Goal: Task Accomplishment & Management: Manage account settings

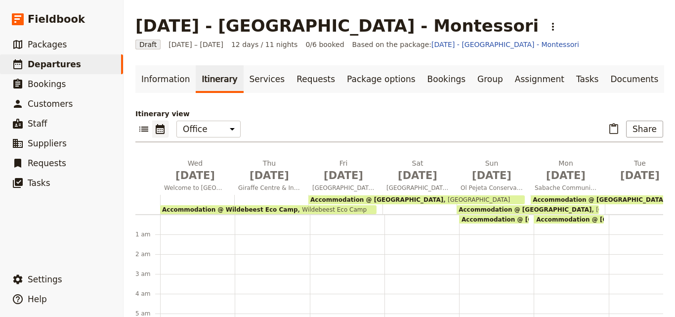
scroll to position [54, 0]
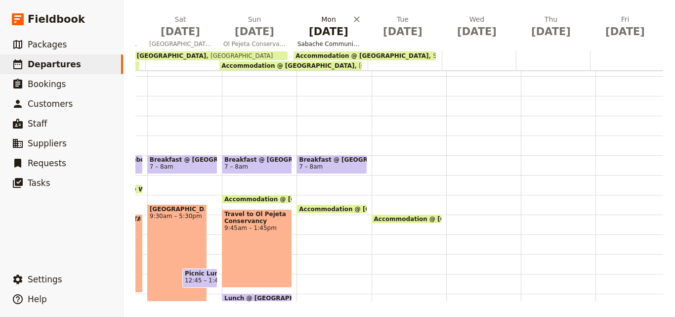
click at [319, 34] on span "[DATE]" at bounding box center [328, 31] width 62 height 15
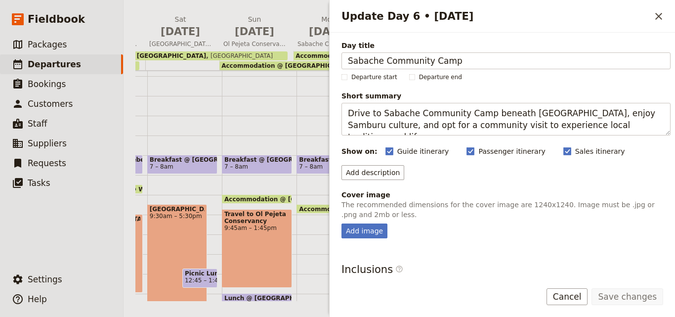
click at [319, 13] on div "Itinerary view ​ ​ Office Guide Passenger Sales ​ Share Wed May 6 Welcome to Ke…" at bounding box center [398, 133] width 527 height 336
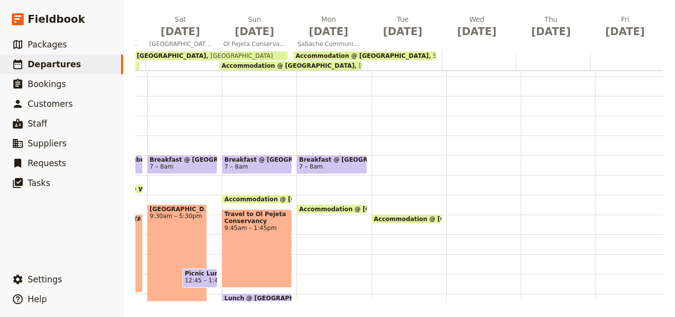
click at [307, 243] on div "Accommodation @ Sabache Camp 12 – 10am Sabache Camp Breakfast @ Le Rustique Hot…" at bounding box center [333, 254] width 75 height 474
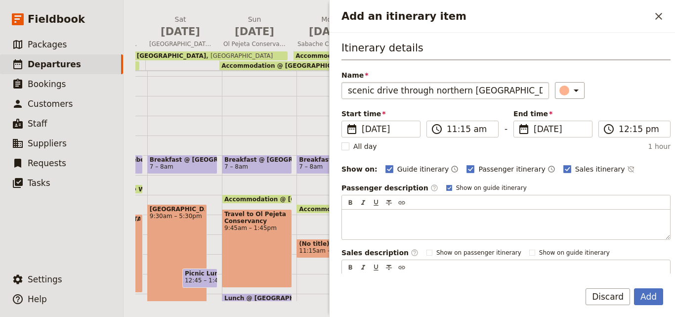
click at [353, 92] on input "scenic drive through northern Kenya" at bounding box center [444, 90] width 207 height 17
type input "Scenic drive through northern [GEOGRAPHIC_DATA]"
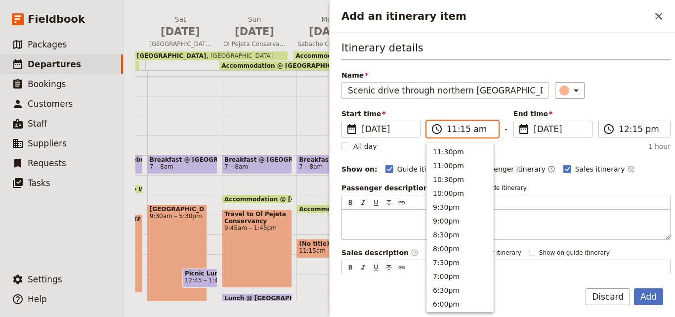
click at [454, 131] on input "11:15 am" at bounding box center [468, 129] width 45 height 12
click at [463, 204] on button "9:00am" at bounding box center [460, 205] width 66 height 14
type input "09:00 am"
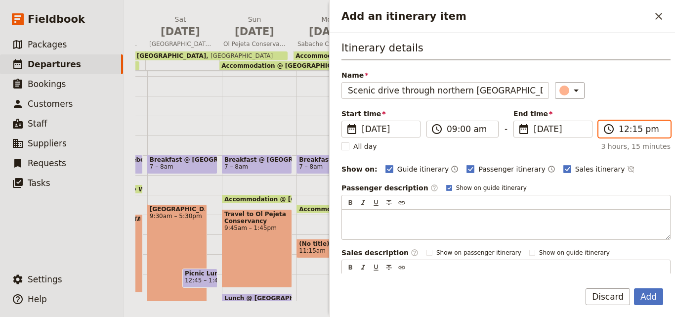
click at [625, 128] on input "12:15 pm" at bounding box center [640, 129] width 45 height 12
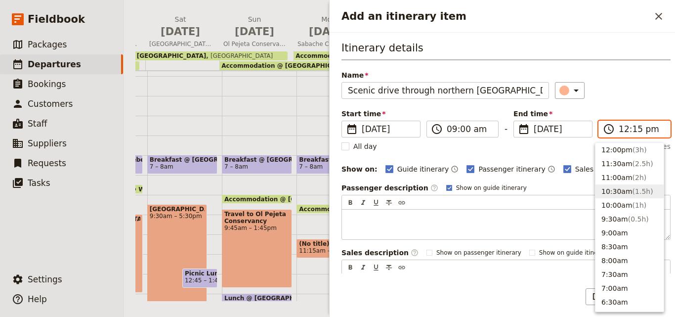
scroll to position [221, 0]
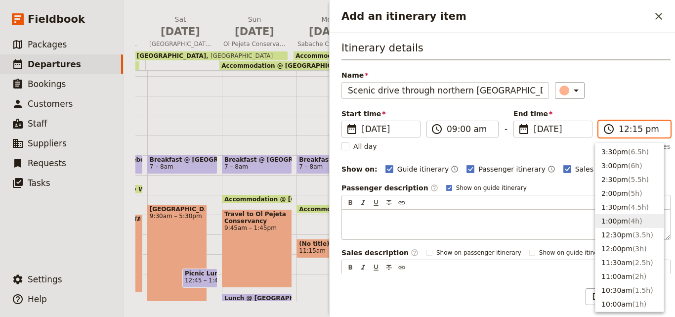
click at [622, 215] on button "1:00pm ( 4h )" at bounding box center [629, 221] width 68 height 14
type input "01:00 pm"
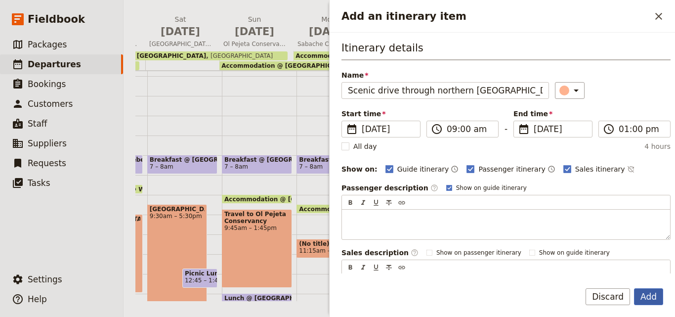
click at [657, 300] on button "Add" at bounding box center [648, 296] width 29 height 17
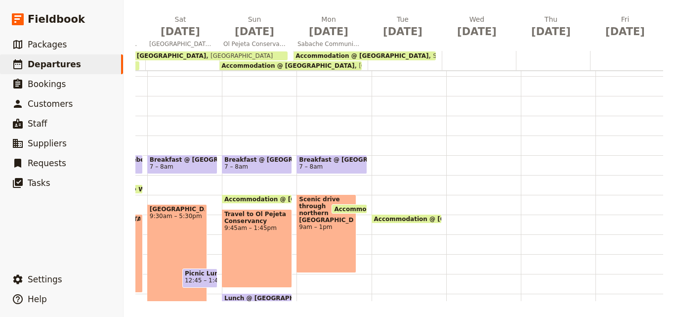
click at [352, 206] on span "Accommodation @ [GEOGRAPHIC_DATA]" at bounding box center [402, 208] width 137 height 6
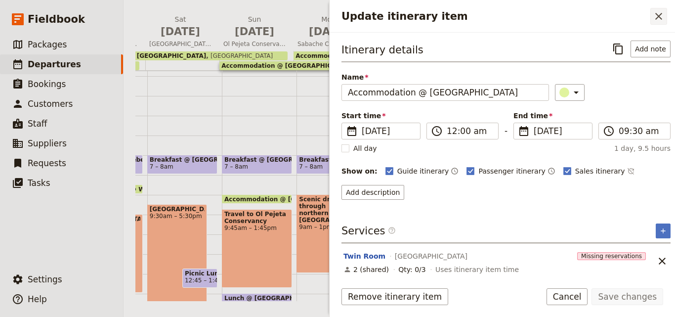
click at [658, 18] on icon "Close drawer" at bounding box center [658, 16] width 12 height 12
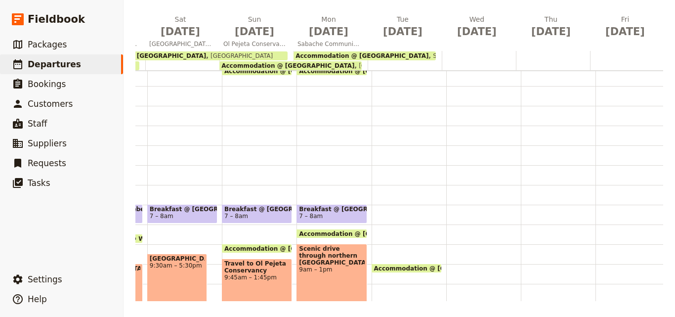
scroll to position [103, 0]
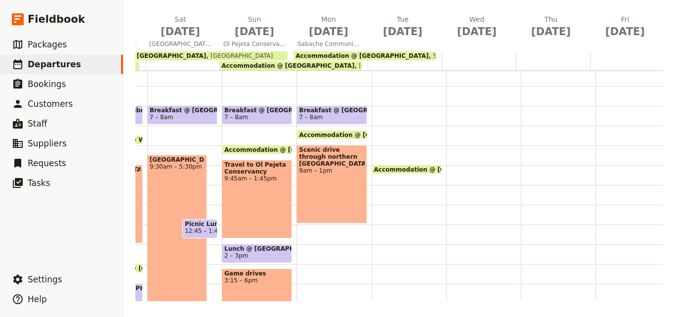
click at [313, 236] on div "Accommodation @ Sabache Camp 12 – 10am Sabache Camp Breakfast @ Le Rustique Hot…" at bounding box center [333, 204] width 75 height 474
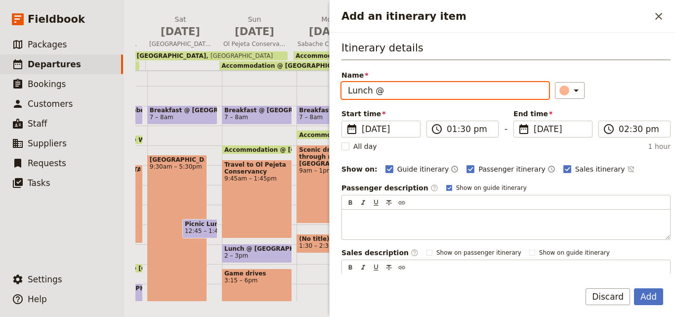
paste input "Sabache Camp"
type input "Lunch @ Sabache Camp"
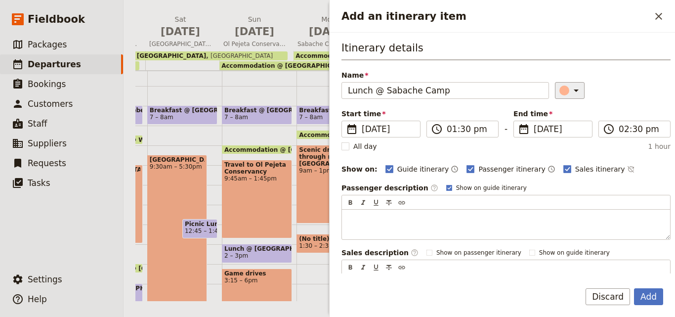
click at [570, 85] on icon "Add an itinerary item" at bounding box center [576, 90] width 12 height 12
click at [565, 135] on div "button" at bounding box center [566, 135] width 10 height 10
click at [653, 300] on button "Add" at bounding box center [648, 296] width 29 height 17
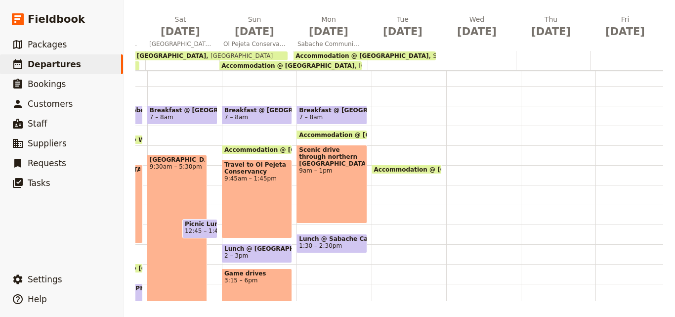
scroll to position [153, 0]
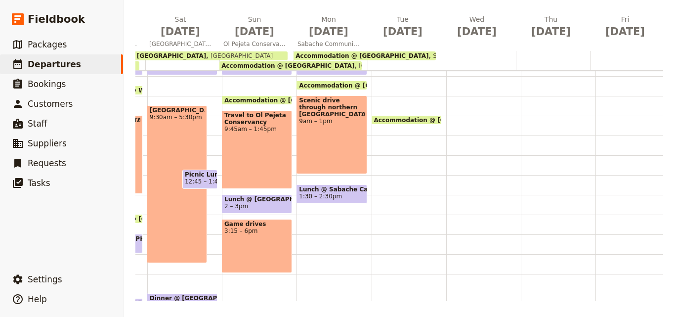
click at [304, 216] on div "Accommodation @ Sabache Camp 12 – 10am Sabache Camp Breakfast @ Le Rustique Hot…" at bounding box center [333, 155] width 75 height 474
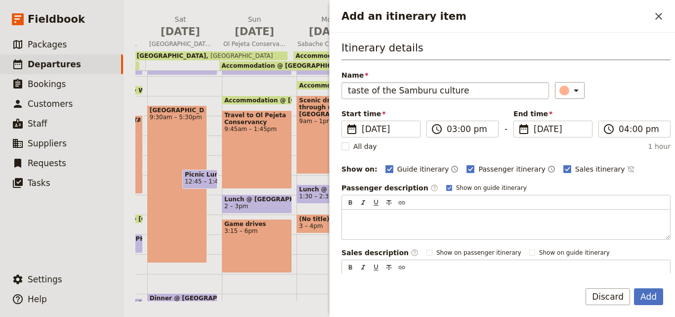
click at [351, 91] on input "taste of the Samburu culture" at bounding box center [444, 90] width 207 height 17
type input "Taste of the Samburu culture"
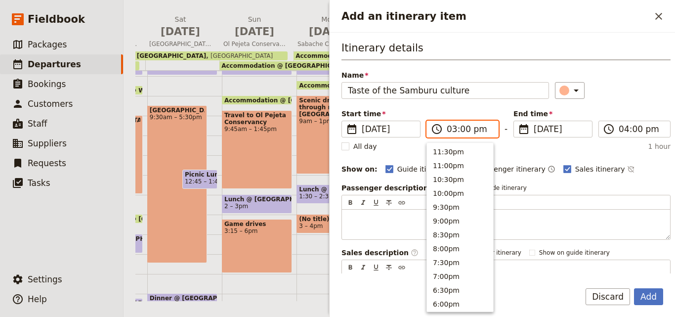
click at [454, 131] on input "03:00 pm" at bounding box center [468, 129] width 45 height 12
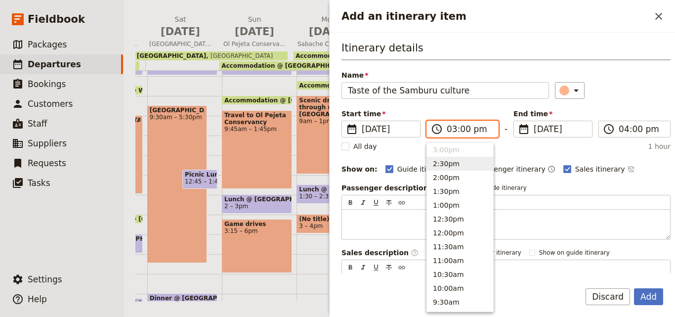
click at [463, 163] on button "2:30pm" at bounding box center [460, 164] width 66 height 14
type input "02:30 pm"
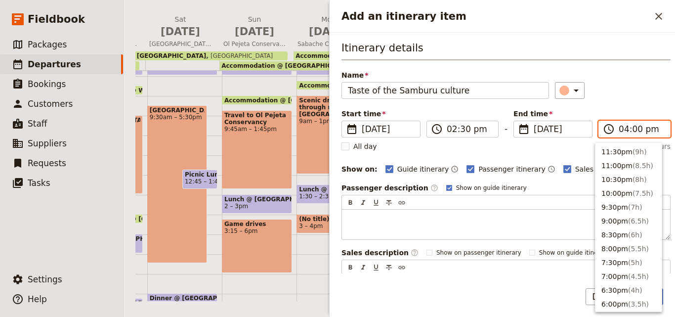
click at [619, 133] on input "04:00 pm" at bounding box center [640, 129] width 45 height 12
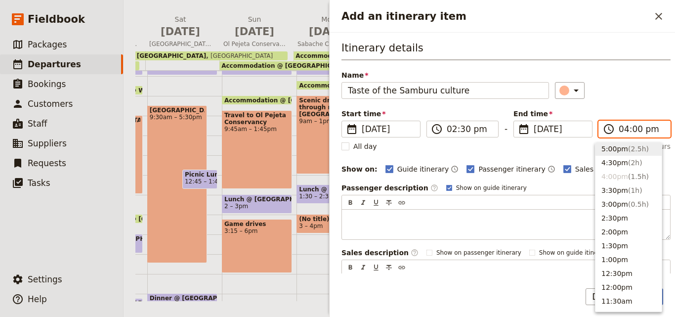
scroll to position [160, 0]
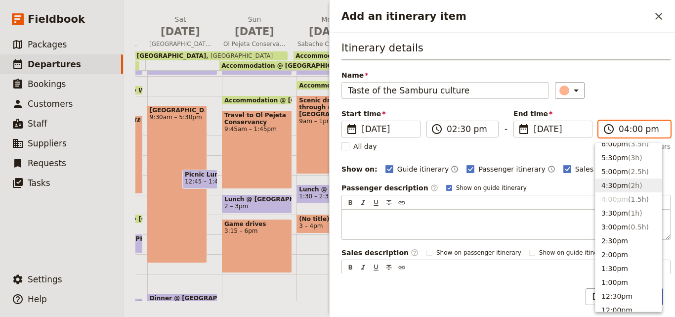
click at [631, 186] on span "( 2h )" at bounding box center [635, 185] width 14 height 8
type input "04:30 pm"
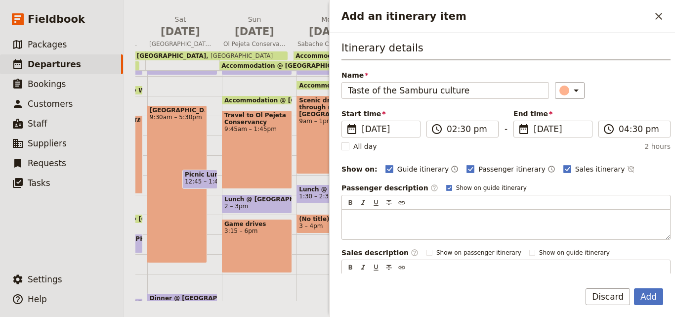
click at [659, 305] on div "Add Discard" at bounding box center [501, 302] width 345 height 29
click at [658, 298] on button "Add" at bounding box center [648, 296] width 29 height 17
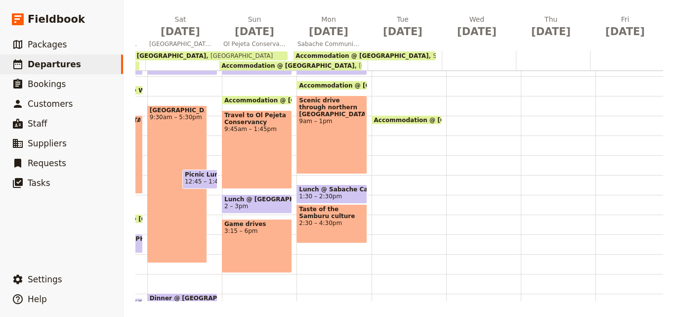
click at [310, 262] on div "Accommodation @ Sabache Camp 12 – 10am Sabache Camp Breakfast @ Le Rustique Hot…" at bounding box center [333, 155] width 75 height 474
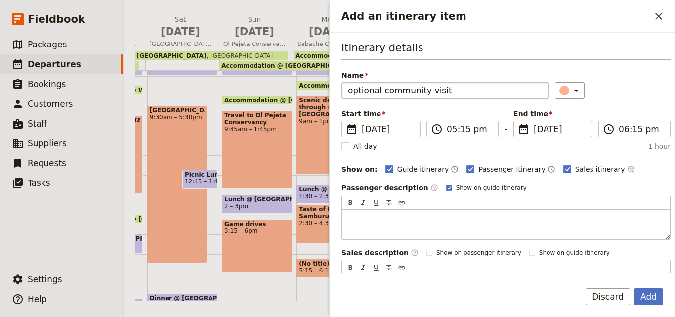
click at [354, 88] on input "optional community visit" at bounding box center [444, 90] width 207 height 17
type input "Optional community visit"
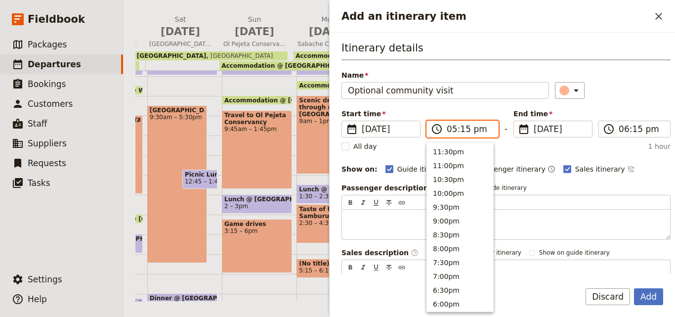
scroll to position [182, 0]
click at [450, 134] on input "05:15 pm" at bounding box center [468, 129] width 45 height 12
click at [444, 147] on button "5:00pm" at bounding box center [460, 150] width 66 height 14
type input "05:00 pm"
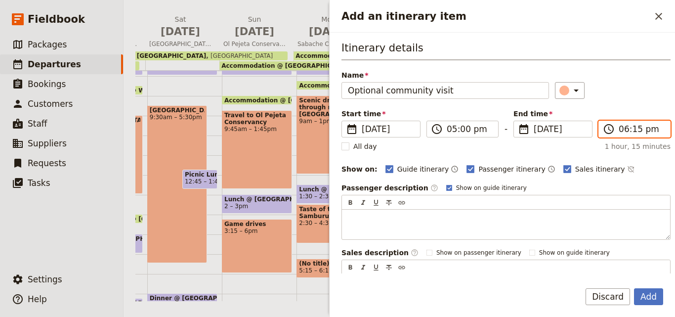
click at [629, 132] on input "06:15 pm" at bounding box center [640, 129] width 45 height 12
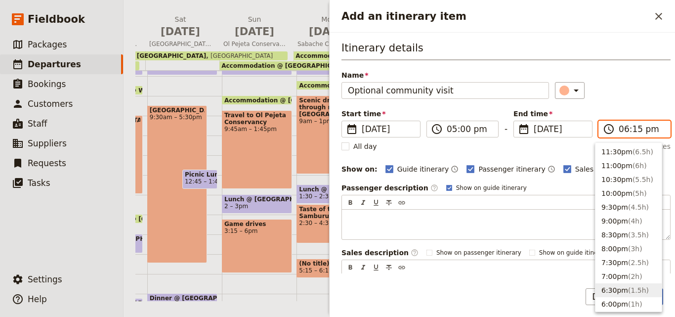
click at [629, 290] on span "( 1.5h )" at bounding box center [638, 290] width 21 height 8
type input "06:30 pm"
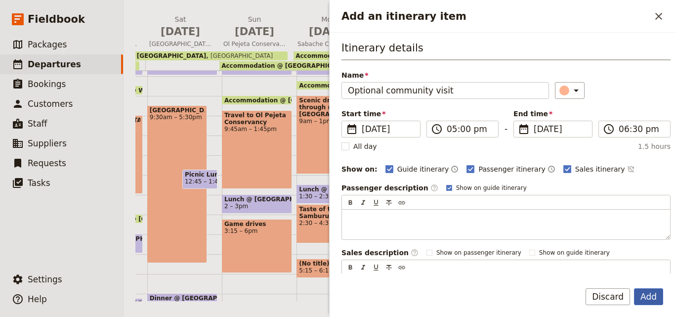
click at [652, 300] on button "Add" at bounding box center [648, 296] width 29 height 17
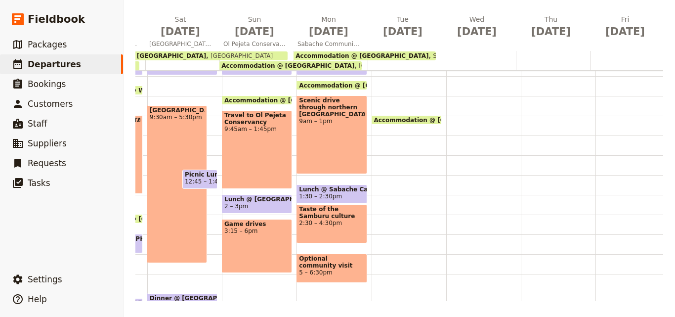
scroll to position [4, 0]
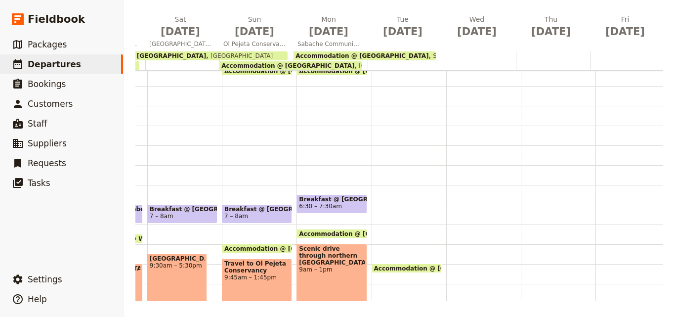
click at [316, 205] on span "6:30 – 7:30am" at bounding box center [320, 205] width 43 height 7
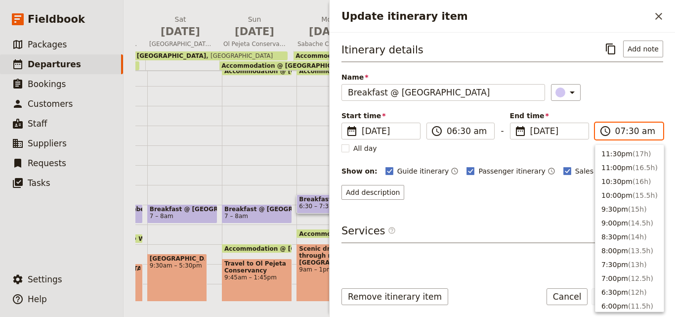
scroll to position [444, 0]
click at [633, 128] on input "07:30 am" at bounding box center [635, 131] width 41 height 12
click at [632, 128] on input "07:30 am" at bounding box center [635, 131] width 41 height 12
type input "07:00 am"
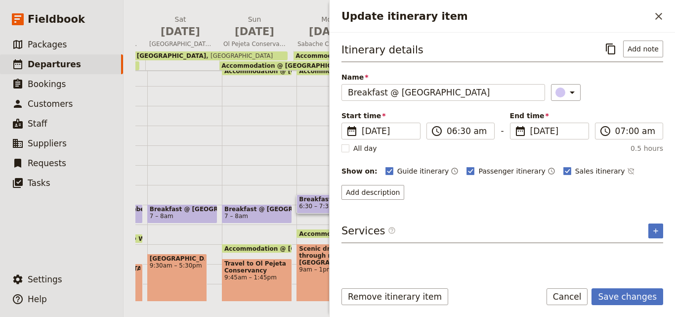
click at [625, 96] on div "​" at bounding box center [607, 92] width 112 height 17
click at [634, 299] on button "Save changes" at bounding box center [627, 296] width 72 height 17
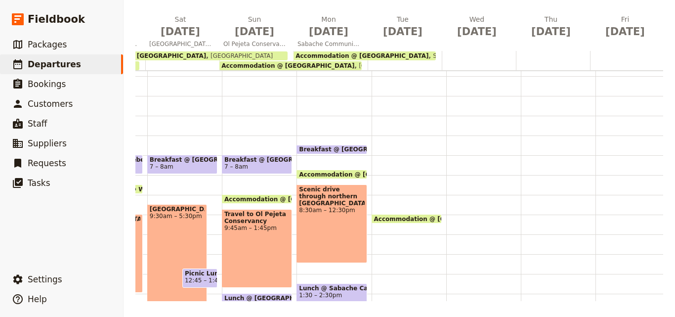
scroll to position [103, 0]
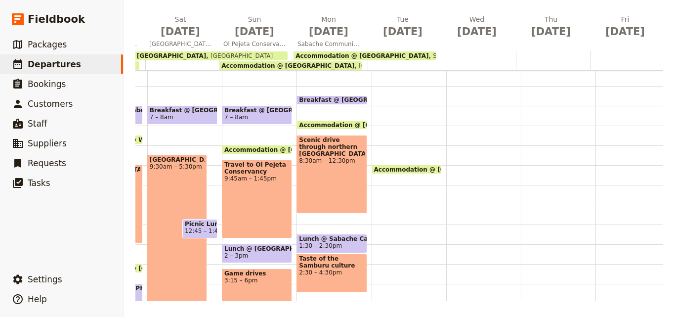
click at [327, 204] on div "Scenic drive through northern Kenya 8:30am – 12:30pm" at bounding box center [331, 174] width 70 height 79
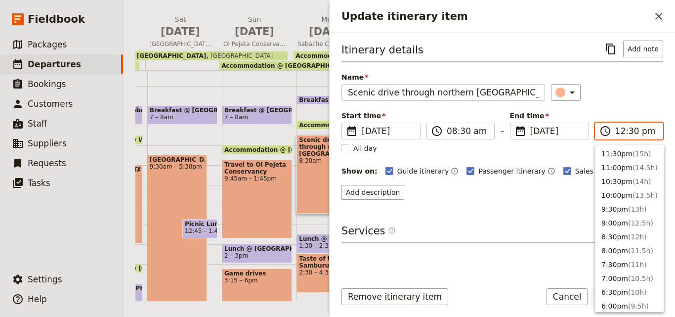
scroll to position [306, 0]
click at [630, 135] on input "12:30 pm" at bounding box center [635, 131] width 41 height 12
click at [625, 167] on button "12:00pm ( 3.5h )" at bounding box center [629, 166] width 68 height 14
type input "12:00 pm"
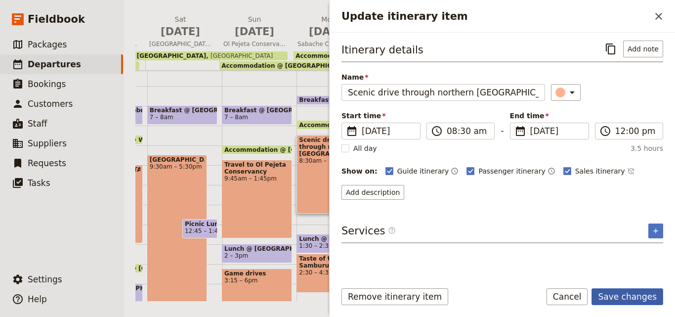
click at [637, 299] on button "Save changes" at bounding box center [627, 296] width 72 height 17
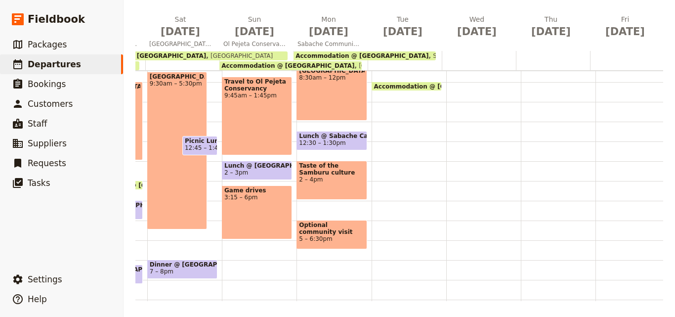
scroll to position [202, 0]
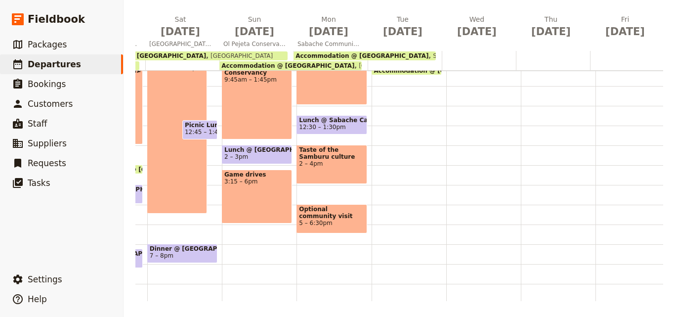
click at [332, 223] on span "5 – 6:30pm" at bounding box center [331, 222] width 65 height 7
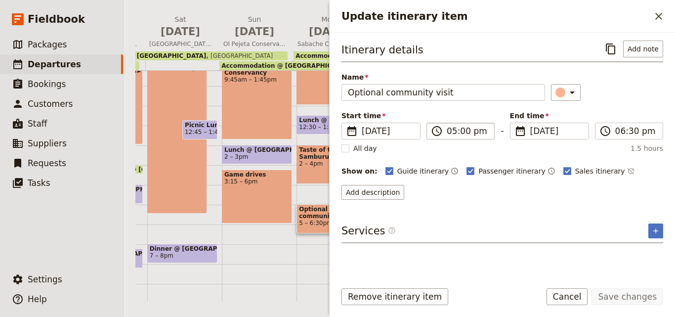
click at [448, 139] on label "​ 05:00 pm" at bounding box center [460, 130] width 68 height 17
click at [448, 137] on input "05:00 pm" at bounding box center [466, 131] width 41 height 12
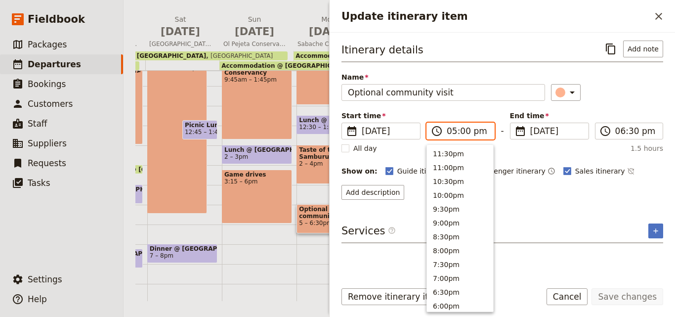
scroll to position [182, 0]
click at [449, 164] on button "4:30pm" at bounding box center [460, 166] width 66 height 14
type input "04:30 pm"
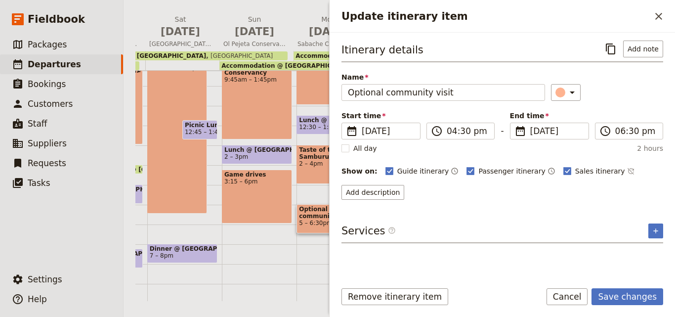
click at [638, 287] on form "Itinerary details ​ Add note Name Optional community visit ​ Start time ​ 11 Ma…" at bounding box center [501, 175] width 345 height 284
click at [639, 294] on button "Save changes" at bounding box center [627, 296] width 72 height 17
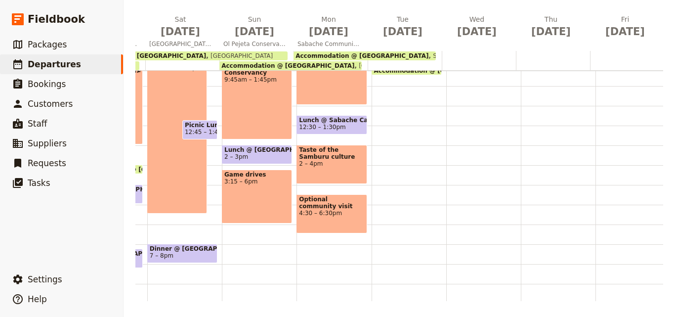
click at [317, 259] on div "Accommodation @ Sabache Camp 12 – 10am Sabache Camp Breakfast @ Le Rustique Hot…" at bounding box center [333, 106] width 75 height 474
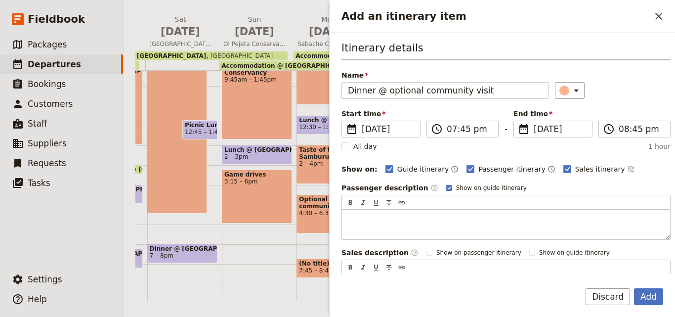
drag, startPoint x: 476, startPoint y: 95, endPoint x: 386, endPoint y: 100, distance: 90.0
click at [386, 100] on div "Itinerary details Name Dinner @ optional community visit ​ Start time ​ 11 May …" at bounding box center [505, 172] width 329 height 264
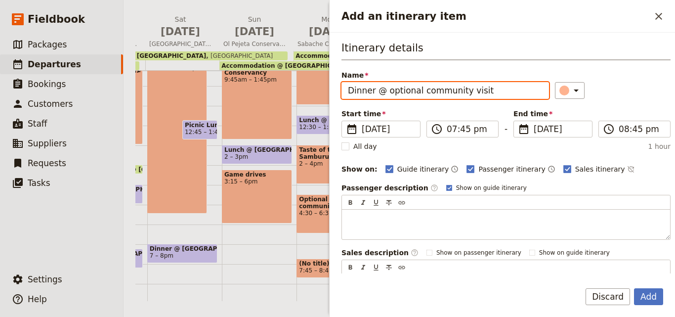
paste input "Sabache Camp"
type input "Dinner @ Sabache Camp"
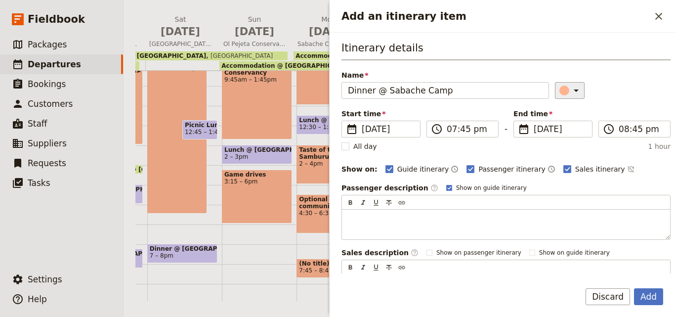
click at [570, 88] on icon "Add an itinerary item" at bounding box center [576, 90] width 12 height 12
click at [565, 133] on div "button" at bounding box center [566, 135] width 10 height 10
click at [463, 132] on input "07:45 pm" at bounding box center [468, 129] width 45 height 12
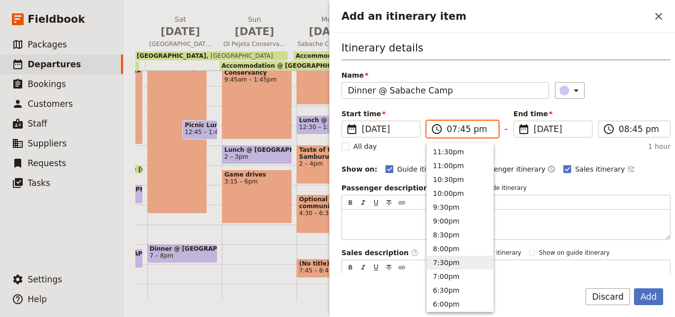
click at [463, 132] on input "07:45 pm" at bounding box center [468, 129] width 45 height 12
click at [458, 260] on button "7:30pm" at bounding box center [460, 262] width 66 height 14
type input "07:30 pm"
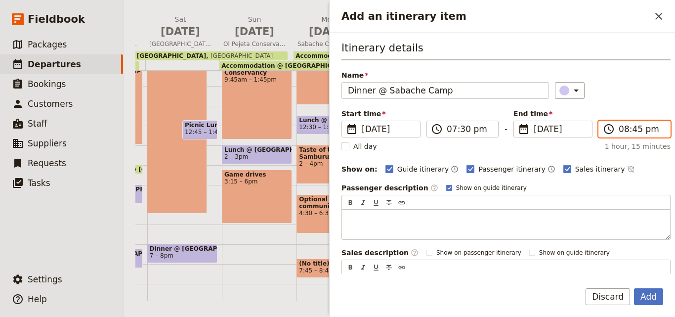
click at [627, 130] on input "08:45 pm" at bounding box center [640, 129] width 45 height 12
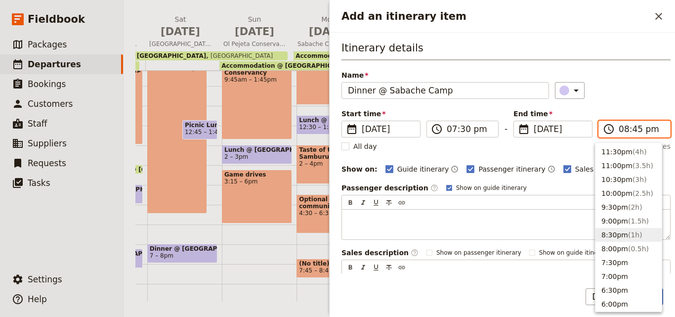
click at [621, 240] on button "8:30pm ( 1h )" at bounding box center [628, 235] width 66 height 14
type input "08:30 pm"
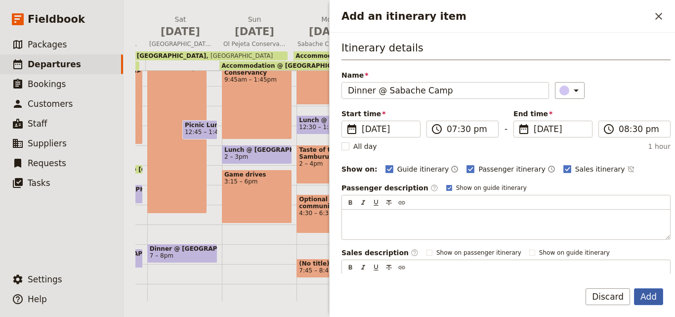
click at [649, 296] on button "Add" at bounding box center [648, 296] width 29 height 17
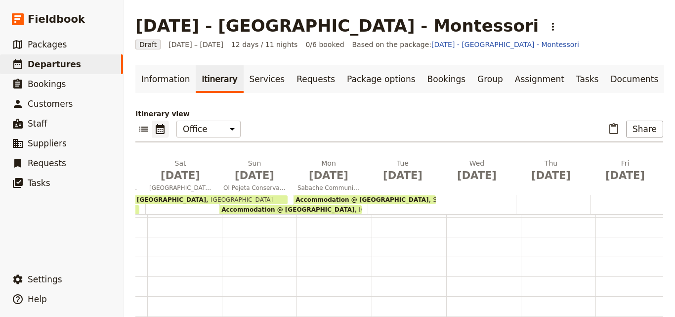
scroll to position [0, 0]
click at [336, 219] on span "Accommodation @ [GEOGRAPHIC_DATA]" at bounding box center [367, 219] width 137 height 6
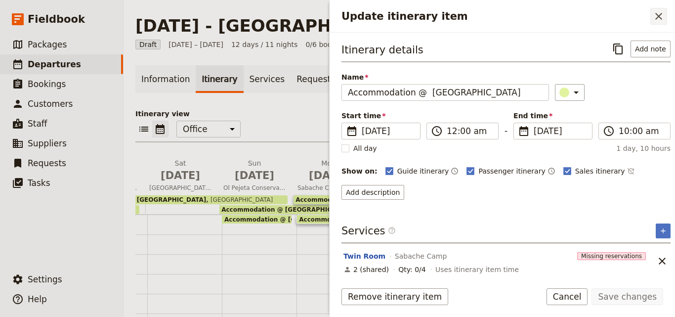
click at [657, 15] on icon "Close drawer" at bounding box center [658, 16] width 7 height 7
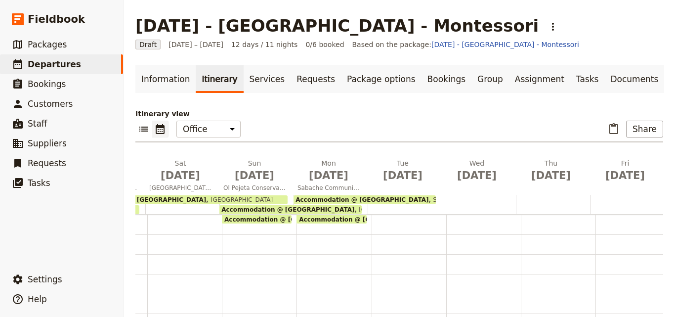
click at [272, 216] on span "Accommodation @ [GEOGRAPHIC_DATA]" at bounding box center [292, 219] width 137 height 6
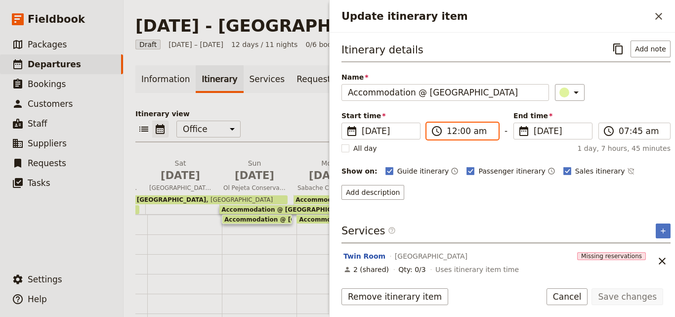
click at [453, 133] on input "12:00 am" at bounding box center [468, 131] width 45 height 12
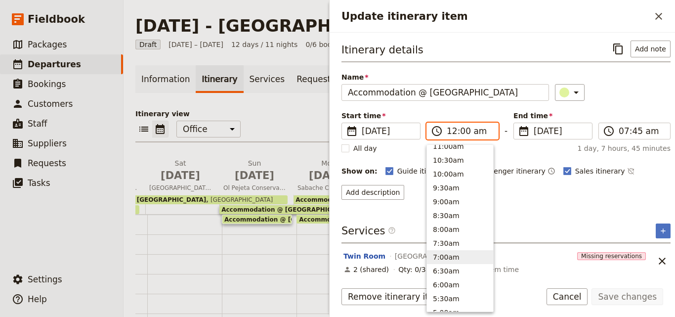
scroll to position [304, 0]
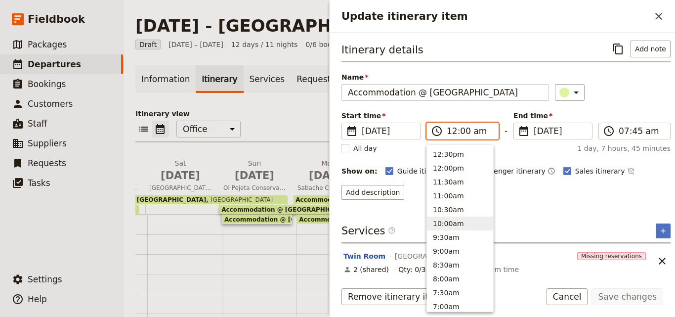
click at [453, 224] on button "10:00am" at bounding box center [460, 223] width 66 height 14
type input "10:00 am"
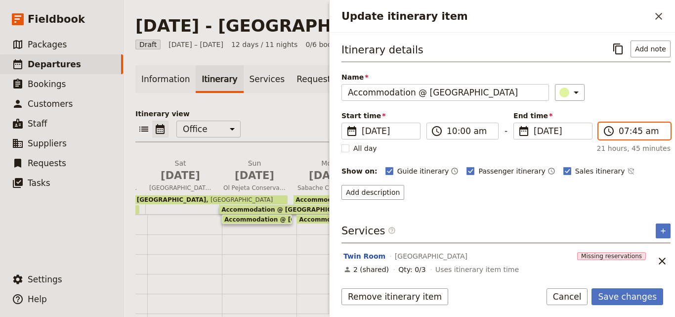
click at [626, 128] on input "07:45 am" at bounding box center [640, 131] width 45 height 12
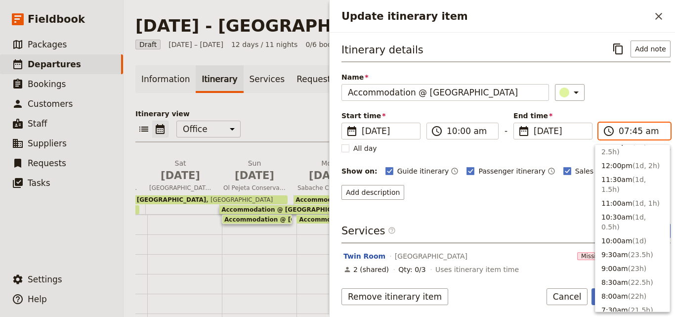
scroll to position [316, 0]
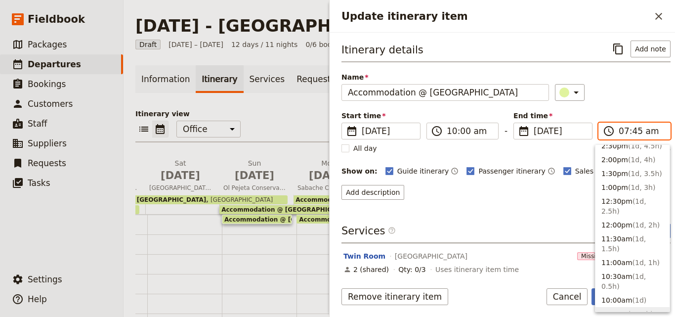
click at [632, 310] on span "( 23.5h )" at bounding box center [640, 314] width 25 height 8
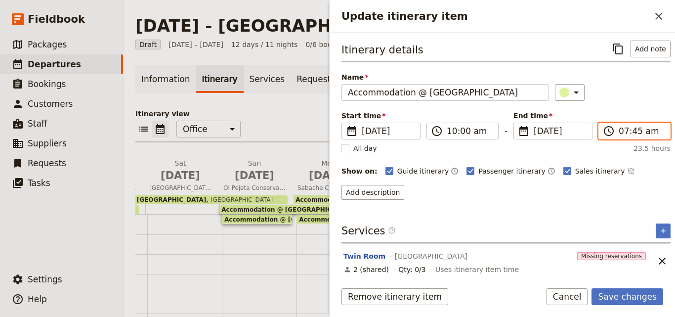
type input "09:30 am"
click at [638, 292] on button "Save changes" at bounding box center [627, 296] width 72 height 17
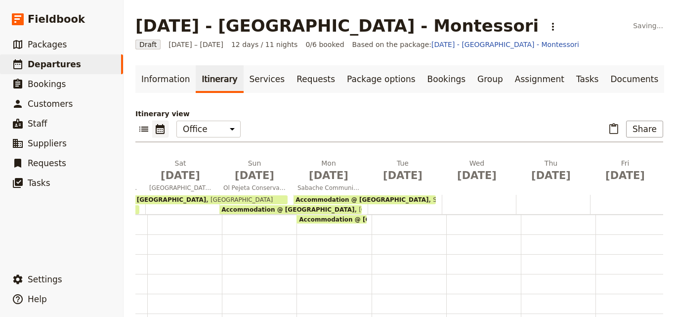
scroll to position [0, 0]
click at [333, 219] on span "Accommodation @ [GEOGRAPHIC_DATA]" at bounding box center [367, 219] width 137 height 6
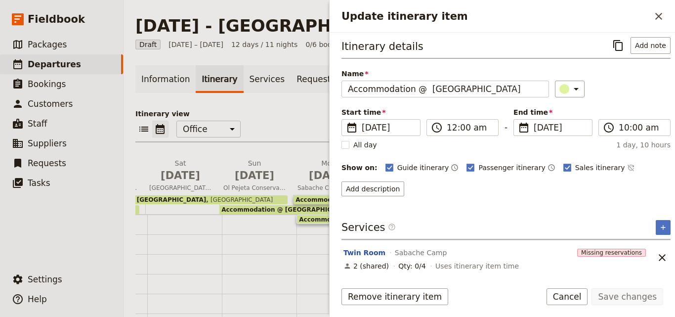
scroll to position [4, 0]
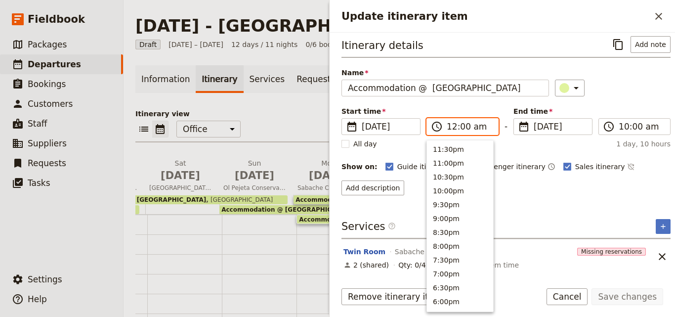
click at [449, 130] on input "12:00 am" at bounding box center [468, 126] width 45 height 12
click at [456, 175] on button "10:30am" at bounding box center [460, 170] width 66 height 14
type input "10:30 am"
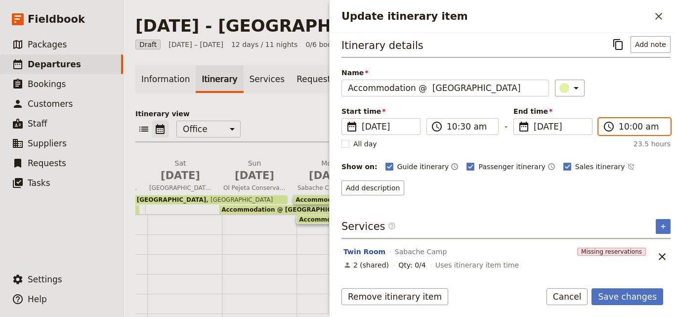
click at [622, 123] on input "10:00 am" at bounding box center [640, 126] width 45 height 12
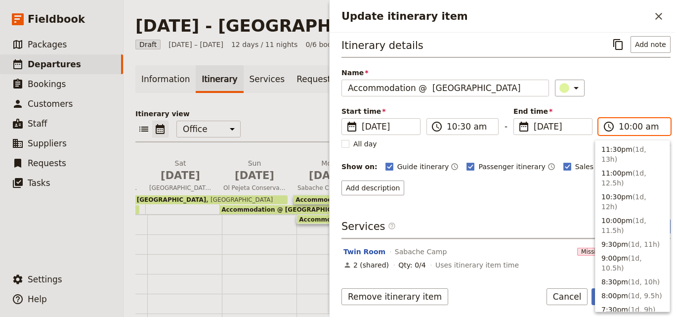
scroll to position [395, 0]
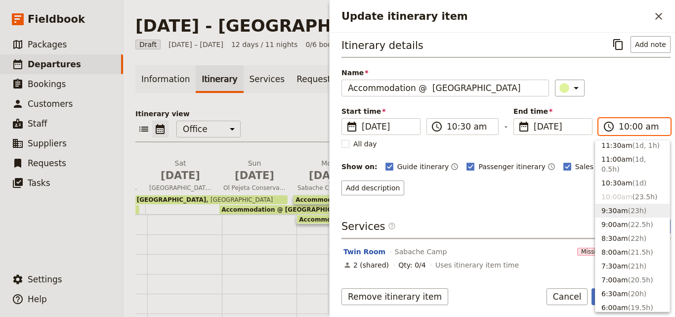
click at [636, 206] on span "( 23h )" at bounding box center [637, 210] width 19 height 8
type input "09:30 am"
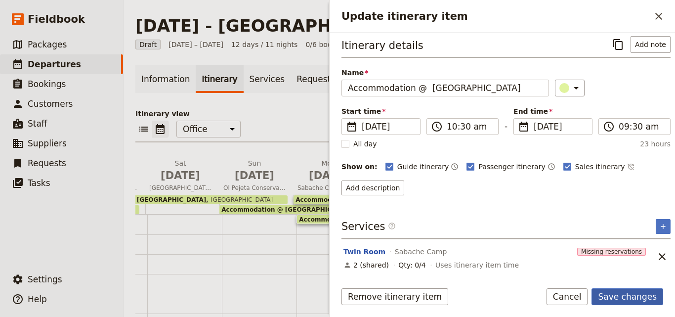
click at [647, 299] on button "Save changes" at bounding box center [627, 296] width 72 height 17
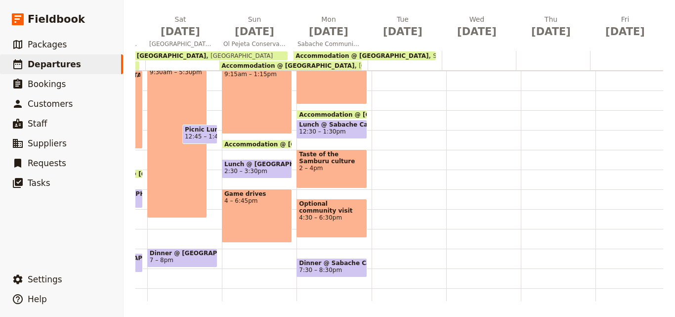
scroll to position [99, 0]
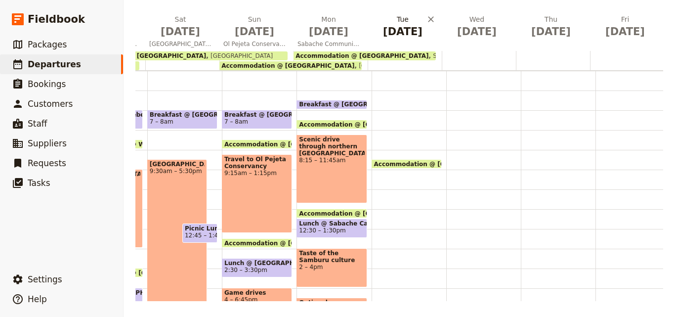
click at [392, 31] on span "[DATE]" at bounding box center [402, 31] width 62 height 15
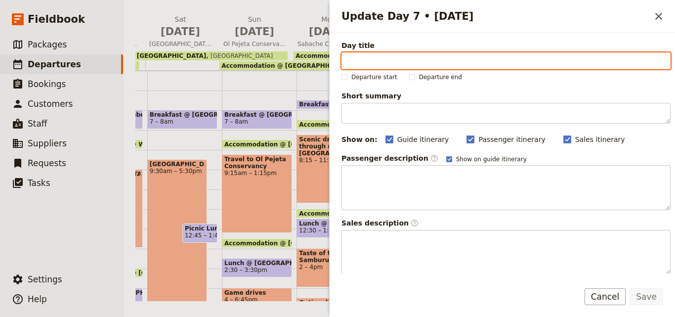
drag, startPoint x: 343, startPoint y: 51, endPoint x: 521, endPoint y: 59, distance: 178.9
paste input "[GEOGRAPHIC_DATA] & [GEOGRAPHIC_DATA]"
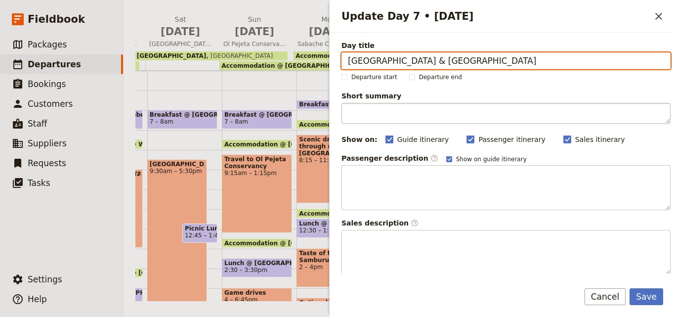
type input "[GEOGRAPHIC_DATA] & [GEOGRAPHIC_DATA]"
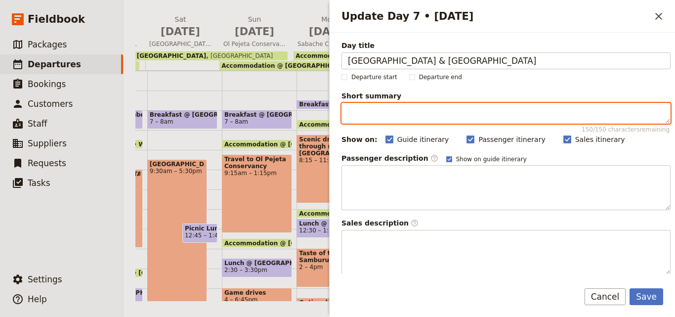
click at [357, 109] on textarea "Short summary 150 / 150 characters remaining" at bounding box center [505, 113] width 329 height 21
paste textarea "Visit Samburu’s Nomadic Montessori School, explore Reteti Elephant Sanctuary, t…"
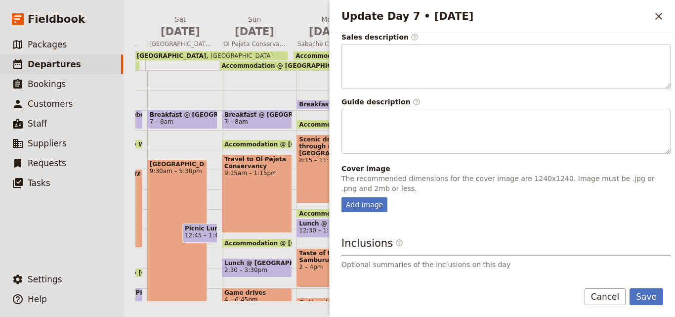
scroll to position [283, 0]
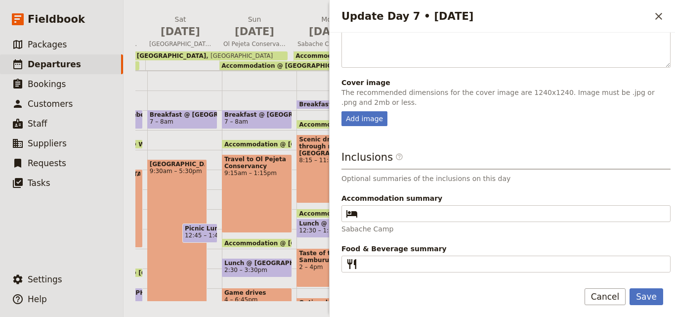
type textarea "Visit Samburu’s Nomadic Montessori School, explore Reteti Elephant Sanctuary, t…"
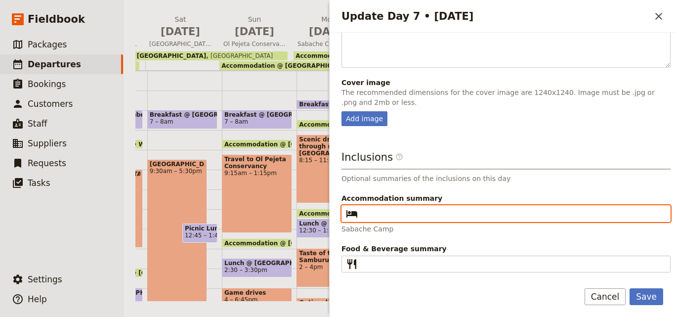
paste input "[GEOGRAPHIC_DATA]"
type input "[GEOGRAPHIC_DATA]"
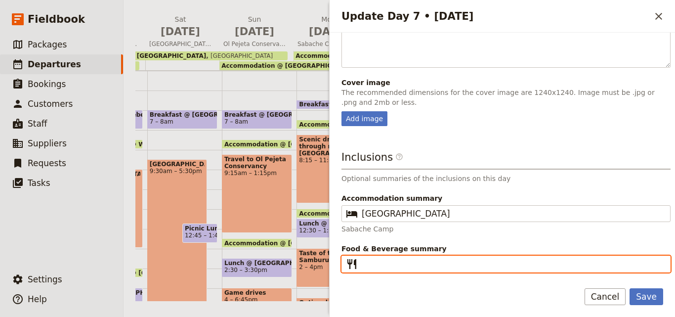
paste input "B L D"
type input "B L D"
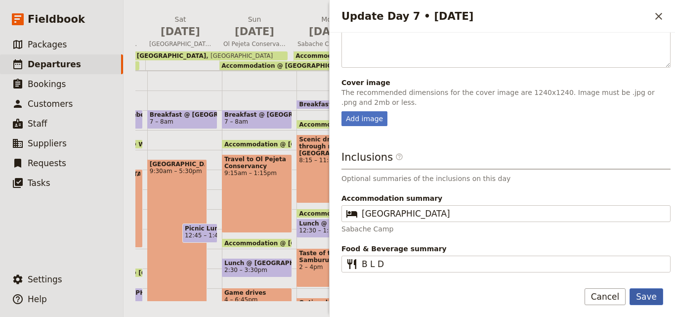
click at [655, 291] on button "Save" at bounding box center [646, 296] width 34 height 17
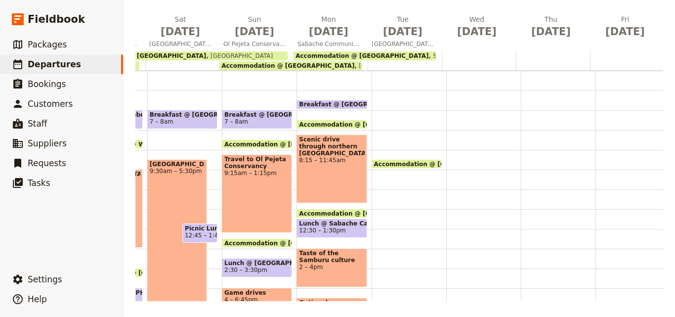
click at [354, 64] on span "[GEOGRAPHIC_DATA]" at bounding box center [387, 65] width 67 height 7
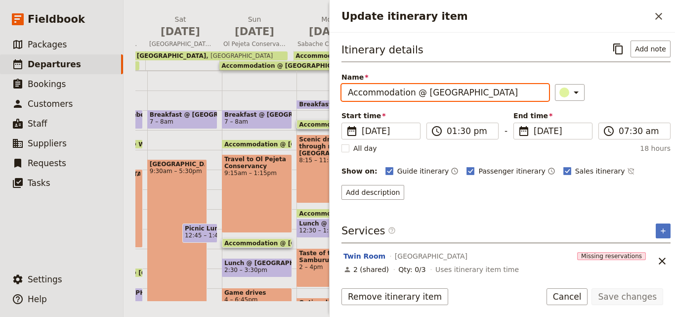
drag, startPoint x: 512, startPoint y: 96, endPoint x: 494, endPoint y: 91, distance: 17.8
click at [333, 92] on div "Itinerary details ​ Add note Name Accommodation @ Le Rustique Hotel ​ Start tim…" at bounding box center [501, 153] width 345 height 240
drag, startPoint x: 461, startPoint y: 83, endPoint x: 441, endPoint y: 98, distance: 24.0
click at [441, 98] on input "Accommodation @ [GEOGRAPHIC_DATA]" at bounding box center [444, 92] width 207 height 17
drag, startPoint x: 490, startPoint y: 92, endPoint x: 347, endPoint y: 87, distance: 143.3
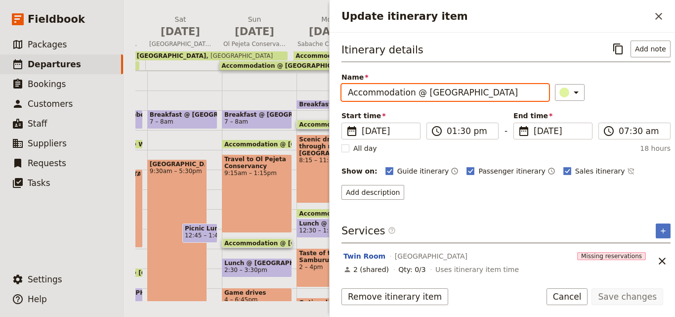
click at [347, 87] on input "Accommodation @ [GEOGRAPHIC_DATA]" at bounding box center [444, 92] width 207 height 17
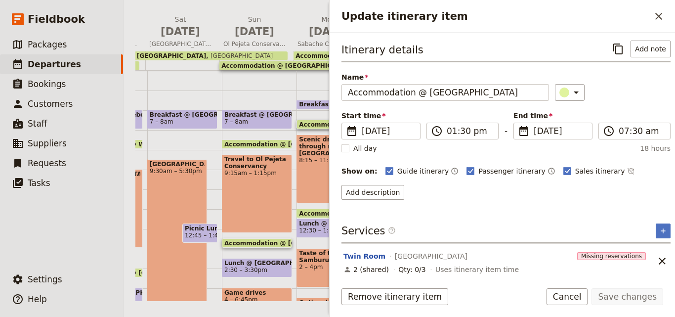
click at [654, 25] on div "Update itinerary item ​" at bounding box center [501, 16] width 345 height 33
click at [657, 18] on icon "Close drawer" at bounding box center [658, 16] width 7 height 7
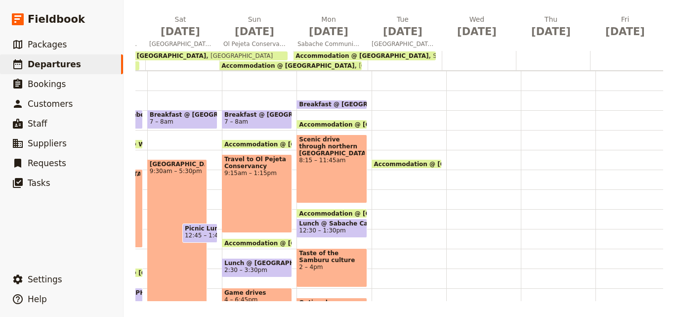
click at [426, 64] on div at bounding box center [404, 60] width 74 height 19
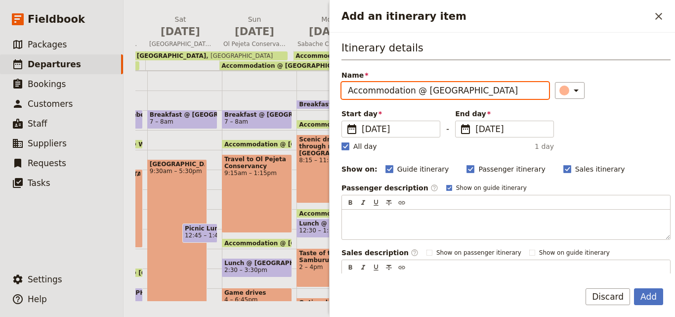
drag, startPoint x: 491, startPoint y: 91, endPoint x: 422, endPoint y: 91, distance: 69.6
click at [422, 91] on input "Accommodation @ [GEOGRAPHIC_DATA]" at bounding box center [444, 90] width 207 height 17
paste input "[GEOGRAPHIC_DATA]"
type input "Accommodation @ [GEOGRAPHIC_DATA]"
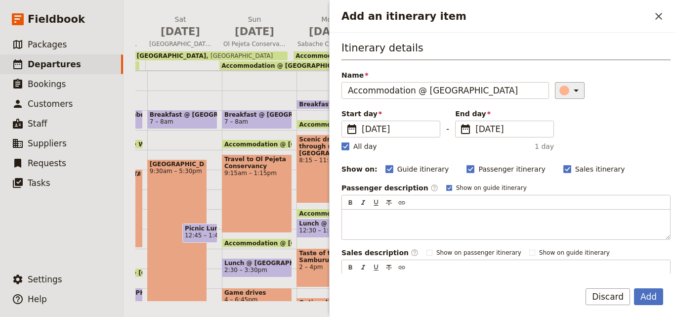
click at [570, 91] on icon "Add an itinerary item" at bounding box center [576, 90] width 12 height 12
click at [556, 118] on div "button" at bounding box center [554, 123] width 10 height 10
click at [345, 142] on rect "Add an itinerary item" at bounding box center [344, 145] width 7 height 7
click at [341, 141] on input "All day" at bounding box center [341, 141] width 0 height 0
checkbox input "false"
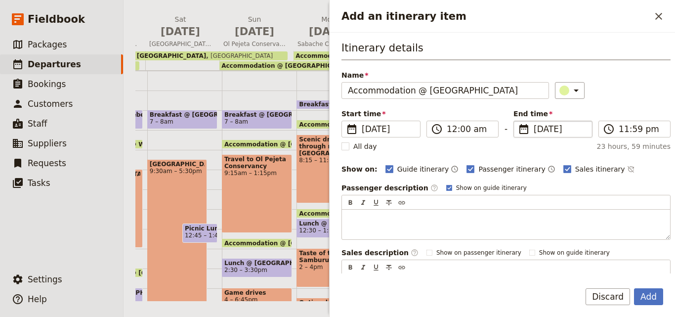
click at [533, 130] on span "[DATE]" at bounding box center [559, 129] width 52 height 12
click at [518, 121] on input "[DATE]" at bounding box center [517, 120] width 0 height 0
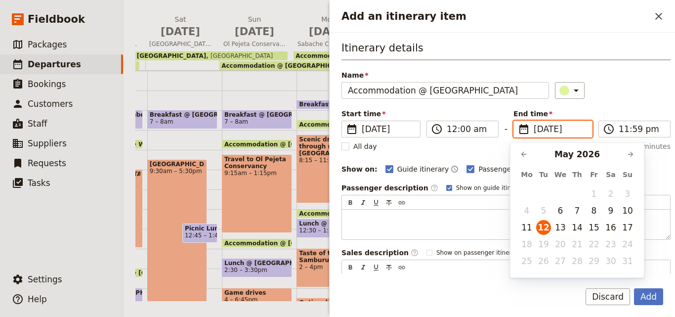
scroll to position [0, 0]
click at [582, 228] on button "14" at bounding box center [576, 227] width 15 height 15
type input "[DATE]"
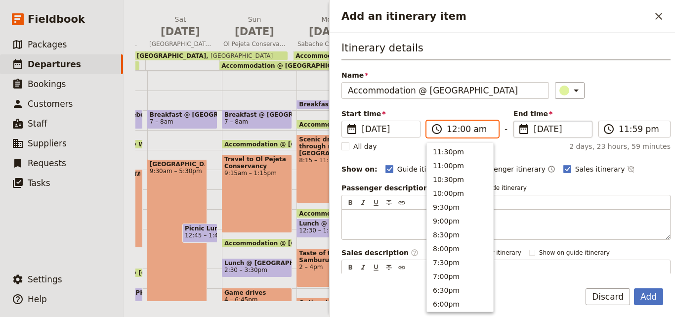
click at [453, 131] on input "12:00 am" at bounding box center [468, 129] width 45 height 12
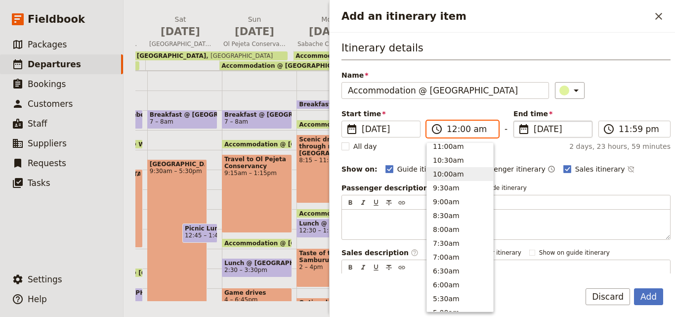
click at [462, 172] on button "10:00am" at bounding box center [460, 174] width 66 height 14
type input "10:00 am"
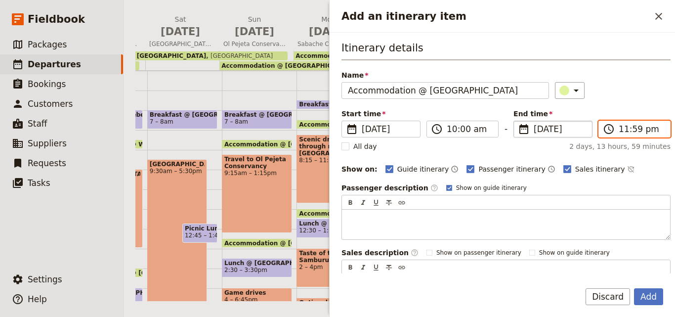
click at [627, 132] on input "11:59 pm" at bounding box center [640, 129] width 45 height 12
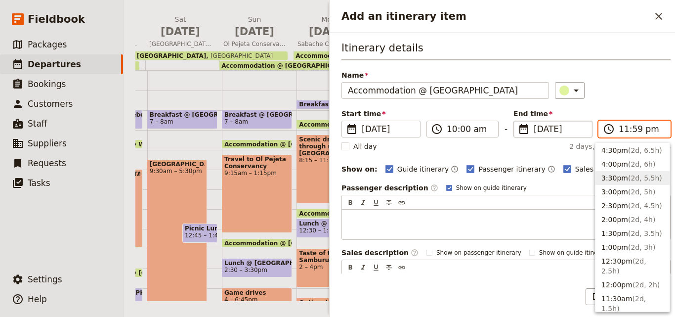
scroll to position [296, 0]
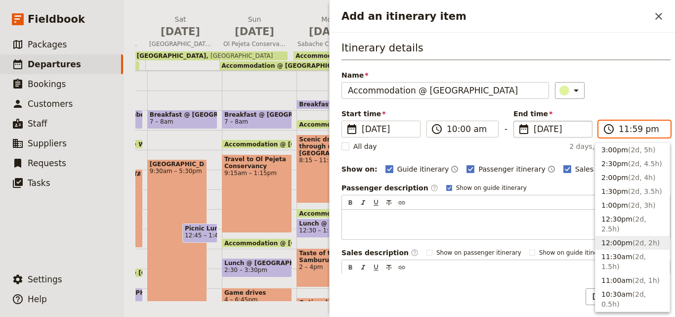
click at [641, 239] on span "( 2d, 2h )" at bounding box center [645, 243] width 27 height 8
type input "12:00 pm"
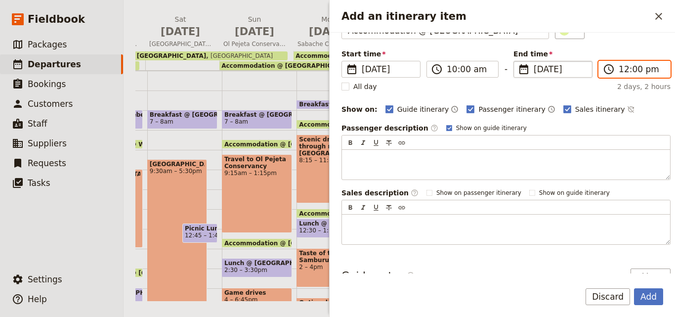
scroll to position [118, 0]
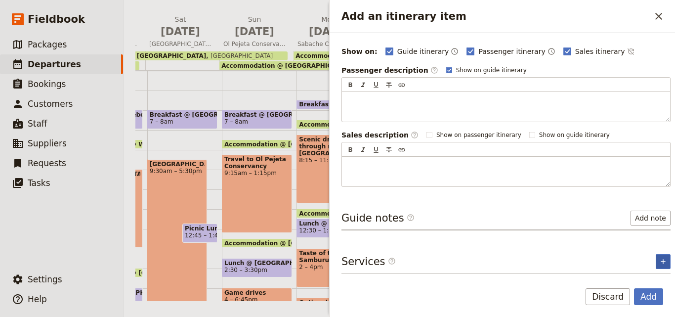
click at [657, 265] on button "​" at bounding box center [662, 261] width 15 height 15
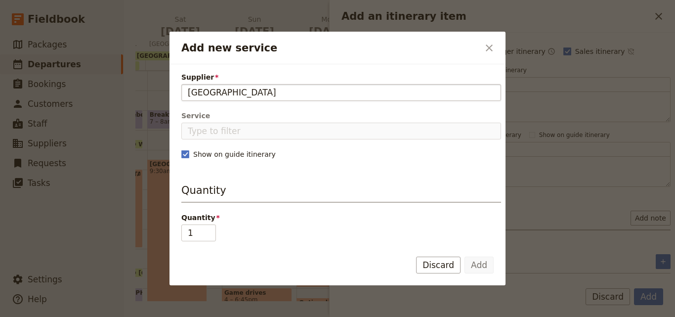
type input "[GEOGRAPHIC_DATA]"
click at [187, 91] on fieldset "Add new service" at bounding box center [340, 92] width 319 height 17
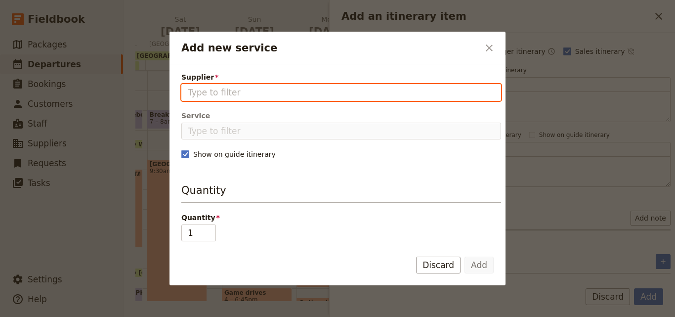
click at [188, 91] on input "Supplier" at bounding box center [341, 92] width 307 height 12
paste input "[GEOGRAPHIC_DATA]"
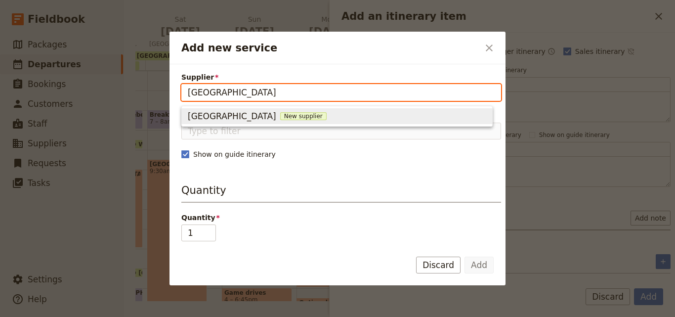
click at [303, 117] on span "New supplier" at bounding box center [303, 116] width 46 height 8
type input "[GEOGRAPHIC_DATA]"
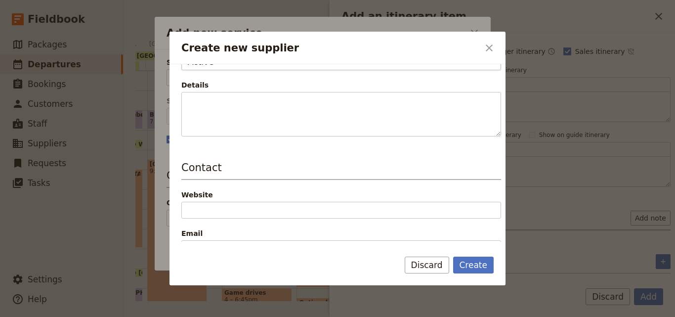
scroll to position [198, 0]
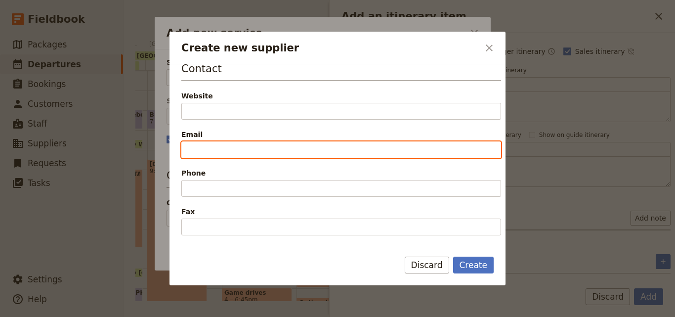
paste input "info@sambururiversidecamp.com"
type input "info@sambururiversidecamp.com"
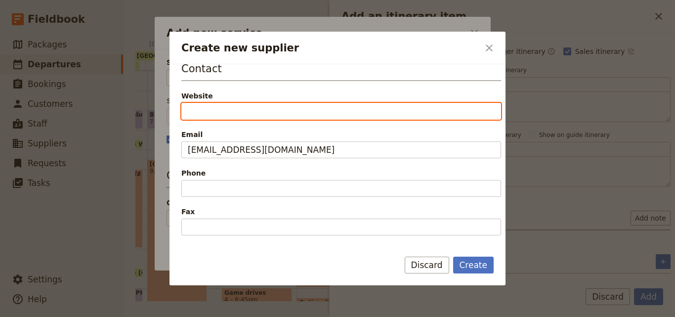
paste input "https://www.sambururiversidecamp.com/contact/"
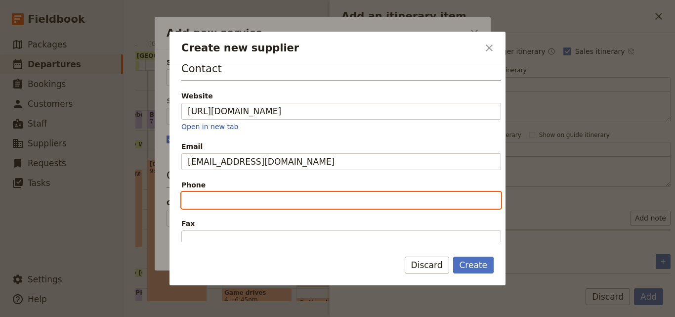
type input "https://www.sambururiversidecamp.com/contact"
click at [351, 206] on input "Phone" at bounding box center [340, 200] width 319 height 17
paste input "+254 710 699789"
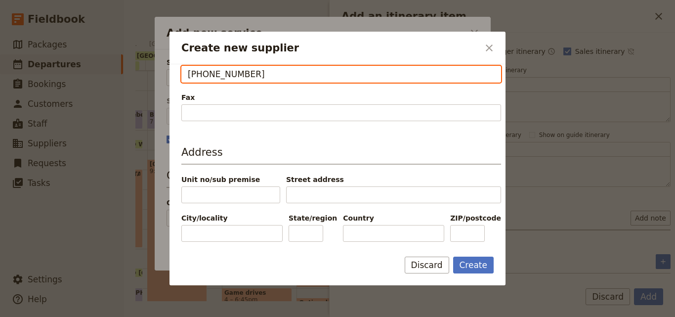
scroll to position [324, 0]
type input "+254 710 699789"
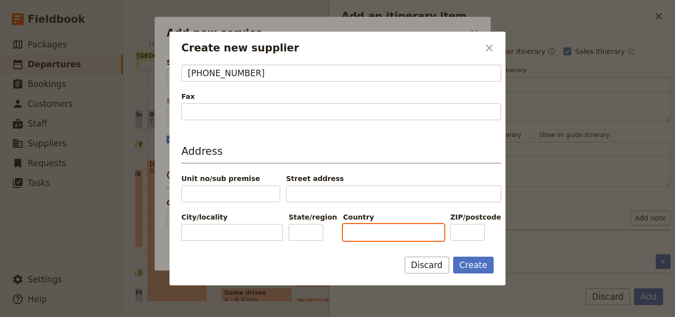
click at [381, 225] on input "Country" at bounding box center [393, 232] width 101 height 17
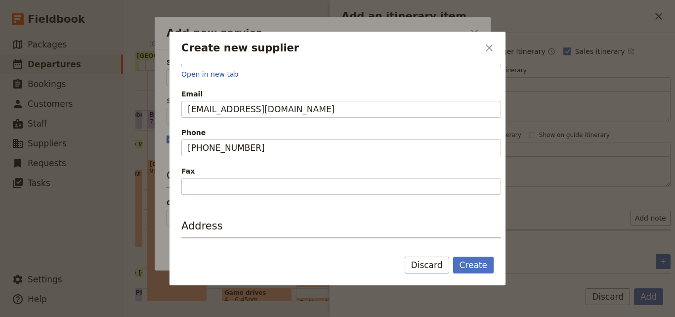
scroll to position [296, 0]
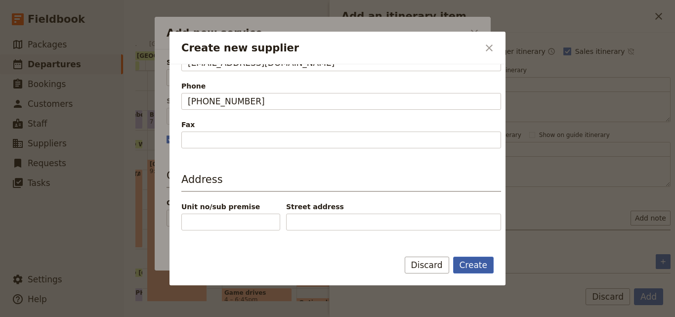
type input "[GEOGRAPHIC_DATA]"
click at [472, 268] on button "Create" at bounding box center [473, 264] width 41 height 17
type input "[GEOGRAPHIC_DATA]"
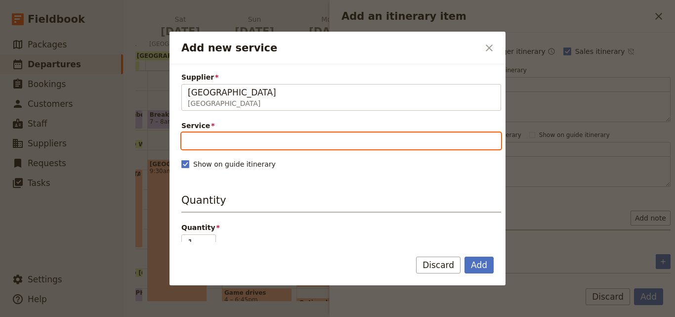
click at [316, 140] on input "Service" at bounding box center [340, 140] width 319 height 17
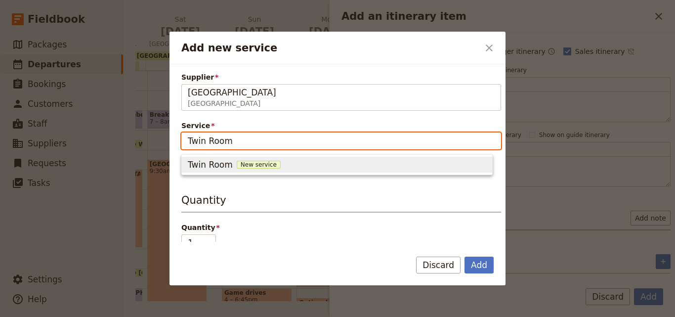
click at [250, 161] on span "New service" at bounding box center [259, 164] width 44 height 8
type input "Twin Room"
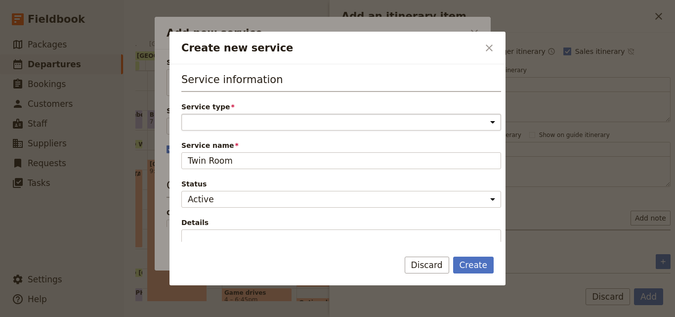
click at [250, 124] on select "Accommodation Activity Transport Flight Food and beverage Other" at bounding box center [340, 122] width 319 height 17
select select "AccommodationService"
click at [181, 114] on select "Accommodation Activity Transport Flight Food and beverage Other" at bounding box center [340, 122] width 319 height 17
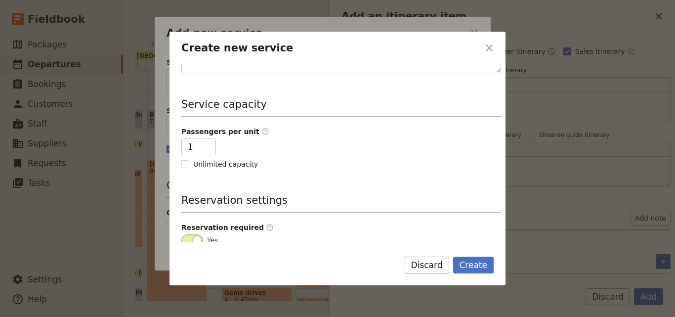
scroll to position [247, 0]
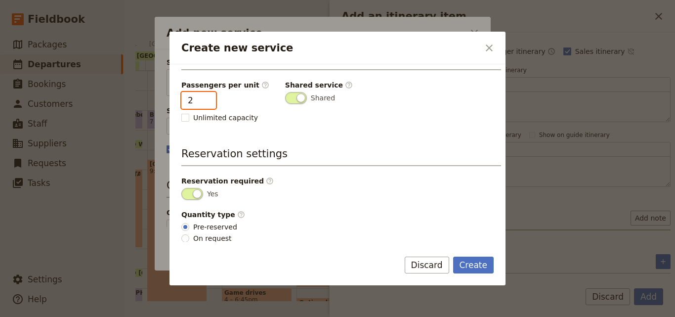
type input "2"
click at [207, 99] on input "2" at bounding box center [198, 100] width 35 height 17
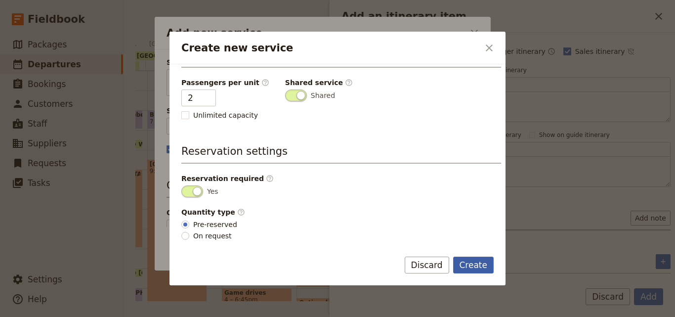
click at [463, 256] on button "Create" at bounding box center [473, 264] width 41 height 17
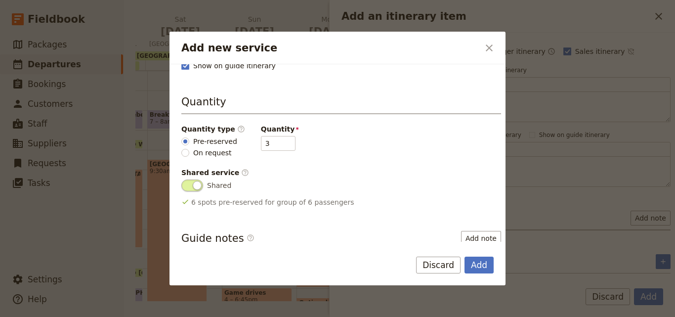
scroll to position [99, 0]
click at [277, 137] on input "3" at bounding box center [278, 142] width 35 height 15
type input "4"
click at [278, 142] on input "4" at bounding box center [278, 142] width 35 height 15
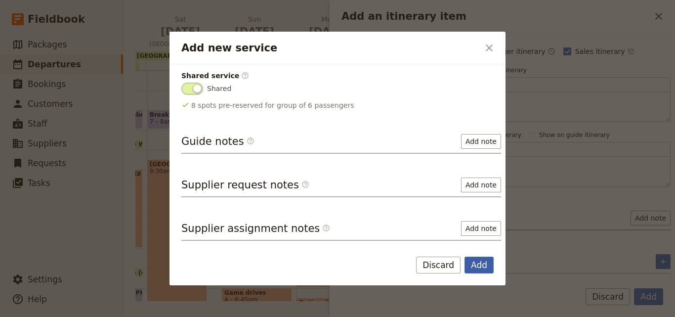
click at [485, 261] on button "Add" at bounding box center [478, 264] width 29 height 17
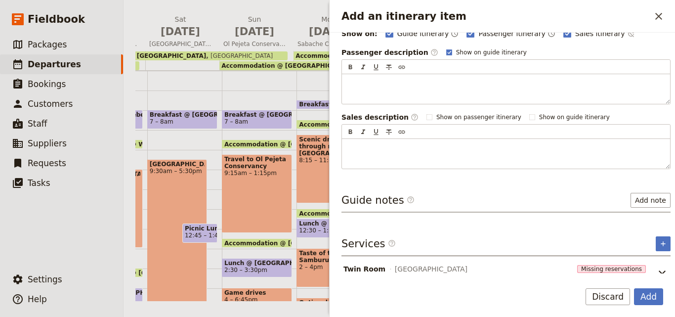
scroll to position [153, 0]
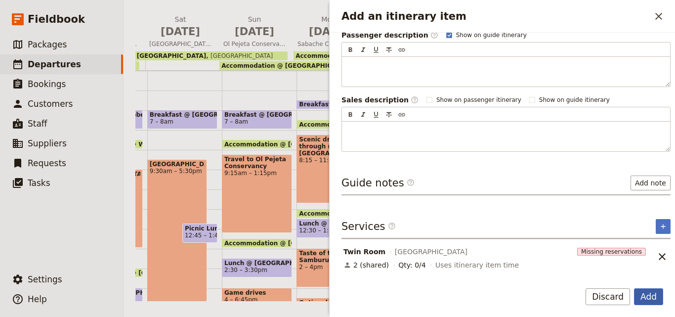
click at [641, 292] on button "Add" at bounding box center [648, 296] width 29 height 17
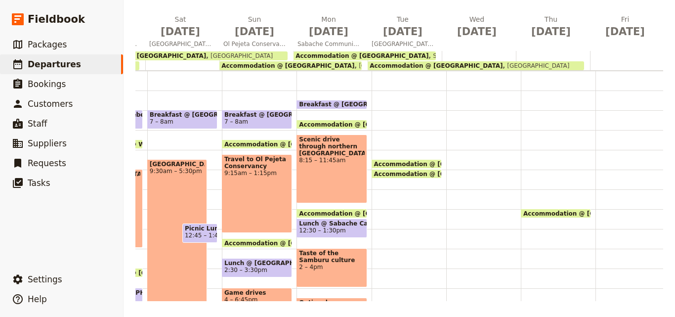
click at [416, 162] on span "Accommodation @ [GEOGRAPHIC_DATA]" at bounding box center [442, 163] width 137 height 6
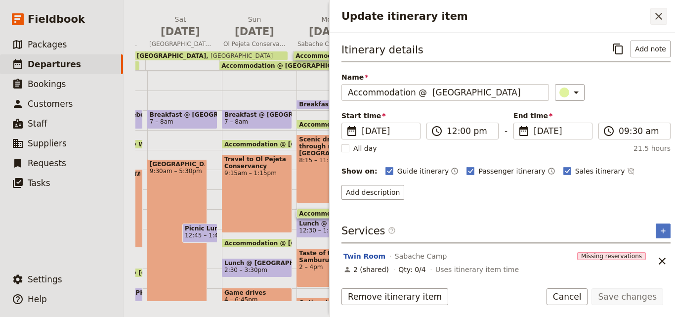
click at [658, 23] on button "​" at bounding box center [658, 16] width 17 height 17
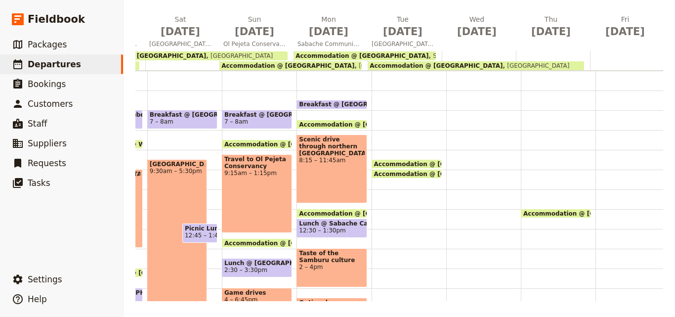
click at [430, 175] on span "Accommodation @ [GEOGRAPHIC_DATA]" at bounding box center [442, 173] width 137 height 6
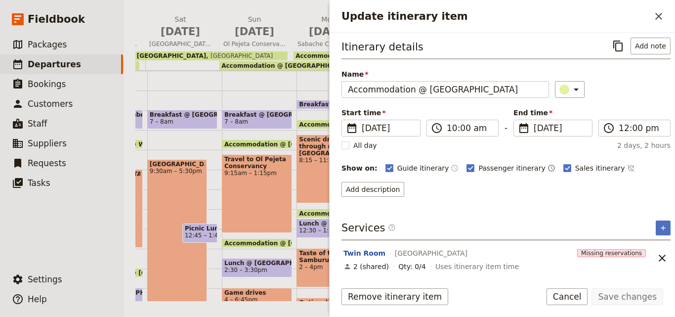
scroll to position [4, 0]
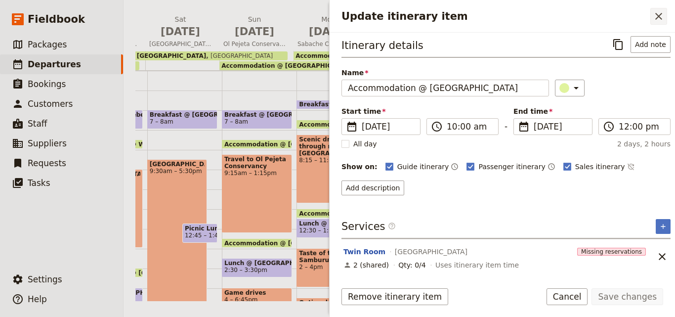
click at [655, 16] on icon "Close drawer" at bounding box center [658, 16] width 12 height 12
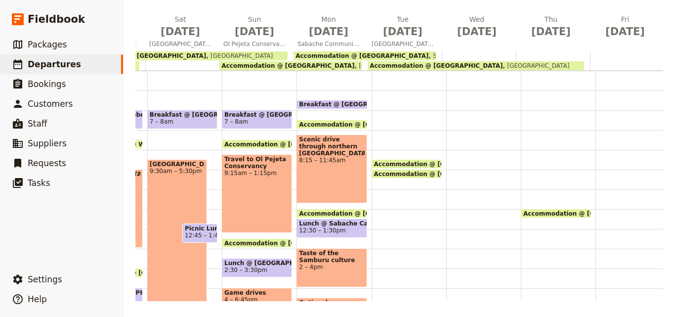
click at [424, 160] on span "Accommodation @ [GEOGRAPHIC_DATA]" at bounding box center [442, 163] width 137 height 6
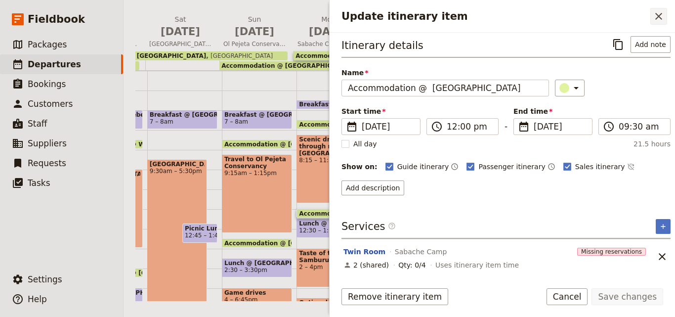
click at [665, 22] on button "​" at bounding box center [658, 16] width 17 height 17
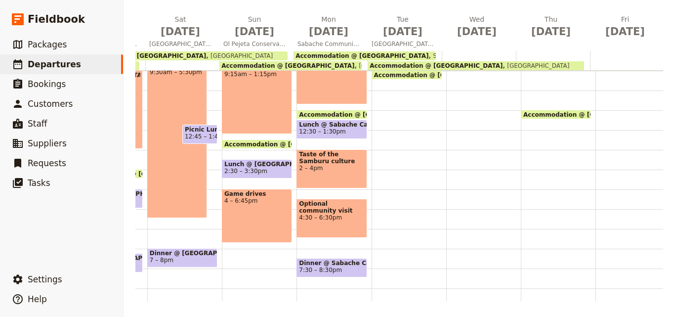
scroll to position [99, 0]
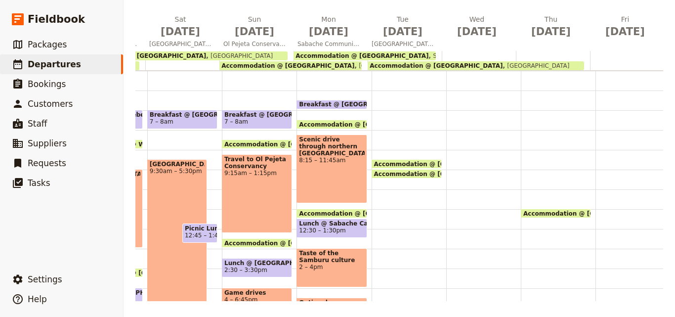
click at [320, 106] on span at bounding box center [331, 107] width 69 height 4
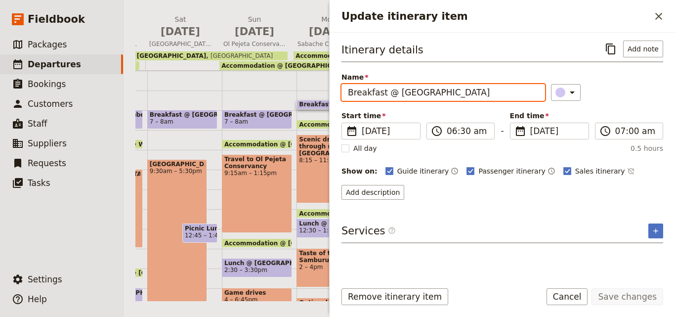
drag, startPoint x: 485, startPoint y: 95, endPoint x: 311, endPoint y: 102, distance: 174.9
click at [311, 102] on div "May 2026 - Kenya - Montessori ​ Draft 6 – 17 May 2026 12 days / 11 nights 0/6 b…" at bounding box center [398, 158] width 551 height 317
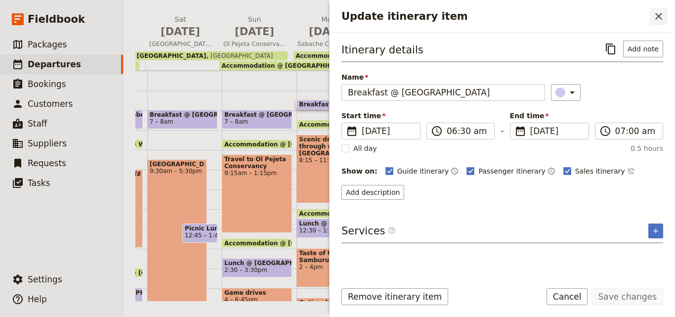
click at [658, 12] on icon "Close drawer" at bounding box center [658, 16] width 12 height 12
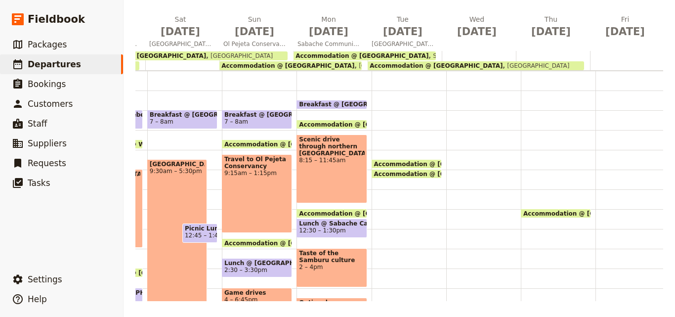
click at [375, 113] on div "Accommodation @ Sabache Camp 12pm – 9:30am Sabache Camp Accommodation @ Samburu…" at bounding box center [408, 209] width 75 height 474
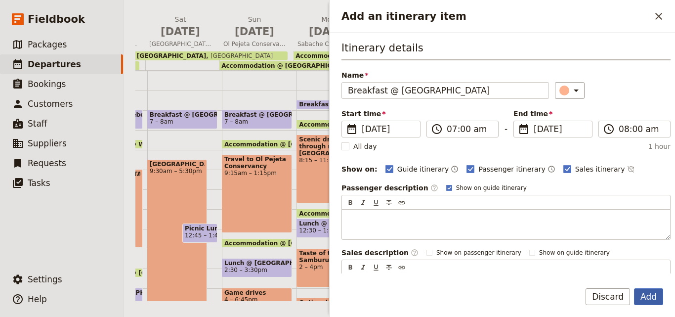
type input "Breakfast @ [GEOGRAPHIC_DATA]"
click at [651, 301] on button "Add" at bounding box center [648, 296] width 29 height 17
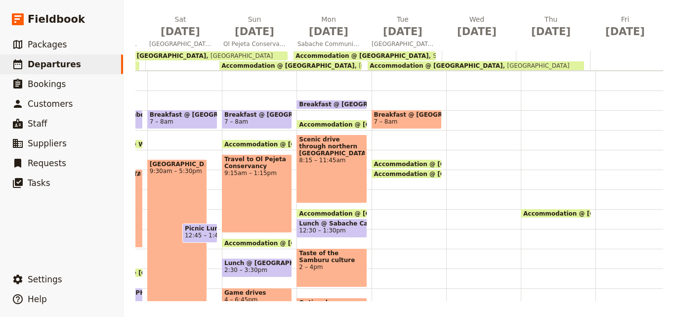
click at [334, 227] on span "12:30 – 1:30pm" at bounding box center [322, 230] width 46 height 7
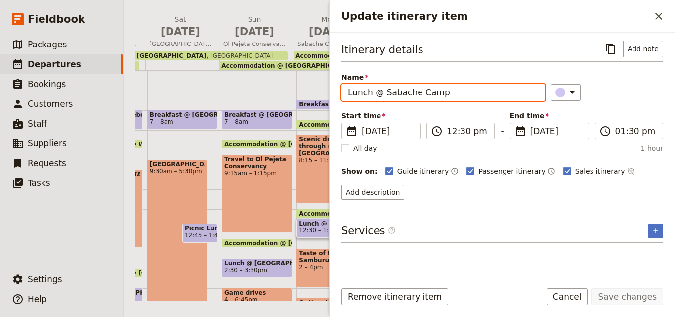
drag, startPoint x: 451, startPoint y: 91, endPoint x: 380, endPoint y: 92, distance: 71.1
click at [380, 92] on input "Lunch @ Sabache Camp" at bounding box center [442, 92] width 203 height 17
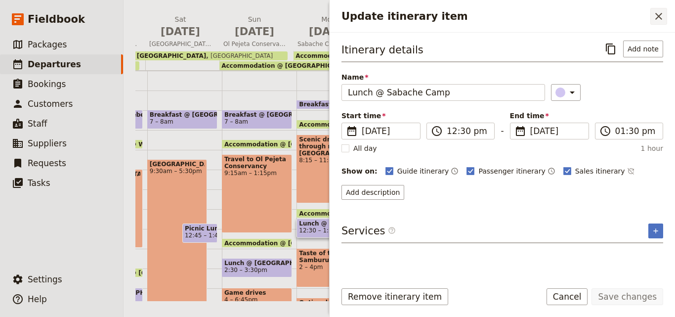
click at [662, 18] on icon "Close drawer" at bounding box center [658, 16] width 12 height 12
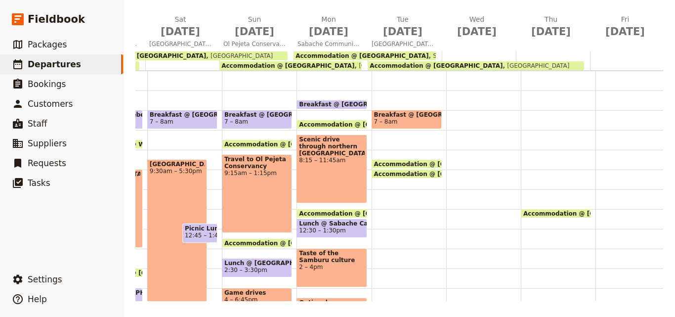
click at [413, 119] on span "7 – 8am" at bounding box center [406, 121] width 65 height 7
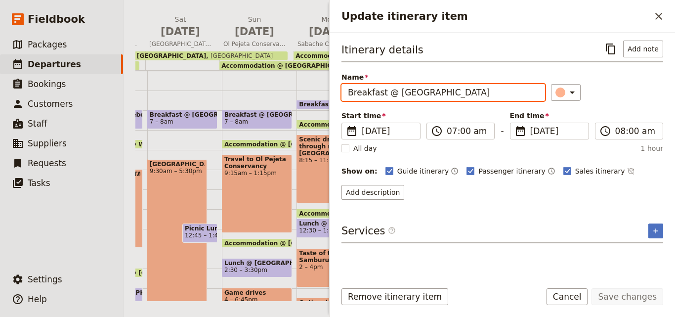
drag, startPoint x: 466, startPoint y: 93, endPoint x: 395, endPoint y: 95, distance: 71.6
click at [395, 95] on input "Breakfast @ [GEOGRAPHIC_DATA]" at bounding box center [442, 92] width 203 height 17
paste input "Sabache Camp"
type input "Breakfast @ [GEOGRAPHIC_DATA]"
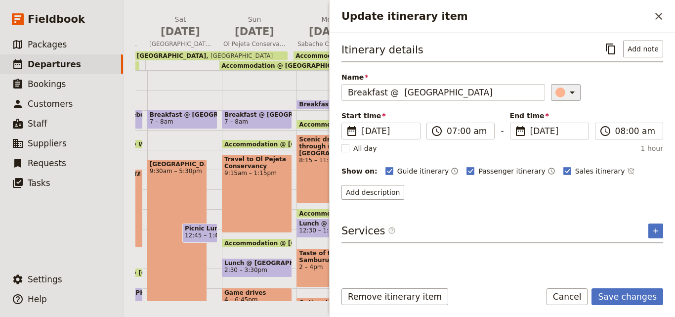
click at [566, 93] on icon "Update itinerary item" at bounding box center [572, 92] width 12 height 12
click at [565, 138] on div "button" at bounding box center [566, 137] width 10 height 10
click at [642, 301] on button "Save changes" at bounding box center [627, 296] width 72 height 17
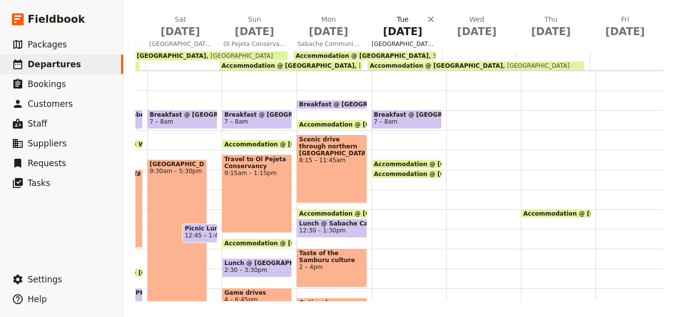
click at [402, 24] on span "[DATE]" at bounding box center [402, 31] width 62 height 15
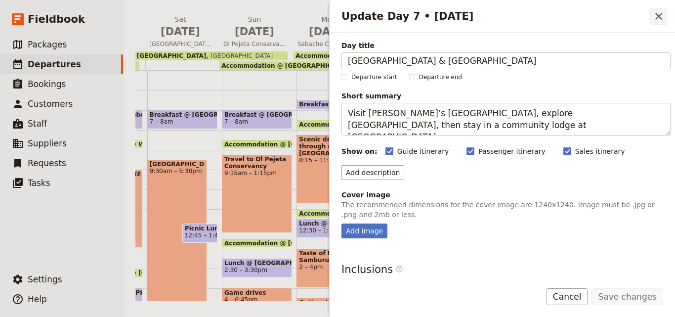
click at [659, 17] on icon "Close drawer" at bounding box center [658, 16] width 7 height 7
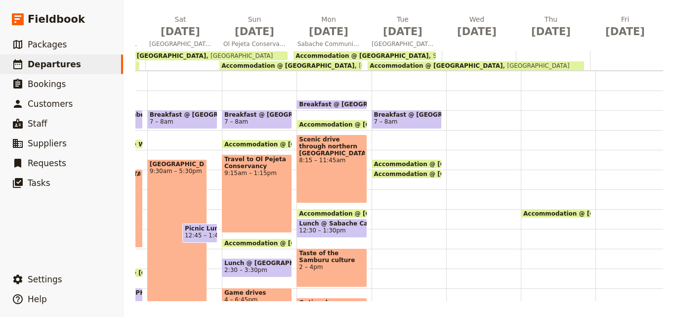
click at [395, 188] on div "Breakfast @ Sabache Camp 7 – 8am Accommodation @ Sabache Camp 12pm – 9:30am Sab…" at bounding box center [408, 209] width 75 height 474
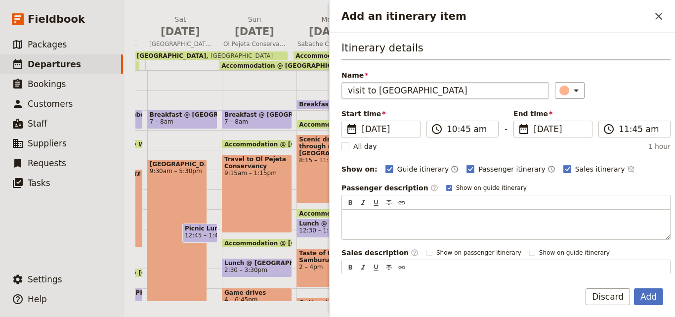
click at [351, 87] on input "visit to Montessori Ntaparani school" at bounding box center [444, 90] width 207 height 17
type input "Visit to Montessori Ntaparani school"
click at [455, 132] on input "10:45 am" at bounding box center [468, 129] width 45 height 12
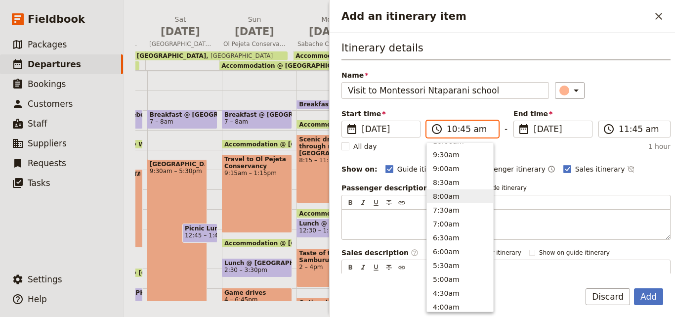
scroll to position [361, 0]
click at [461, 188] on button "9:00am" at bounding box center [460, 191] width 66 height 14
type input "09:00 am"
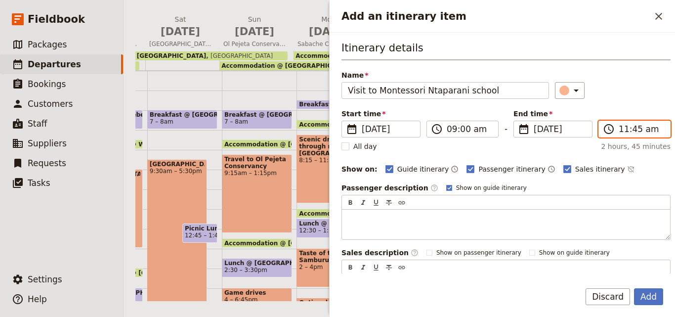
click at [629, 132] on input "11:45 am" at bounding box center [640, 129] width 45 height 12
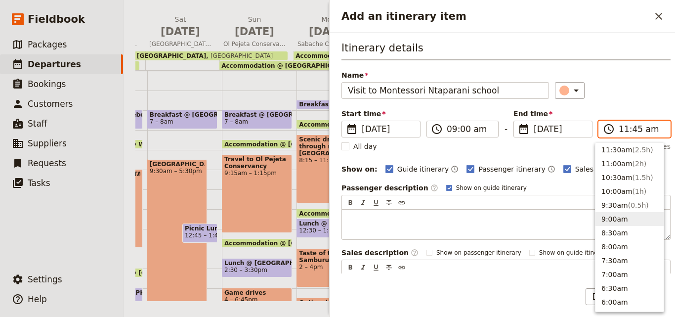
scroll to position [235, 0]
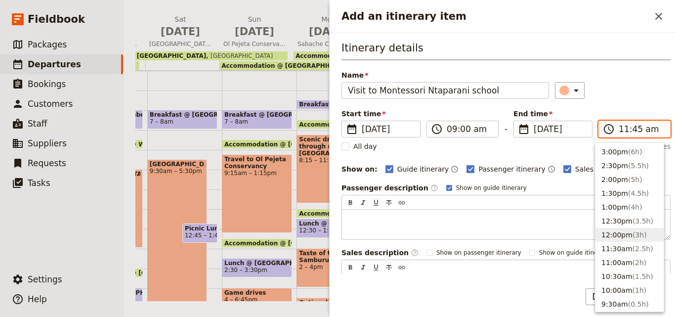
click at [621, 230] on button "12:00pm ( 3h )" at bounding box center [629, 235] width 68 height 14
type input "12:00 pm"
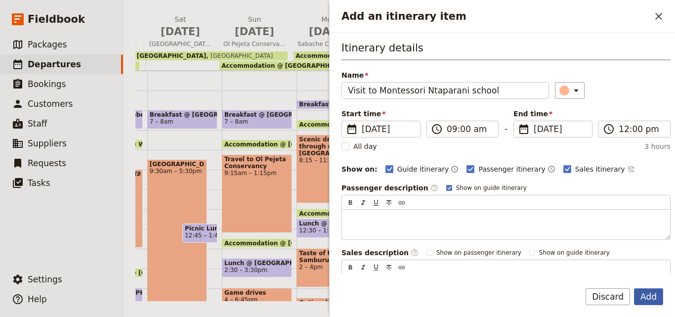
click at [647, 300] on button "Add" at bounding box center [648, 296] width 29 height 17
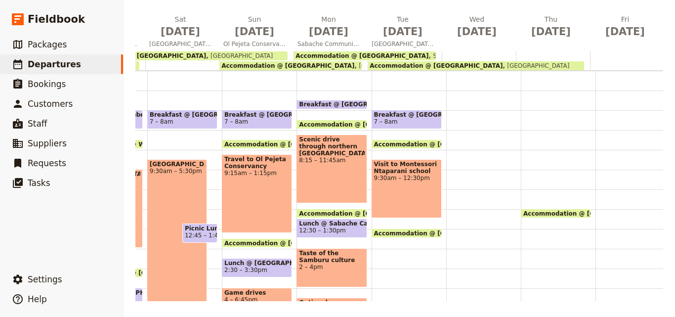
click at [390, 172] on span "Visit to Montessori Ntaparani school" at bounding box center [406, 167] width 65 height 14
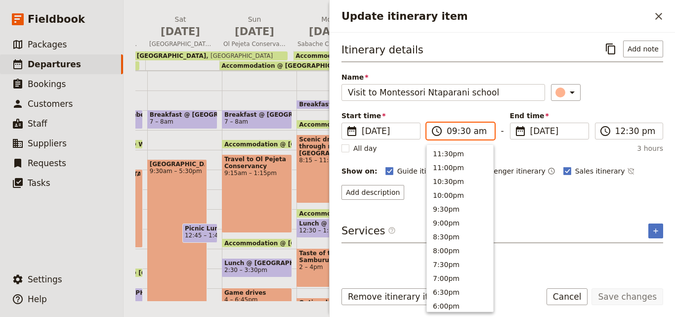
click at [462, 132] on input "09:30 am" at bounding box center [466, 131] width 41 height 12
click at [463, 132] on input "09:30 am" at bounding box center [466, 131] width 41 height 12
type input "09:00 am"
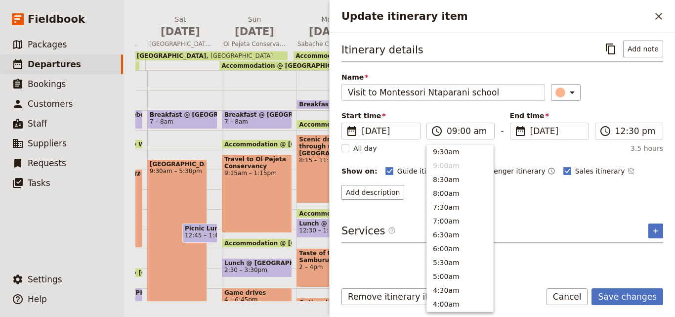
click at [570, 207] on div "Itinerary details ​ Add note Name Visit to Montessori Ntaparani school ​ Start …" at bounding box center [501, 156] width 321 height 232
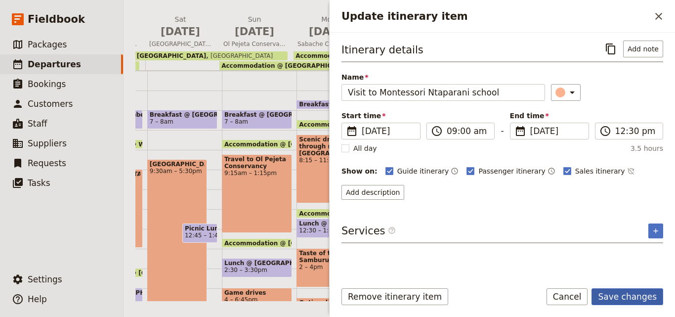
click at [640, 295] on button "Save changes" at bounding box center [627, 296] width 72 height 17
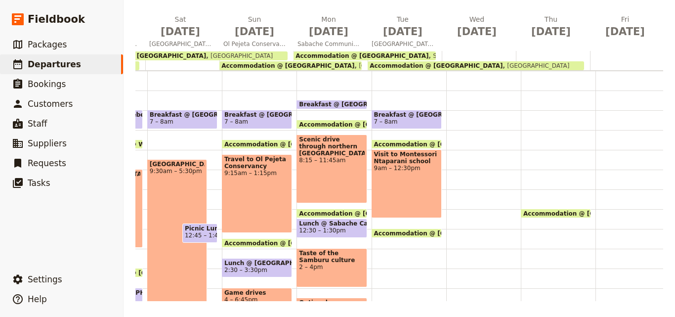
click at [406, 274] on div "Breakfast @ Sabache Camp 7 – 8am Accommodation @ Sabache Camp 12pm – 8:30am Sab…" at bounding box center [408, 209] width 75 height 474
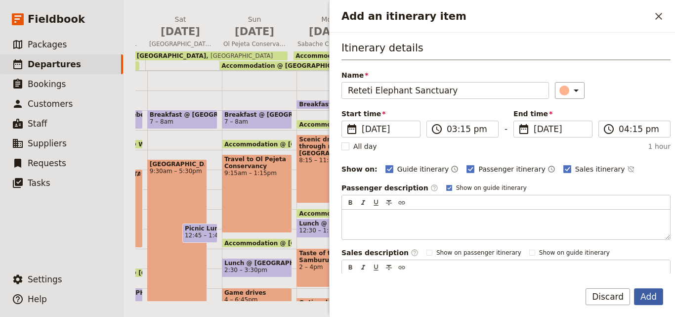
type input "Reteti Elephant Sanctuary"
click at [647, 293] on button "Add" at bounding box center [648, 296] width 29 height 17
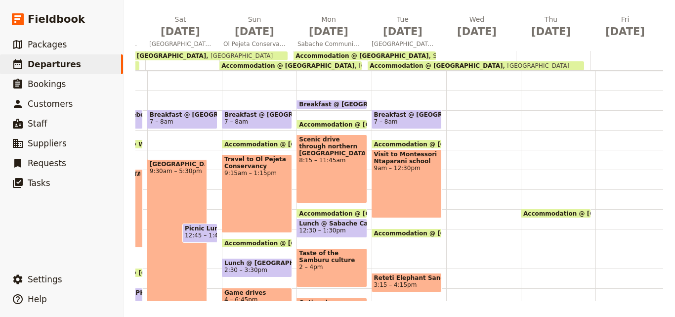
click at [379, 241] on div "Breakfast @ Sabache Camp 7 – 8am Accommodation @ Sabache Camp 12pm – 8:30am Sab…" at bounding box center [408, 209] width 75 height 474
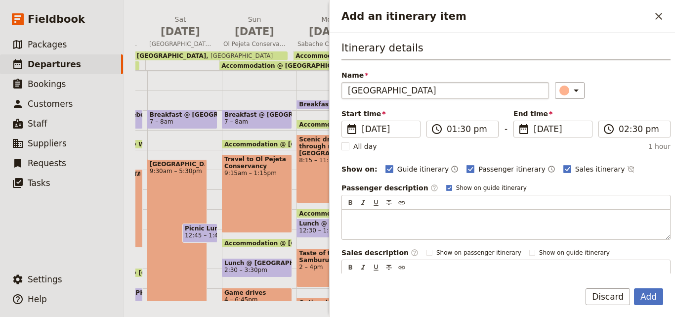
click at [347, 93] on input "[GEOGRAPHIC_DATA]" at bounding box center [444, 90] width 207 height 17
type input "Lunch @ [GEOGRAPHIC_DATA]"
click at [570, 92] on icon "Add an itinerary item" at bounding box center [576, 90] width 12 height 12
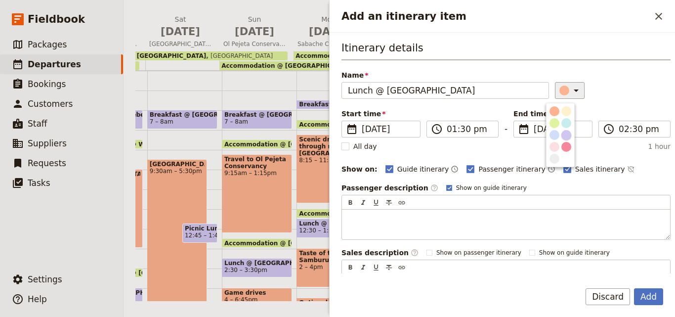
click at [570, 131] on button "button" at bounding box center [566, 135] width 12 height 12
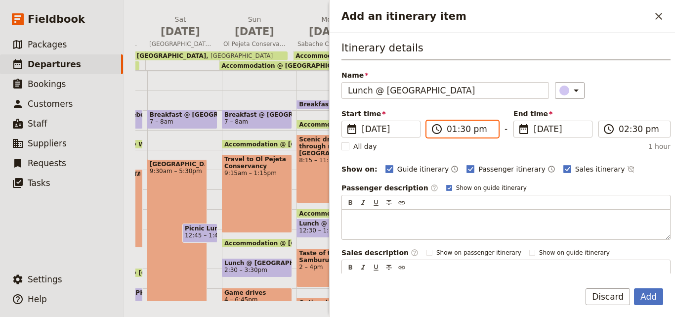
click at [460, 133] on input "01:30 pm" at bounding box center [468, 129] width 45 height 12
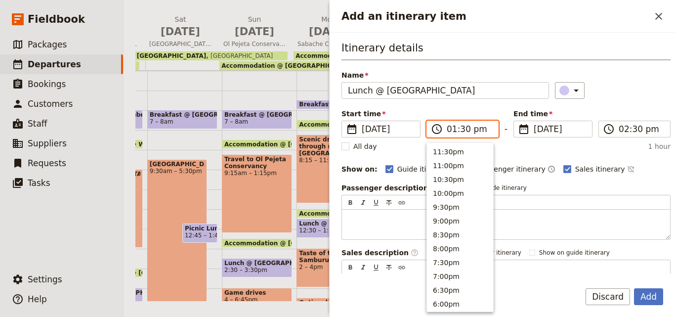
scroll to position [279, 0]
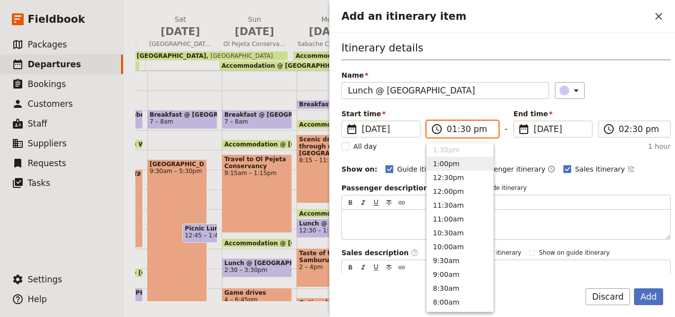
drag, startPoint x: 464, startPoint y: 163, endPoint x: 475, endPoint y: 159, distance: 12.2
click at [464, 163] on button "1:00pm" at bounding box center [460, 164] width 66 height 14
type input "01:00 pm"
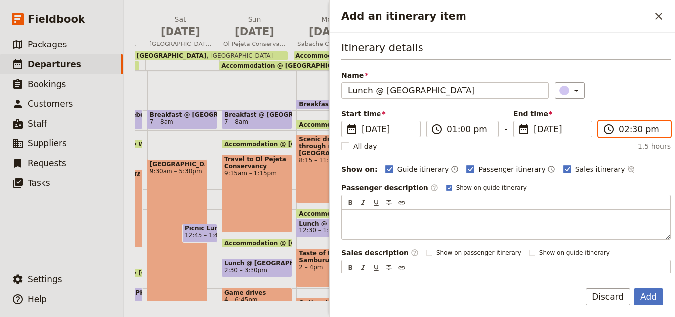
click at [627, 134] on input "02:30 pm" at bounding box center [640, 129] width 45 height 12
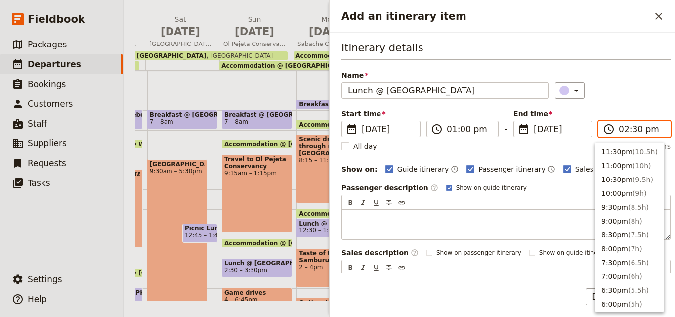
scroll to position [251, 0]
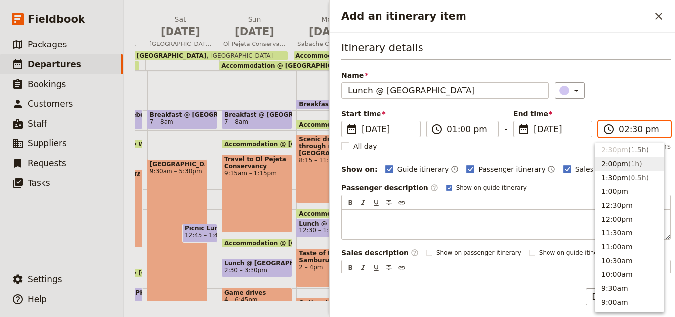
click at [628, 167] on span "( 1h )" at bounding box center [635, 164] width 14 height 8
type input "02:00 pm"
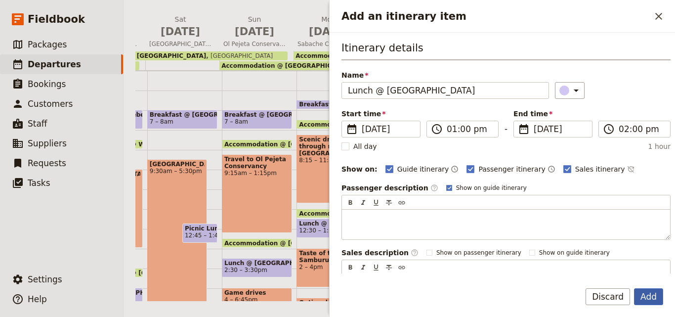
click at [649, 301] on button "Add" at bounding box center [648, 296] width 29 height 17
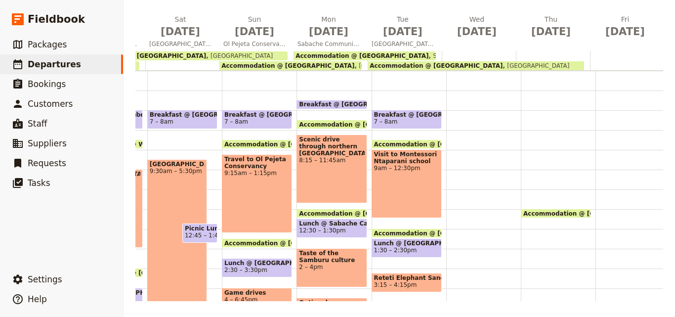
click at [412, 280] on span "Reteti Elephant Sanctuary" at bounding box center [406, 277] width 65 height 7
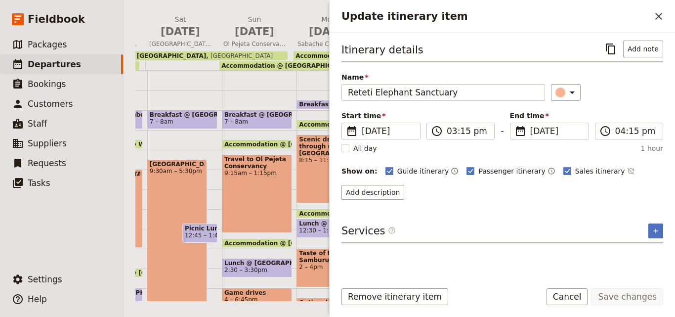
click at [655, 25] on div "Update itinerary item ​" at bounding box center [501, 16] width 345 height 33
click at [658, 23] on button "​" at bounding box center [658, 16] width 17 height 17
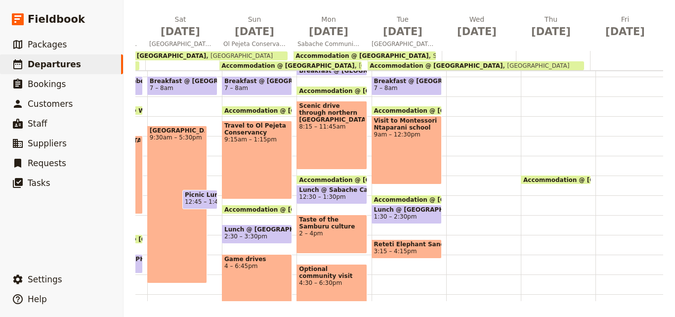
scroll to position [148, 0]
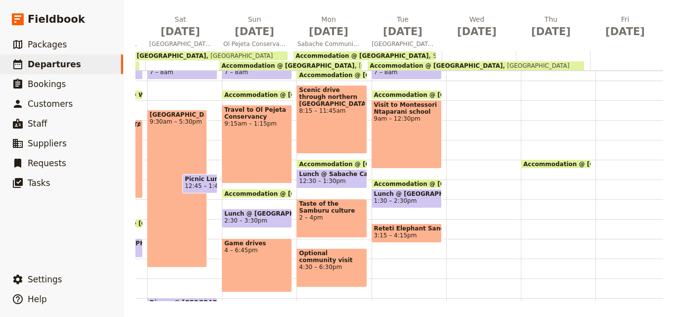
click at [425, 239] on span at bounding box center [406, 240] width 69 height 4
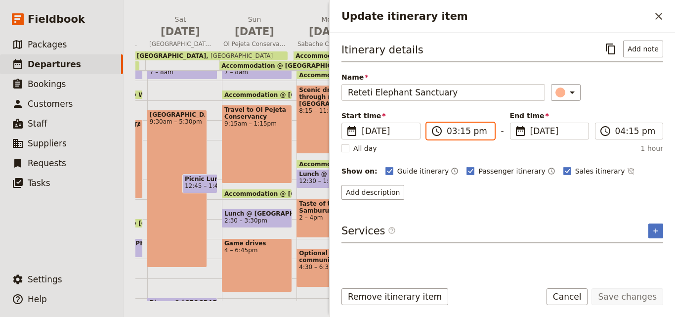
click at [464, 135] on input "03:15 pm" at bounding box center [466, 131] width 41 height 12
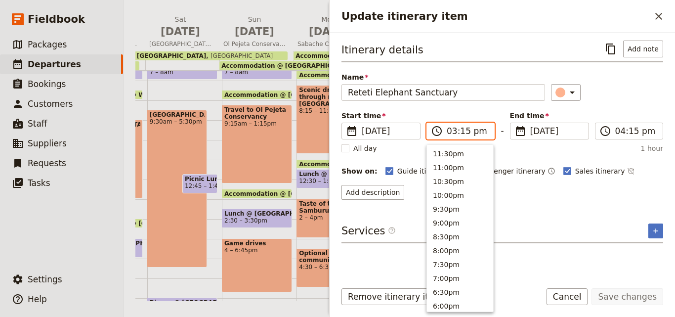
scroll to position [237, 0]
click at [464, 135] on input "03:15 pm" at bounding box center [466, 131] width 41 height 12
click at [466, 151] on button "3:00pm" at bounding box center [460, 152] width 66 height 14
type input "03:00 pm"
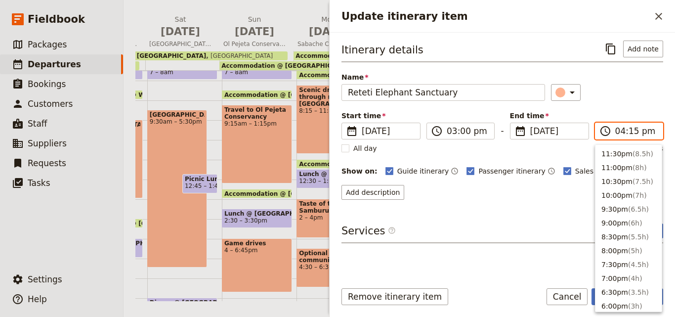
scroll to position [209, 0]
click at [632, 132] on input "04:15 pm" at bounding box center [635, 131] width 41 height 12
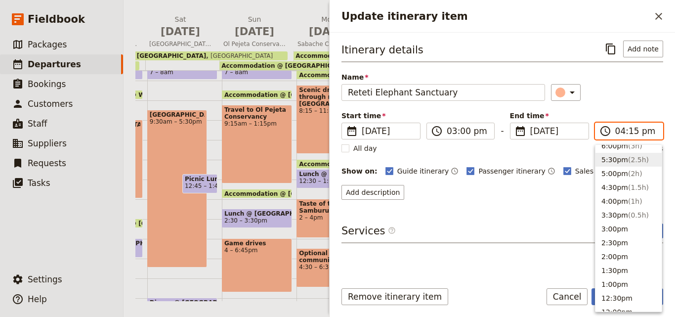
scroll to position [155, 0]
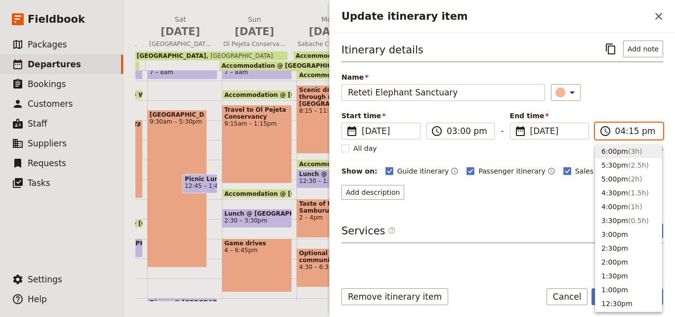
click at [619, 150] on button "6:00pm ( 3h )" at bounding box center [628, 151] width 66 height 14
type input "06:00 pm"
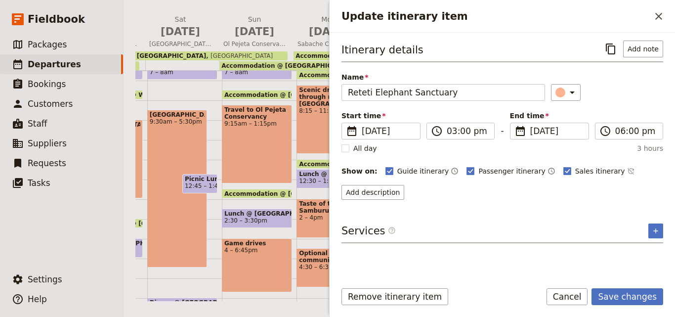
click at [645, 305] on div "Remove itinerary item Save changes Cancel" at bounding box center [501, 302] width 345 height 29
click at [642, 296] on button "Save changes" at bounding box center [627, 296] width 72 height 17
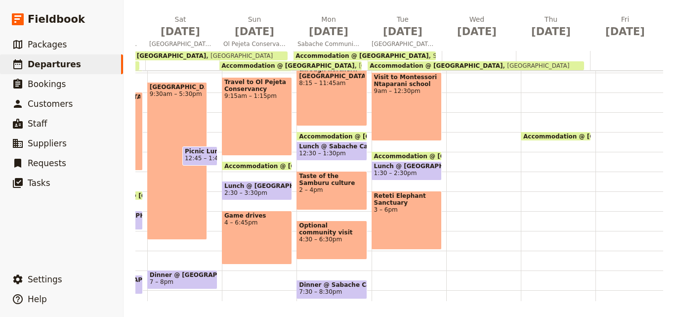
scroll to position [198, 0]
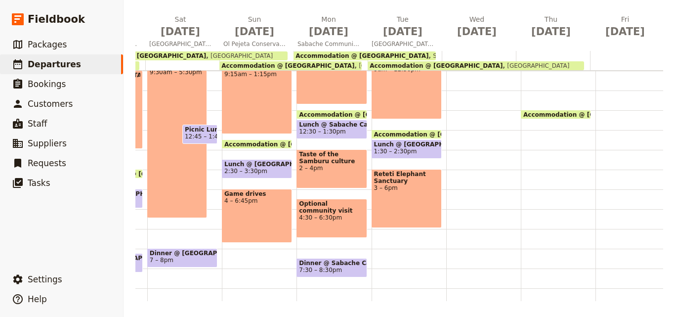
click at [335, 265] on span "Dinner @ Sabache Camp" at bounding box center [331, 262] width 65 height 7
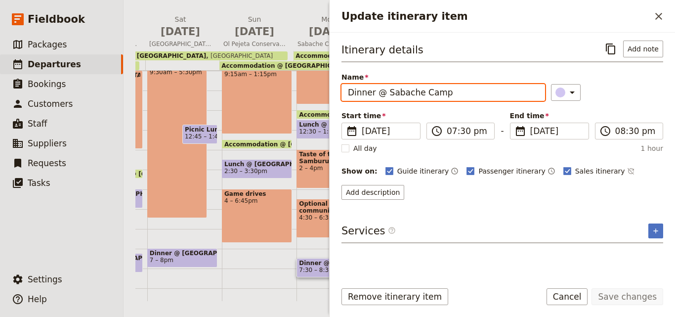
drag, startPoint x: 464, startPoint y: 98, endPoint x: 336, endPoint y: 99, distance: 127.9
click at [336, 99] on div "Itinerary details ​ Add note Name Dinner @ Sabache Camp ​ Start time ​ 11 May 2…" at bounding box center [501, 153] width 345 height 240
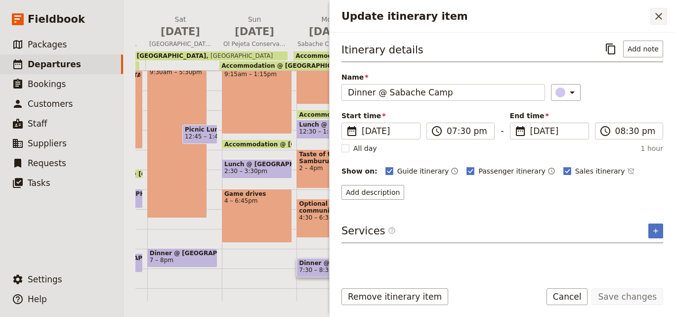
click at [664, 22] on button "​" at bounding box center [658, 16] width 17 height 17
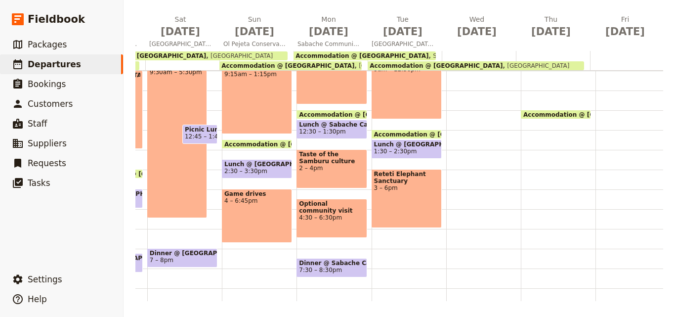
click at [410, 258] on div "Breakfast @ Sabache Camp 7 – 8am Accommodation @ Sabache Camp 12pm – 8:30am Sab…" at bounding box center [408, 110] width 75 height 474
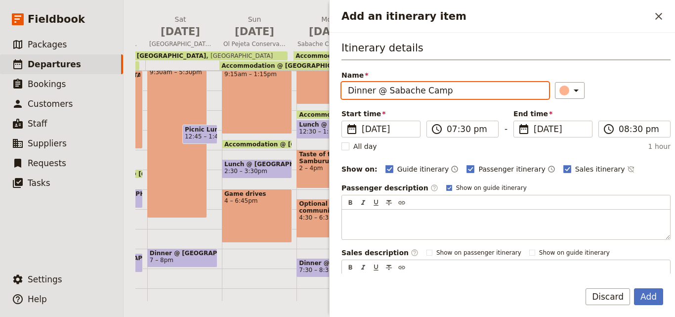
drag, startPoint x: 457, startPoint y: 96, endPoint x: 386, endPoint y: 97, distance: 71.1
click at [386, 97] on input "Dinner @ Sabache Camp" at bounding box center [444, 90] width 207 height 17
paste input "mburu Riversid"
type input "Dinner @ [GEOGRAPHIC_DATA]"
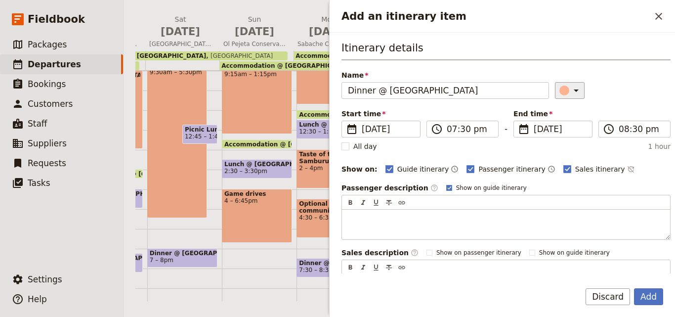
click at [570, 95] on icon "Add an itinerary item" at bounding box center [576, 90] width 12 height 12
click at [568, 136] on div "button" at bounding box center [566, 135] width 10 height 10
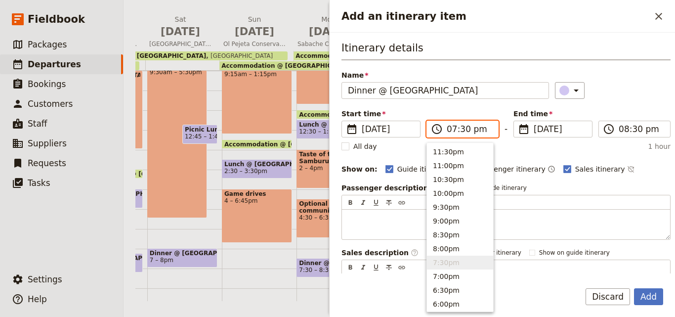
click at [463, 133] on input "07:30 pm" at bounding box center [468, 129] width 45 height 12
type input "07:00 pm"
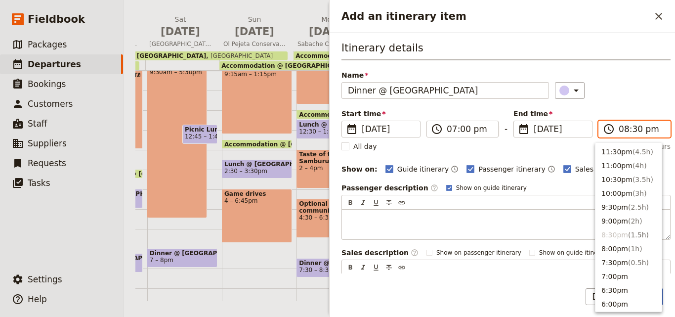
click at [632, 133] on input "08:30 pm" at bounding box center [640, 129] width 45 height 12
type input "08:00 pm"
click at [634, 103] on div "Itinerary details Name Dinner @ Samburu Riverside Camp ​ Start time ​ 12 May 20…" at bounding box center [505, 172] width 329 height 264
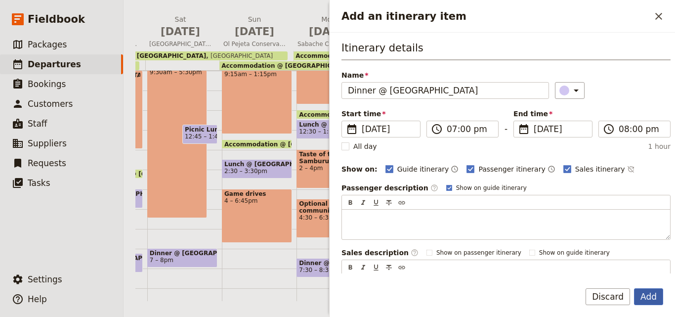
click at [657, 300] on button "Add" at bounding box center [648, 296] width 29 height 17
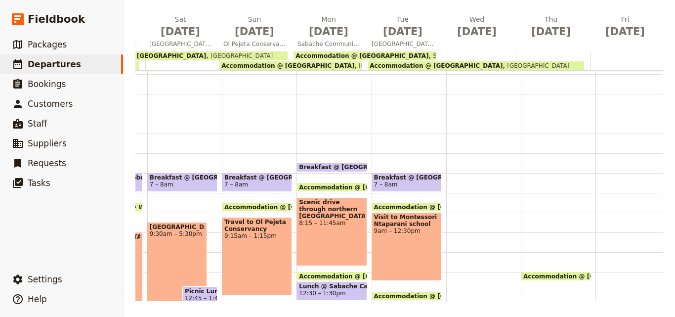
scroll to position [0, 0]
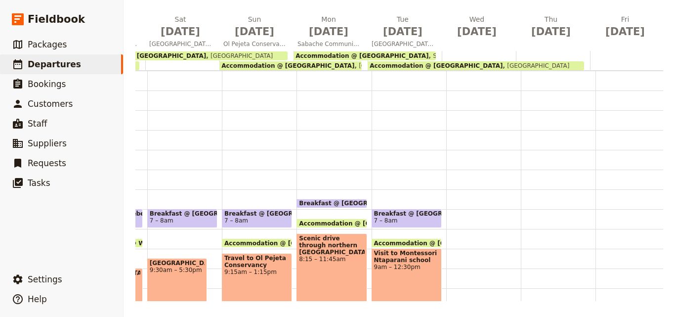
click at [398, 211] on span "Breakfast @ [GEOGRAPHIC_DATA]" at bounding box center [406, 213] width 65 height 7
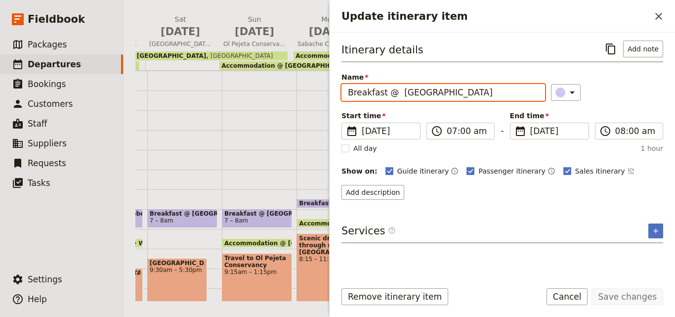
drag, startPoint x: 479, startPoint y: 99, endPoint x: 331, endPoint y: 98, distance: 147.2
click at [331, 98] on div "Itinerary details ​ Add note Name Breakfast @ Sabache Camp ​ Start time ​ 12 Ma…" at bounding box center [501, 153] width 345 height 240
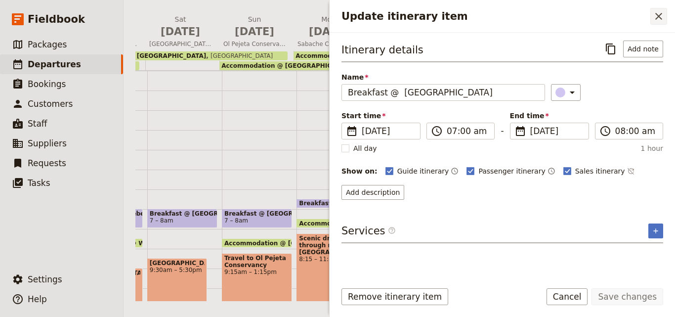
click at [660, 14] on icon "Close drawer" at bounding box center [658, 16] width 7 height 7
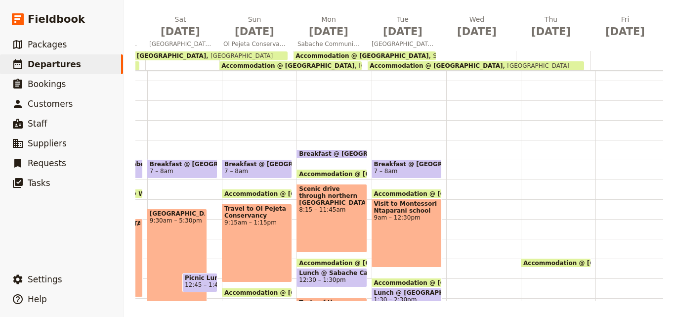
scroll to position [99, 0]
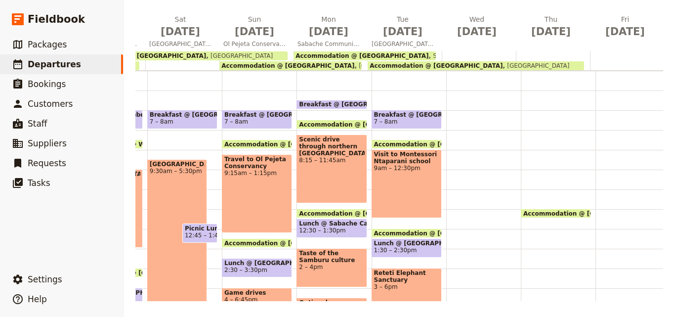
click at [458, 118] on div at bounding box center [483, 209] width 75 height 474
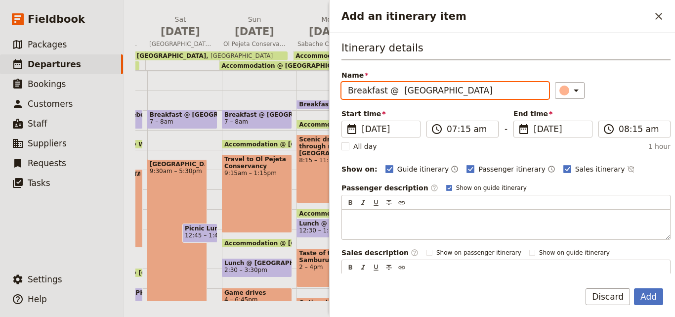
drag, startPoint x: 460, startPoint y: 87, endPoint x: 398, endPoint y: 88, distance: 61.7
click at [398, 88] on input "Breakfast @ [GEOGRAPHIC_DATA]" at bounding box center [444, 90] width 207 height 17
paste input "mburu Riversid"
type input "Breakfast @ [GEOGRAPHIC_DATA]"
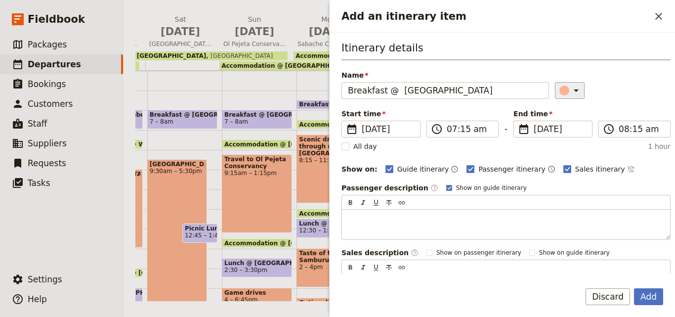
click at [570, 96] on icon "Add an itinerary item" at bounding box center [576, 90] width 12 height 12
click at [567, 133] on div "button" at bounding box center [566, 135] width 10 height 10
click at [660, 297] on button "Add" at bounding box center [648, 296] width 29 height 17
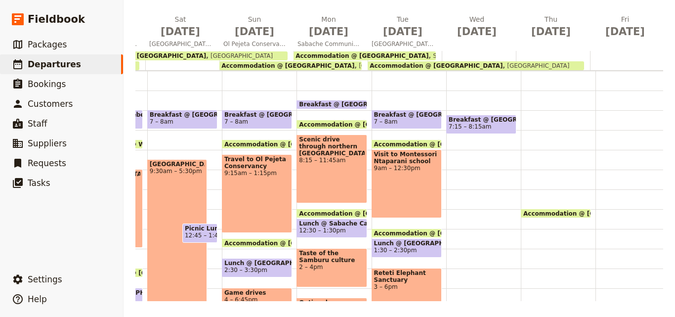
click at [454, 125] on span "7:15 – 8:15am" at bounding box center [469, 126] width 43 height 7
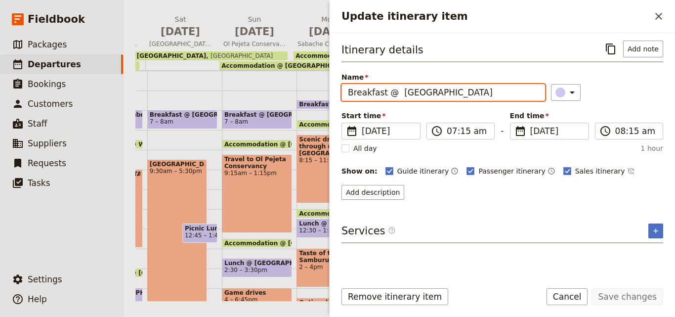
drag, startPoint x: 511, startPoint y: 96, endPoint x: 341, endPoint y: 87, distance: 170.1
click at [341, 87] on div "Itinerary details ​ Add note Name Breakfast @ Samburu Riverside Camp ​ Start ti…" at bounding box center [501, 153] width 345 height 240
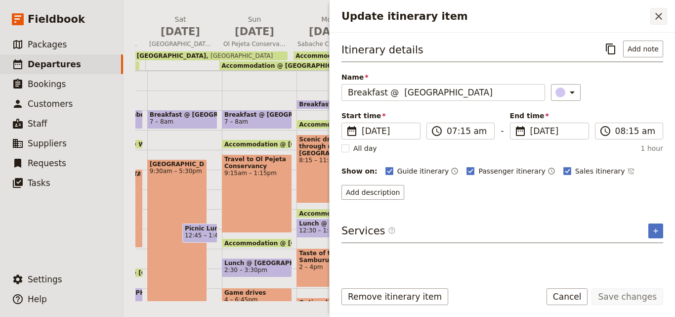
click at [659, 19] on icon "Close drawer" at bounding box center [658, 16] width 12 height 12
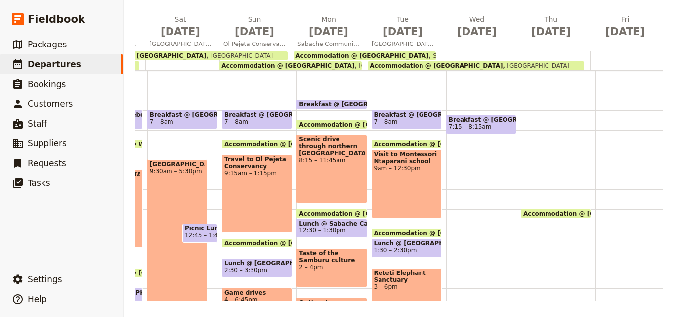
click at [533, 124] on div "Accommodation @ [GEOGRAPHIC_DATA] 1 – 12pm [GEOGRAPHIC_DATA]" at bounding box center [557, 209] width 75 height 474
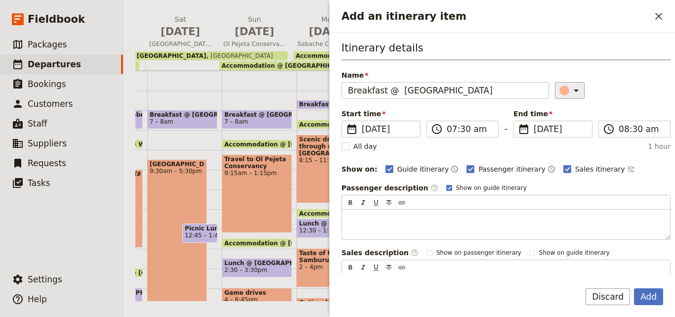
type input "Breakfast @ [GEOGRAPHIC_DATA]"
click at [570, 86] on icon "Add an itinerary item" at bounding box center [576, 90] width 12 height 12
click at [564, 137] on div "button" at bounding box center [566, 135] width 10 height 10
click at [652, 298] on button "Add" at bounding box center [648, 296] width 29 height 17
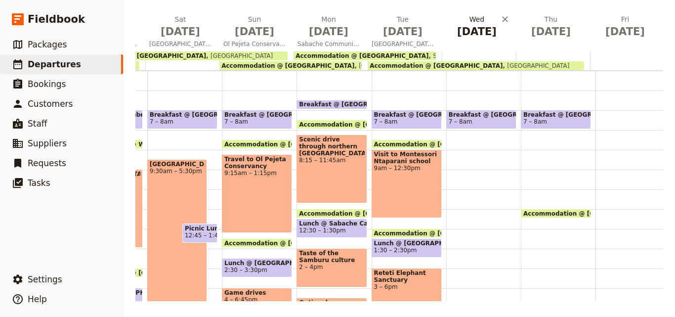
click at [470, 33] on span "[DATE]" at bounding box center [476, 31] width 62 height 15
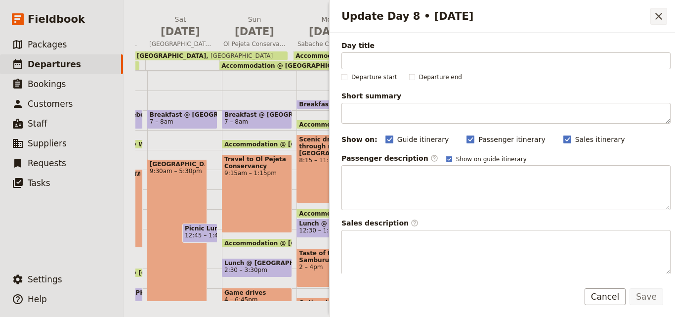
click at [660, 12] on icon "Close drawer" at bounding box center [658, 16] width 12 height 12
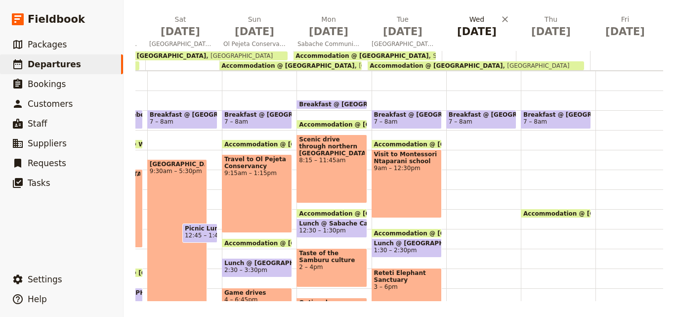
click at [479, 29] on span "[DATE]" at bounding box center [476, 31] width 62 height 15
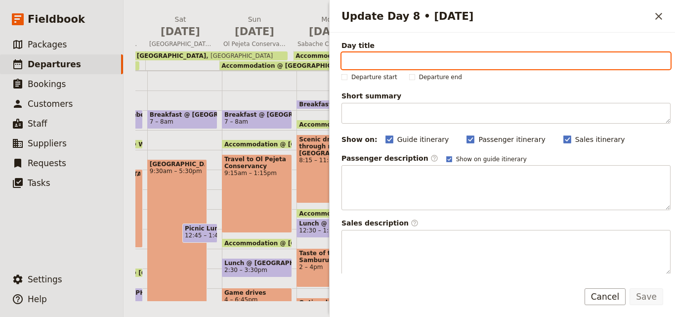
drag, startPoint x: 367, startPoint y: 50, endPoint x: 357, endPoint y: 64, distance: 17.2
paste input "[GEOGRAPHIC_DATA]"
type input "[GEOGRAPHIC_DATA]"
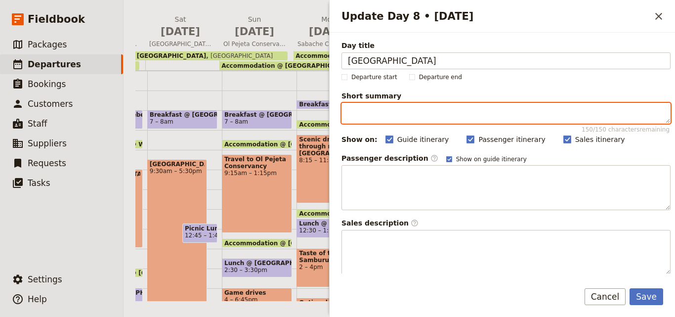
click at [397, 109] on textarea "Short summary 150 / 150 characters remaining" at bounding box center [505, 113] width 329 height 21
paste textarea "Game drives in Samburu National Reserve reveal rare wildlife like Grevy’s zebra…"
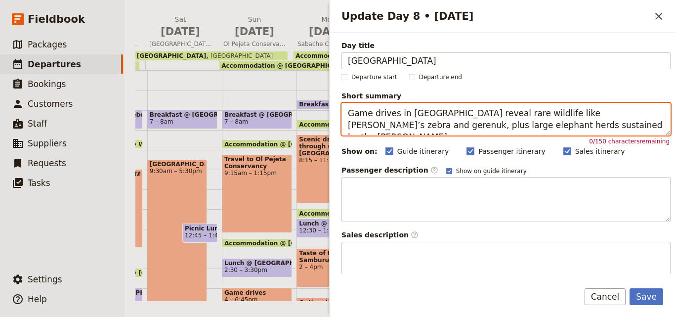
drag, startPoint x: 615, startPoint y: 122, endPoint x: 333, endPoint y: 94, distance: 283.9
click at [333, 94] on div "Day title Samburu National Reserve Departure start Departure end Short summary …" at bounding box center [501, 153] width 345 height 240
paste textarea "Enjoy game drives in Samburu, spotting Grevy’s zebra, gerenuk, and large elepha…"
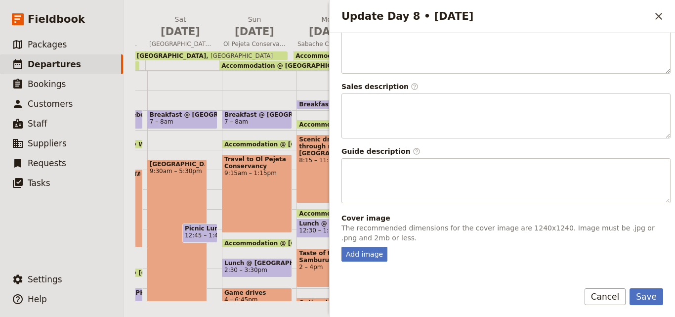
scroll to position [283, 0]
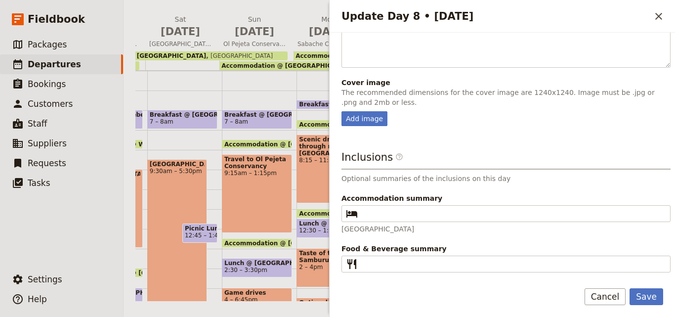
type textarea "Enjoy game drives in Samburu, spotting Grevy’s zebra, gerenuk, and large elepha…"
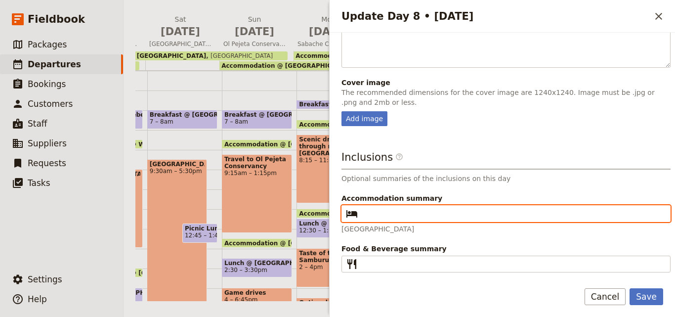
paste input "[GEOGRAPHIC_DATA]"
type input "[GEOGRAPHIC_DATA]"
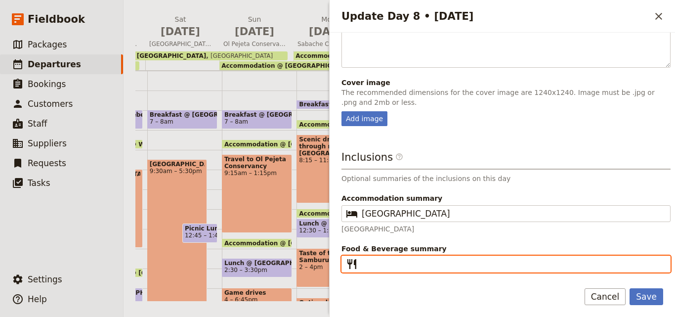
click at [425, 264] on input "Food & Beverage summary ​" at bounding box center [512, 264] width 302 height 12
type input "B L D"
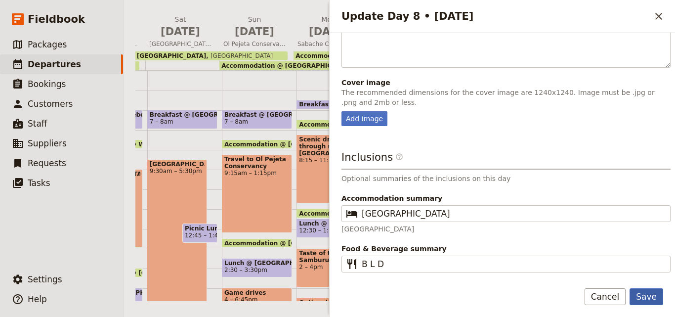
click at [644, 298] on button "Save" at bounding box center [646, 296] width 34 height 17
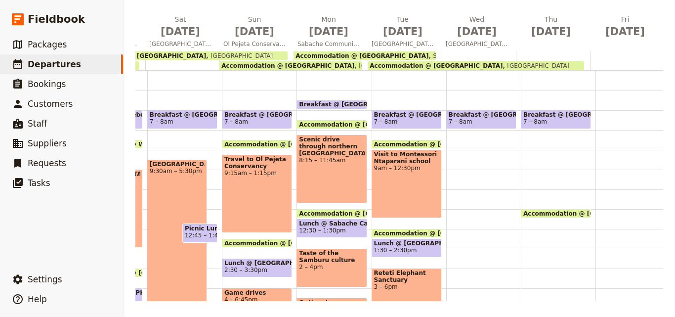
scroll to position [0, 217]
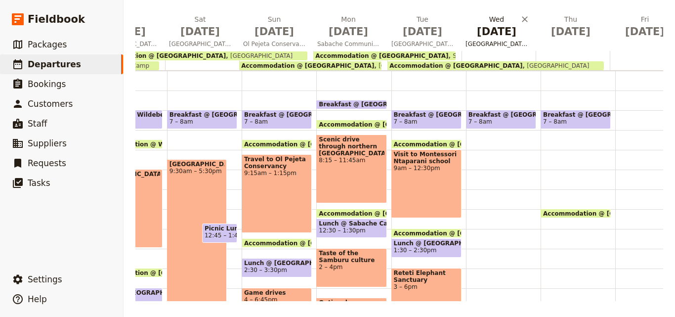
click at [504, 29] on span "[DATE]" at bounding box center [496, 31] width 62 height 15
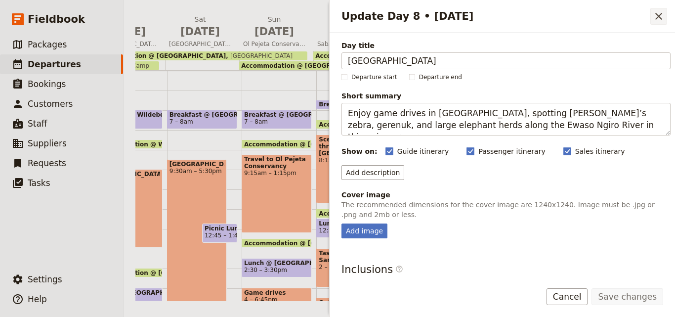
click at [666, 21] on button "​" at bounding box center [658, 16] width 17 height 17
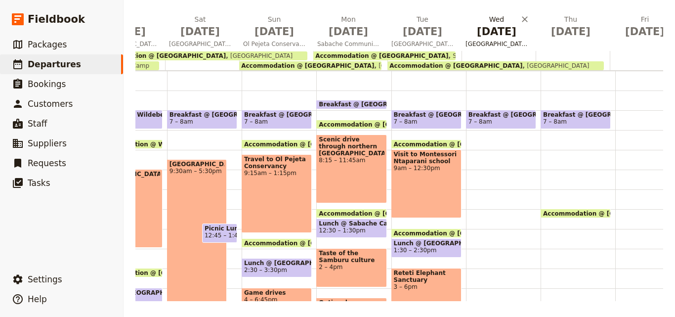
click at [480, 17] on h2 "Wed May 13 Samburu National Reserve" at bounding box center [496, 26] width 62 height 25
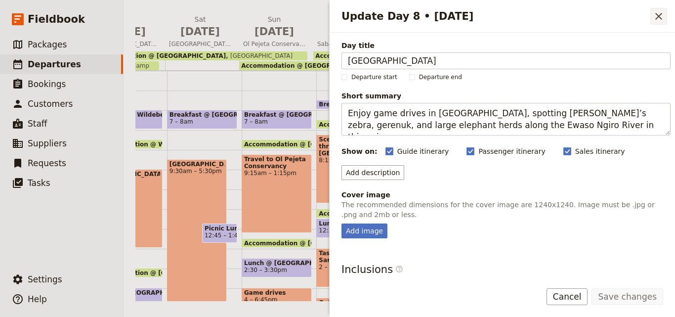
click at [661, 15] on icon "Close drawer" at bounding box center [658, 16] width 12 height 12
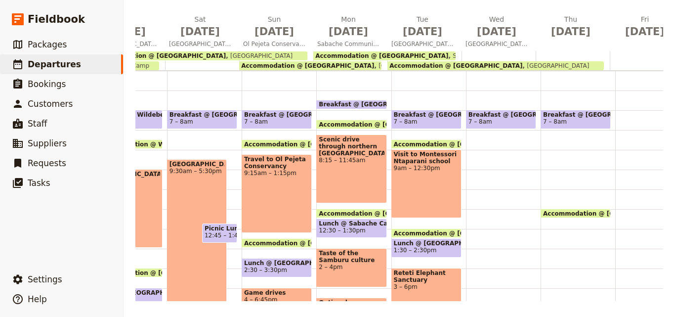
click at [483, 157] on div "Breakfast @ [GEOGRAPHIC_DATA] 7 – 8am" at bounding box center [503, 209] width 75 height 474
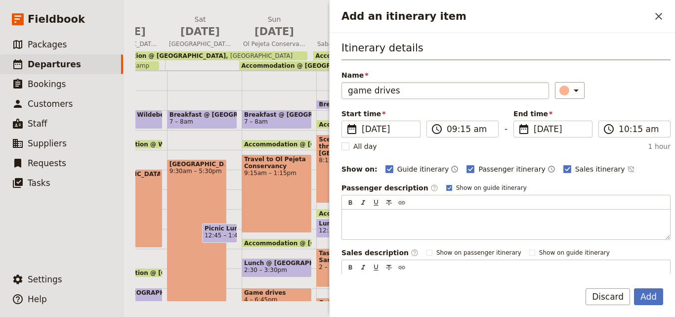
click at [354, 88] on input "game drives" at bounding box center [444, 90] width 207 height 17
type input "Game drives"
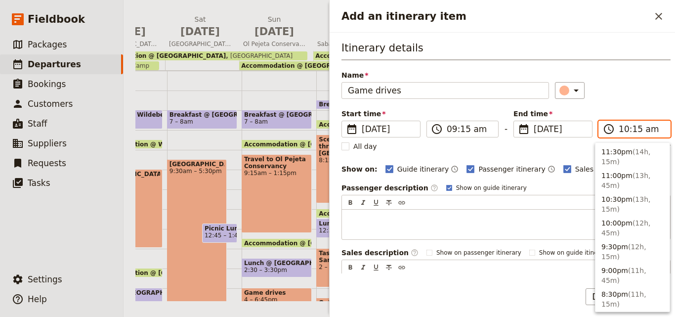
click at [630, 130] on input "10:15 am" at bounding box center [640, 129] width 45 height 12
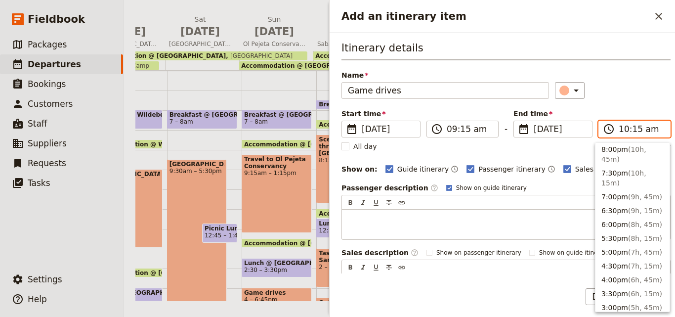
scroll to position [168, 0]
click at [628, 221] on span "( 8h, 45m )" at bounding box center [645, 225] width 34 height 8
type input "06:00 pm"
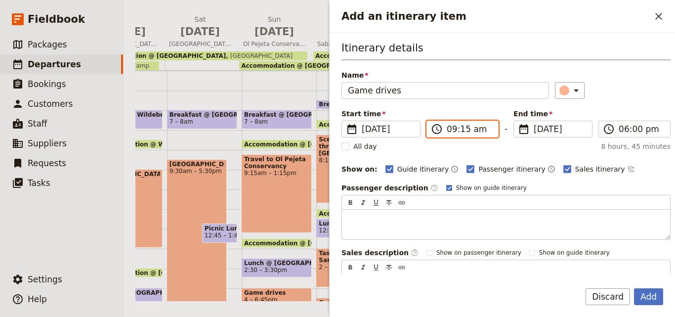
click at [462, 128] on input "09:15 am" at bounding box center [468, 129] width 45 height 12
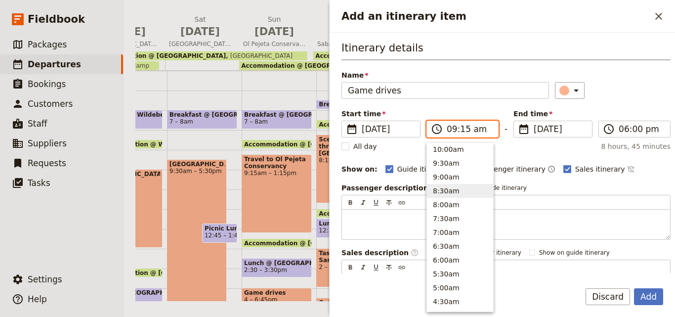
scroll to position [354, 0]
click at [460, 186] on button "9:30am" at bounding box center [460, 185] width 66 height 14
type input "09:30 am"
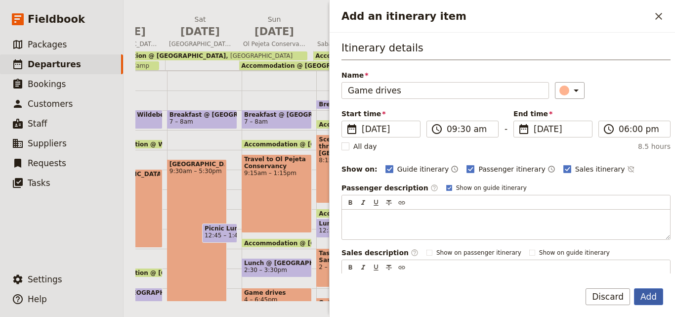
click at [650, 292] on button "Add" at bounding box center [648, 296] width 29 height 17
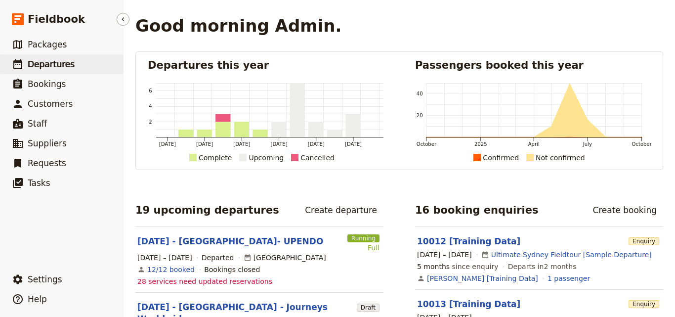
click at [73, 65] on link "​ Departures" at bounding box center [61, 64] width 123 height 20
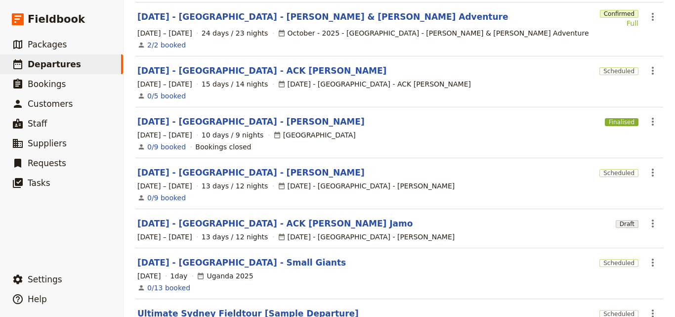
scroll to position [310, 0]
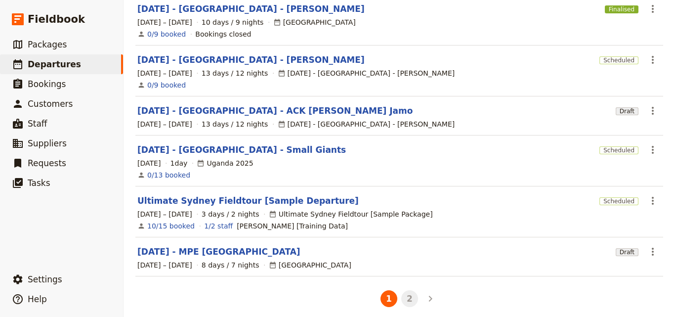
click at [402, 290] on button "2" at bounding box center [409, 298] width 17 height 17
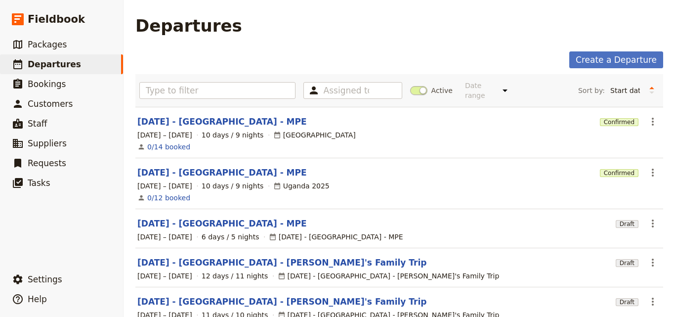
scroll to position [198, 0]
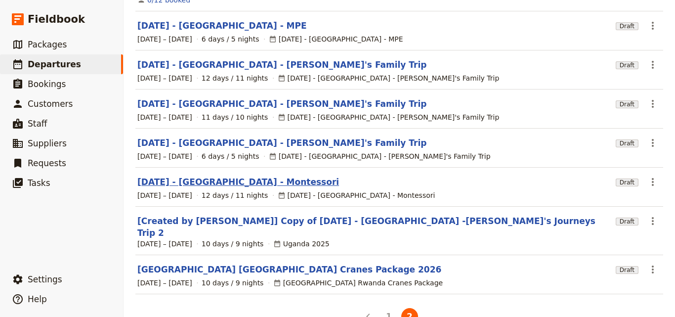
click at [226, 176] on link "[DATE] - [GEOGRAPHIC_DATA] - Montessori" at bounding box center [237, 182] width 201 height 12
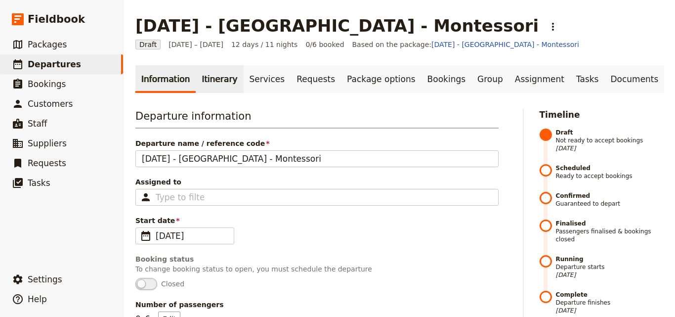
click at [216, 83] on link "Itinerary" at bounding box center [219, 79] width 47 height 28
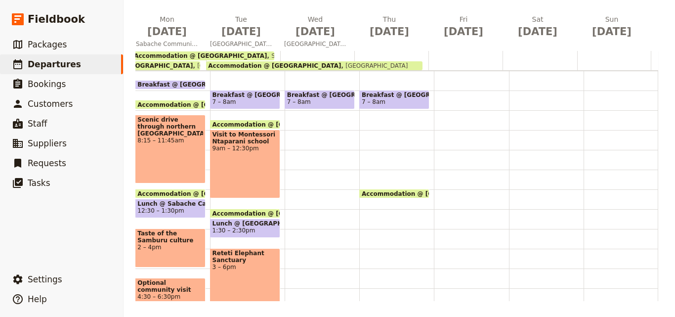
scroll to position [69, 0]
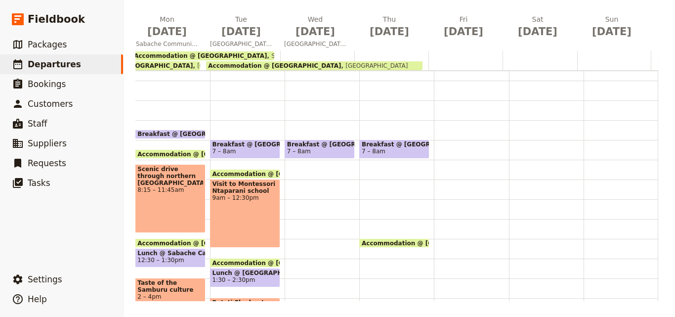
click at [312, 187] on div "Breakfast @ [GEOGRAPHIC_DATA] 7 – 8am" at bounding box center [321, 238] width 75 height 474
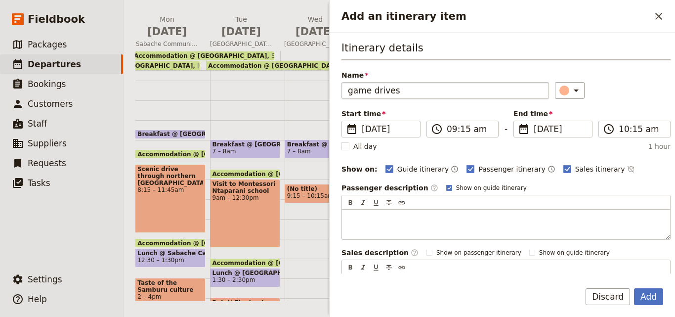
click at [354, 89] on input "game drives" at bounding box center [444, 90] width 207 height 17
type input "Game drives"
click at [461, 128] on input "09:15 am" at bounding box center [468, 129] width 45 height 12
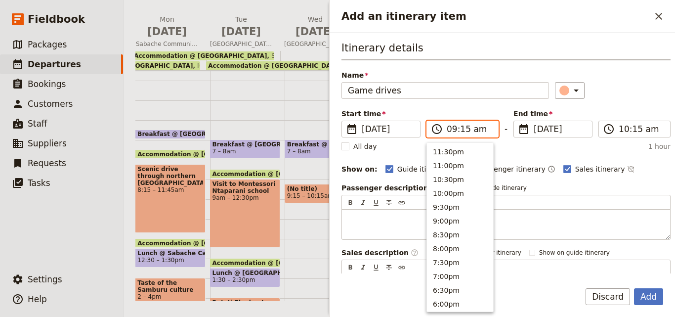
scroll to position [403, 0]
click at [461, 128] on input "09:15 am" at bounding box center [468, 129] width 45 height 12
click at [453, 153] on button "9:00am" at bounding box center [460, 150] width 66 height 14
type input "09:00 am"
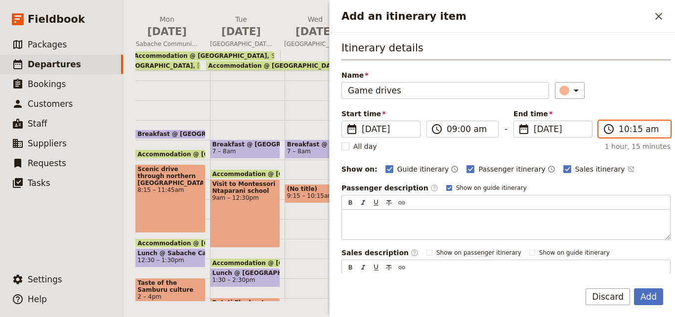
click at [631, 128] on input "10:15 am" at bounding box center [640, 129] width 45 height 12
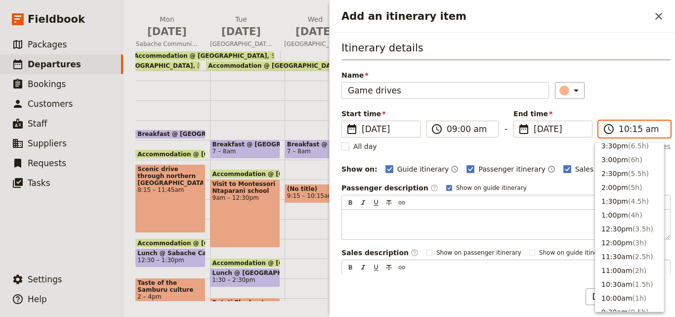
scroll to position [128, 0]
click at [629, 201] on span "( 8h )" at bounding box center [635, 203] width 14 height 8
type input "05:00 pm"
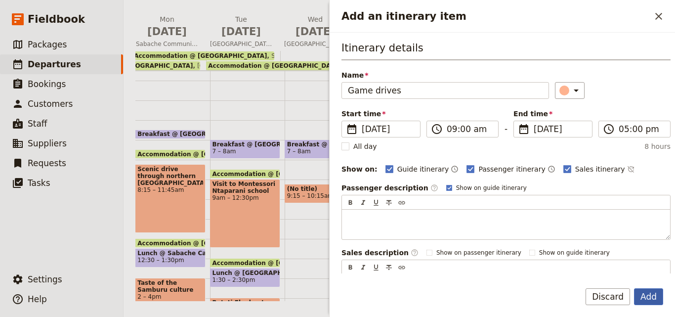
click at [648, 298] on button "Add" at bounding box center [648, 296] width 29 height 17
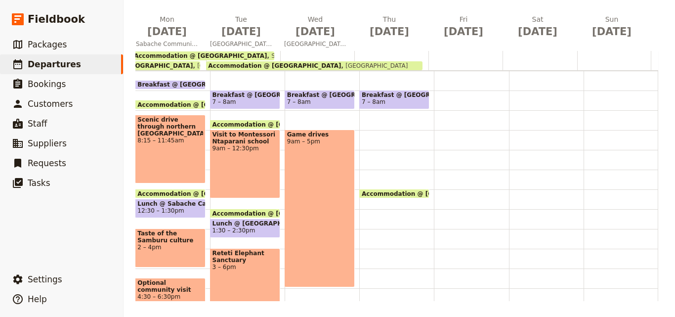
scroll to position [168, 0]
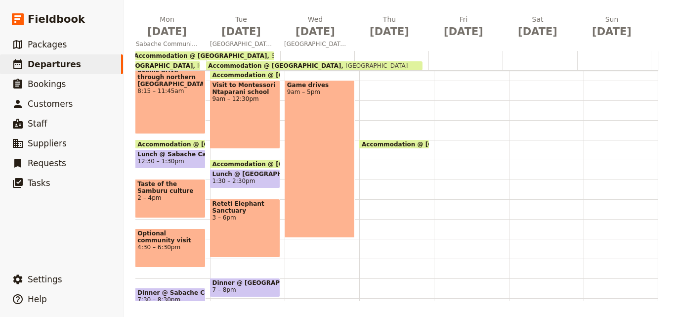
click at [346, 180] on div "Breakfast @ [GEOGRAPHIC_DATA] 7 – 8am Game drives 9am – 5pm" at bounding box center [321, 140] width 75 height 474
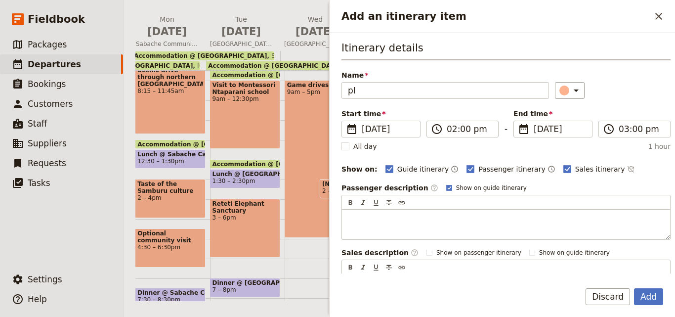
type input "p"
click at [353, 91] on input "picnic Lunch" at bounding box center [444, 90] width 207 height 17
type input "Picnic Lunch"
click at [570, 87] on icon "Add an itinerary item" at bounding box center [576, 90] width 12 height 12
click at [566, 134] on div "button" at bounding box center [566, 135] width 10 height 10
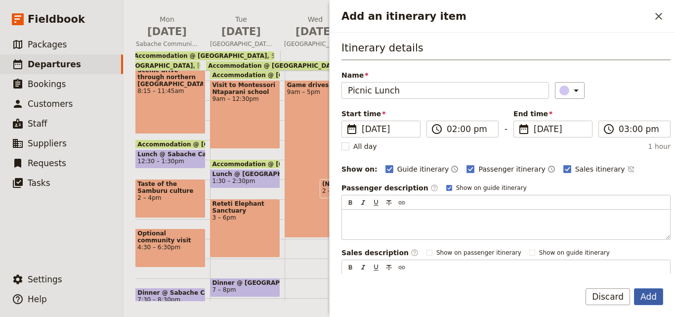
click at [649, 294] on button "Add" at bounding box center [648, 296] width 29 height 17
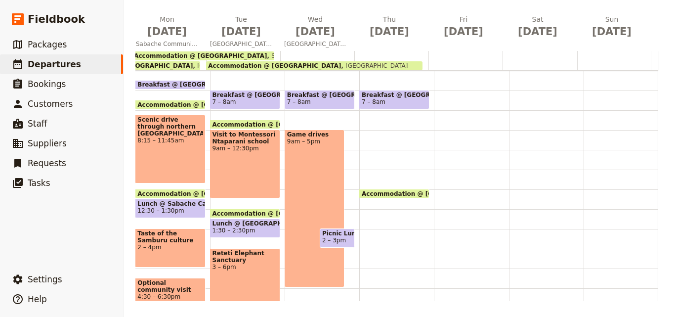
scroll to position [217, 0]
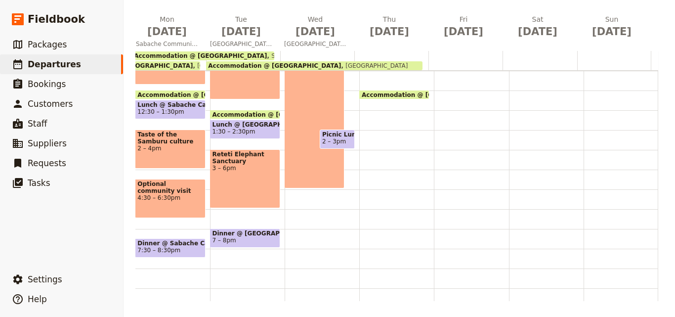
click at [247, 239] on span "7 – 8pm" at bounding box center [244, 240] width 65 height 7
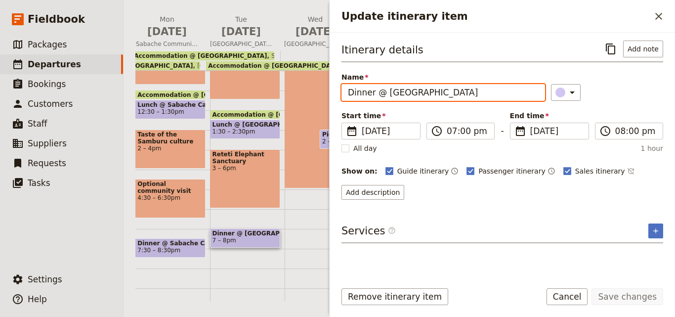
drag, startPoint x: 494, startPoint y: 96, endPoint x: 339, endPoint y: 98, distance: 155.6
click at [339, 98] on div "Itinerary details ​ Add note Name Dinner @ [GEOGRAPHIC_DATA] ​ Start time ​ [DA…" at bounding box center [501, 153] width 345 height 240
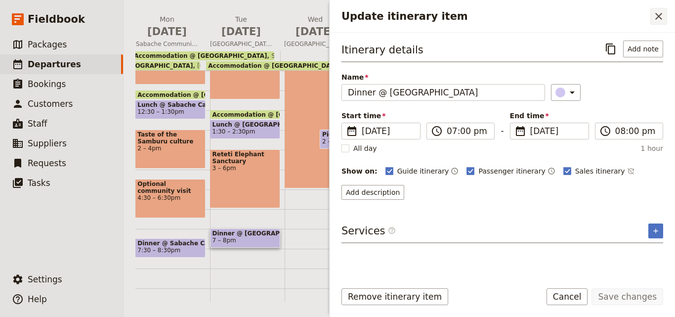
click at [657, 20] on icon "Close drawer" at bounding box center [658, 16] width 12 height 12
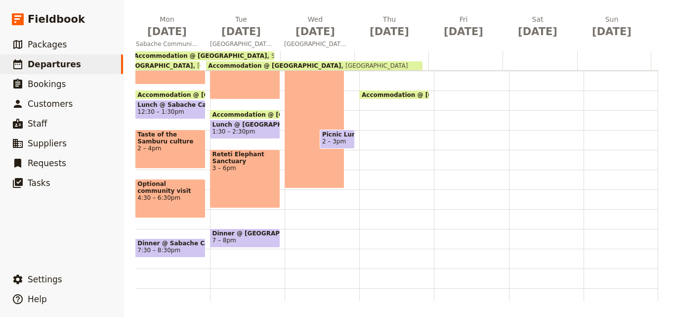
click at [292, 232] on div "Breakfast @ [GEOGRAPHIC_DATA] 7 – 8am Game drives 9am – 5pm Picnic Lunch 2 – 3pm" at bounding box center [321, 90] width 75 height 474
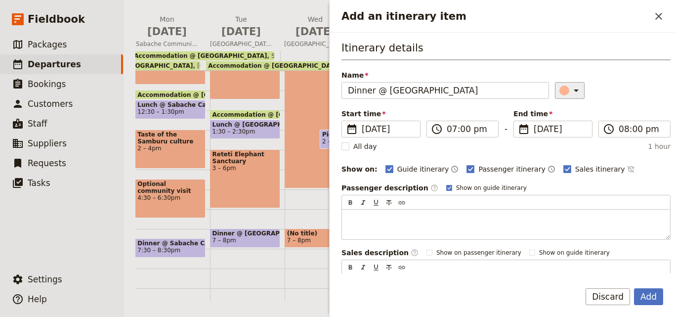
type input "Dinner @ [GEOGRAPHIC_DATA]"
click at [563, 96] on button "​" at bounding box center [570, 90] width 30 height 17
click at [570, 130] on button "button" at bounding box center [566, 135] width 12 height 12
click at [646, 294] on button "Add" at bounding box center [648, 296] width 29 height 17
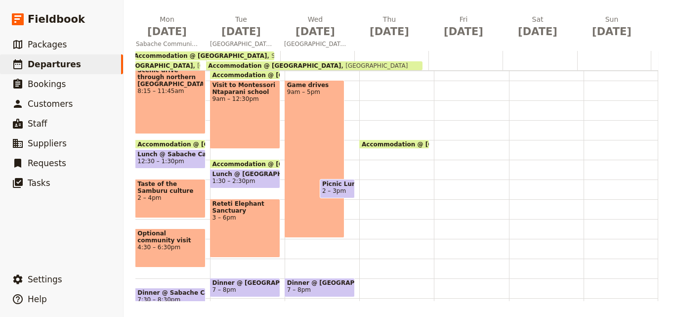
scroll to position [119, 0]
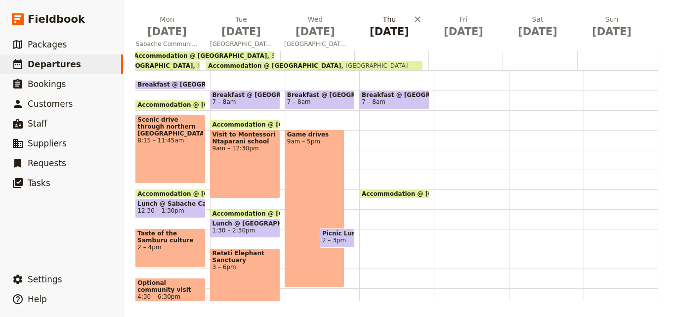
click at [379, 31] on span "[DATE]" at bounding box center [389, 31] width 62 height 15
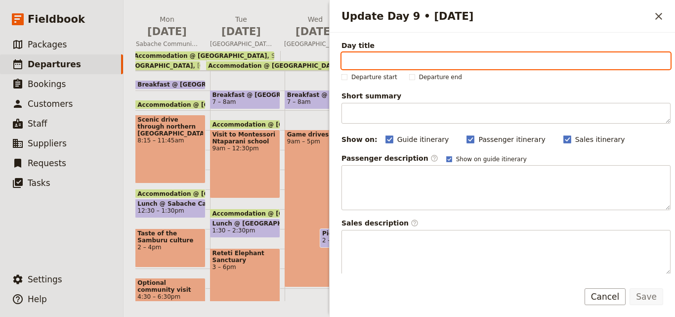
paste input "II Ngwesi Conservancy & Lodge"
type input "II Ngwesi Conservancy & Lodge"
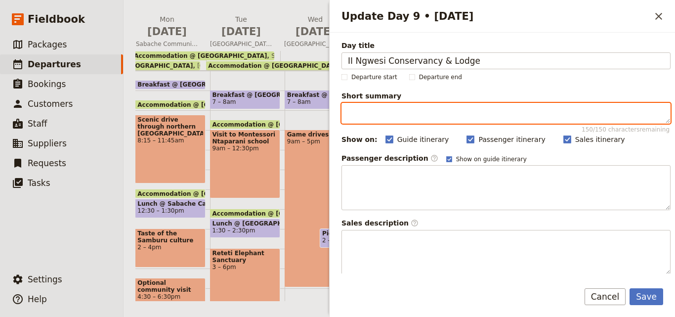
click at [388, 116] on textarea "Short summary 150 / 150 characters remaining" at bounding box center [505, 113] width 329 height 21
paste textarea "Return to Il [GEOGRAPHIC_DATA] for a day of Maasai culture—beading workshop, ga…"
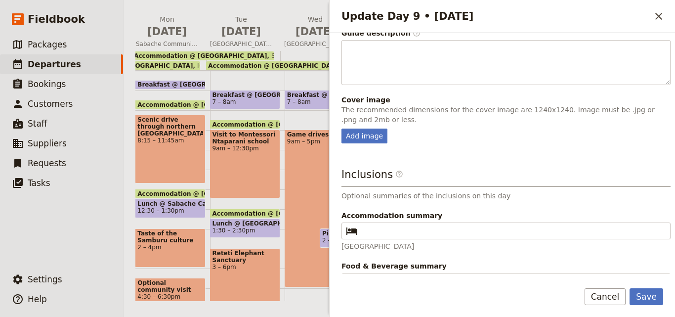
scroll to position [283, 0]
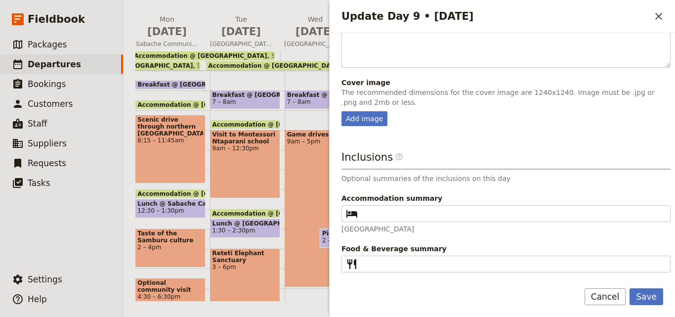
type textarea "Return to Il [GEOGRAPHIC_DATA] for a day of Maasai culture—beading workshop, ga…"
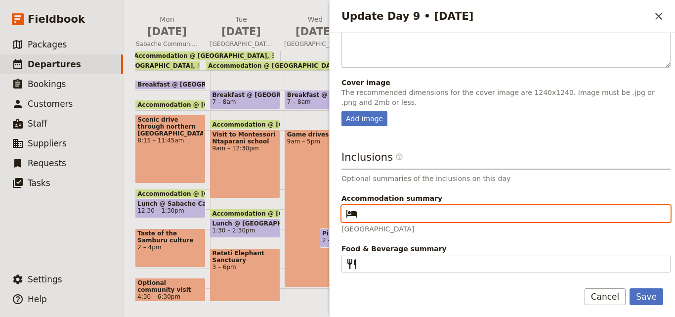
paste input "Il Ngwesi Eco-Lodge"
type input "Il Ngwesi Eco-Lodge"
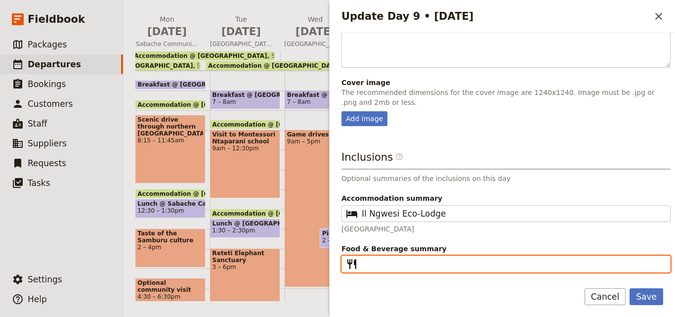
click at [422, 265] on input "Food & Beverage summary ​" at bounding box center [512, 264] width 302 height 12
type input "B L D"
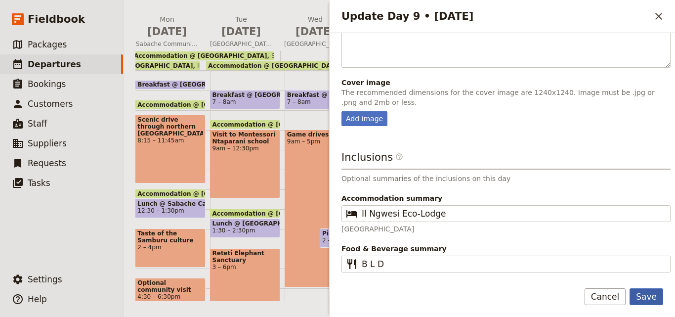
click at [654, 295] on button "Save" at bounding box center [646, 296] width 34 height 17
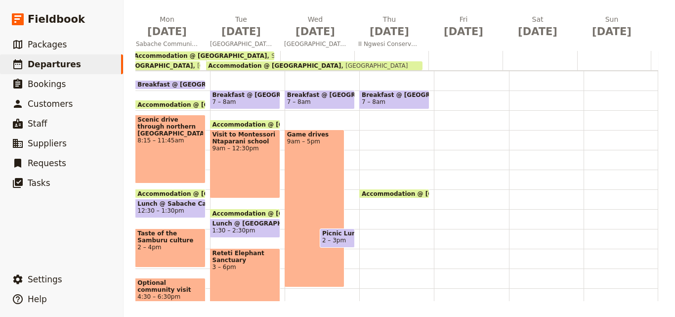
click at [349, 64] on span "[GEOGRAPHIC_DATA]" at bounding box center [374, 65] width 67 height 7
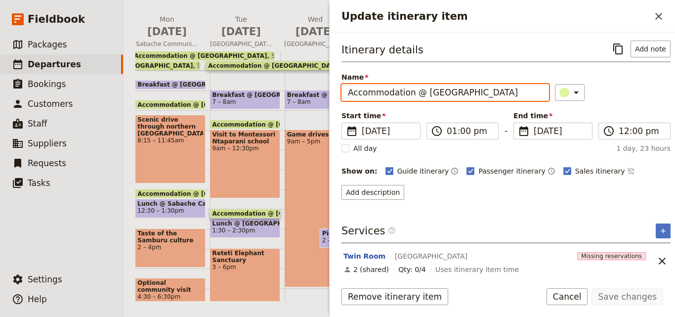
click at [353, 95] on input "Accommodation @ [GEOGRAPHIC_DATA]" at bounding box center [444, 92] width 207 height 17
drag, startPoint x: 345, startPoint y: 92, endPoint x: 431, endPoint y: 96, distance: 86.0
click at [431, 96] on input "Accommodation @ [GEOGRAPHIC_DATA]" at bounding box center [444, 92] width 207 height 17
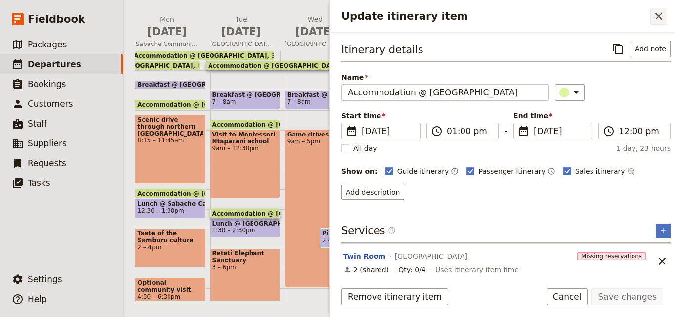
click at [659, 20] on icon "Close drawer" at bounding box center [658, 16] width 12 height 12
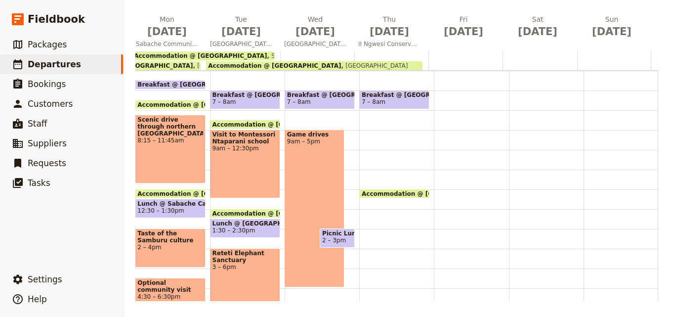
click at [369, 53] on div at bounding box center [391, 60] width 74 height 19
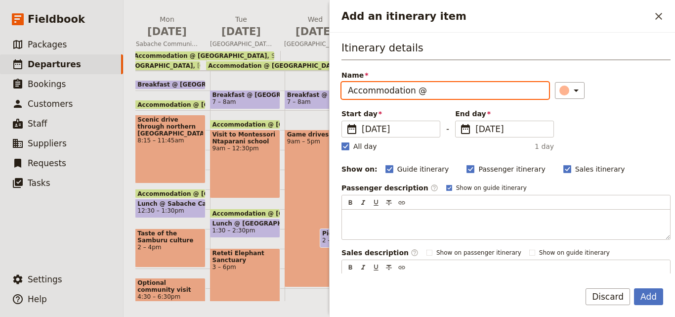
paste input "Il Ngwesi Eco-Lodge"
type input "Accommodation @ Il Ngwesi Eco-Lodge"
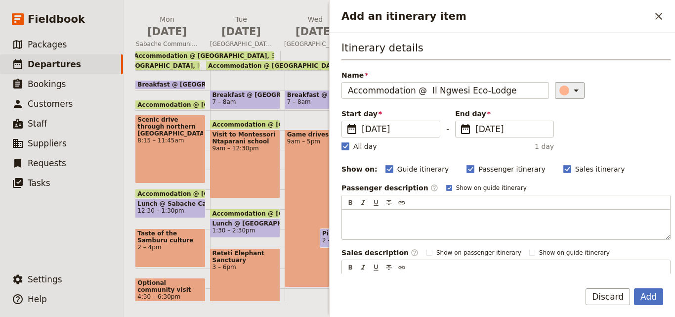
click at [555, 90] on button "​" at bounding box center [570, 90] width 30 height 17
click at [559, 121] on button "button" at bounding box center [554, 123] width 12 height 12
click at [350, 146] on label "All day" at bounding box center [359, 146] width 36 height 10
click at [341, 141] on input "All day" at bounding box center [341, 141] width 0 height 0
checkbox input "false"
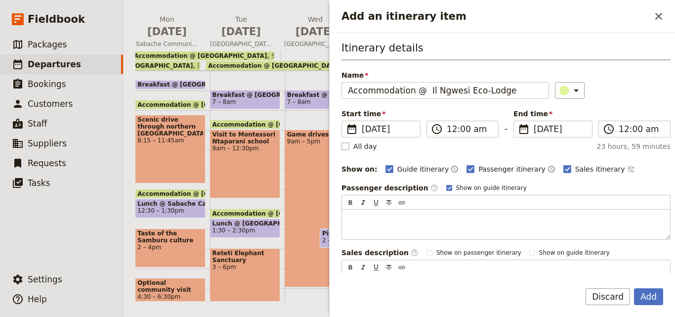
type input "11:59 pm"
click at [535, 129] on span "[DATE]" at bounding box center [559, 129] width 52 height 12
click at [518, 121] on input "[DATE]" at bounding box center [517, 120] width 0 height 0
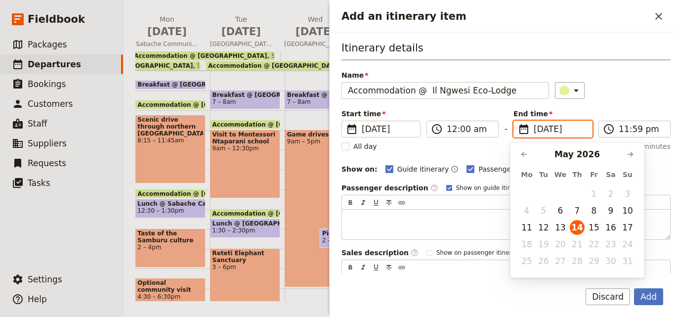
scroll to position [0, 0]
click at [611, 229] on button "16" at bounding box center [610, 227] width 15 height 15
type input "[DATE]"
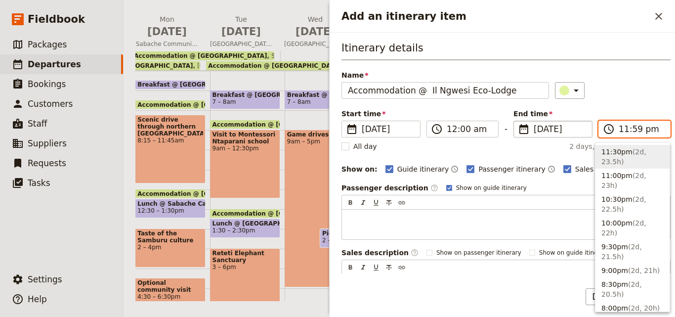
click at [634, 130] on input "11:59 pm" at bounding box center [640, 129] width 45 height 12
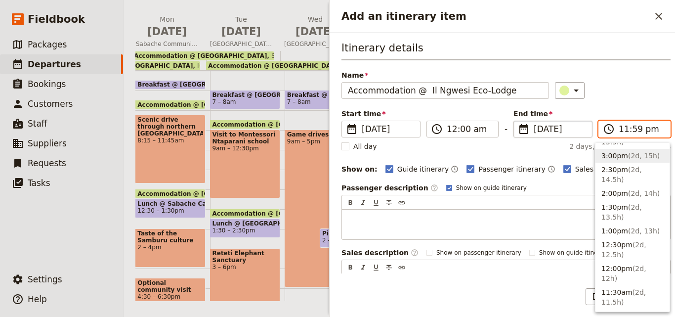
scroll to position [395, 0]
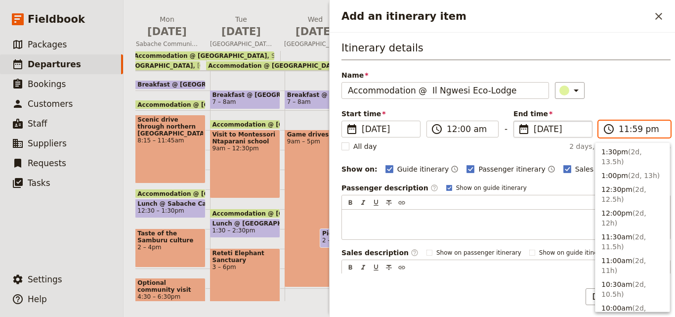
type input "09:30 am"
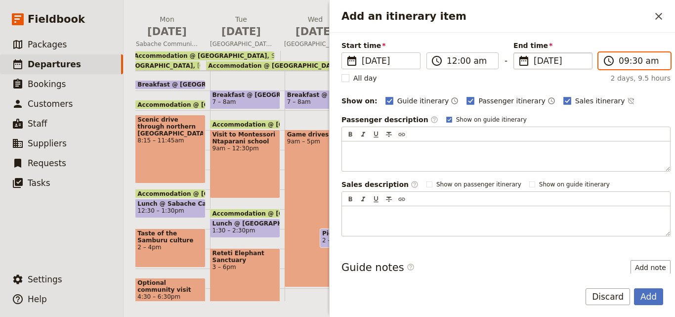
scroll to position [19, 0]
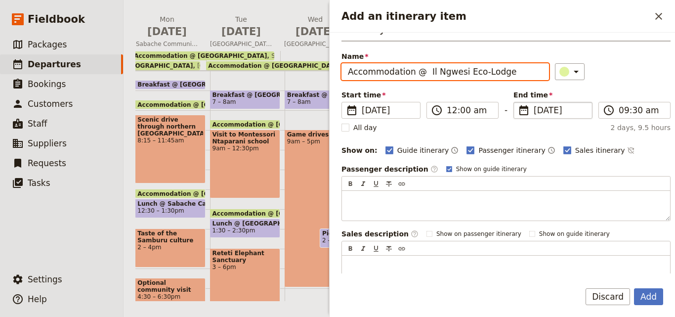
drag, startPoint x: 506, startPoint y: 74, endPoint x: 424, endPoint y: 73, distance: 82.0
click at [424, 73] on input "Accommodation @ Il Ngwesi Eco-Lodge" at bounding box center [444, 71] width 207 height 17
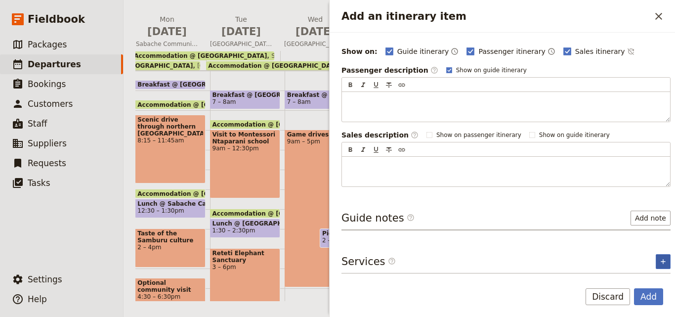
click at [659, 260] on icon "Add service inclusion" at bounding box center [663, 261] width 8 height 8
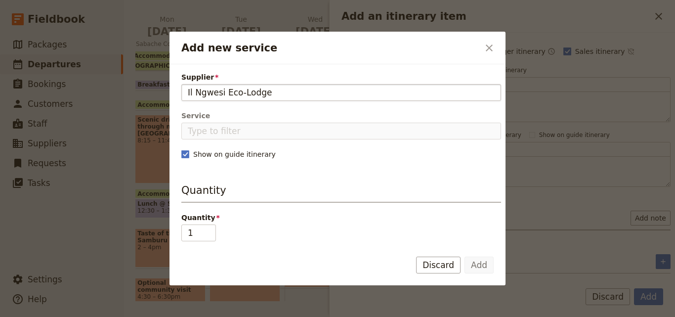
click at [189, 91] on input "Il Ngwesi Eco-Lodge" at bounding box center [341, 92] width 307 height 12
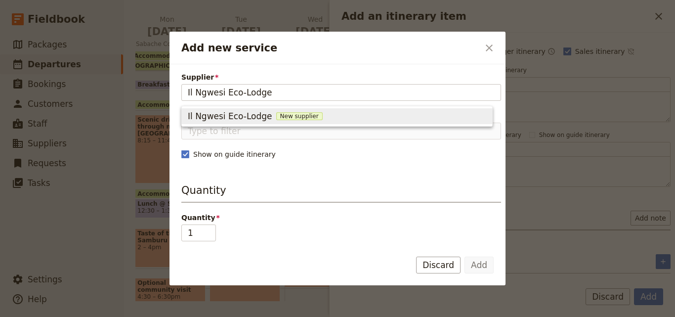
click at [279, 116] on span "New supplier" at bounding box center [299, 116] width 46 height 8
type input "Il Ngwesi Eco-Lodge"
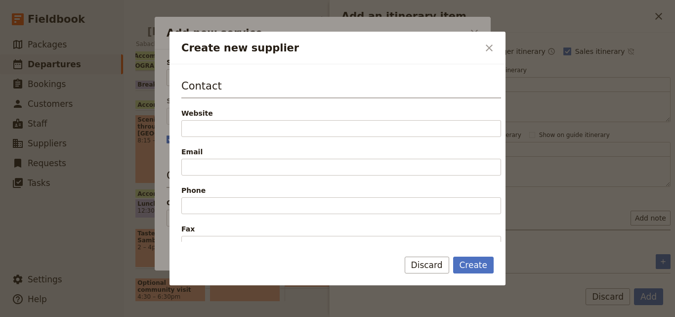
scroll to position [198, 0]
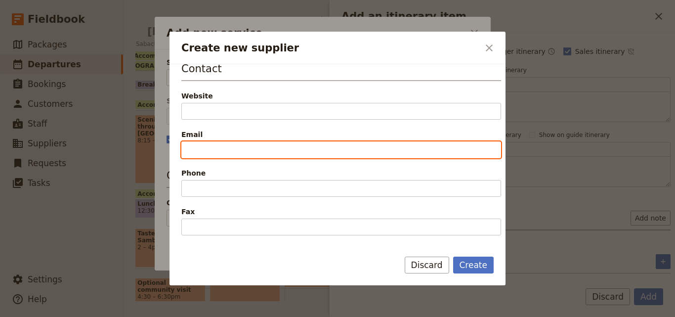
paste input "[EMAIL_ADDRESS][DOMAIN_NAME] or call [PHONE_NUMBER]"
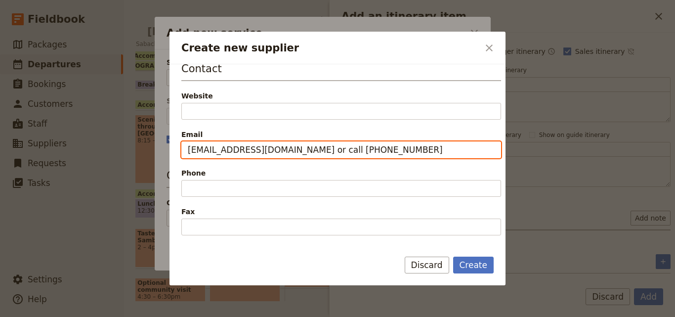
drag, startPoint x: 260, startPoint y: 150, endPoint x: 370, endPoint y: 150, distance: 110.1
click at [370, 150] on input "[EMAIL_ADDRESS][DOMAIN_NAME] or call [PHONE_NUMBER]" at bounding box center [340, 149] width 319 height 17
click at [191, 148] on input "[EMAIL_ADDRESS][DOMAIN_NAME]" at bounding box center [340, 149] width 319 height 17
type input "[EMAIL_ADDRESS][DOMAIN_NAME]"
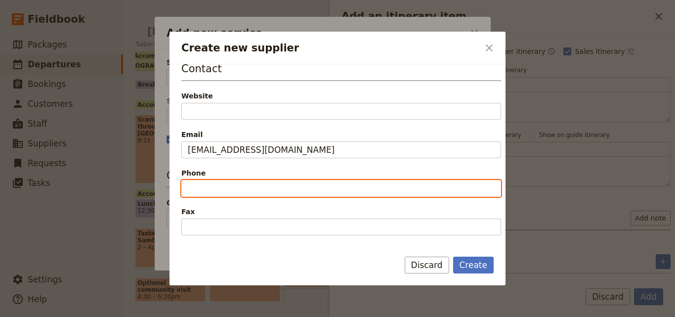
paste input "[EMAIL_ADDRESS][DOMAIN_NAME] or call [PHONE_NUMBER]"
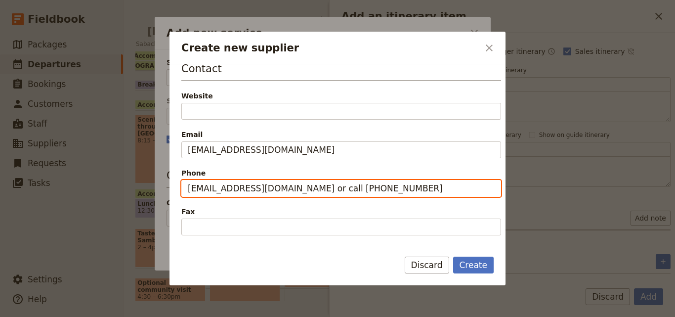
drag, startPoint x: 287, startPoint y: 188, endPoint x: 148, endPoint y: 176, distance: 139.3
click at [148, 316] on div "Create new supplier ​ Supplier information Name Il Ngwesi Eco-Lodge Status Acti…" at bounding box center [337, 317] width 675 height 0
type input "[PHONE_NUMBER]"
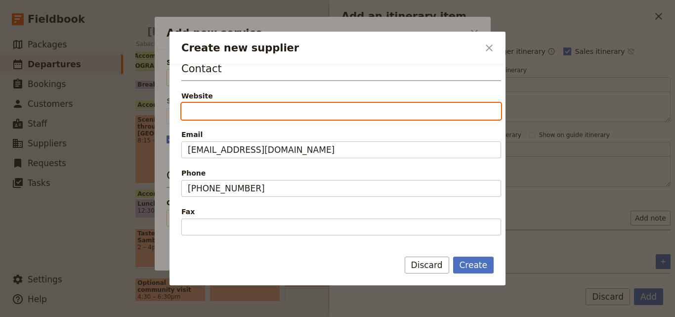
paste input "[URL][DOMAIN_NAME]"
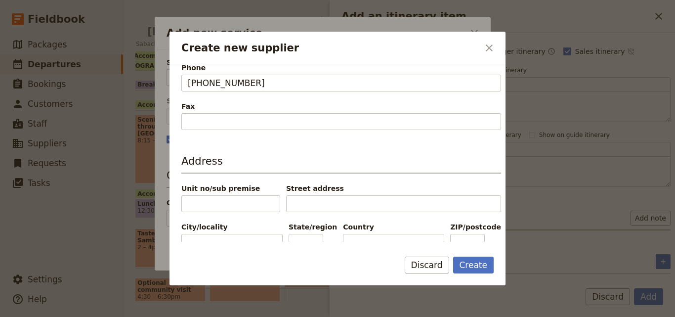
scroll to position [324, 0]
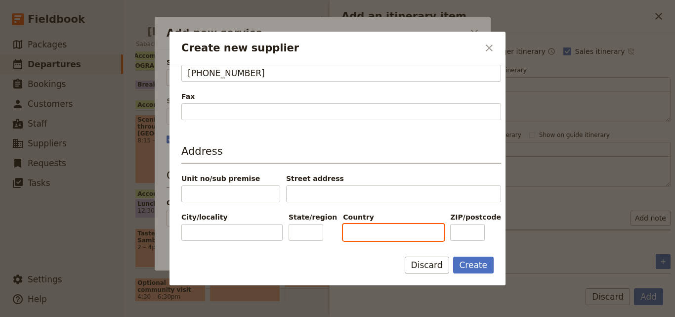
type input "[URL][DOMAIN_NAME]"
click at [411, 230] on input "Country" at bounding box center [393, 232] width 101 height 17
type input "k"
type input "[GEOGRAPHIC_DATA]"
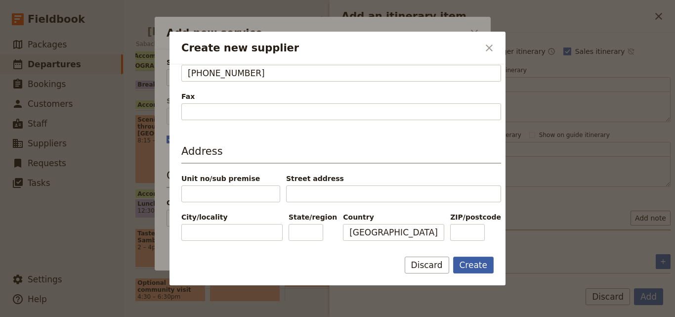
click at [483, 258] on button "Create" at bounding box center [473, 264] width 41 height 17
type input "Il Ngwesi Eco-Lodge"
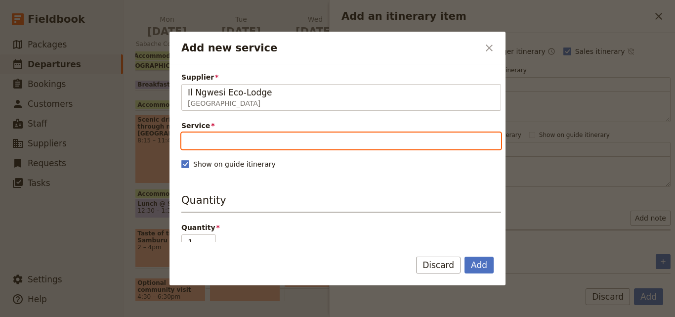
click at [286, 140] on input "Service" at bounding box center [340, 140] width 319 height 17
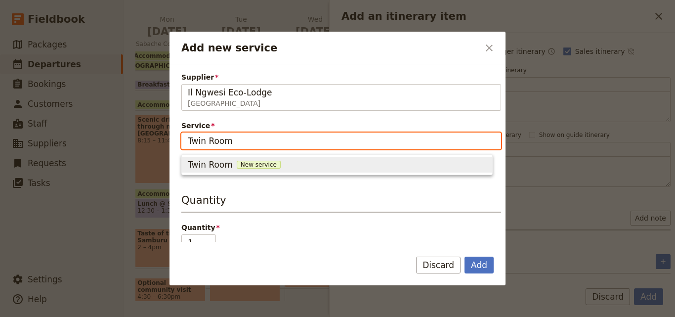
click at [258, 163] on span "New service" at bounding box center [259, 164] width 44 height 8
type input "Twin Room"
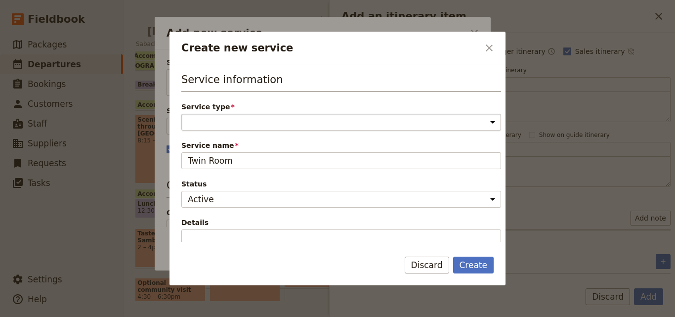
click at [254, 120] on select "Accommodation Activity Transport Flight Food and beverage Other" at bounding box center [340, 122] width 319 height 17
select select "AccommodationService"
click at [181, 114] on select "Accommodation Activity Transport Flight Food and beverage Other" at bounding box center [340, 122] width 319 height 17
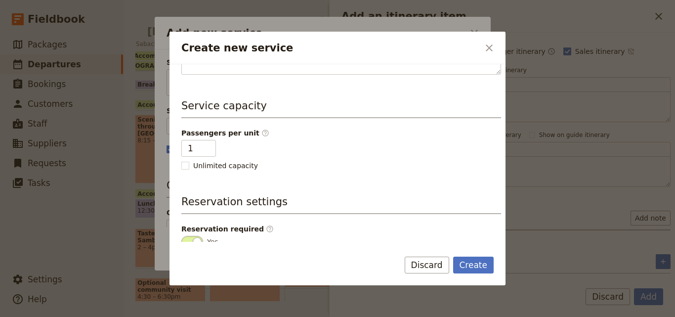
scroll to position [247, 0]
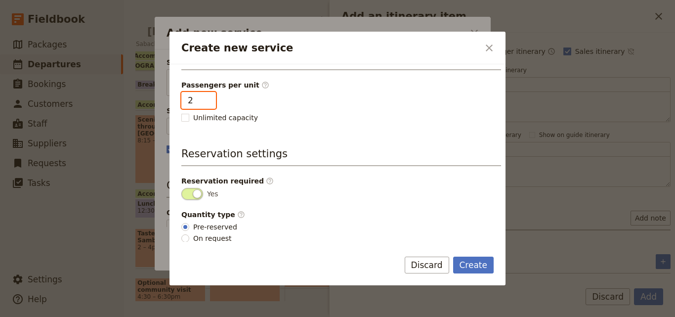
type input "2"
click at [206, 98] on input "2" at bounding box center [198, 100] width 35 height 17
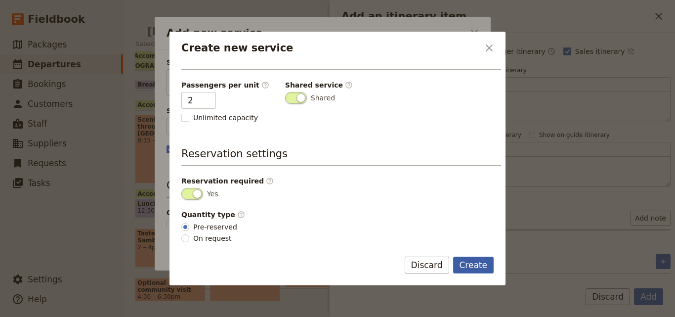
click at [478, 262] on button "Create" at bounding box center [473, 264] width 41 height 17
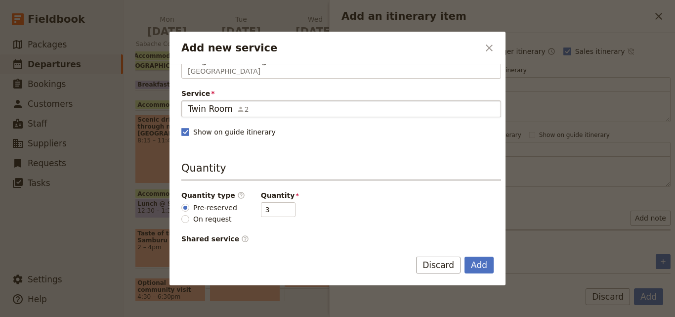
scroll to position [49, 0]
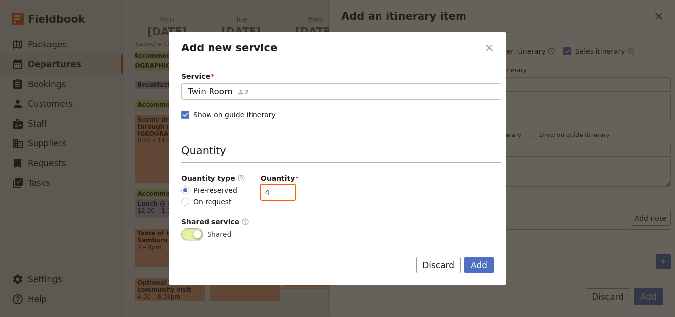
type input "4"
click at [279, 192] on input "4" at bounding box center [278, 192] width 35 height 15
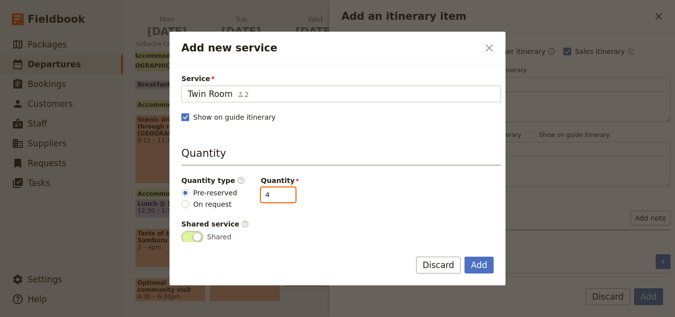
scroll to position [0, 0]
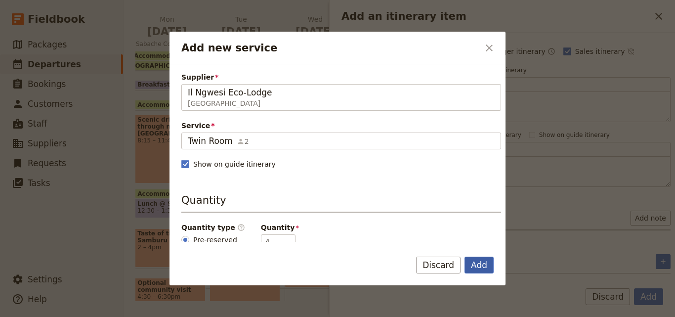
click at [488, 262] on button "Add" at bounding box center [478, 264] width 29 height 17
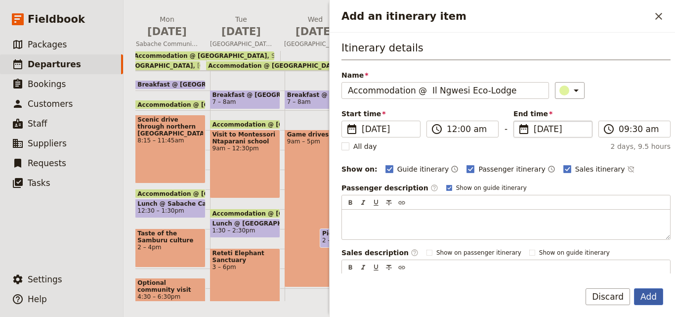
click at [657, 292] on button "Add" at bounding box center [648, 296] width 29 height 17
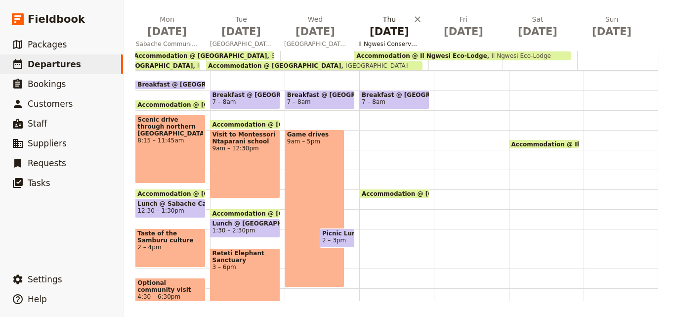
click at [380, 24] on h2 "[DATE] II Ngwesi Conservancy & Lodge" at bounding box center [389, 26] width 62 height 25
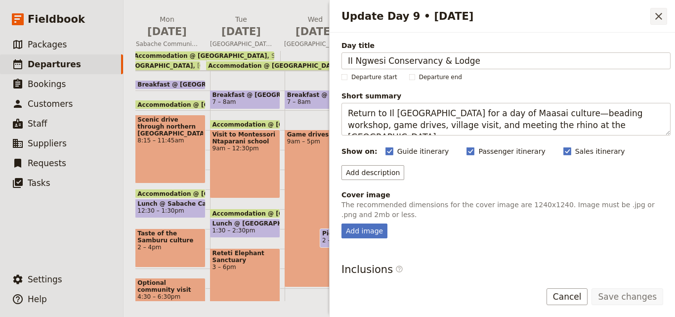
click at [653, 16] on icon "Close drawer" at bounding box center [658, 16] width 12 height 12
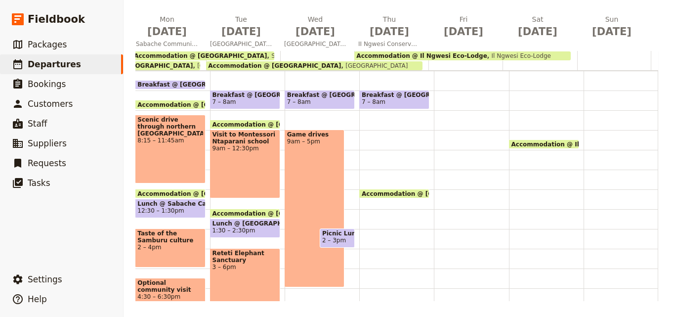
click at [369, 133] on div "Accommodation @ [GEOGRAPHIC_DATA] – 9:30am [GEOGRAPHIC_DATA] Eco-Lodge Breakfas…" at bounding box center [396, 189] width 75 height 474
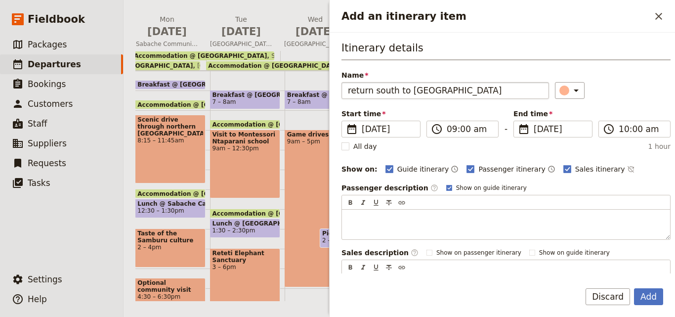
click at [351, 91] on input "return south to [GEOGRAPHIC_DATA]" at bounding box center [444, 90] width 207 height 17
type input "Return south to [GEOGRAPHIC_DATA]"
click at [652, 292] on button "Add" at bounding box center [648, 296] width 29 height 17
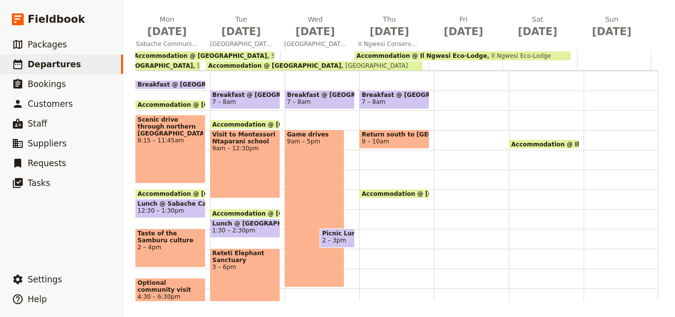
click at [381, 135] on span "Return south to [GEOGRAPHIC_DATA]" at bounding box center [393, 134] width 65 height 7
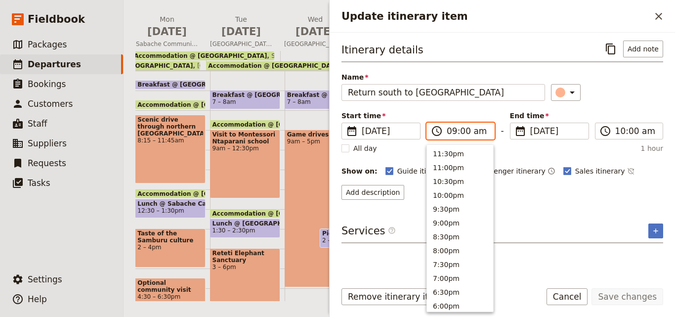
click at [451, 132] on input "09:00 am" at bounding box center [466, 131] width 41 height 12
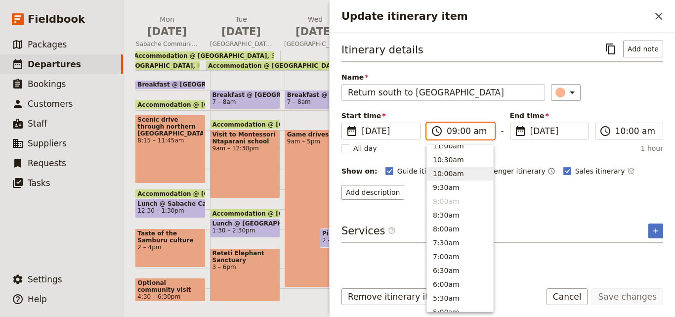
click at [455, 176] on button "10:00am" at bounding box center [460, 173] width 66 height 14
type input "10:00 am"
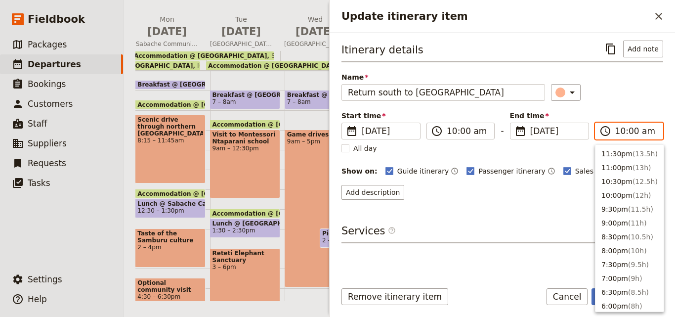
click at [621, 133] on input "10:00 am" at bounding box center [635, 131] width 41 height 12
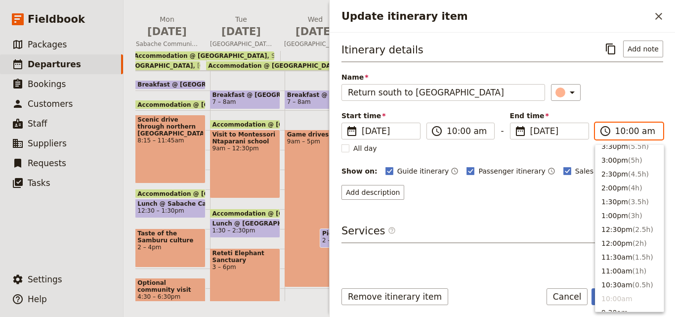
scroll to position [227, 0]
click at [621, 201] on button "1:30pm ( 3.5h )" at bounding box center [629, 203] width 68 height 14
type input "01:30 pm"
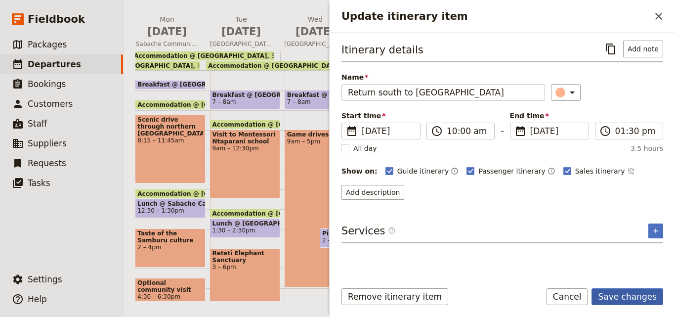
click at [624, 295] on button "Save changes" at bounding box center [627, 296] width 72 height 17
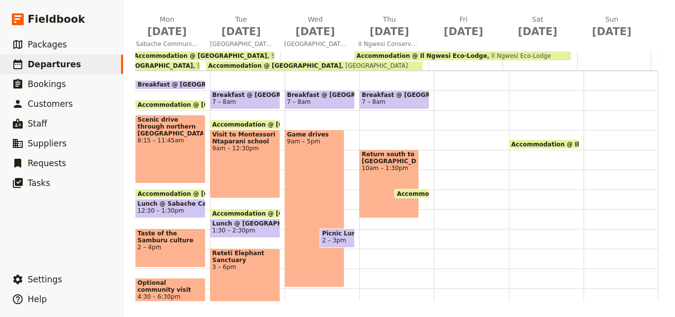
click at [409, 191] on span "Accommodation @ [GEOGRAPHIC_DATA]" at bounding box center [465, 193] width 137 height 6
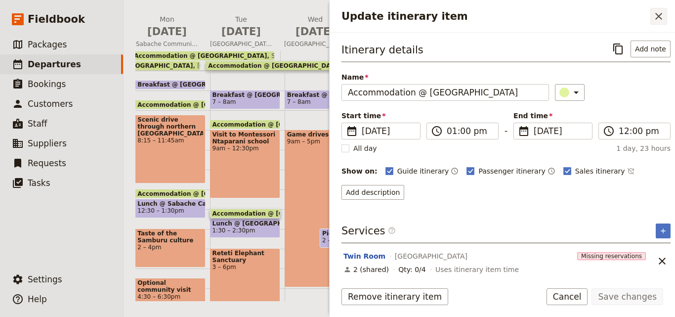
click at [663, 22] on button "​" at bounding box center [658, 16] width 17 height 17
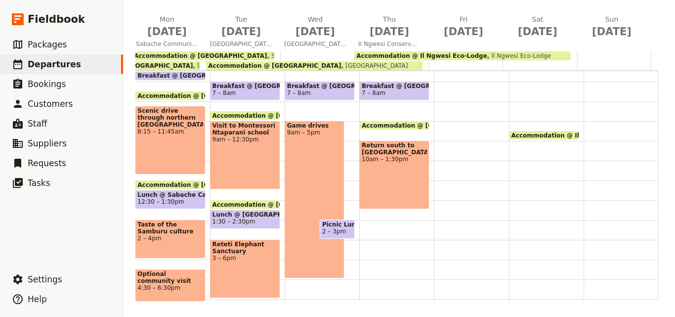
scroll to position [168, 0]
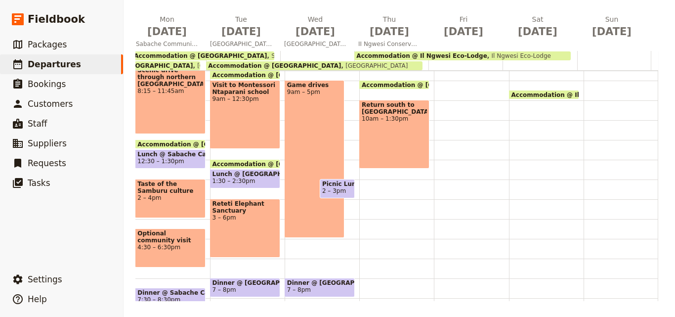
click at [242, 177] on span "Lunch @ [GEOGRAPHIC_DATA]" at bounding box center [244, 173] width 65 height 7
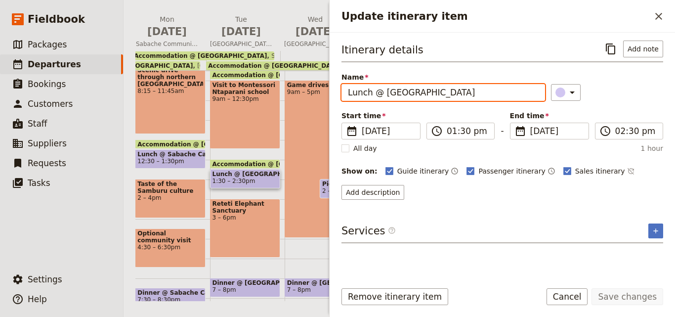
drag, startPoint x: 492, startPoint y: 96, endPoint x: 325, endPoint y: 83, distance: 166.9
click at [325, 83] on div "[DATE] - [GEOGRAPHIC_DATA] - Montessori ​ Draft [DATE] – [DATE] 12 days / 11 ni…" at bounding box center [398, 158] width 551 height 317
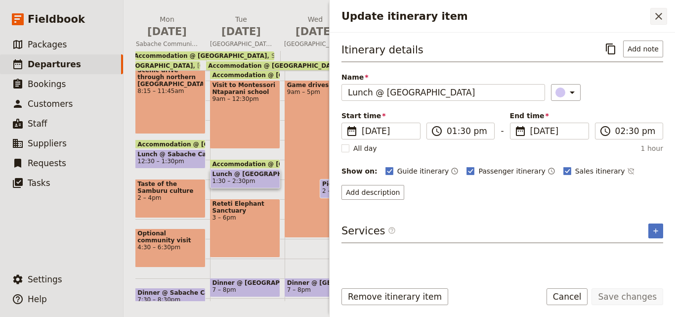
click at [654, 16] on icon "Close drawer" at bounding box center [658, 16] width 12 height 12
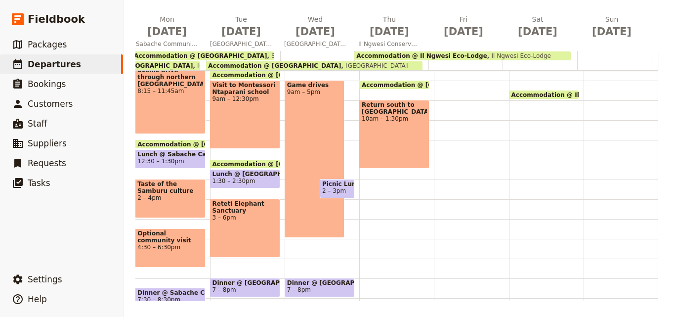
click at [359, 179] on div "Accommodation @ [GEOGRAPHIC_DATA] – 9:[GEOGRAPHIC_DATA] Eco-Lodge Breakfast @ […" at bounding box center [396, 140] width 75 height 474
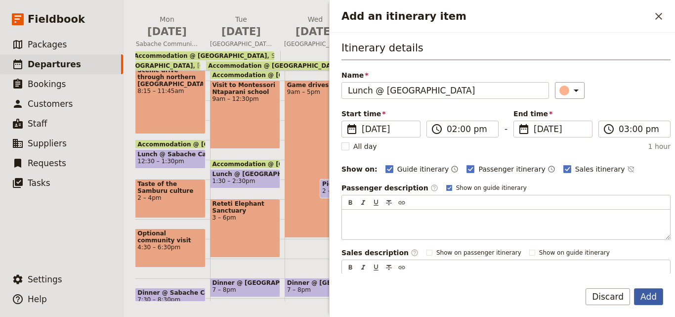
type input "Lunch @ [GEOGRAPHIC_DATA]"
click at [647, 293] on button "Add" at bounding box center [648, 296] width 29 height 17
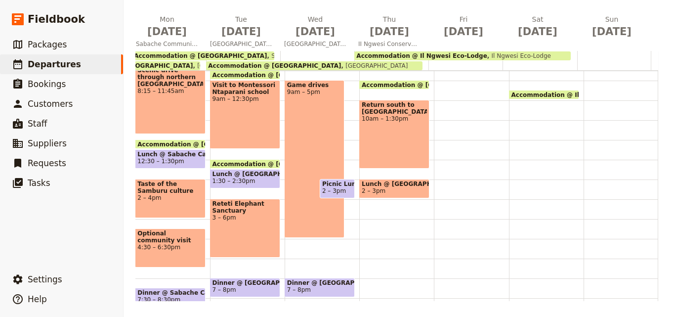
click at [384, 133] on div "Return south to [GEOGRAPHIC_DATA] 10am – 1:30pm" at bounding box center [394, 134] width 70 height 69
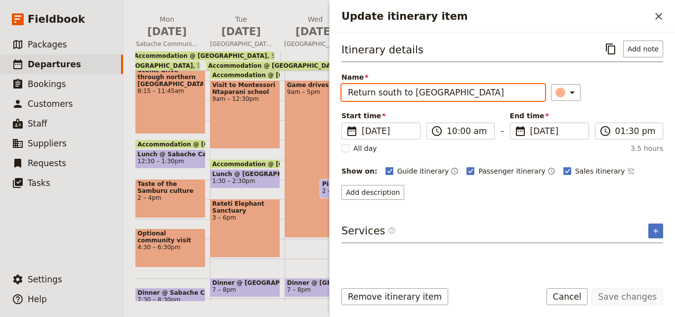
drag, startPoint x: 483, startPoint y: 96, endPoint x: 408, endPoint y: 94, distance: 74.6
click at [408, 94] on input "Return south to [GEOGRAPHIC_DATA]" at bounding box center [442, 92] width 203 height 17
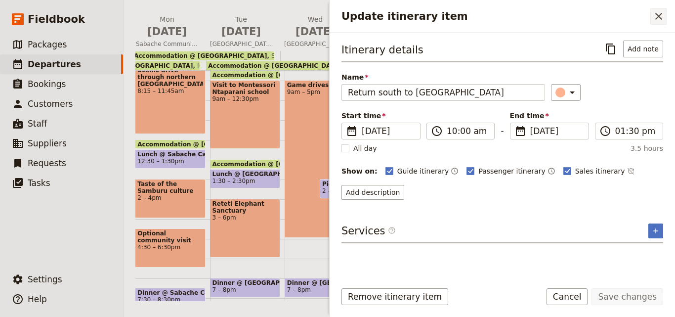
click at [656, 23] on button "​" at bounding box center [658, 16] width 17 height 17
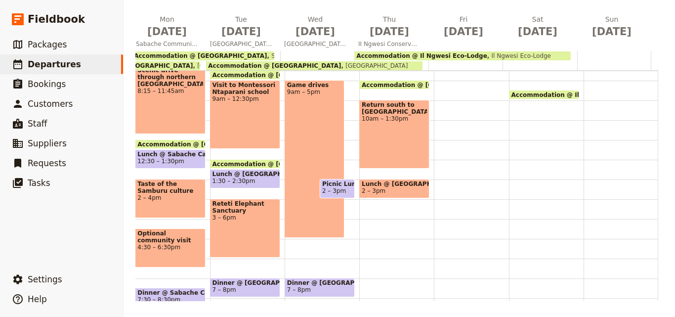
click at [368, 186] on span "Lunch @ [GEOGRAPHIC_DATA]" at bounding box center [393, 183] width 65 height 7
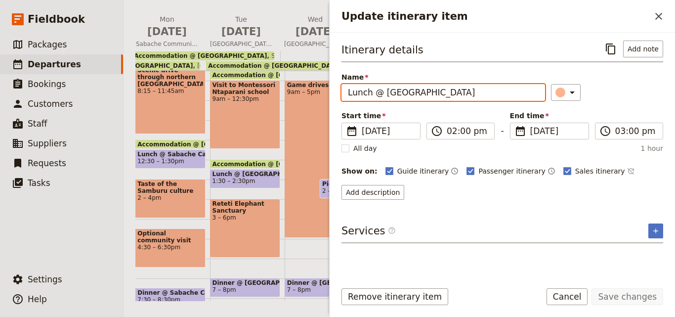
drag, startPoint x: 480, startPoint y: 93, endPoint x: 382, endPoint y: 97, distance: 98.3
click at [382, 97] on input "Lunch @ [GEOGRAPHIC_DATA]" at bounding box center [442, 92] width 203 height 17
paste input "Il Ngwesi Lodge"
type input "Lunch @ [GEOGRAPHIC_DATA]"
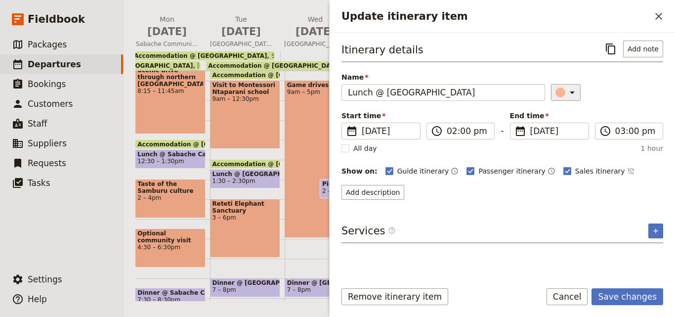
click at [555, 94] on div "Update itinerary item" at bounding box center [560, 92] width 10 height 10
click at [569, 139] on div "button" at bounding box center [566, 137] width 10 height 10
click at [647, 300] on button "Save changes" at bounding box center [627, 296] width 72 height 17
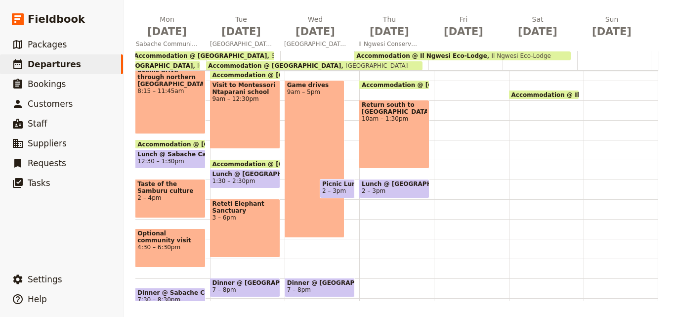
click at [383, 156] on div "Return south to [GEOGRAPHIC_DATA] 10am – 1:30pm" at bounding box center [394, 134] width 70 height 69
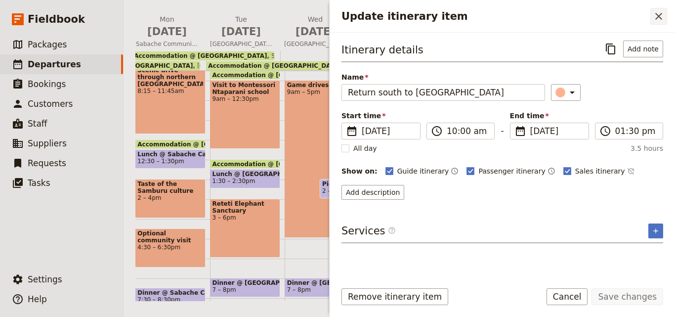
click at [657, 18] on icon "Close drawer" at bounding box center [658, 16] width 12 height 12
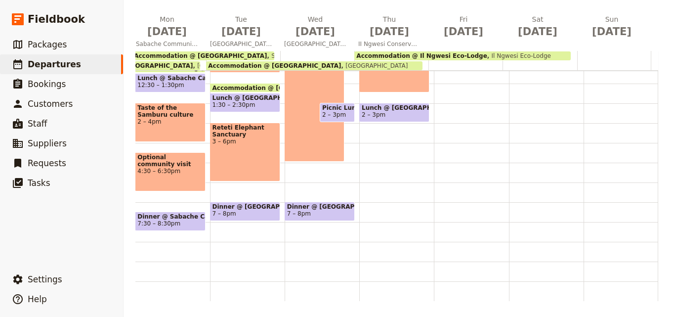
scroll to position [202, 0]
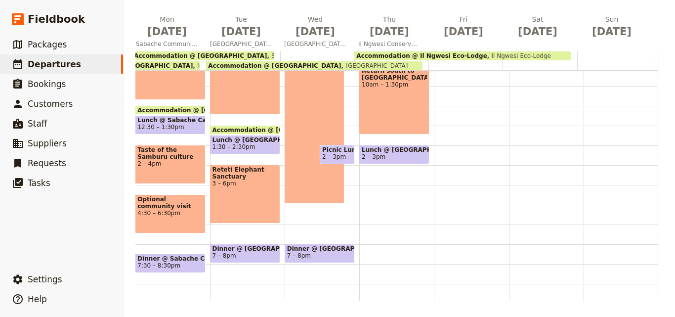
click at [359, 175] on div "Accommodation @ [GEOGRAPHIC_DATA] – 9:30am [GEOGRAPHIC_DATA] Eco-Lodge Breakfas…" at bounding box center [396, 106] width 75 height 474
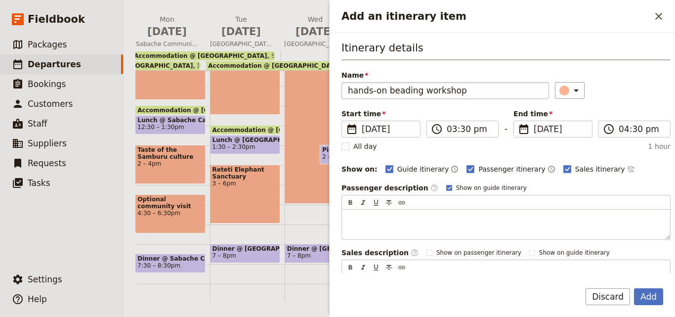
click at [352, 88] on input "hands-on beading workshop" at bounding box center [444, 90] width 207 height 17
type input "Hands-on beading workshop"
click at [635, 135] on label "​ 04:30 pm" at bounding box center [634, 128] width 72 height 17
click at [635, 135] on input "04:30 pm" at bounding box center [640, 129] width 45 height 12
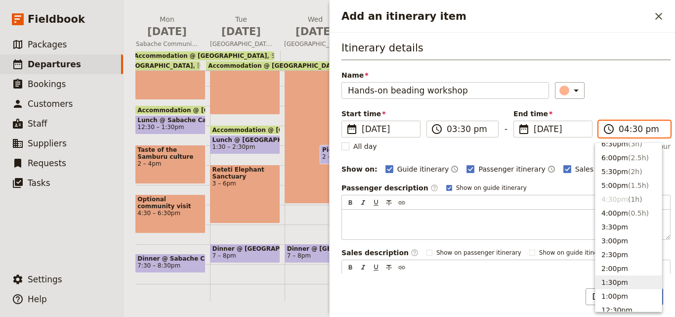
scroll to position [47, 0]
click at [627, 250] on button "6:00pm ( 2.5h )" at bounding box center [628, 256] width 66 height 14
type input "06:00 pm"
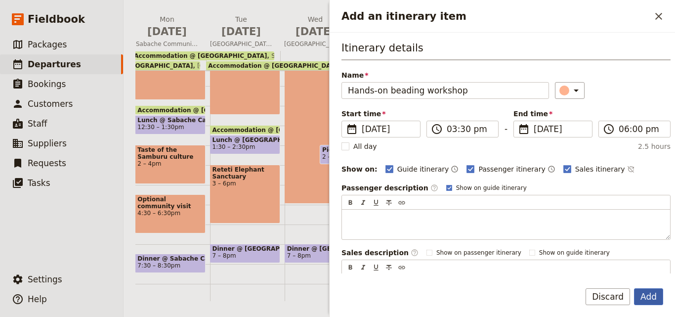
click at [642, 294] on button "Add" at bounding box center [648, 296] width 29 height 17
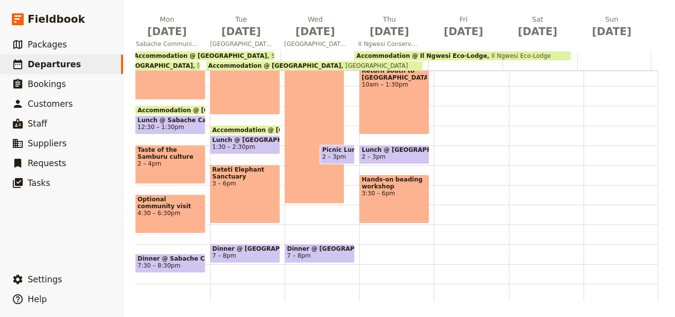
click at [310, 258] on span "7 – 8pm" at bounding box center [319, 255] width 65 height 7
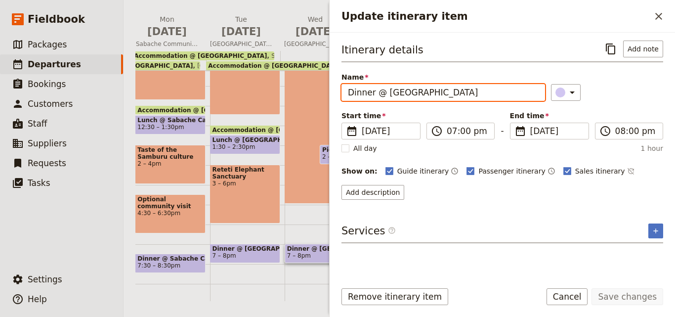
drag, startPoint x: 480, startPoint y: 96, endPoint x: 341, endPoint y: 94, distance: 138.8
click at [341, 94] on input "Dinner @ [GEOGRAPHIC_DATA]" at bounding box center [442, 92] width 203 height 17
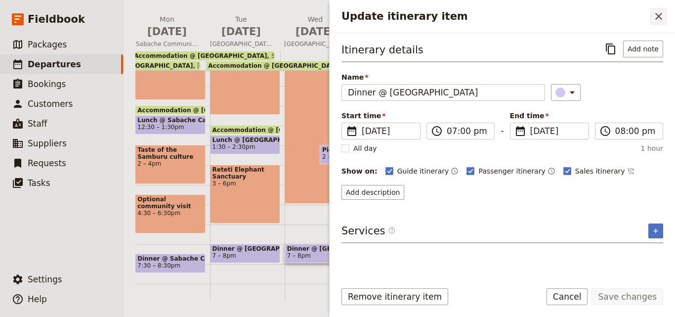
click at [662, 13] on icon "Close drawer" at bounding box center [658, 16] width 12 height 12
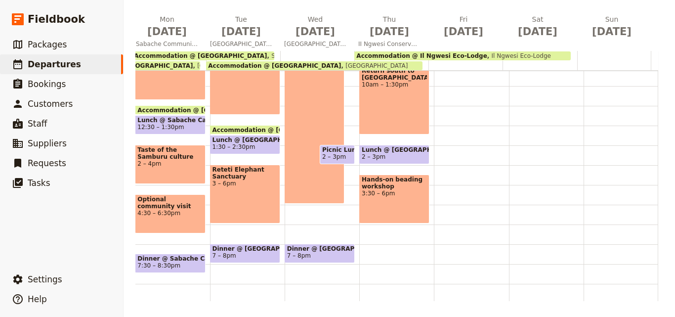
click at [379, 242] on div "Accommodation @ [GEOGRAPHIC_DATA] – 9:[GEOGRAPHIC_DATA] Eco-Lodge Breakfast @ […" at bounding box center [396, 106] width 75 height 474
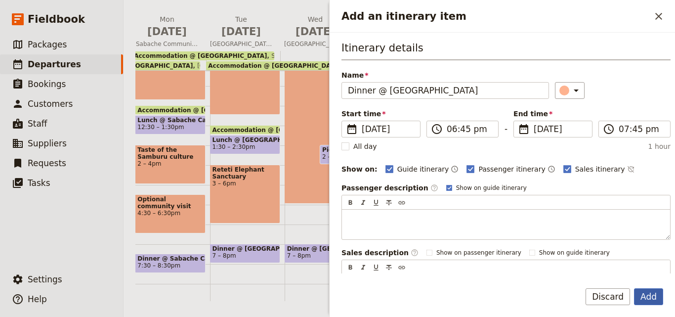
type input "Dinner @ [GEOGRAPHIC_DATA]"
click at [657, 300] on button "Add" at bounding box center [648, 296] width 29 height 17
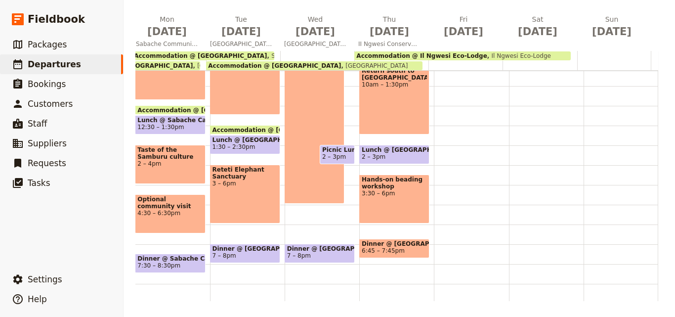
click at [376, 150] on span "Lunch @ [GEOGRAPHIC_DATA]" at bounding box center [393, 149] width 65 height 7
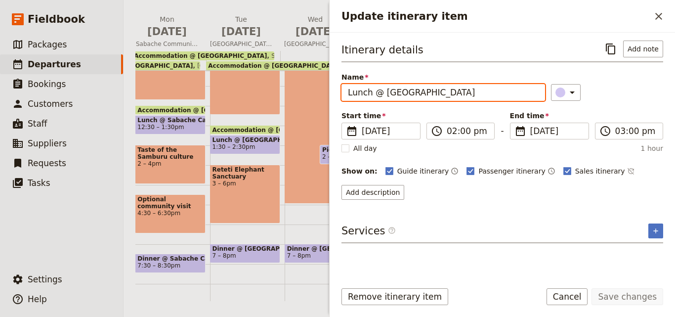
drag, startPoint x: 457, startPoint y: 96, endPoint x: 380, endPoint y: 98, distance: 77.0
click at [380, 98] on input "Lunch @ [GEOGRAPHIC_DATA]" at bounding box center [442, 92] width 203 height 17
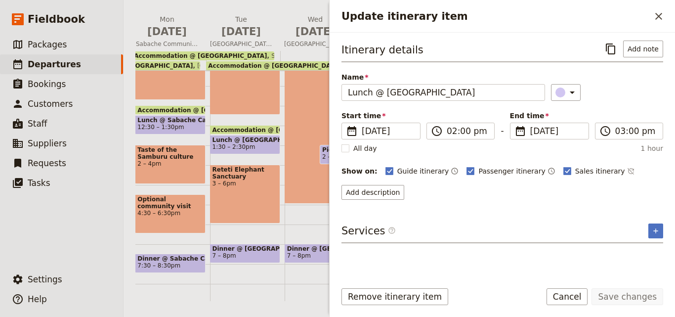
click at [646, 16] on h2 "Update itinerary item" at bounding box center [495, 16] width 309 height 15
click at [653, 24] on button "​" at bounding box center [658, 16] width 17 height 17
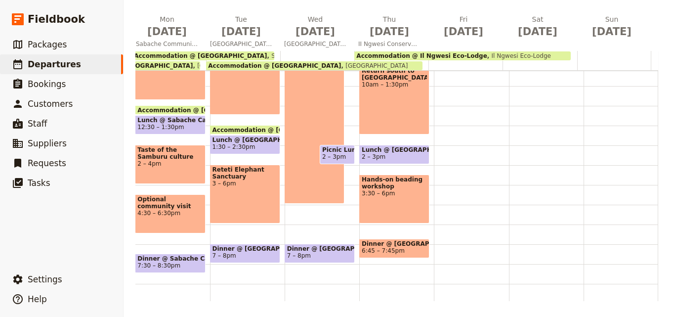
click at [394, 249] on span "6:45 – 7:45pm" at bounding box center [393, 250] width 65 height 7
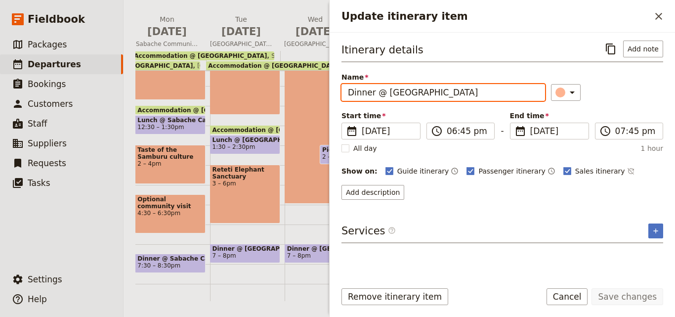
drag, startPoint x: 386, startPoint y: 94, endPoint x: 501, endPoint y: 93, distance: 115.6
click at [501, 93] on input "Dinner @ [GEOGRAPHIC_DATA]" at bounding box center [442, 92] width 203 height 17
paste input "Il Ngwesi Lodge"
type input "Dinner @ [GEOGRAPHIC_DATA]"
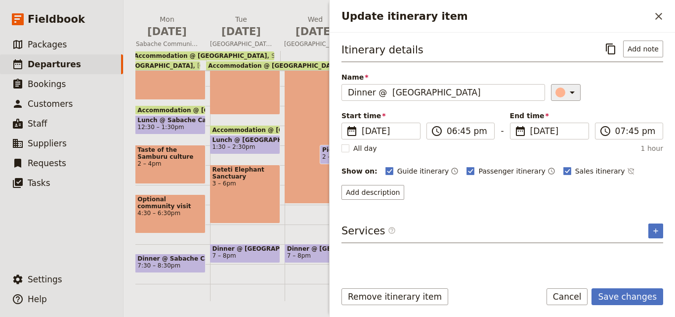
click at [555, 94] on div "Update itinerary item" at bounding box center [560, 92] width 10 height 10
click at [568, 138] on div "button" at bounding box center [566, 137] width 10 height 10
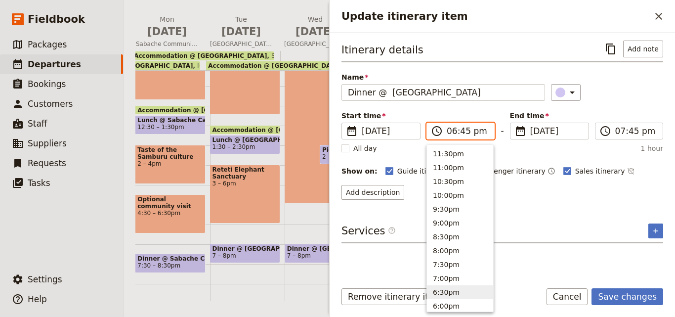
click at [463, 134] on input "06:45 pm" at bounding box center [466, 131] width 41 height 12
click at [472, 279] on button "7:00pm" at bounding box center [460, 278] width 66 height 14
type input "07:00 pm"
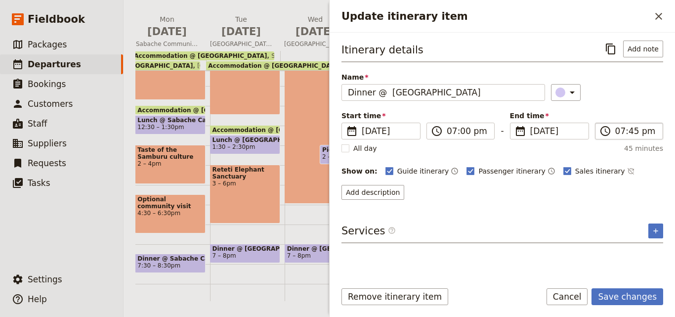
click at [624, 138] on label "​ 07:45 pm" at bounding box center [629, 130] width 68 height 17
click at [624, 137] on input "07:45 pm" at bounding box center [635, 131] width 41 height 12
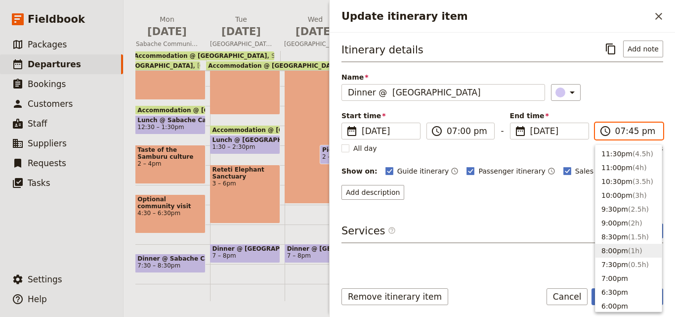
click at [604, 251] on button "8:00pm ( 1h )" at bounding box center [628, 250] width 66 height 14
type input "08:00 pm"
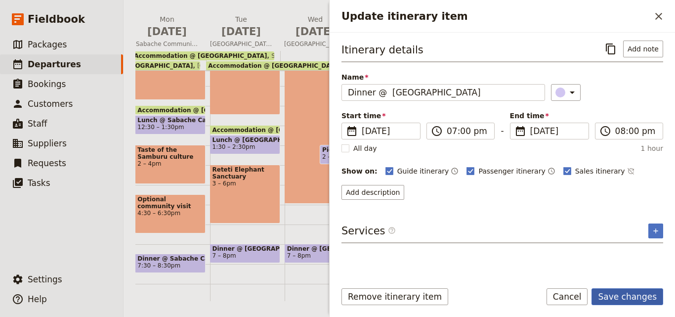
click at [629, 299] on button "Save changes" at bounding box center [627, 296] width 72 height 17
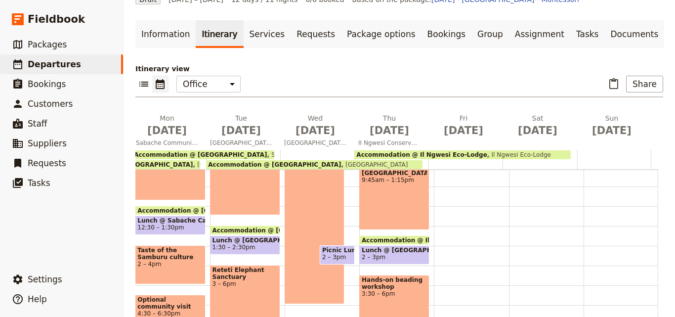
scroll to position [247, 0]
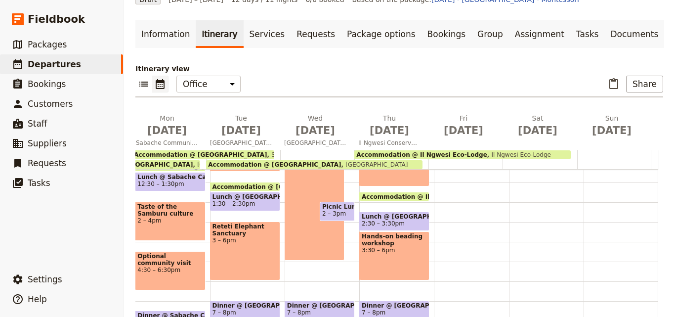
click at [393, 250] on span "3:30 – 6pm" at bounding box center [393, 249] width 65 height 7
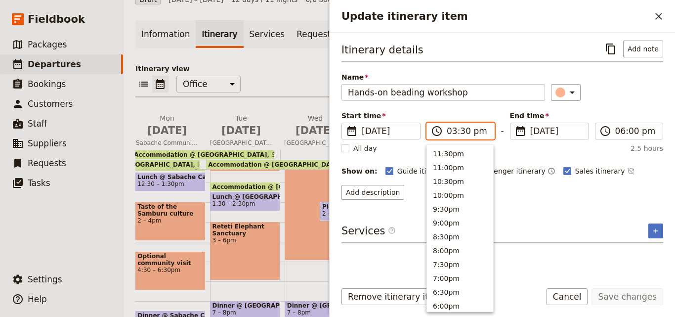
click at [450, 132] on input "03:30 pm" at bounding box center [466, 131] width 41 height 12
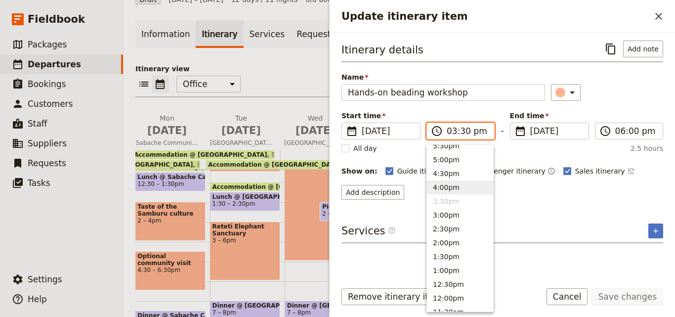
click at [445, 192] on button "4:00pm" at bounding box center [460, 187] width 66 height 14
type input "04:00 pm"
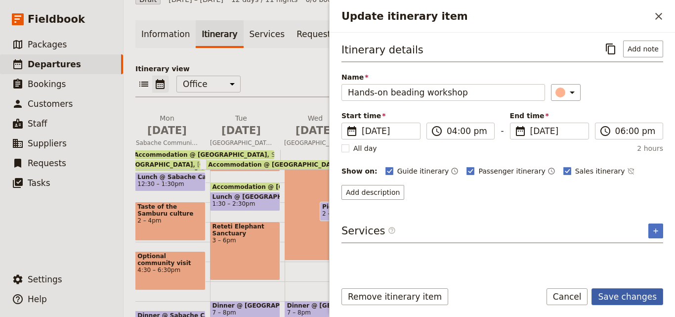
click at [609, 293] on button "Save changes" at bounding box center [627, 296] width 72 height 17
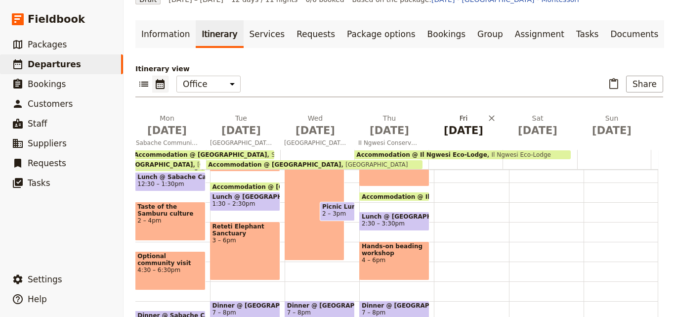
click at [448, 128] on span "[DATE]" at bounding box center [463, 130] width 62 height 15
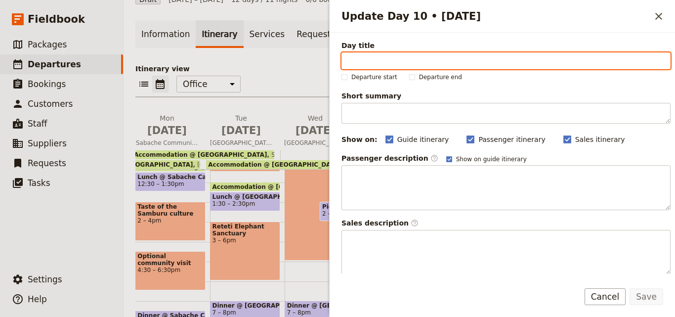
paste input "II Ngwesi Conservancy & Lodge"
type input "II Ngwesi Conservancy & Lodge"
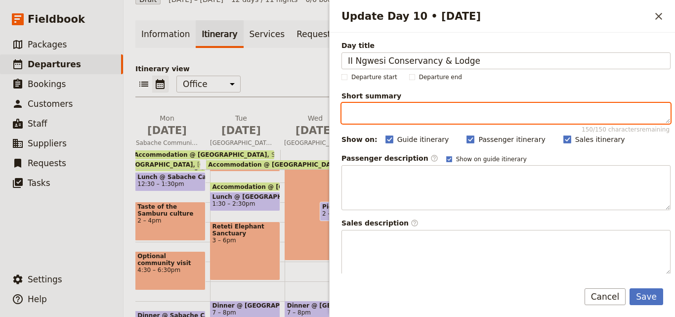
click at [358, 115] on textarea "Short summary 150 / 150 characters remaining" at bounding box center [505, 113] width 329 height 21
paste textarea "Return to Il [GEOGRAPHIC_DATA] for a day of Maasai culture—beading workshop, ga…"
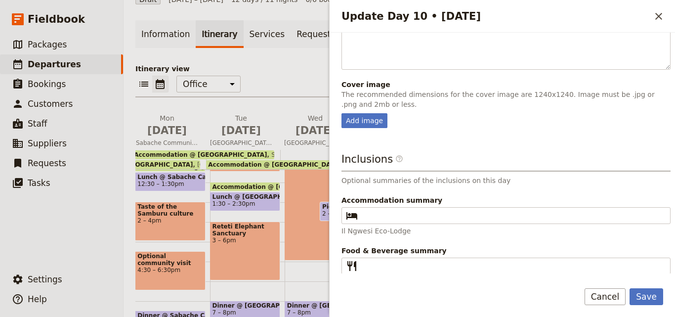
scroll to position [283, 0]
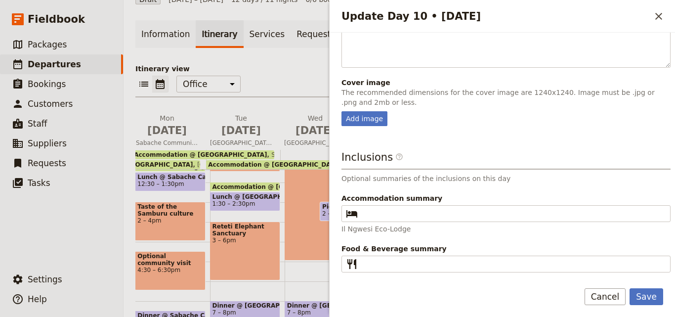
type textarea "Return to Il [GEOGRAPHIC_DATA] for a day of Maasai culture—beading workshop, ga…"
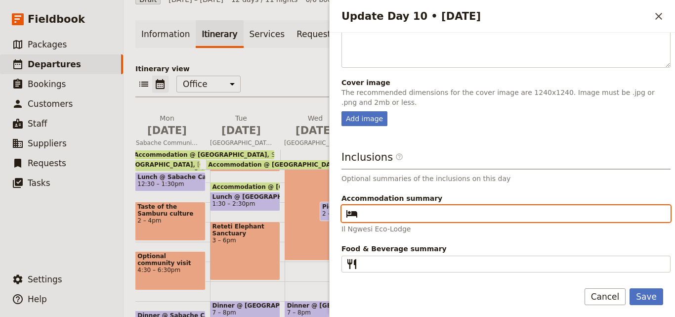
paste input "Il Ngwesi Eco-Lodge"
type input "Il Ngwesi Eco-Lodge"
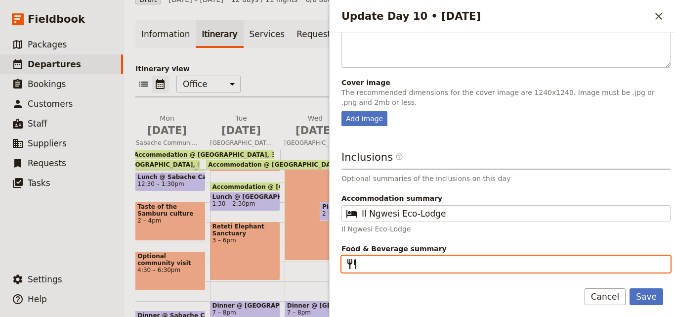
click at [399, 258] on input "Food & Beverage summary ​" at bounding box center [512, 264] width 302 height 12
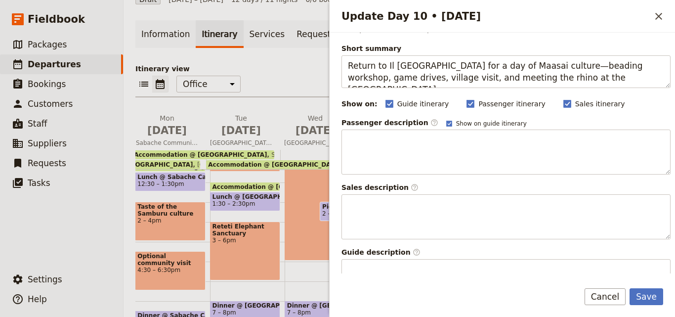
scroll to position [0, 0]
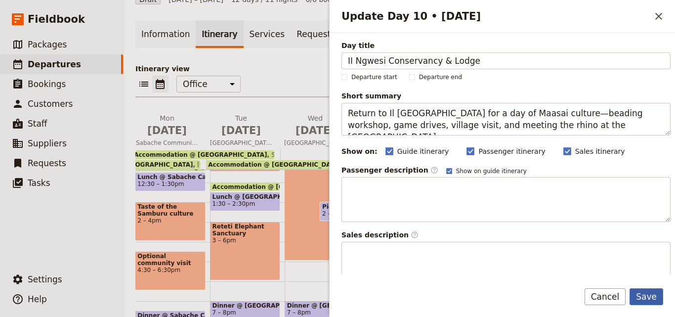
type input "B L D"
click at [636, 293] on button "Save" at bounding box center [646, 296] width 34 height 17
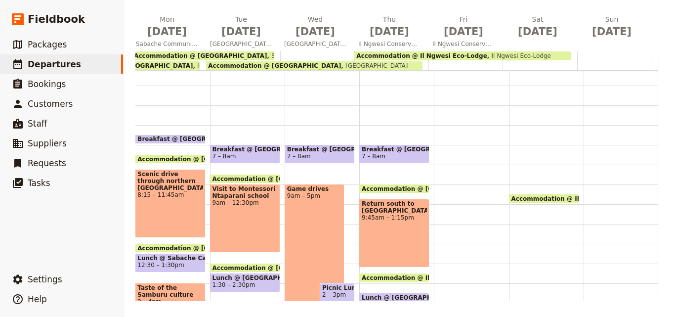
scroll to position [49, 0]
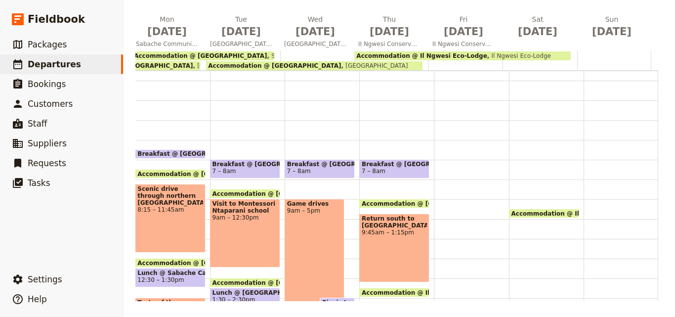
click at [396, 166] on span "Breakfast @ [GEOGRAPHIC_DATA]" at bounding box center [393, 163] width 65 height 7
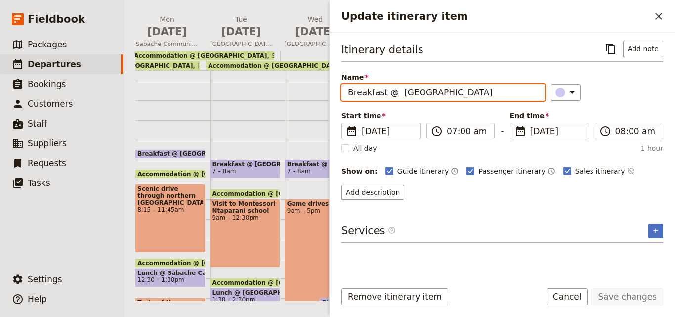
drag, startPoint x: 499, startPoint y: 95, endPoint x: 342, endPoint y: 95, distance: 157.0
click at [342, 95] on input "Breakfast @ [GEOGRAPHIC_DATA]" at bounding box center [442, 92] width 203 height 17
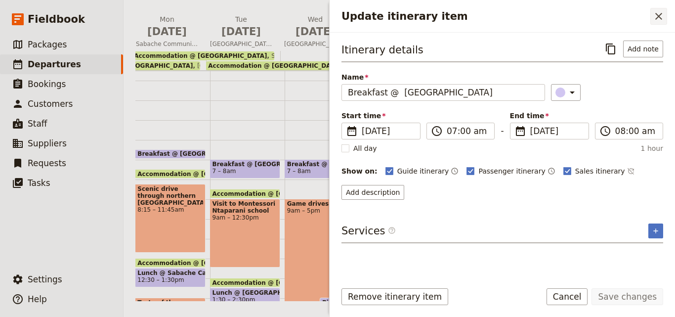
click at [662, 18] on icon "Close drawer" at bounding box center [658, 16] width 12 height 12
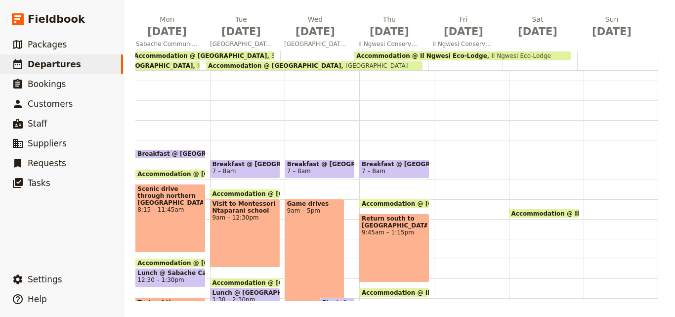
click at [447, 158] on div at bounding box center [471, 258] width 75 height 474
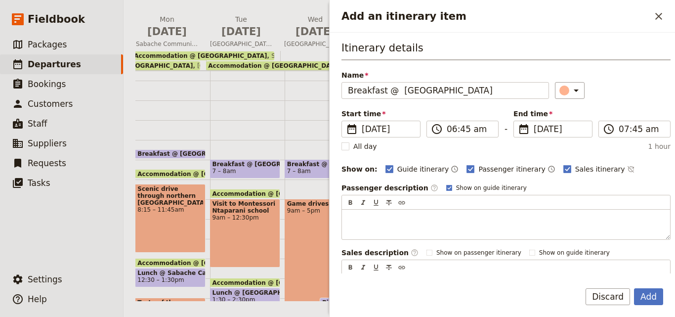
drag, startPoint x: 492, startPoint y: 84, endPoint x: 398, endPoint y: 79, distance: 94.4
click at [398, 79] on label "Name Breakfast @ [GEOGRAPHIC_DATA]" at bounding box center [444, 82] width 207 height 25
type input "Breakfast @ [GEOGRAPHIC_DATA]"
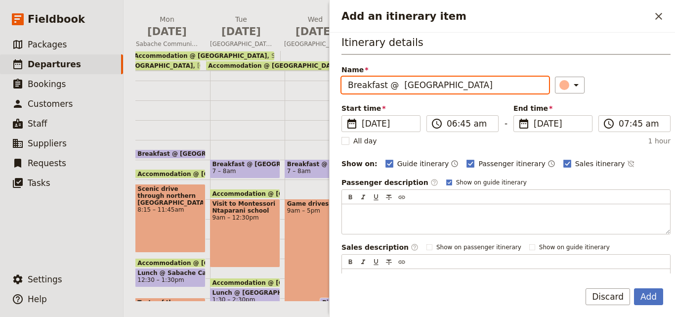
scroll to position [0, 0]
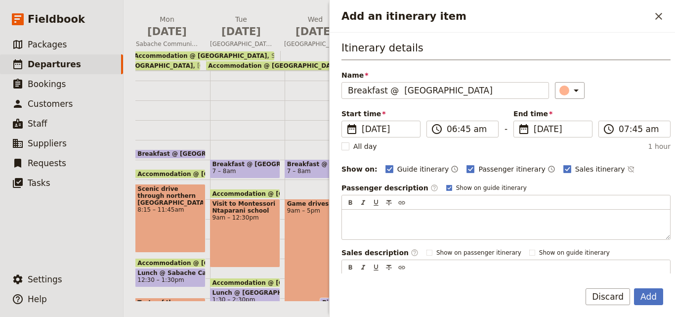
click at [463, 120] on div "Start time ​ [DATE] [DATE] [DATE] 06:45 ​ 06:45 am - End time ​ [DATE] [DATE] […" at bounding box center [505, 123] width 329 height 29
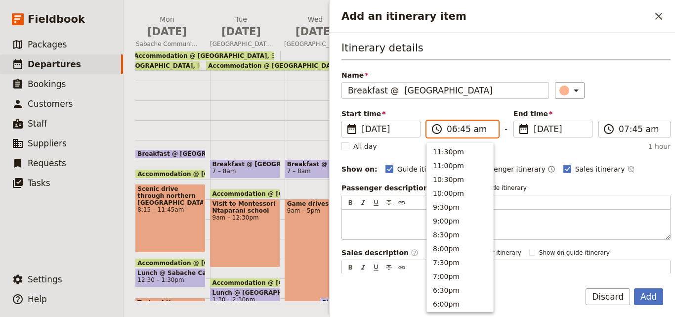
click at [460, 126] on input "06:45 am" at bounding box center [468, 129] width 45 height 12
click at [440, 232] on button "7:00am" at bounding box center [460, 235] width 66 height 14
type input "07:00 am"
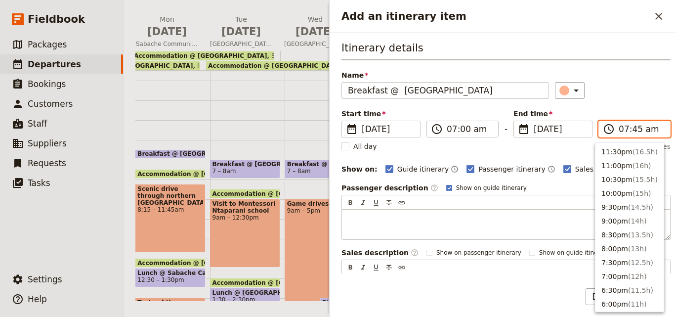
click at [634, 125] on input "07:45 am" at bounding box center [640, 129] width 45 height 12
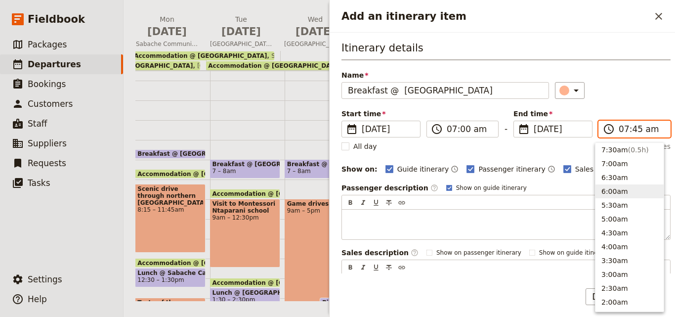
scroll to position [395, 0]
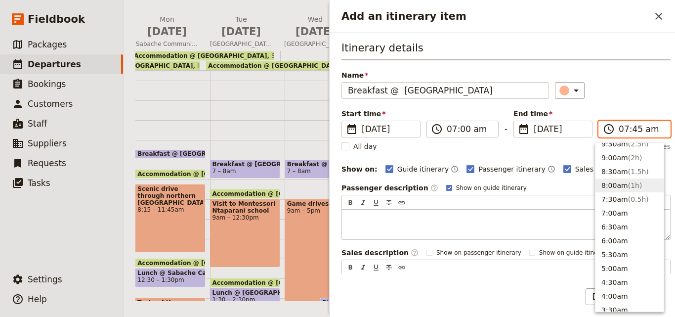
click at [629, 192] on button "8:00am ( 1h )" at bounding box center [629, 185] width 68 height 14
type input "08:00 am"
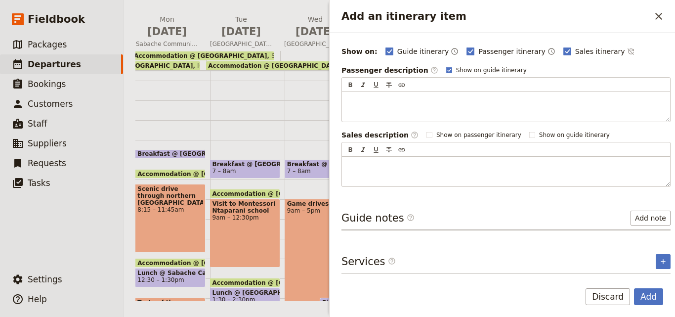
scroll to position [0, 0]
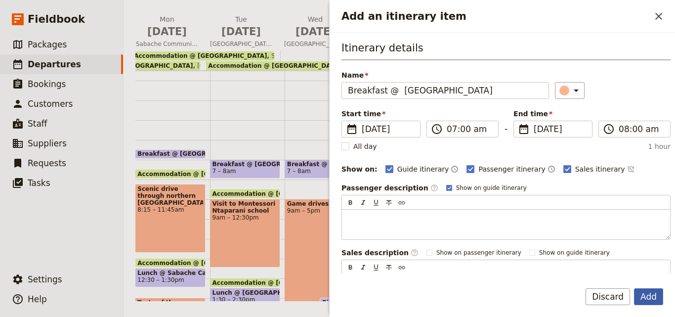
click at [645, 299] on button "Add" at bounding box center [648, 296] width 29 height 17
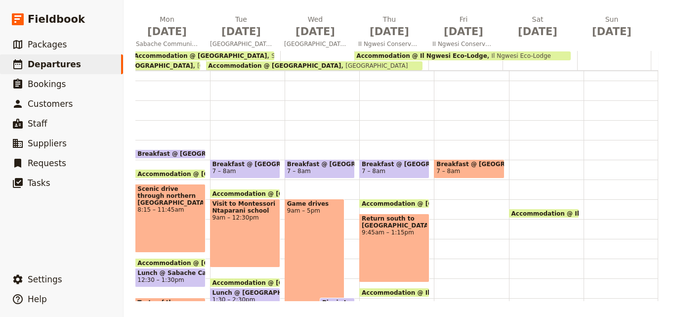
click at [466, 166] on span "Breakfast @ [GEOGRAPHIC_DATA]" at bounding box center [468, 163] width 65 height 7
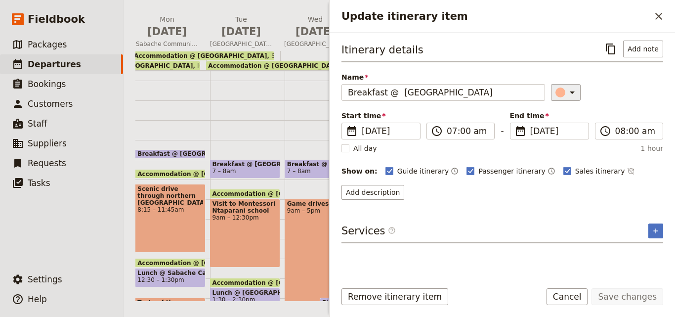
click at [554, 99] on button "​" at bounding box center [566, 92] width 30 height 17
click at [562, 136] on div "button" at bounding box center [566, 137] width 10 height 10
click at [630, 293] on button "Save changes" at bounding box center [627, 296] width 72 height 17
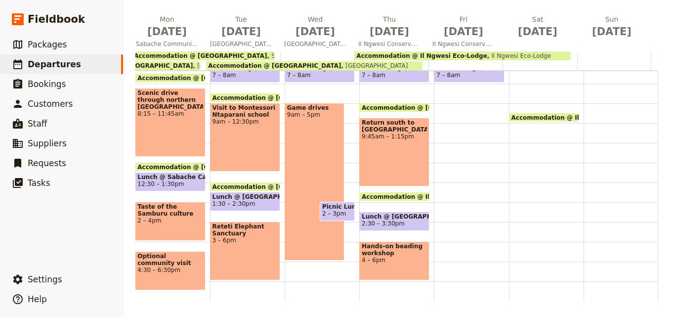
scroll to position [96, 0]
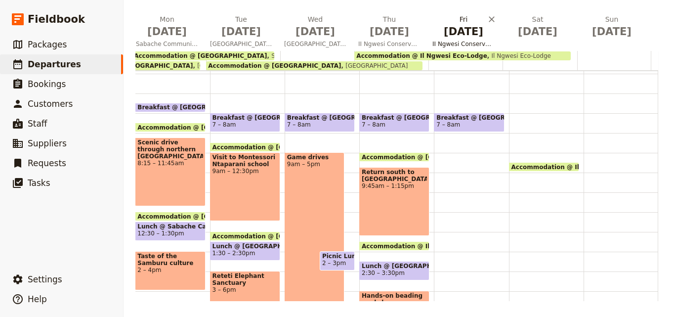
click at [457, 38] on span "[DATE]" at bounding box center [463, 31] width 62 height 15
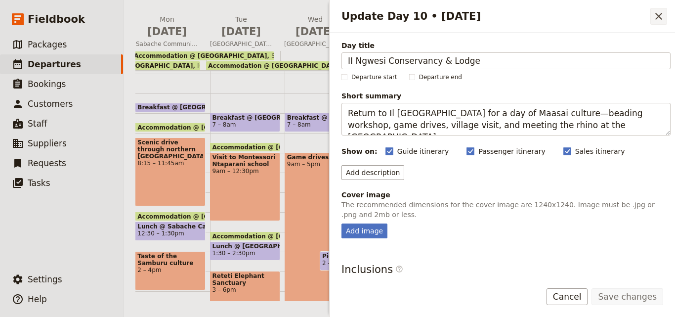
click at [663, 19] on icon "Close drawer" at bounding box center [658, 16] width 12 height 12
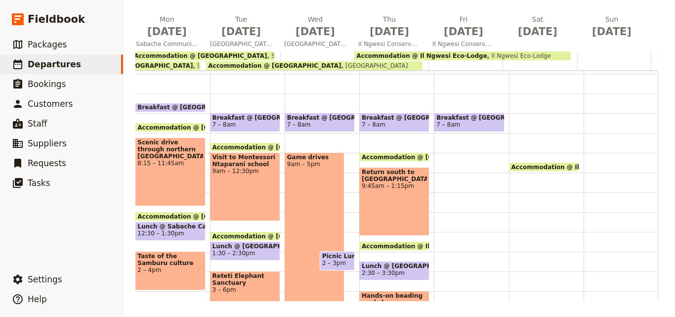
click at [451, 178] on div "Breakfast @ [GEOGRAPHIC_DATA] 7 – 8am" at bounding box center [471, 212] width 75 height 474
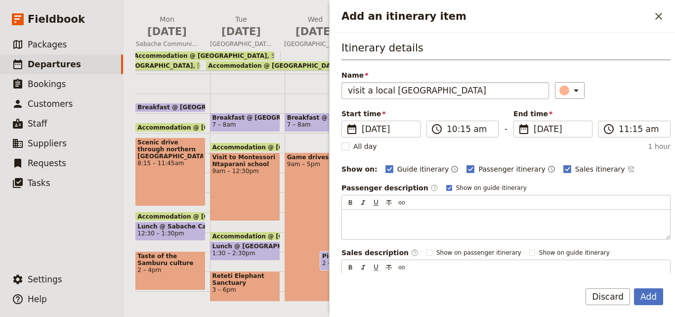
click at [351, 88] on input "visit a local [GEOGRAPHIC_DATA]" at bounding box center [444, 90] width 207 height 17
type input "Visit a local [GEOGRAPHIC_DATA]"
click at [457, 130] on input "10:15 am" at bounding box center [468, 129] width 45 height 12
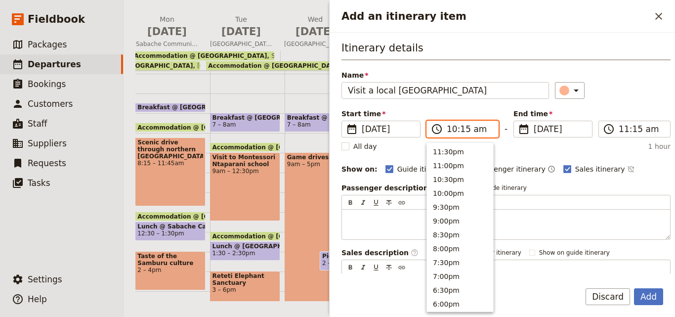
scroll to position [375, 0]
click at [460, 172] on button "9:00am" at bounding box center [460, 177] width 66 height 14
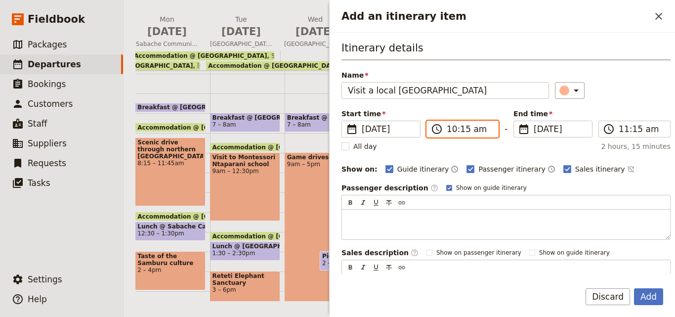
type input "09:00 am"
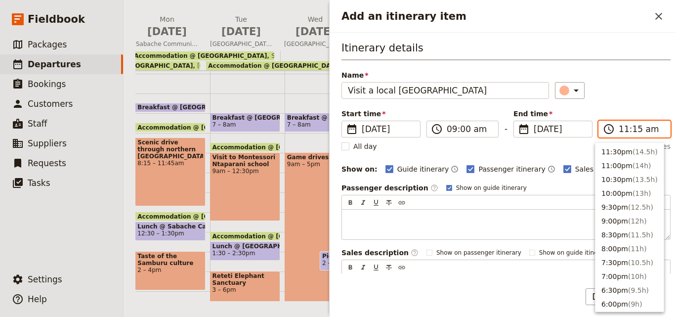
click at [626, 125] on input "11:15 am" at bounding box center [640, 129] width 45 height 12
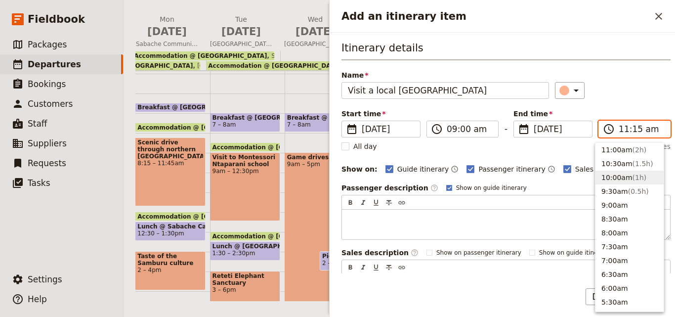
scroll to position [249, 0]
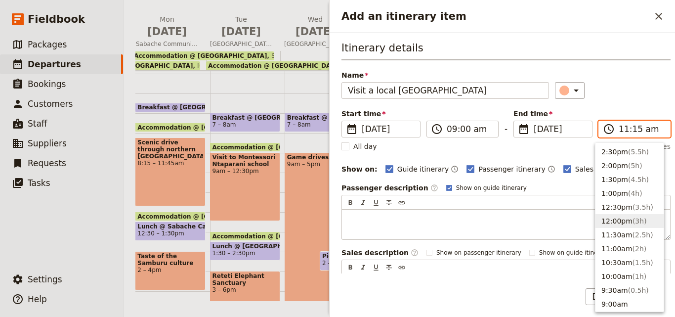
click at [621, 214] on button "12:00pm ( 3h )" at bounding box center [629, 221] width 68 height 14
type input "12:00 pm"
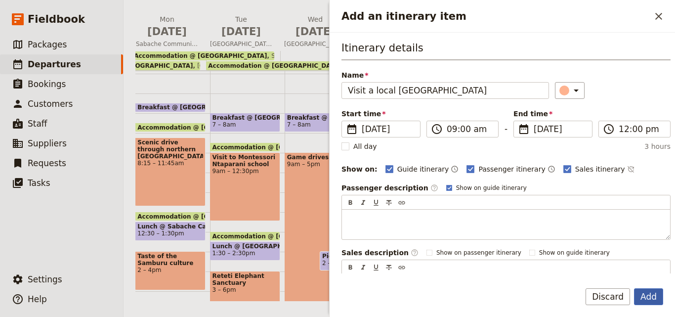
click at [638, 295] on button "Add" at bounding box center [648, 296] width 29 height 17
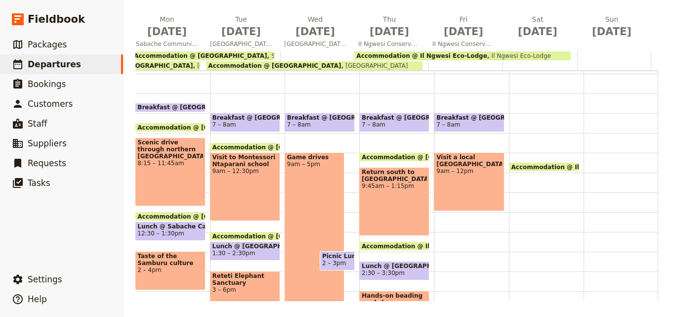
click at [442, 223] on div "Breakfast @ [GEOGRAPHIC_DATA] 7 – 8am Visit a local [GEOGRAPHIC_DATA] 9am – 12pm" at bounding box center [471, 212] width 75 height 474
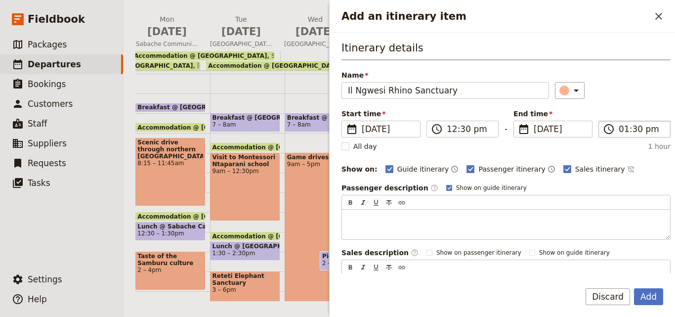
type input "Il Ngwesi Rhino Sanctuary"
click at [627, 127] on input "01:30 pm" at bounding box center [640, 129] width 45 height 12
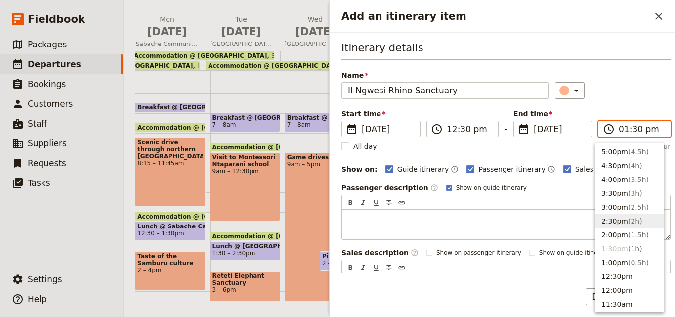
scroll to position [130, 0]
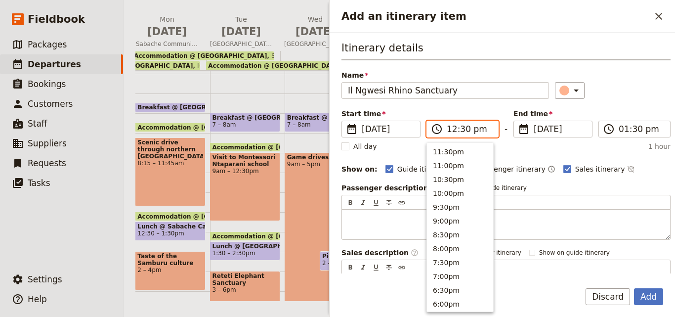
click at [452, 131] on input "12:30 pm" at bounding box center [468, 129] width 45 height 12
click at [446, 172] on button "3:00pm" at bounding box center [460, 179] width 66 height 14
type input "03:00 pm"
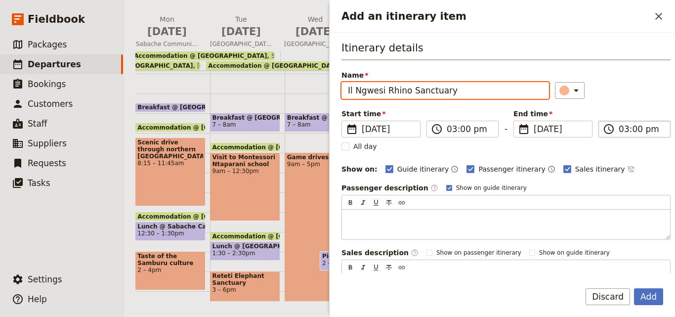
click at [622, 130] on input "03:00 pm" at bounding box center [640, 129] width 45 height 12
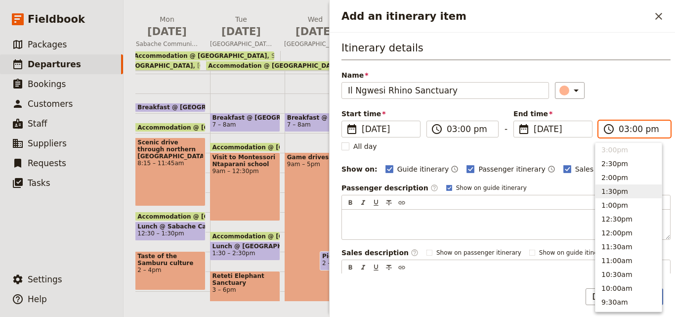
scroll to position [138, 0]
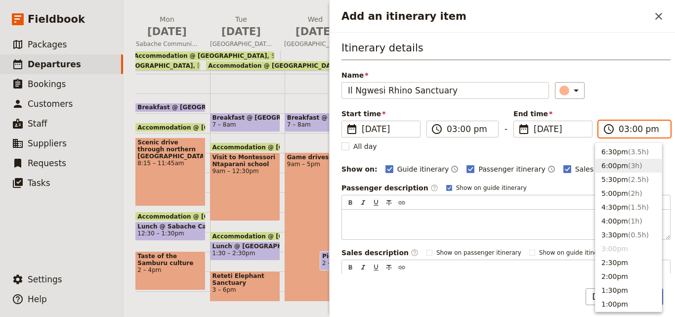
click at [632, 163] on span "( 3h )" at bounding box center [635, 165] width 14 height 8
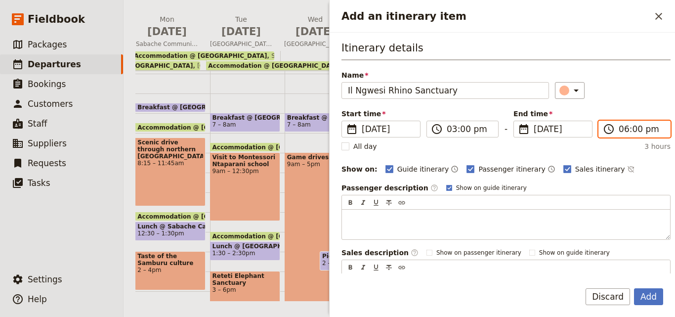
click at [631, 130] on input "06:00 pm" at bounding box center [640, 129] width 45 height 12
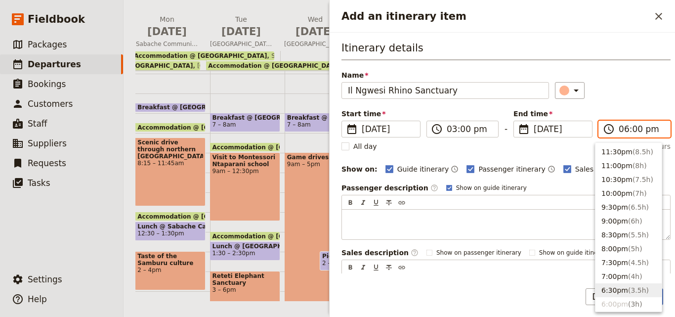
click at [628, 286] on span "( 3.5h )" at bounding box center [638, 290] width 21 height 8
type input "06:30 pm"
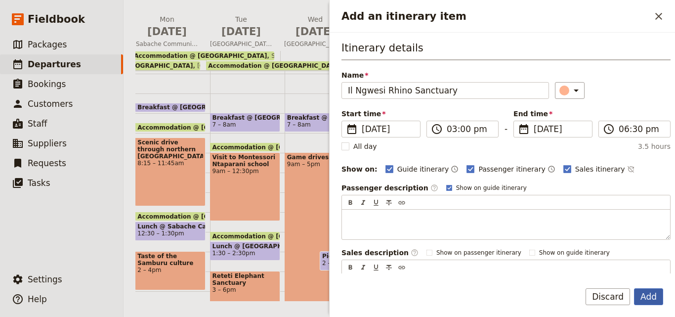
click at [645, 295] on button "Add" at bounding box center [648, 296] width 29 height 17
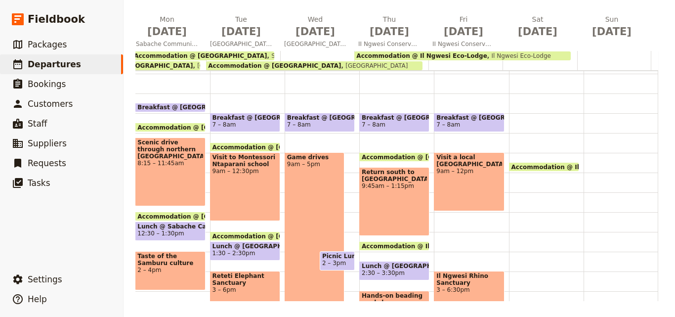
click at [439, 224] on div "Breakfast @ [GEOGRAPHIC_DATA] 7 – 8am Visit a local [GEOGRAPHIC_DATA] 9am – 12p…" at bounding box center [471, 212] width 75 height 474
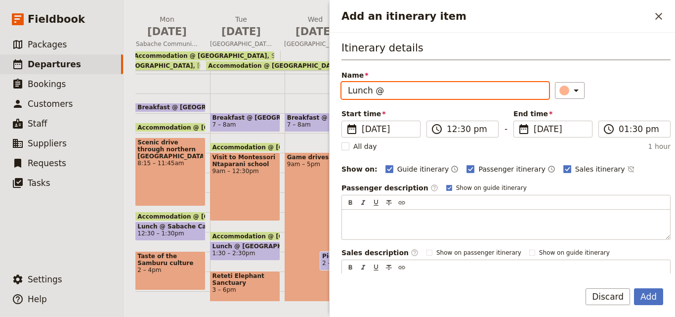
paste input "Il Ngwesi Eco-Lodge"
type input "Lunch @ Il Ngwesi Eco-Lodge"
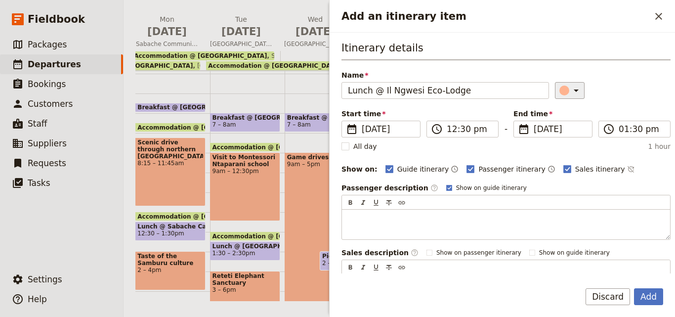
click at [570, 89] on icon "Add an itinerary item" at bounding box center [576, 90] width 12 height 12
click at [565, 133] on div "button" at bounding box center [566, 135] width 10 height 10
click at [657, 291] on button "Add" at bounding box center [648, 296] width 29 height 17
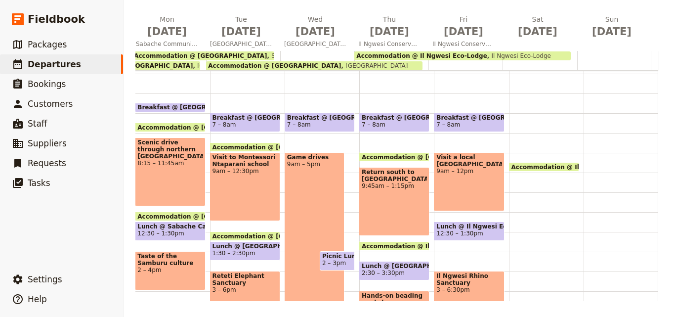
click at [466, 274] on span "Il Ngwesi Rhino Sanctuary" at bounding box center [468, 279] width 65 height 14
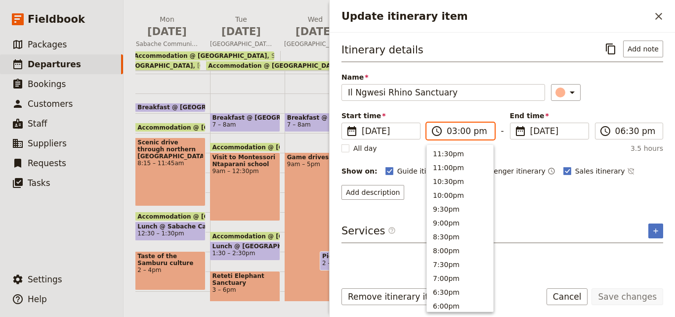
click at [450, 134] on input "03:00 pm" at bounding box center [466, 131] width 41 height 12
click at [456, 187] on button "2:00pm" at bounding box center [460, 193] width 66 height 14
type input "02:00 pm"
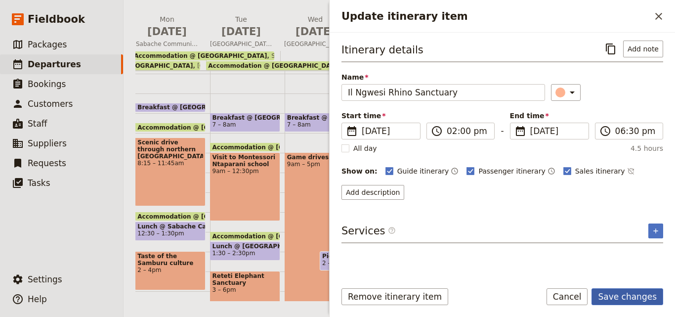
click at [655, 291] on button "Save changes" at bounding box center [627, 296] width 72 height 17
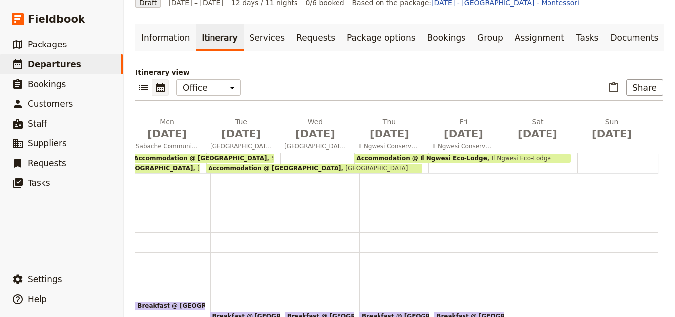
scroll to position [0, 0]
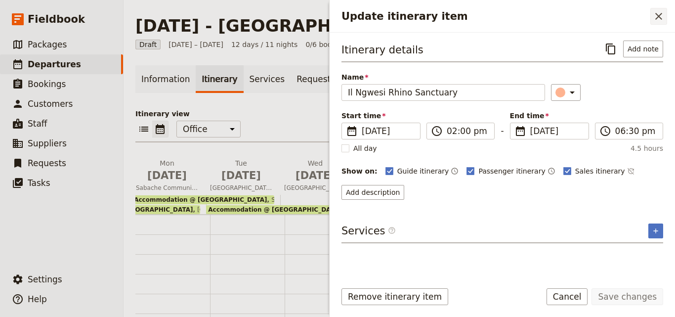
click at [662, 12] on icon "Close drawer" at bounding box center [658, 16] width 12 height 12
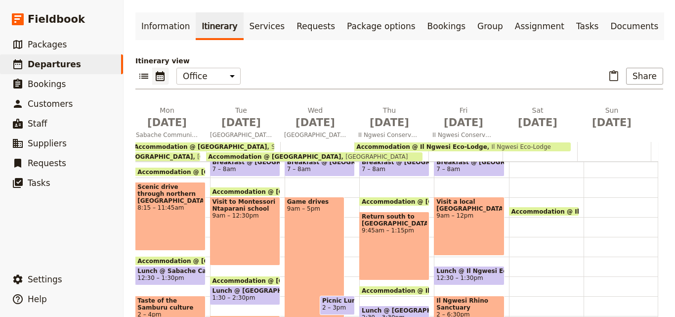
scroll to position [160, 0]
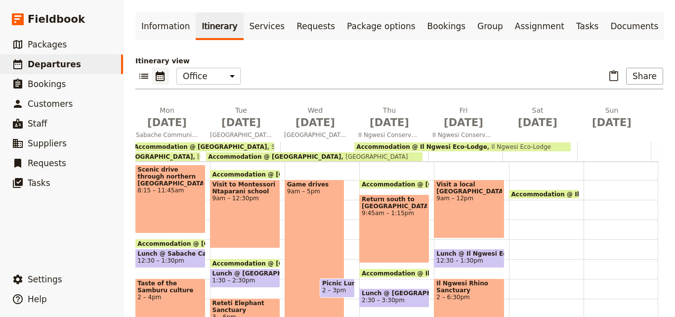
click at [666, 261] on main "[DATE] - [GEOGRAPHIC_DATA] - Montessori ​ Draft [DATE] – [DATE] 12 days / 11 ni…" at bounding box center [398, 177] width 551 height 460
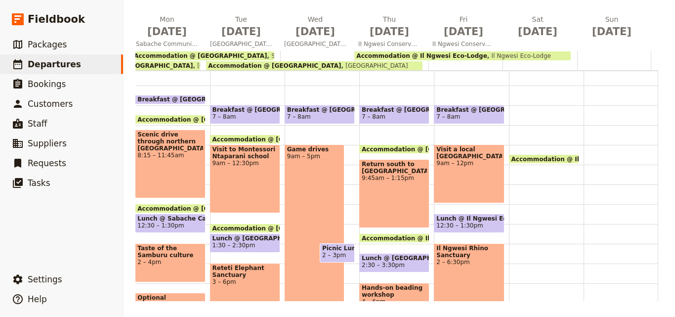
scroll to position [103, 0]
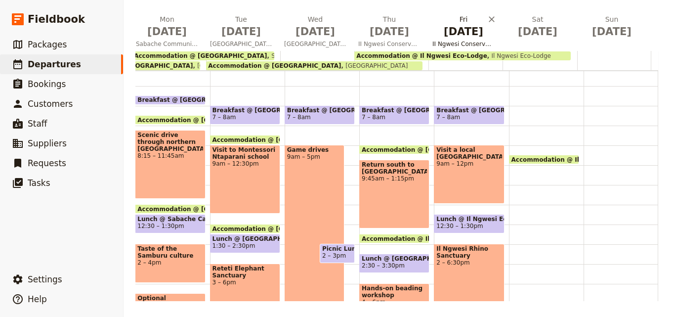
click at [449, 38] on span "[DATE]" at bounding box center [463, 31] width 62 height 15
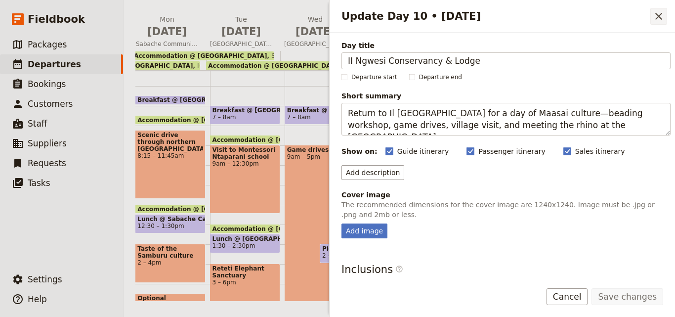
click at [657, 19] on icon "Close drawer" at bounding box center [658, 16] width 12 height 12
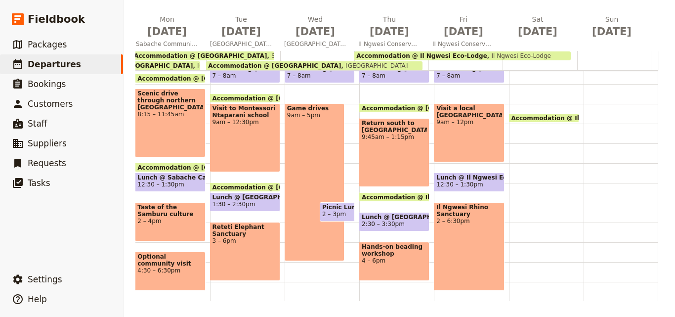
scroll to position [202, 0]
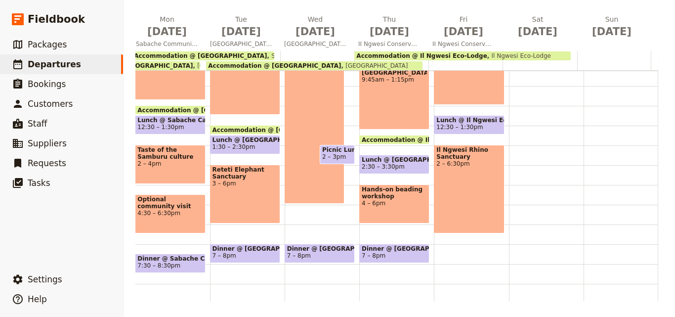
click at [383, 248] on span "Dinner @ [GEOGRAPHIC_DATA]" at bounding box center [393, 248] width 65 height 7
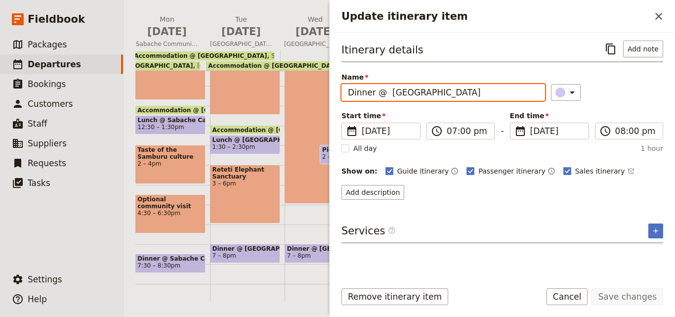
drag, startPoint x: 465, startPoint y: 93, endPoint x: 338, endPoint y: 90, distance: 126.5
click at [338, 90] on div "Itinerary details ​ Add note Name Dinner @ [GEOGRAPHIC_DATA] ​ Start time ​ [DA…" at bounding box center [501, 153] width 345 height 240
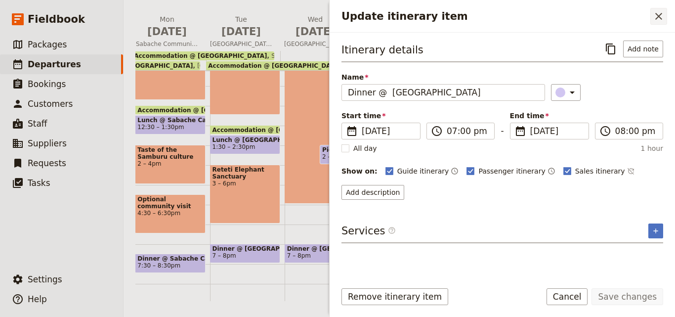
click at [664, 10] on button "​" at bounding box center [658, 16] width 17 height 17
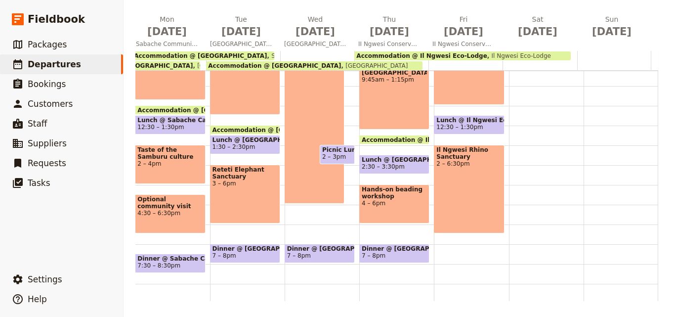
click at [445, 251] on div "Breakfast @ [GEOGRAPHIC_DATA] 7 – 8am Visit a local [GEOGRAPHIC_DATA] 9am – 12p…" at bounding box center [471, 106] width 75 height 474
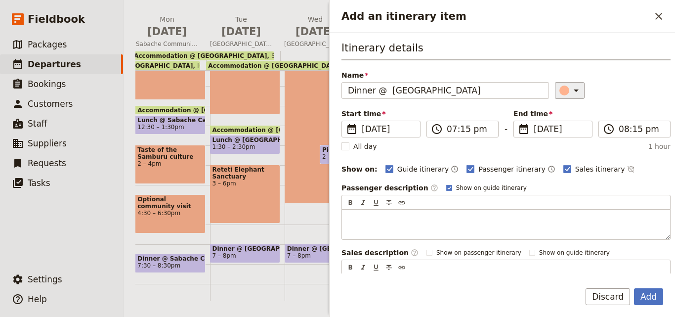
type input "Dinner @ [GEOGRAPHIC_DATA]"
click at [570, 90] on icon "Add an itinerary item" at bounding box center [576, 90] width 12 height 12
click at [571, 132] on button "button" at bounding box center [566, 135] width 12 height 12
click at [456, 129] on input "07:15 pm" at bounding box center [468, 129] width 45 height 12
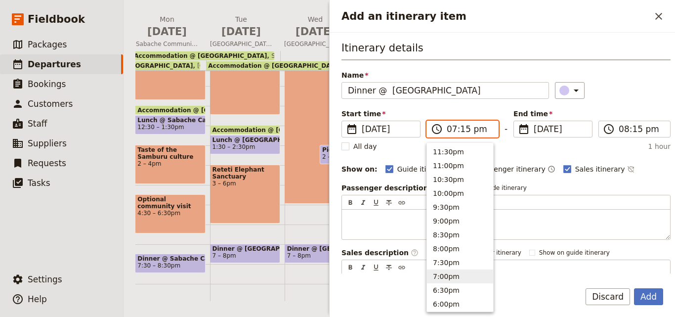
click at [444, 279] on button "7:00pm" at bounding box center [460, 276] width 66 height 14
type input "07:00 pm"
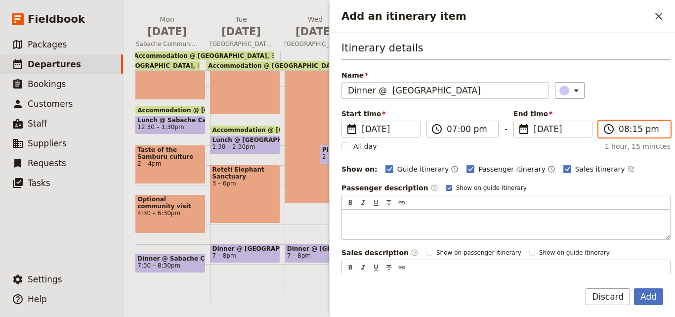
click at [622, 130] on input "08:15 pm" at bounding box center [640, 129] width 45 height 12
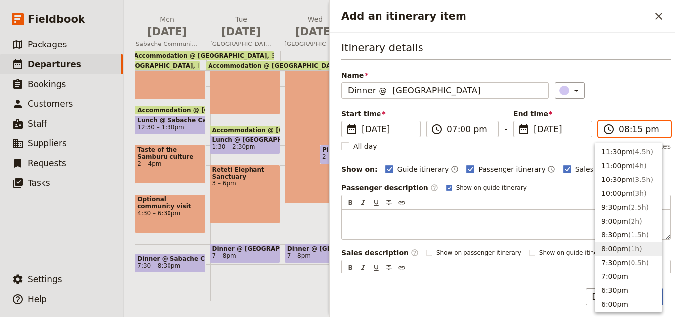
click at [628, 249] on span "( 1h )" at bounding box center [635, 248] width 14 height 8
type input "08:00 pm"
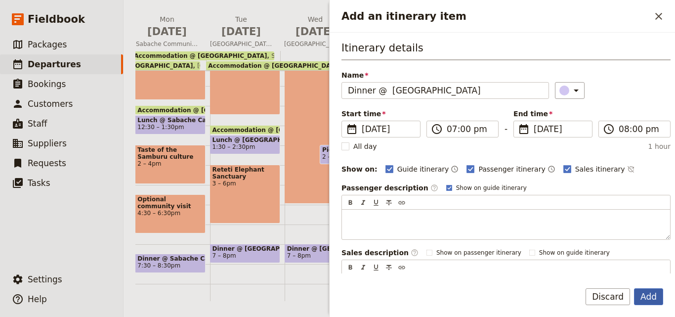
click at [657, 299] on button "Add" at bounding box center [648, 296] width 29 height 17
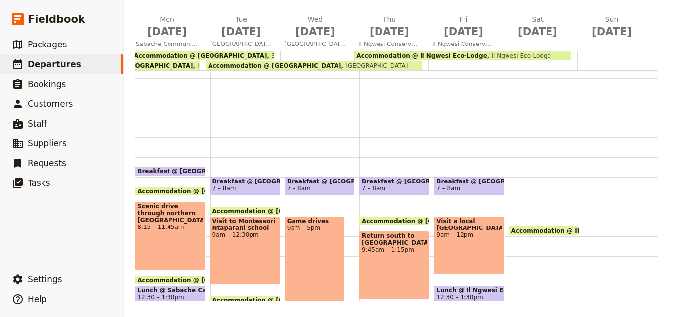
scroll to position [54, 0]
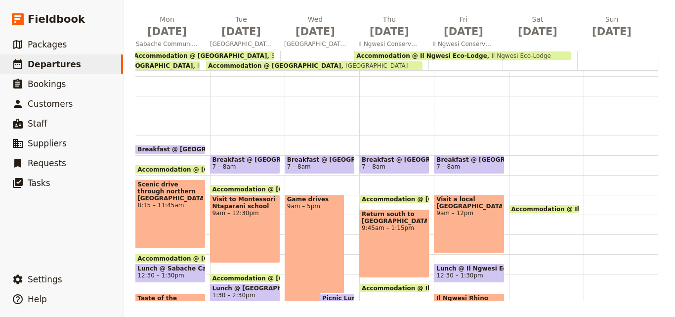
click at [441, 161] on span "Breakfast @ [GEOGRAPHIC_DATA]" at bounding box center [468, 159] width 65 height 7
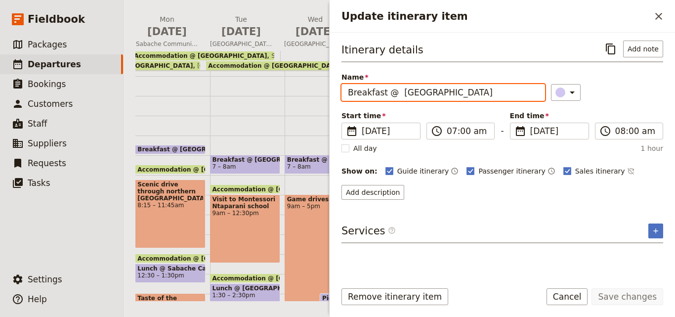
drag, startPoint x: 515, startPoint y: 97, endPoint x: 338, endPoint y: 91, distance: 176.4
click at [338, 91] on div "Itinerary details ​ Add note Name Breakfast @ [GEOGRAPHIC_DATA] ​ Start time ​ …" at bounding box center [501, 153] width 345 height 240
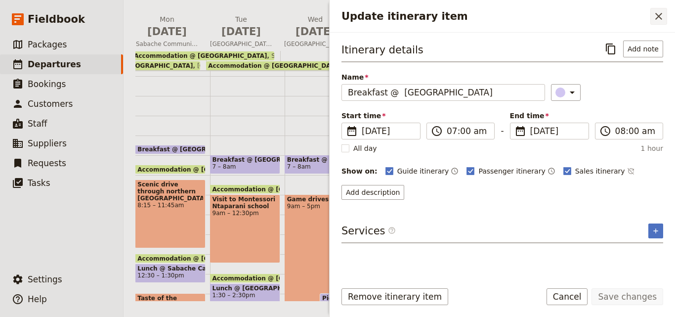
click at [657, 23] on button "​" at bounding box center [658, 16] width 17 height 17
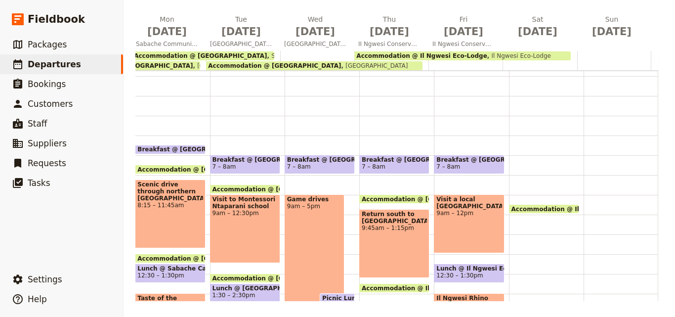
click at [494, 158] on div "Breakfast @ [GEOGRAPHIC_DATA] 7 – 8am Visit a local [GEOGRAPHIC_DATA] 9am – 12p…" at bounding box center [471, 254] width 75 height 474
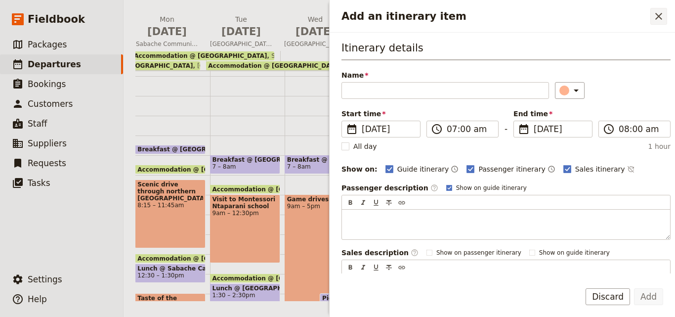
click at [656, 17] on icon "Close drawer" at bounding box center [658, 16] width 12 height 12
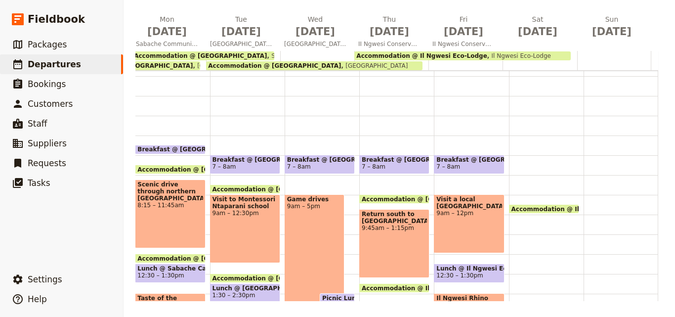
click at [535, 168] on div "Accommodation @ Il Ngwesi Eco-Lodge 1:30pm – 9:30am Il Ngwesi Eco-Lodge" at bounding box center [546, 254] width 75 height 474
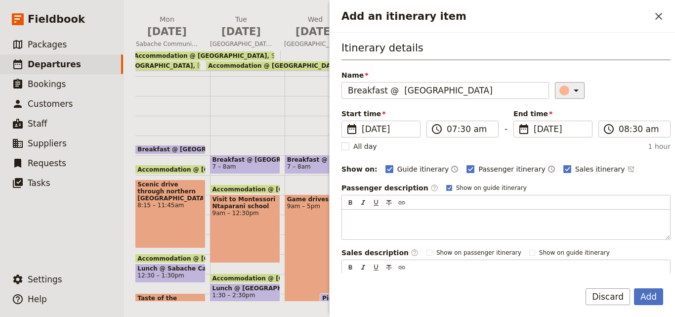
type input "Breakfast @ [GEOGRAPHIC_DATA]"
click at [559, 90] on div "Add an itinerary item" at bounding box center [564, 90] width 10 height 10
click at [569, 134] on div "button" at bounding box center [566, 135] width 10 height 10
click at [650, 291] on button "Add" at bounding box center [648, 296] width 29 height 17
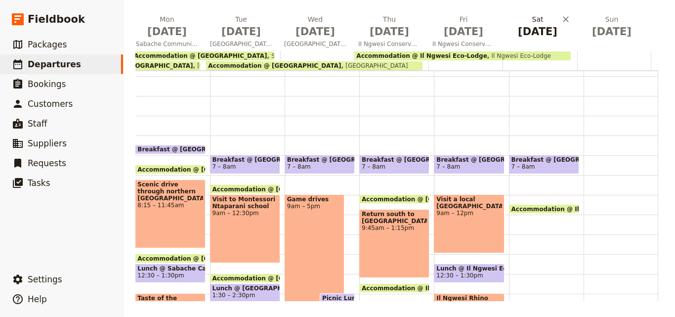
click at [537, 29] on span "[DATE]" at bounding box center [537, 31] width 62 height 15
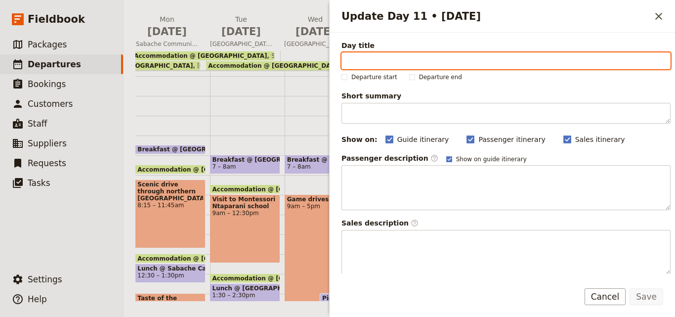
paste input "Return to [GEOGRAPHIC_DATA]"
type input "Return to [GEOGRAPHIC_DATA]"
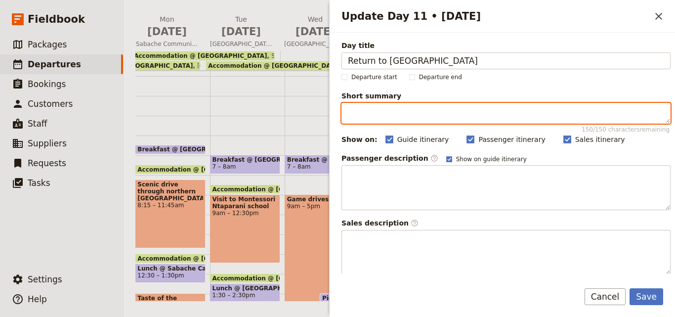
click at [377, 112] on textarea "Short summary 150 / 150 characters remaining" at bounding box center [505, 113] width 329 height 21
paste textarea "After a final game drive, journey back to [GEOGRAPHIC_DATA]. Spend the afternoo…"
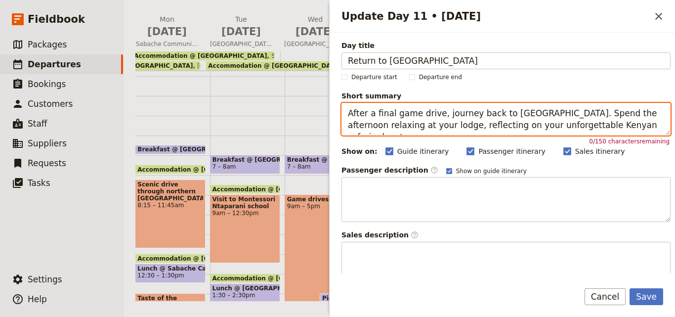
drag, startPoint x: 604, startPoint y: 125, endPoint x: 338, endPoint y: 115, distance: 266.4
click at [338, 115] on div "Day title Return to [GEOGRAPHIC_DATA] Departure start Departure end Short summa…" at bounding box center [501, 153] width 345 height 240
paste textarea "Enjoy a last game drive, then return to [GEOGRAPHIC_DATA]. Relax in the afterno…"
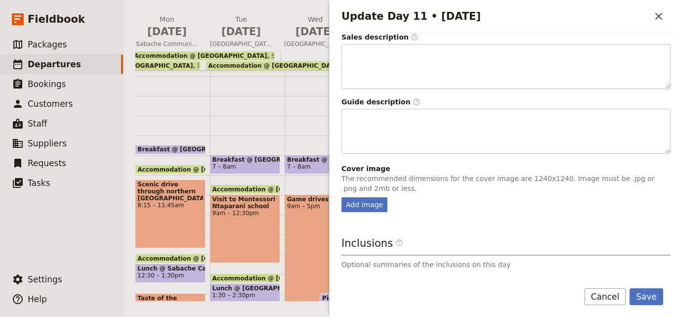
scroll to position [283, 0]
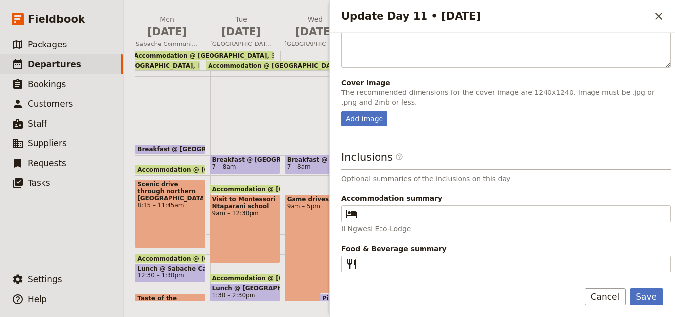
type textarea "Enjoy a last game drive, then return to [GEOGRAPHIC_DATA]. Relax in the afterno…"
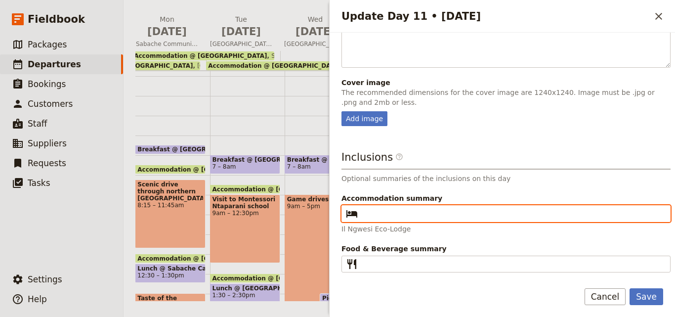
paste input "Wildebeest Eco Camp"
type input "Wildebeest Eco Camp"
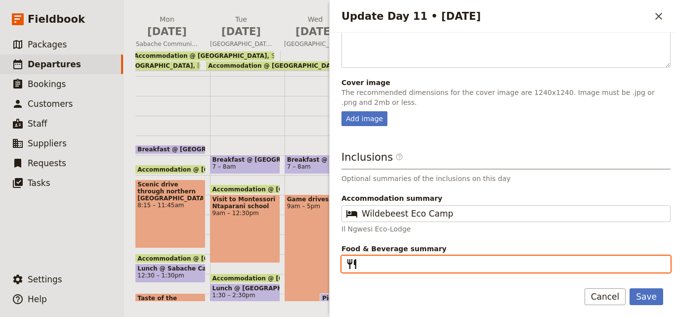
click at [407, 263] on input "Food & Beverage summary ​" at bounding box center [512, 264] width 302 height 12
type input "[PERSON_NAME]"
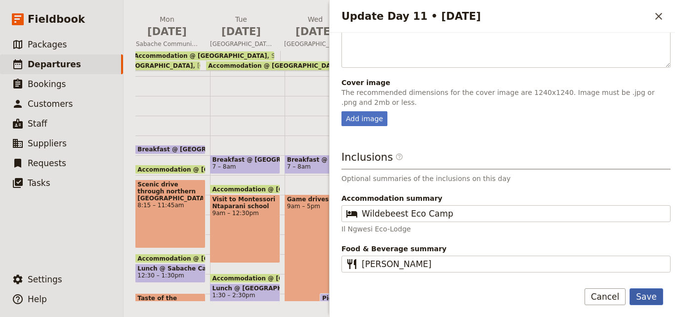
click at [654, 290] on button "Save" at bounding box center [646, 296] width 34 height 17
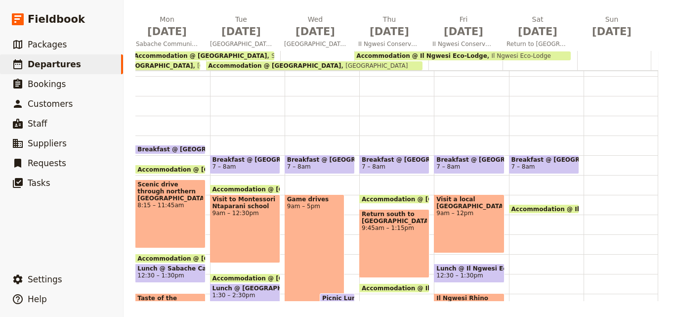
click at [498, 55] on span "Il Ngwesi Eco-Lodge" at bounding box center [519, 55] width 64 height 7
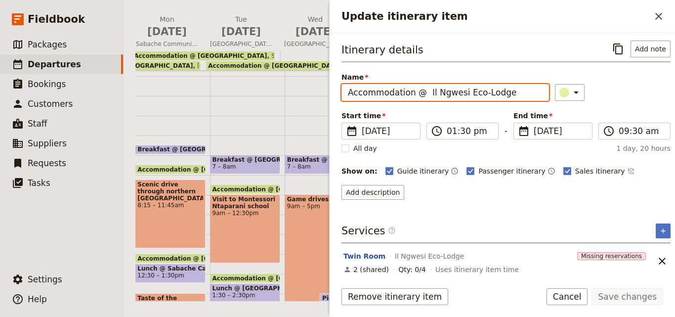
drag, startPoint x: 507, startPoint y: 93, endPoint x: 330, endPoint y: 92, distance: 177.3
click at [330, 92] on div "Itinerary details ​ Add note Name Accommodation @ [GEOGRAPHIC_DATA] Eco-Lodge ​…" at bounding box center [501, 153] width 345 height 240
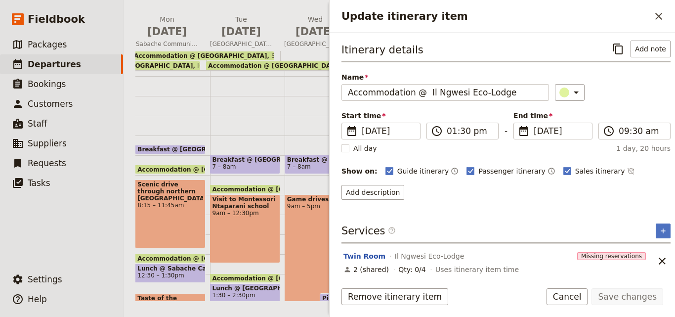
click at [648, 15] on h2 "Update itinerary item" at bounding box center [495, 16] width 309 height 15
click at [674, 13] on div "Update itinerary item ​" at bounding box center [501, 16] width 345 height 33
click at [665, 13] on button "​" at bounding box center [658, 16] width 17 height 17
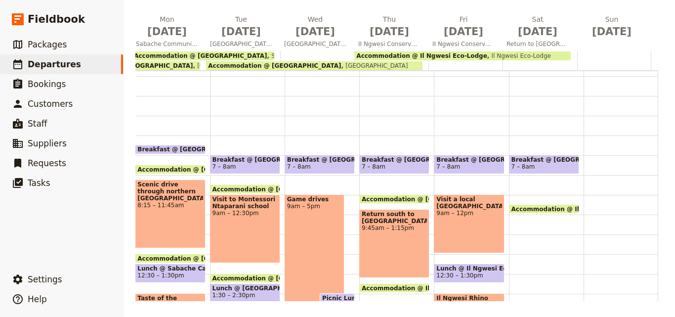
click at [518, 63] on div at bounding box center [539, 60] width 74 height 19
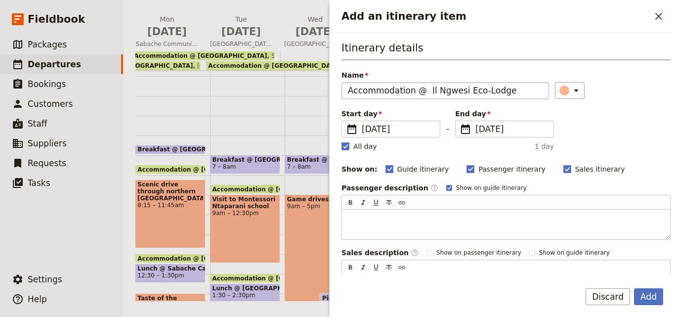
drag, startPoint x: 443, startPoint y: 92, endPoint x: 500, endPoint y: 95, distance: 56.9
click at [500, 95] on input "Accommodation @ Il Ngwesi Eco-Lodge" at bounding box center [444, 90] width 207 height 17
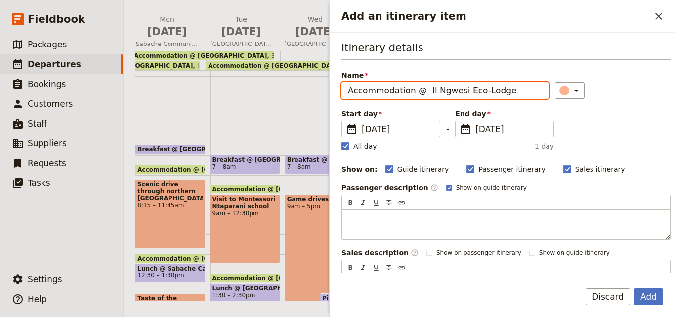
paste input "Wildebeest Eco Camp"
type input "Accommodation @ Wildebeest Eco Camp"
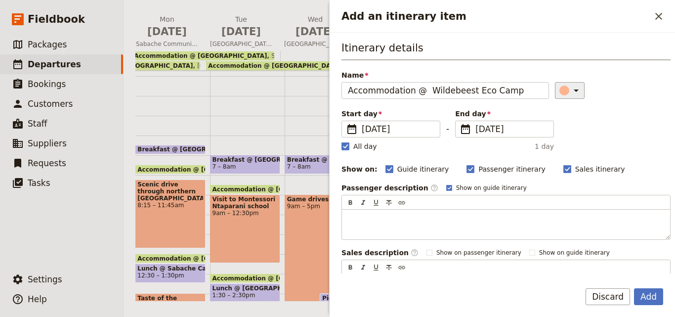
click at [560, 95] on div "​" at bounding box center [571, 90] width 22 height 12
click at [552, 122] on div "button" at bounding box center [554, 123] width 10 height 10
click at [348, 147] on rect "Add an itinerary item" at bounding box center [344, 145] width 7 height 7
click at [341, 141] on input "All day" at bounding box center [341, 141] width 0 height 0
checkbox input "false"
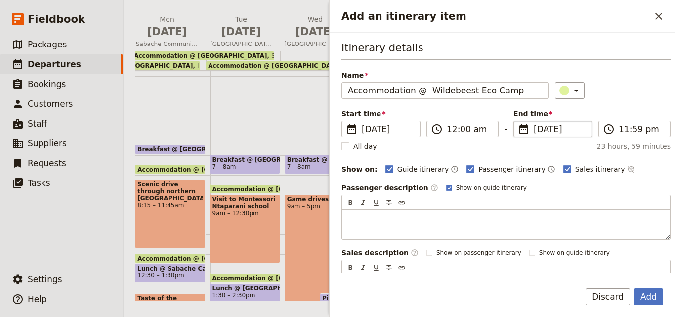
click at [540, 132] on span "[DATE]" at bounding box center [559, 129] width 52 height 12
click at [518, 121] on input "[DATE]" at bounding box center [517, 120] width 0 height 0
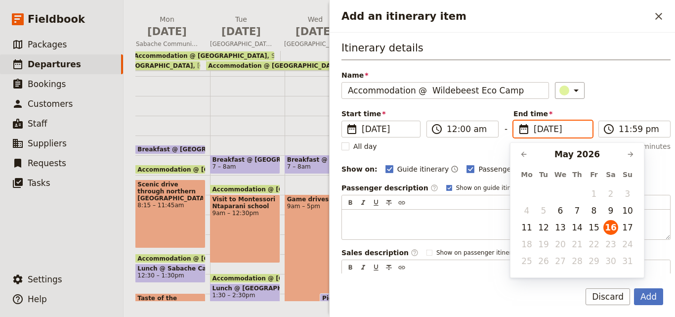
scroll to position [0, 0]
click at [630, 229] on button "17" at bounding box center [627, 227] width 15 height 15
type input "[DATE]"
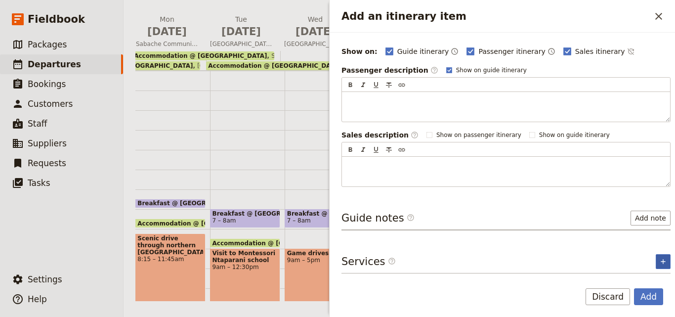
click at [655, 255] on button "​" at bounding box center [662, 261] width 15 height 15
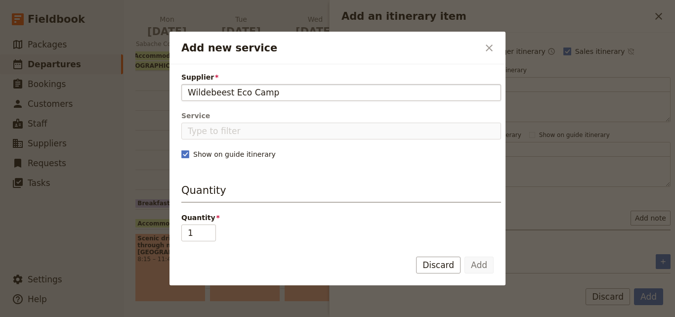
click at [189, 89] on input "Wildebeest Eco Camp" at bounding box center [341, 92] width 307 height 12
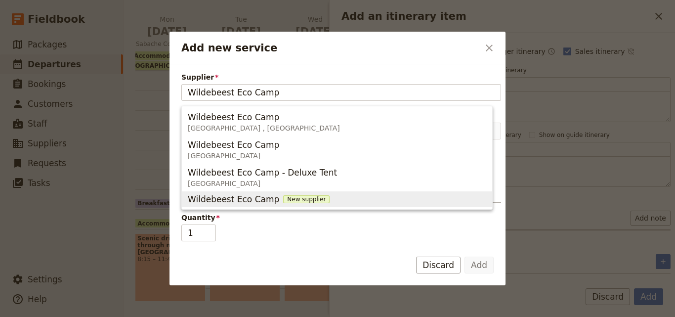
click at [289, 190] on button "Wildebeest Eco Camp - Deluxe Tent [GEOGRAPHIC_DATA]" at bounding box center [337, 177] width 310 height 28
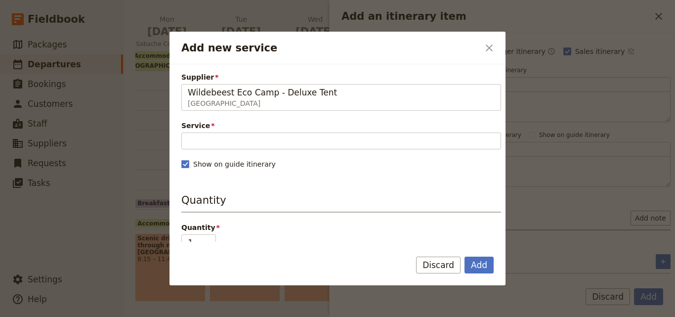
type input "Wildebeest Eco Camp - Deluxe Tent"
click at [325, 123] on span "Service" at bounding box center [340, 125] width 319 height 10
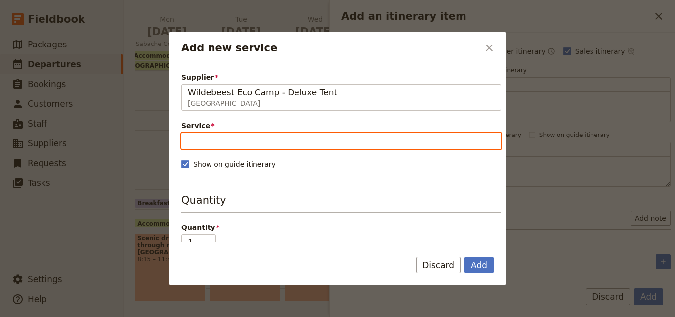
click at [325, 132] on input "Service" at bounding box center [340, 140] width 319 height 17
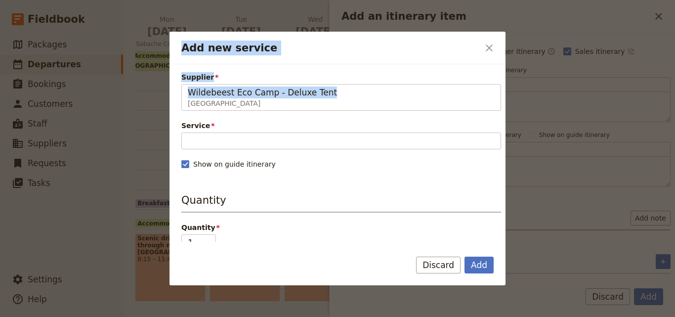
drag, startPoint x: 328, startPoint y: 92, endPoint x: 82, endPoint y: 79, distance: 246.3
click at [82, 316] on div "Add new service ​ Supplier Wildebeest Eco Camp - Deluxe Tent Kenya Wildebeest E…" at bounding box center [337, 317] width 675 height 0
click at [265, 100] on span "[GEOGRAPHIC_DATA]" at bounding box center [341, 103] width 307 height 10
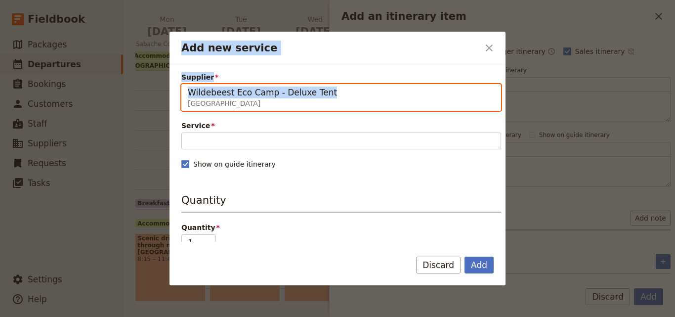
click at [188, 84] on input "Wildebeest Eco Camp - Deluxe Tent" at bounding box center [187, 84] width 0 height 0
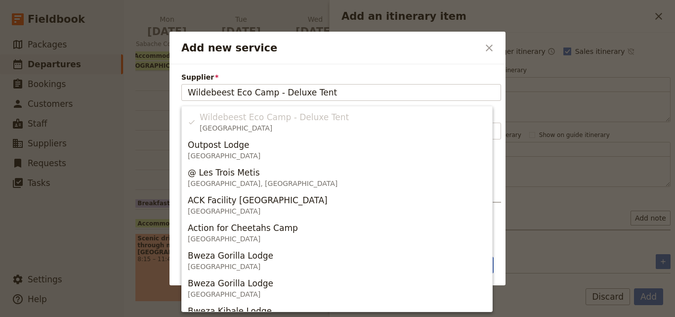
click at [354, 54] on h2 "Add new service" at bounding box center [329, 47] width 297 height 15
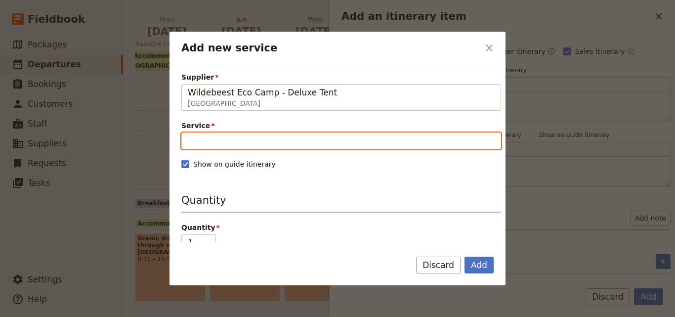
click at [359, 132] on input "Service" at bounding box center [340, 140] width 319 height 17
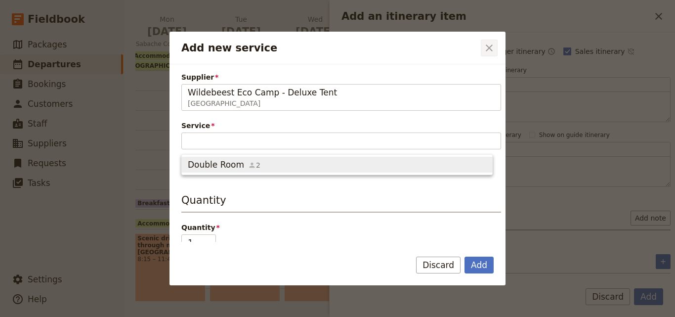
click at [488, 52] on icon "Close dialog" at bounding box center [489, 48] width 12 height 12
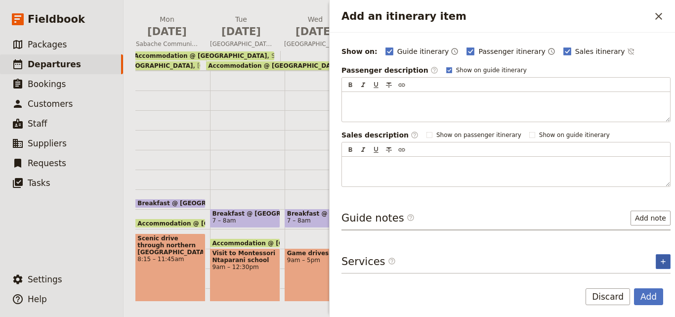
click at [659, 262] on icon "Add service inclusion" at bounding box center [663, 261] width 8 height 8
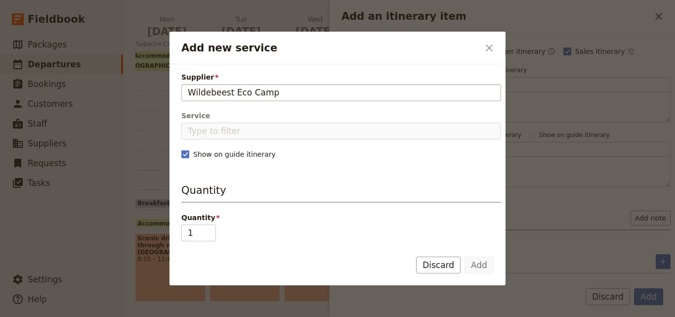
click at [189, 92] on input "Wildebeest Eco Camp" at bounding box center [341, 92] width 307 height 12
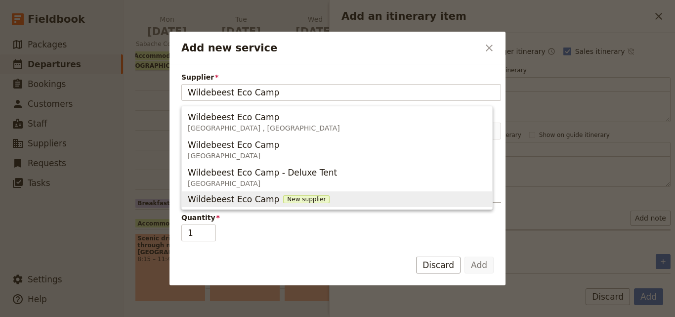
click at [284, 197] on span "New supplier" at bounding box center [306, 199] width 46 height 8
type input "Wildebeest Eco Camp"
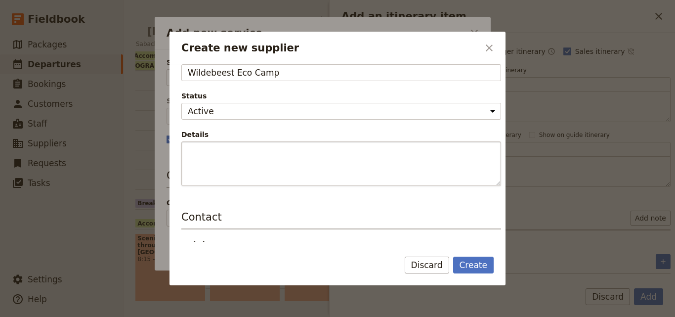
scroll to position [148, 0]
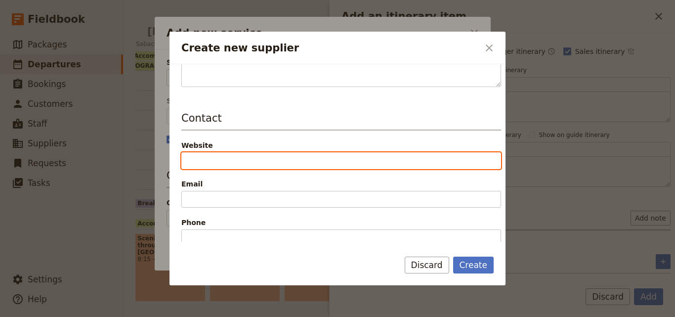
paste input "[EMAIL_ADDRESS][DOMAIN_NAME] Website: [URL][DOMAIN_NAME] Phone: [PHONE_NUMBER]"
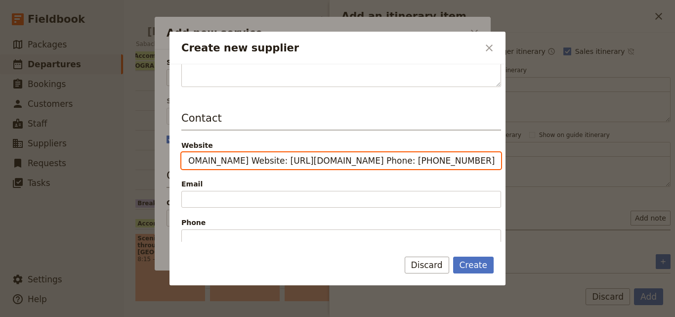
scroll to position [0, 94]
drag, startPoint x: 380, startPoint y: 160, endPoint x: 552, endPoint y: 160, distance: 172.3
click at [552, 316] on div "Create new supplier ​ Supplier information Name Wildebeest Eco Camp Status Acti…" at bounding box center [337, 317] width 675 height 0
drag, startPoint x: 335, startPoint y: 160, endPoint x: 178, endPoint y: 160, distance: 157.0
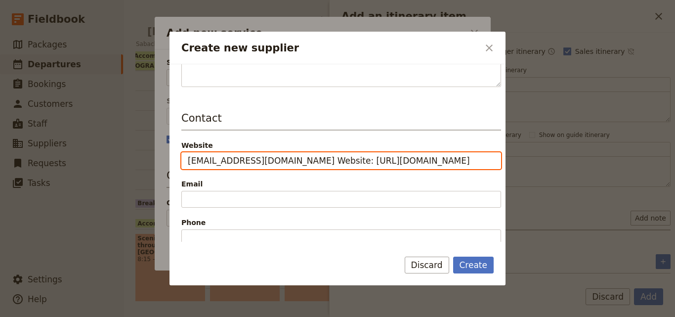
click at [178, 160] on div "Supplier information Name Wildebeest Eco Camp Status Active Inactive Details Co…" at bounding box center [337, 152] width 336 height 177
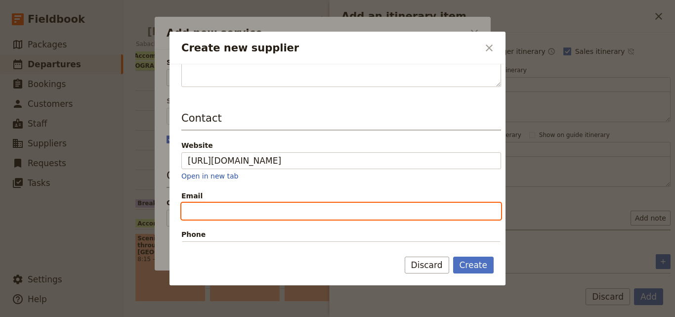
type input "[URL][DOMAIN_NAME]"
paste input "[EMAIL_ADDRESS][DOMAIN_NAME] Website: [URL][DOMAIN_NAME] Phone: [PHONE_NUMBER]"
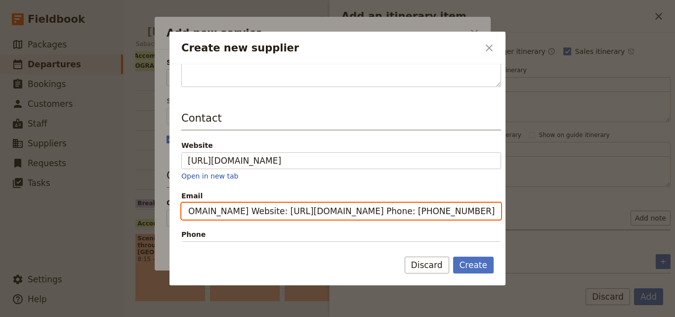
scroll to position [0, 94]
drag, startPoint x: 207, startPoint y: 210, endPoint x: 518, endPoint y: 210, distance: 310.6
click at [518, 316] on div "Create new supplier ​ Supplier information Name Wildebeest Eco Camp Status Acti…" at bounding box center [337, 317] width 675 height 0
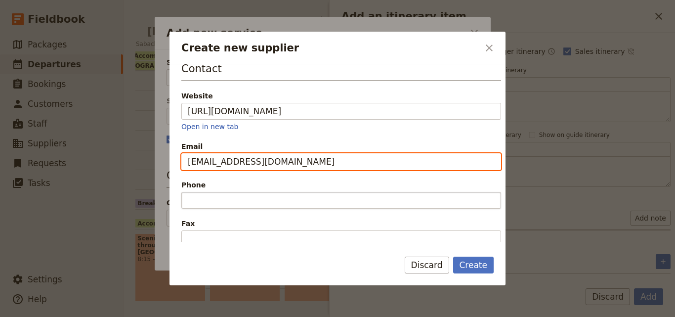
type input "[EMAIL_ADDRESS][DOMAIN_NAME]"
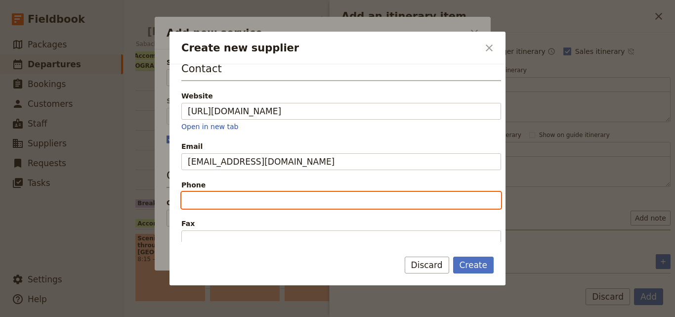
click at [232, 201] on input "Phone" at bounding box center [340, 200] width 319 height 17
paste input "[EMAIL_ADDRESS][DOMAIN_NAME] Website: [URL][DOMAIN_NAME] Phone: [PHONE_NUMBER]"
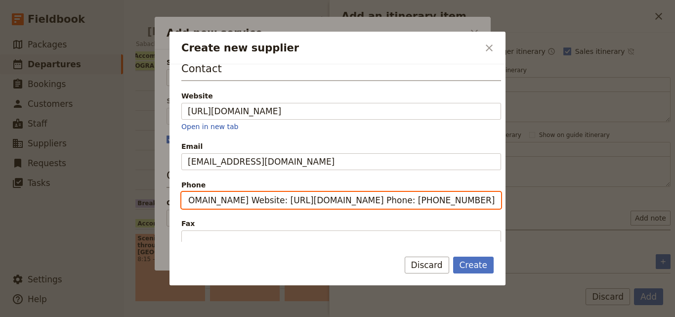
scroll to position [0, 0]
drag, startPoint x: 409, startPoint y: 200, endPoint x: 113, endPoint y: 195, distance: 295.8
click at [113, 316] on div "Create new supplier ​ Supplier information Name Wildebeest Eco Camp Status Acti…" at bounding box center [337, 317] width 675 height 0
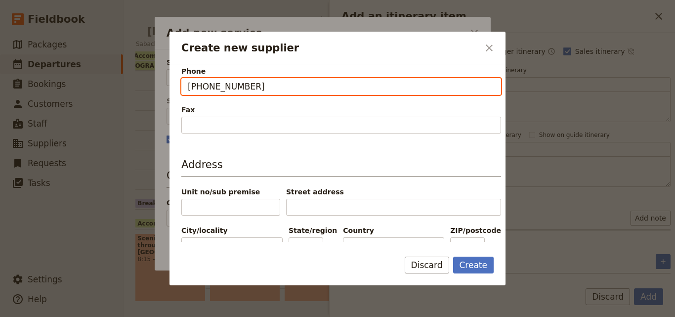
scroll to position [324, 0]
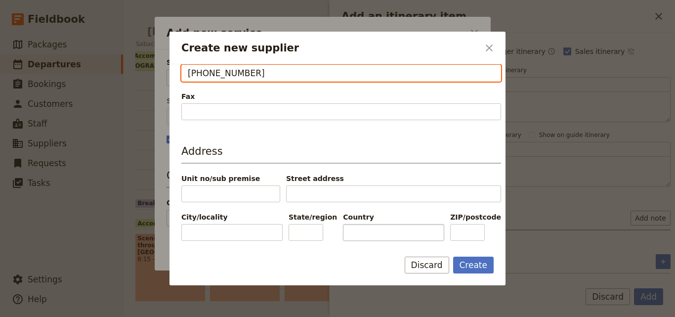
type input "[PHONE_NUMBER]"
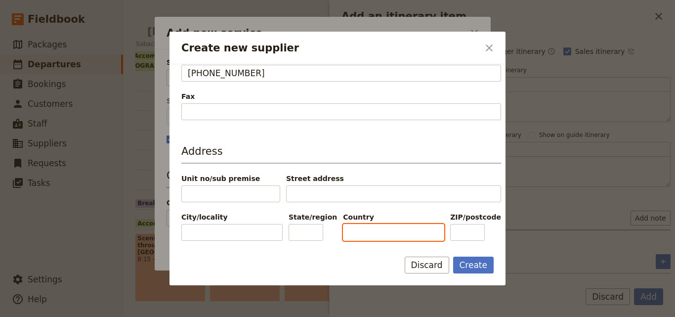
click at [364, 236] on input "Country" at bounding box center [393, 232] width 101 height 17
type input "[GEOGRAPHIC_DATA]"
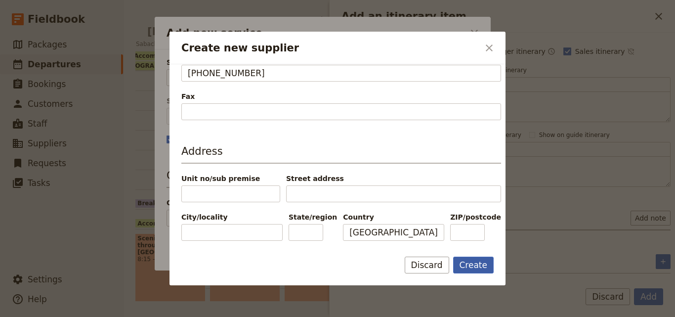
click at [467, 261] on button "Create" at bounding box center [473, 264] width 41 height 17
type input "Wildebeest Eco Camp"
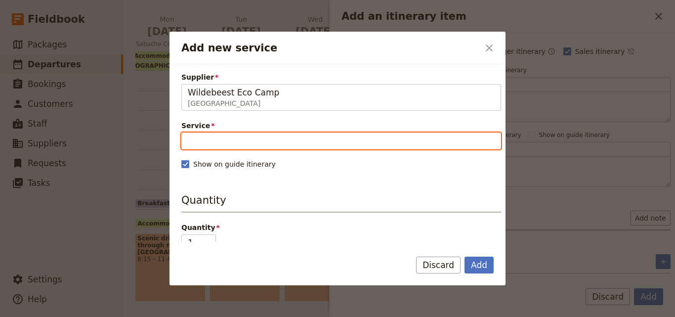
click at [199, 140] on input "Service" at bounding box center [340, 140] width 319 height 17
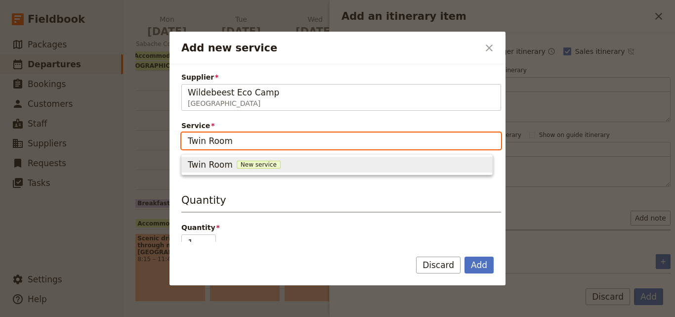
click at [262, 161] on span "New service" at bounding box center [259, 164] width 44 height 8
type input "Twin Room"
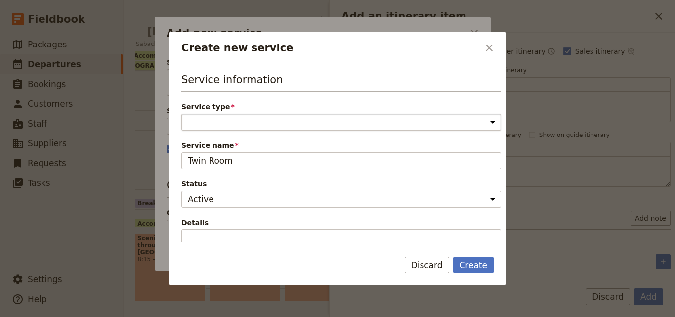
click at [253, 123] on select "Accommodation Activity Transport Flight Food and beverage Other" at bounding box center [340, 122] width 319 height 17
select select "AccommodationService"
click at [181, 114] on select "Accommodation Activity Transport Flight Food and beverage Other" at bounding box center [340, 122] width 319 height 17
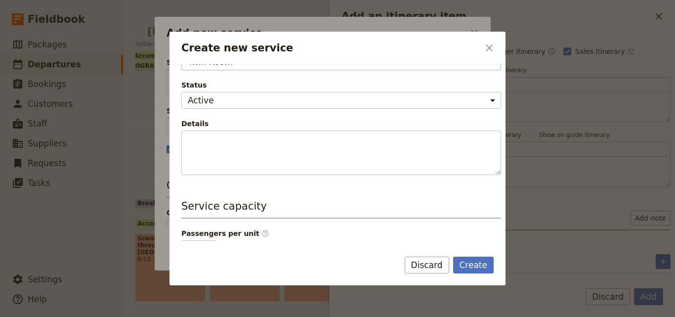
scroll to position [148, 0]
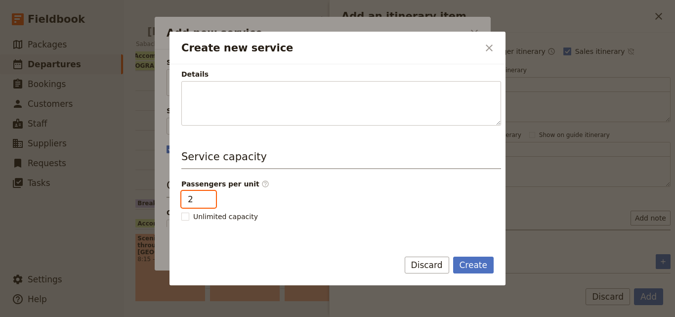
type input "2"
click at [205, 196] on input "2" at bounding box center [198, 199] width 35 height 17
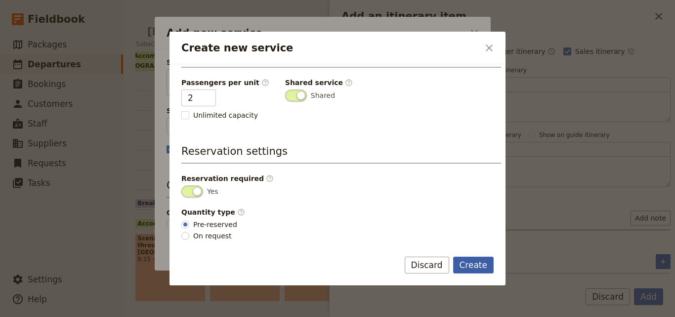
click at [474, 269] on button "Create" at bounding box center [473, 264] width 41 height 17
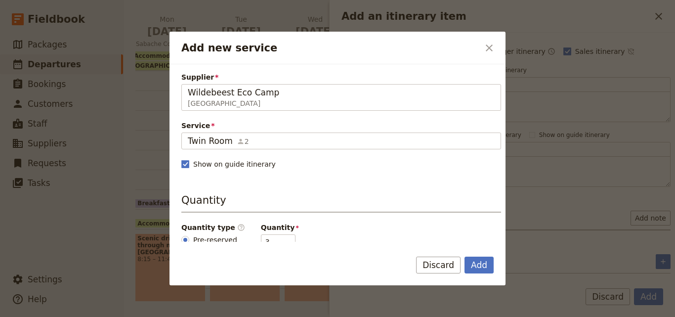
scroll to position [148, 0]
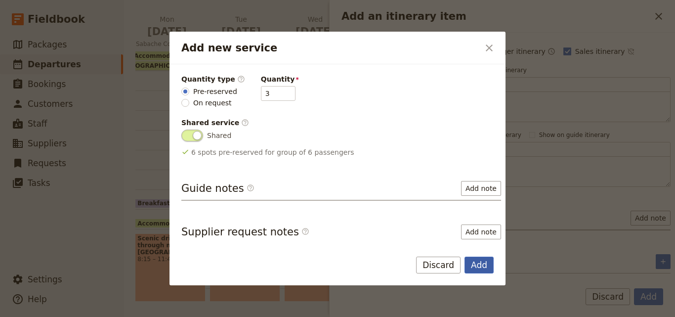
click at [489, 258] on button "Add" at bounding box center [478, 264] width 29 height 17
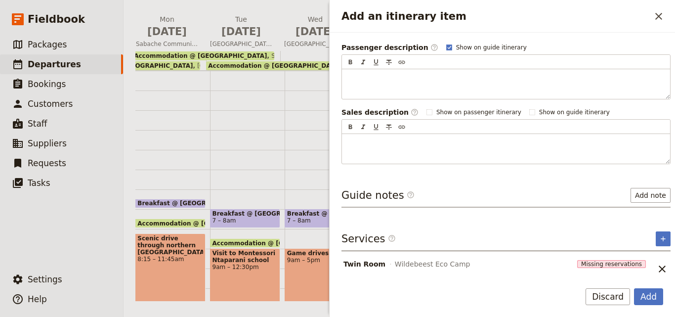
scroll to position [153, 0]
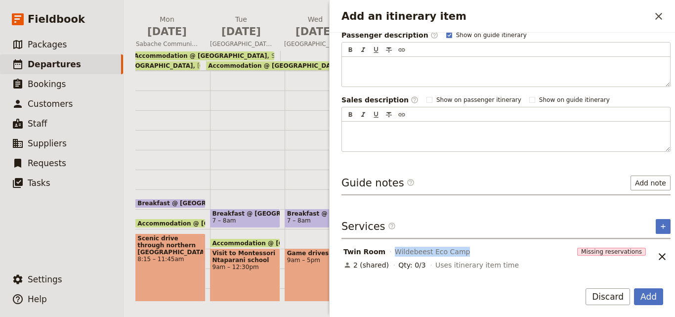
drag, startPoint x: 461, startPoint y: 254, endPoint x: 389, endPoint y: 250, distance: 72.2
click at [389, 250] on div "Twin Room Wildebeest Eco Camp" at bounding box center [458, 251] width 232 height 12
copy span "Wildebeest Eco Camp"
click at [659, 224] on icon "Add service inclusion" at bounding box center [663, 226] width 8 height 8
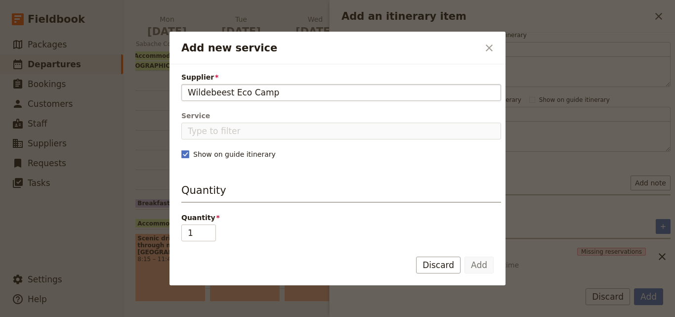
click at [189, 91] on input "Wildebeest Eco Camp" at bounding box center [341, 92] width 307 height 12
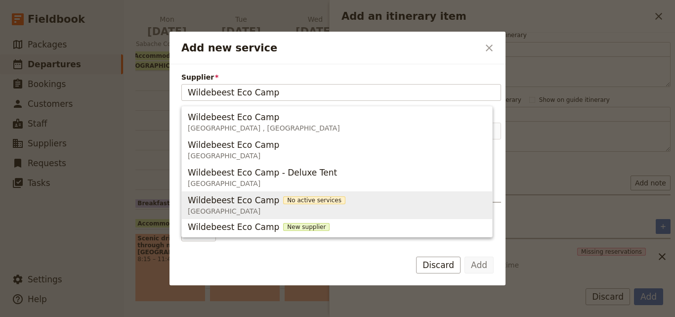
click at [262, 195] on span "Wildebeest Eco Camp" at bounding box center [233, 200] width 91 height 12
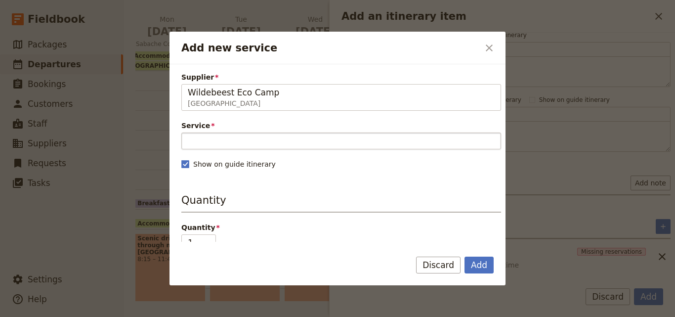
type input "Wildebeest Eco Camp"
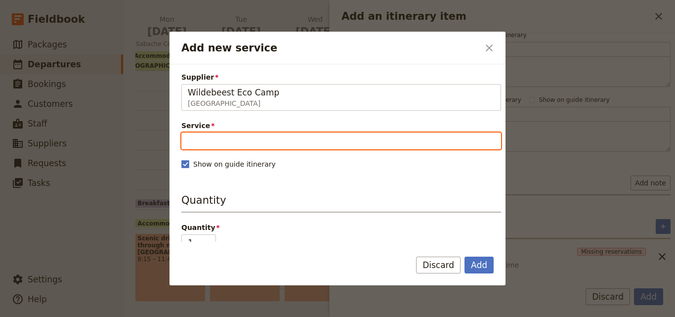
click at [263, 137] on input "Service" at bounding box center [340, 140] width 319 height 17
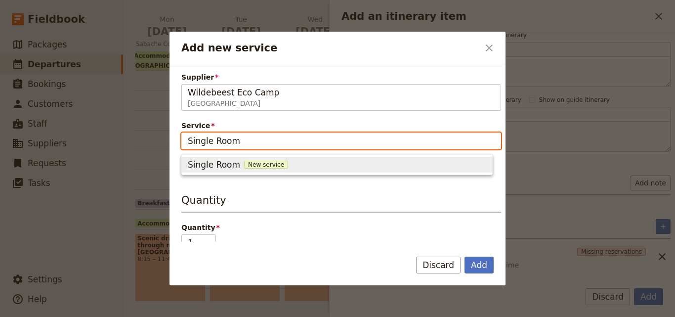
click at [255, 163] on span "New service" at bounding box center [266, 164] width 44 height 8
type input "Single Room"
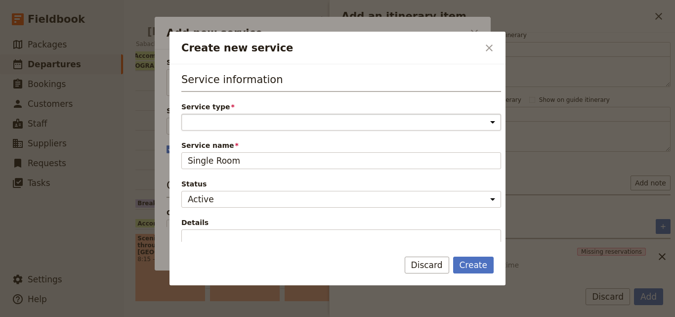
click at [247, 128] on select "Accommodation Activity Transport Flight Food and beverage Other" at bounding box center [340, 122] width 319 height 17
select select "AccommodationService"
click at [181, 114] on select "Accommodation Activity Transport Flight Food and beverage Other" at bounding box center [340, 122] width 319 height 17
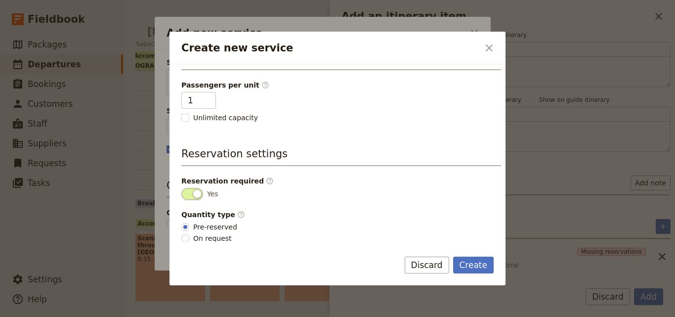
scroll to position [249, 0]
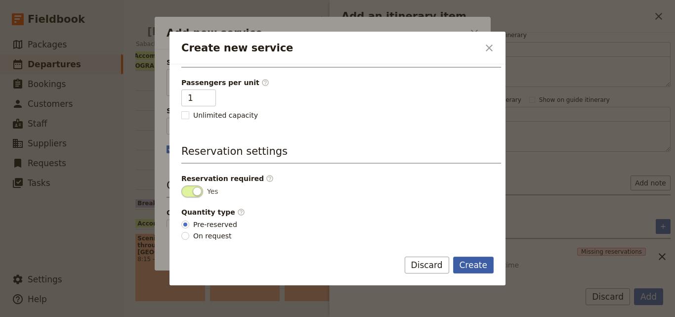
click at [471, 264] on button "Create" at bounding box center [473, 264] width 41 height 17
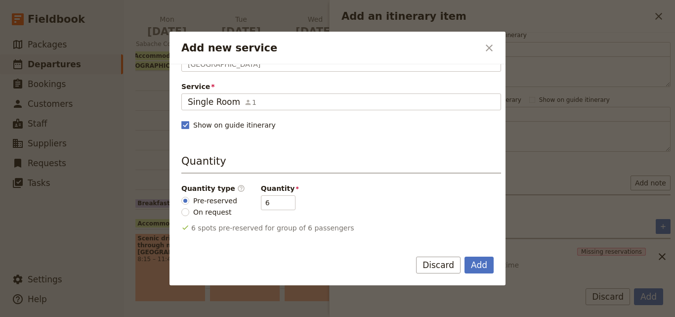
scroll to position [99, 0]
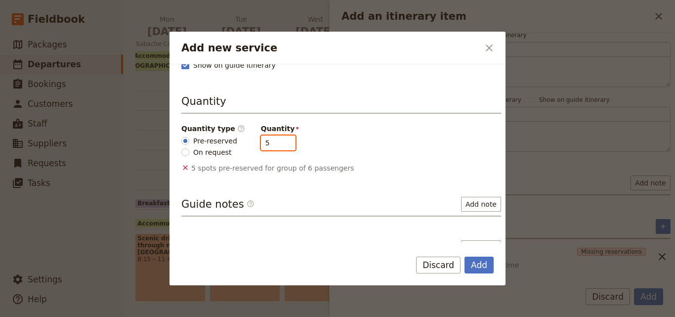
click at [276, 147] on input "5" at bounding box center [278, 142] width 35 height 15
click at [276, 147] on input "4" at bounding box center [278, 142] width 35 height 15
click at [276, 147] on input "3" at bounding box center [278, 142] width 35 height 15
click at [276, 147] on input "2" at bounding box center [278, 142] width 35 height 15
type input "1"
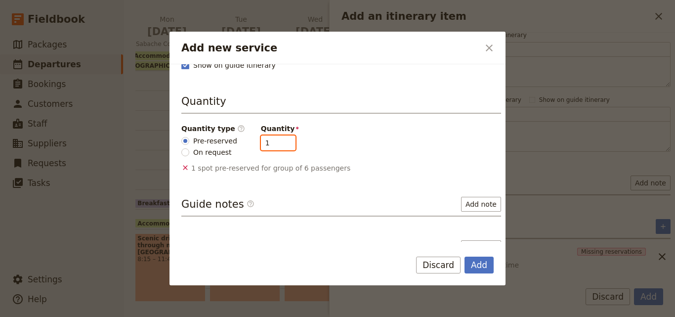
click at [276, 147] on input "1" at bounding box center [278, 142] width 35 height 15
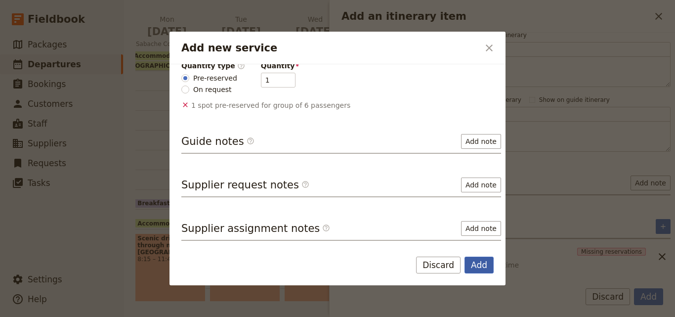
click at [487, 269] on button "Add" at bounding box center [478, 264] width 29 height 17
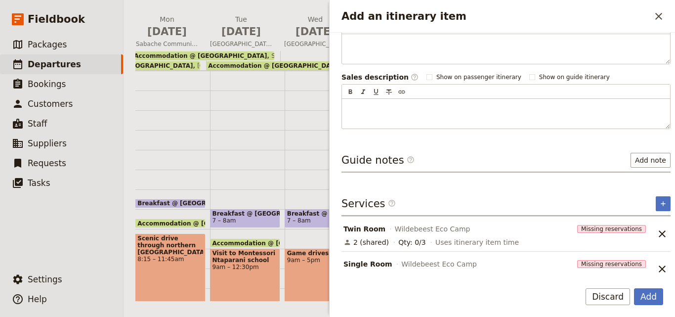
scroll to position [188, 0]
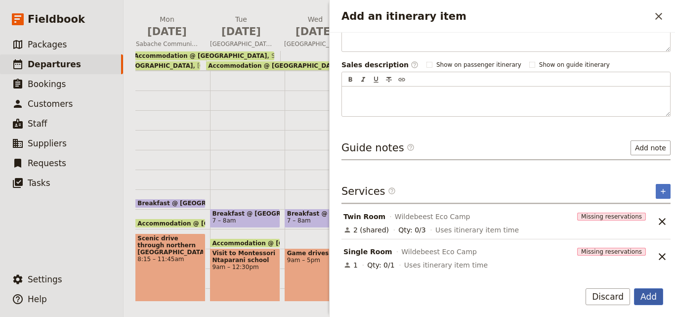
click at [651, 295] on button "Add" at bounding box center [648, 296] width 29 height 17
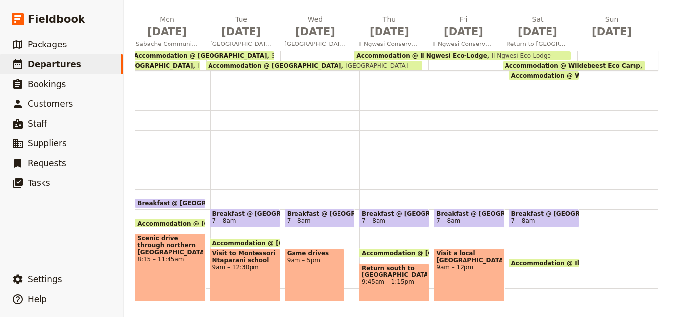
click at [540, 74] on span "Accommodation @ Wildebeest Eco Camp" at bounding box center [581, 75] width 140 height 6
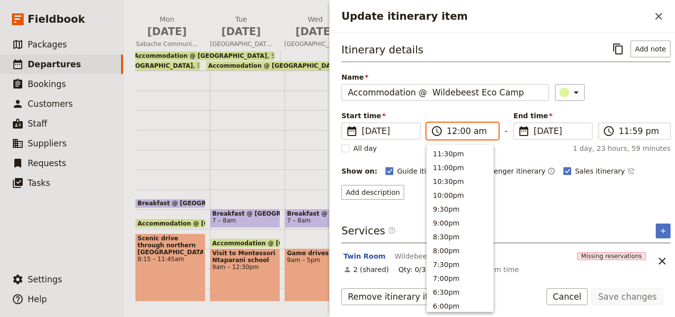
click at [459, 132] on input "12:00 am" at bounding box center [468, 131] width 45 height 12
click at [450, 177] on button "4:30am" at bounding box center [460, 179] width 66 height 14
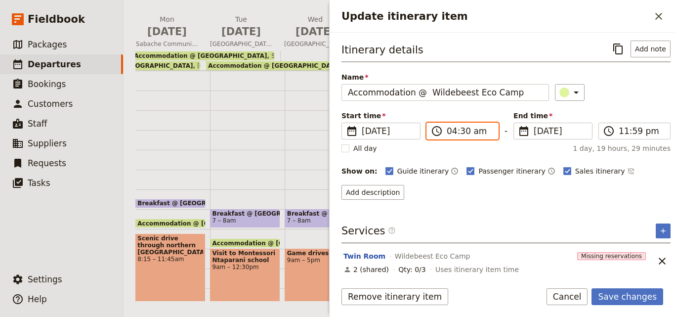
click at [447, 132] on input "04:30 am" at bounding box center [468, 131] width 45 height 12
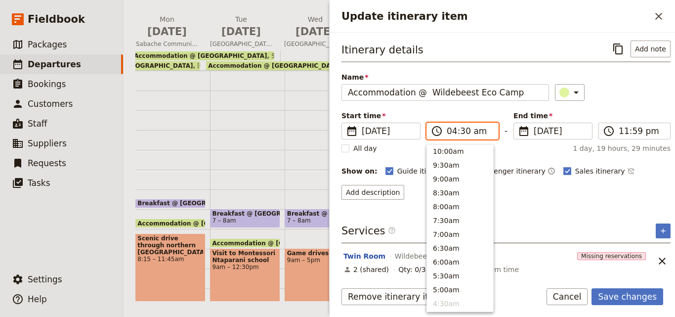
scroll to position [353, 0]
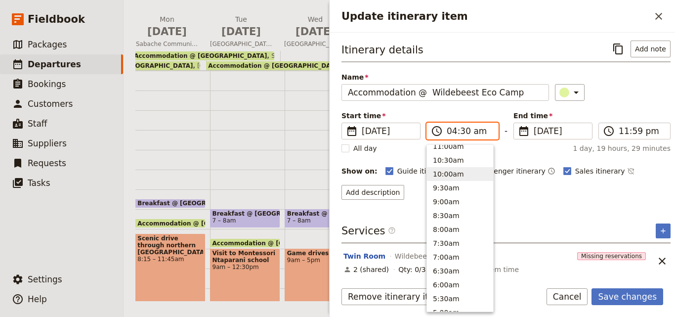
click at [447, 175] on button "10:00am" at bounding box center [460, 174] width 66 height 14
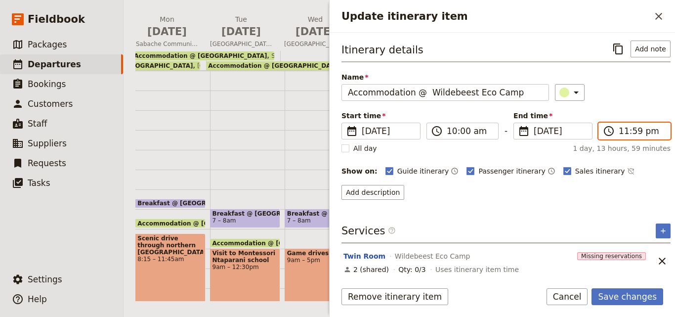
click at [629, 136] on input "11:59 pm" at bounding box center [640, 131] width 45 height 12
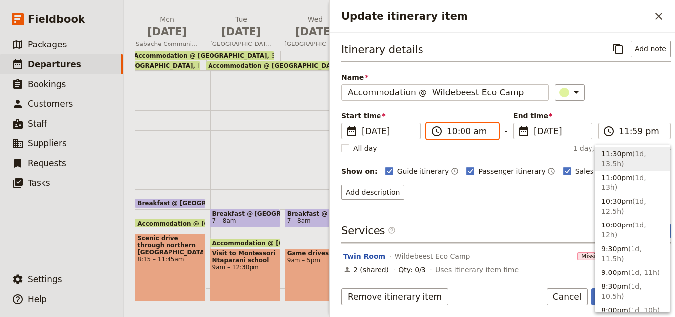
click at [455, 133] on input "10:00 am" at bounding box center [468, 131] width 45 height 12
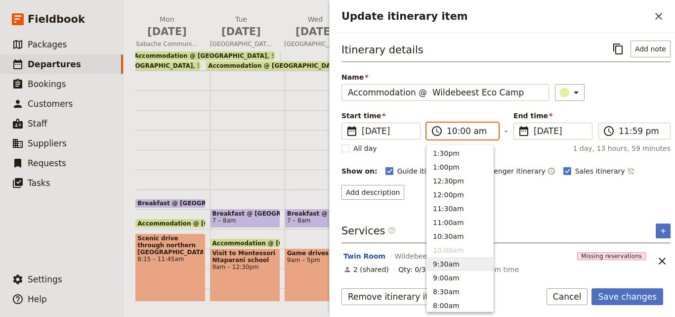
scroll to position [277, 0]
click at [458, 196] on button "12:00pm" at bounding box center [460, 195] width 66 height 14
type input "12:00 pm"
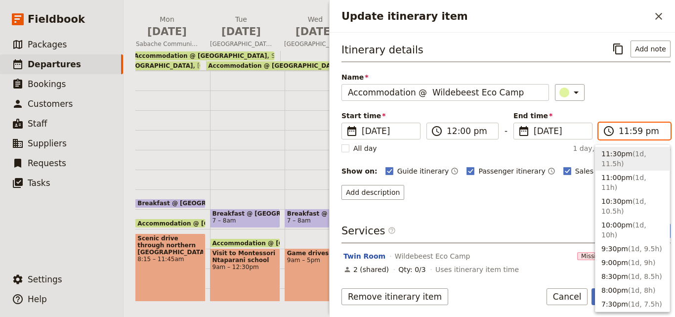
click at [624, 133] on input "11:59 pm" at bounding box center [640, 131] width 45 height 12
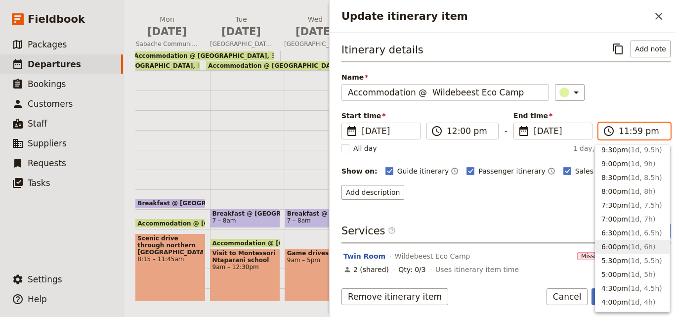
scroll to position [49, 0]
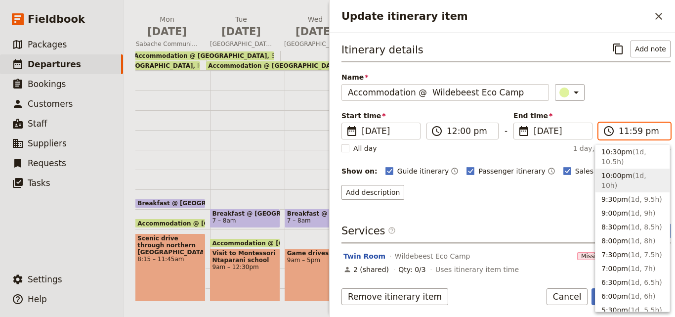
click at [626, 169] on button "10:00pm ( 1d, 10h )" at bounding box center [632, 180] width 74 height 24
type input "10:00 pm"
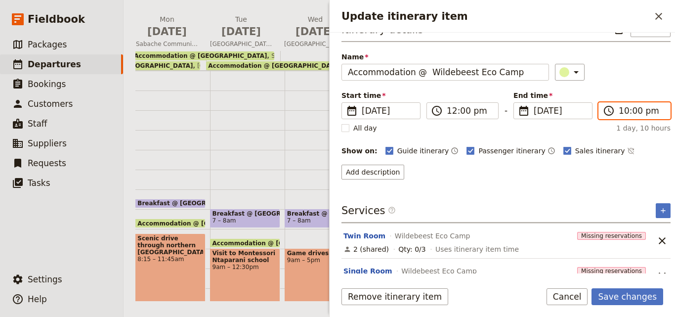
scroll to position [40, 0]
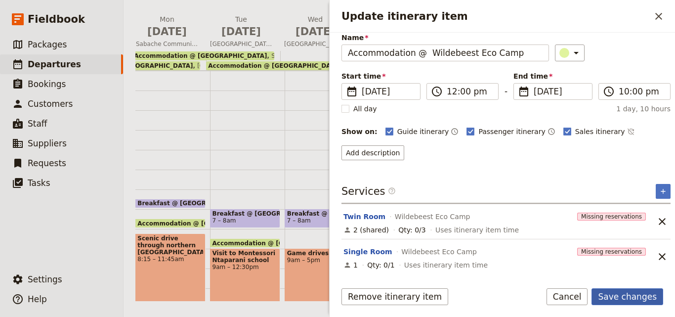
click at [620, 295] on button "Save changes" at bounding box center [627, 296] width 72 height 17
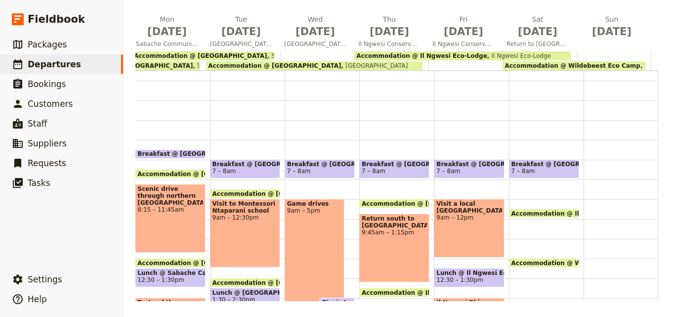
scroll to position [99, 0]
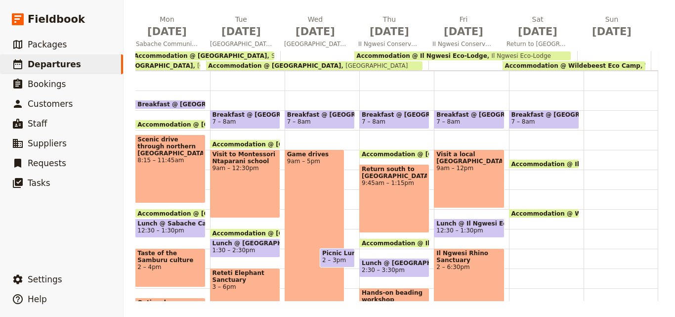
click at [514, 144] on div "Breakfast @ [GEOGRAPHIC_DATA] 7 – 8am Accommodation @ [GEOGRAPHIC_DATA]:30pm – …" at bounding box center [546, 209] width 75 height 474
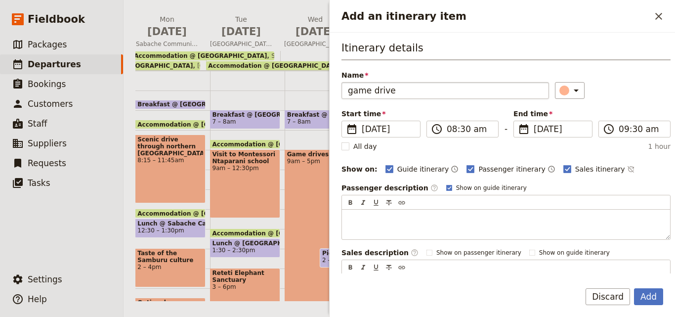
click at [351, 91] on input "game drive" at bounding box center [444, 90] width 207 height 17
type input "Game drive"
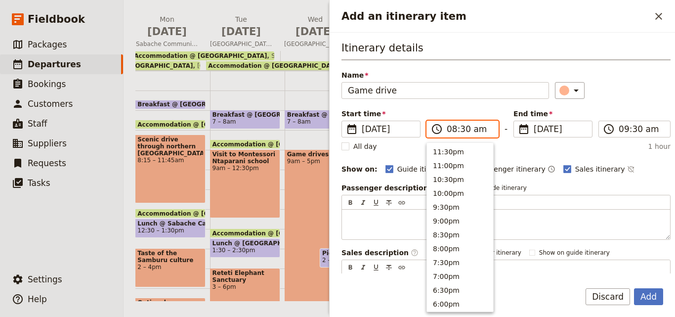
click at [454, 129] on input "08:30 am" at bounding box center [468, 129] width 45 height 12
click at [461, 173] on button "7:30am" at bounding box center [460, 177] width 66 height 14
type input "07:30 am"
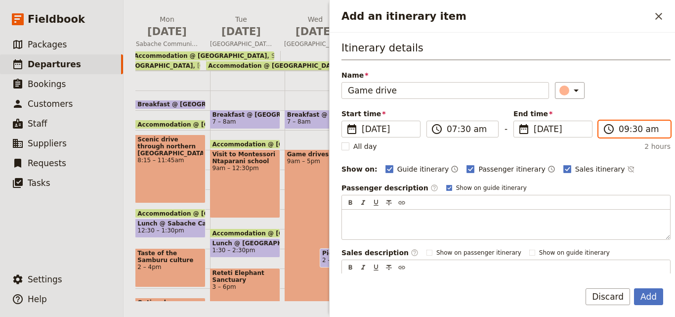
click at [621, 130] on input "09:30 am" at bounding box center [640, 129] width 45 height 12
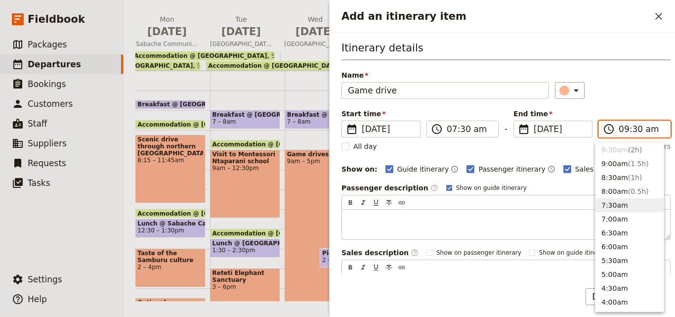
scroll to position [340, 0]
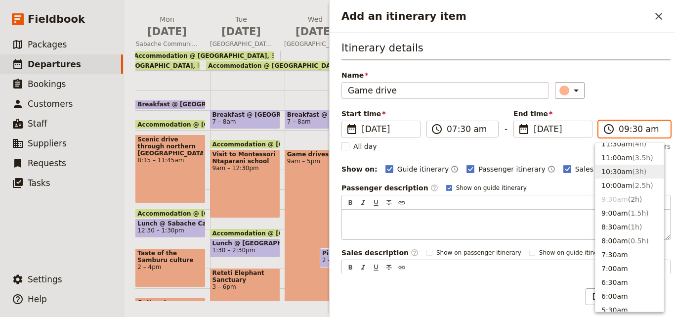
click at [621, 171] on button "10:30am ( 3h )" at bounding box center [629, 171] width 68 height 14
type input "10:30 am"
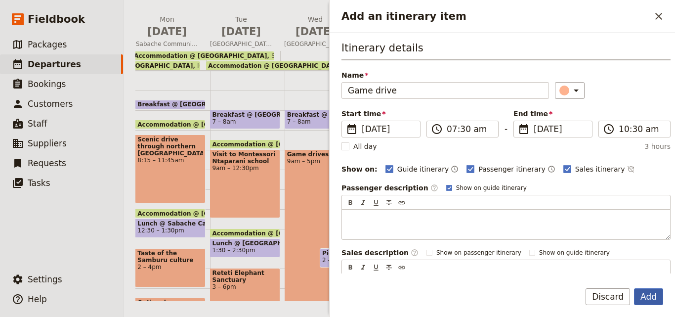
click at [643, 289] on button "Add" at bounding box center [648, 296] width 29 height 17
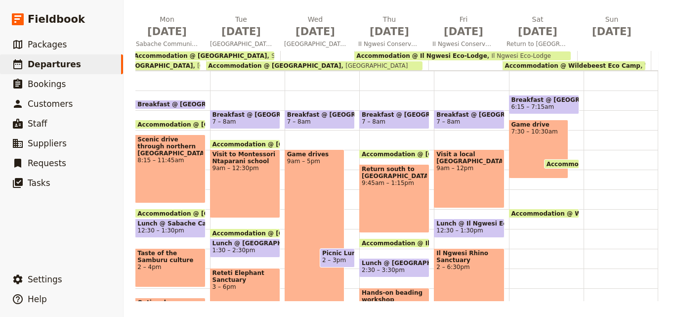
click at [543, 148] on div "Game drive 7:30 – 10:30am" at bounding box center [539, 149] width 60 height 59
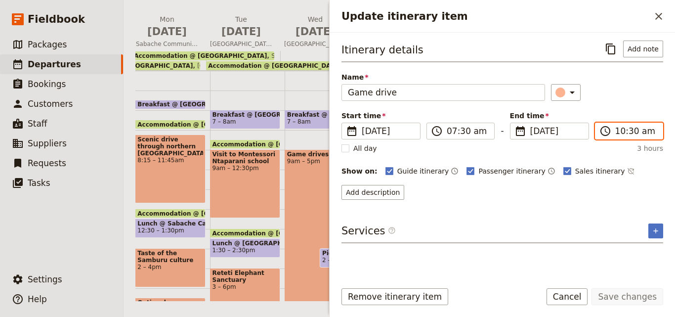
click at [629, 126] on input "10:30 am" at bounding box center [635, 131] width 41 height 12
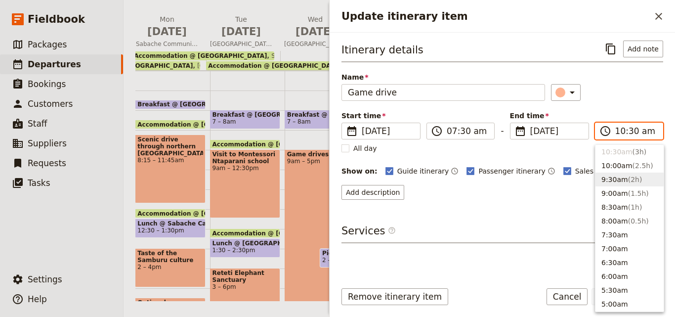
scroll to position [312, 0]
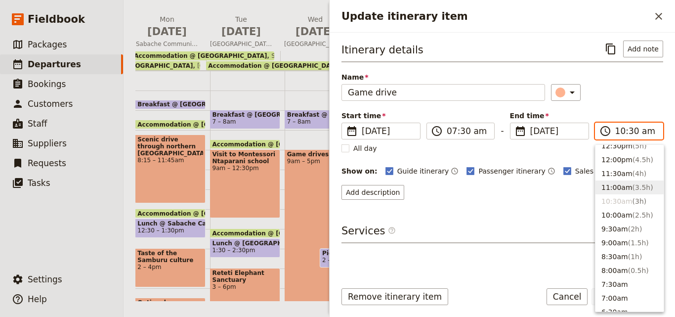
click at [613, 183] on button "11:00am ( 3.5h )" at bounding box center [629, 187] width 68 height 14
type input "11:00 am"
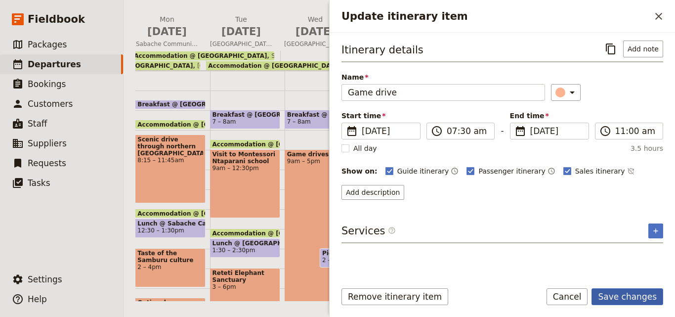
click at [638, 302] on button "Save changes" at bounding box center [627, 296] width 72 height 17
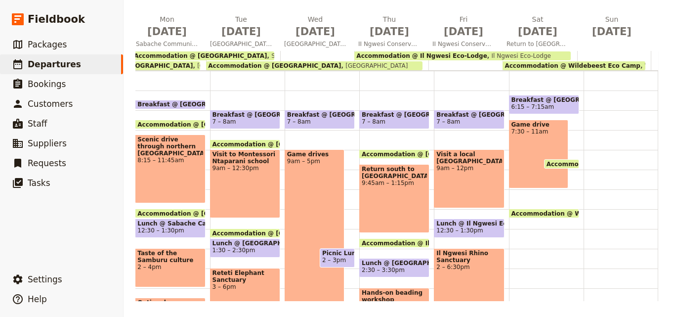
click at [556, 160] on span "Accommodation @ Il Ngwesi Eco-Lodge" at bounding box center [613, 163] width 135 height 6
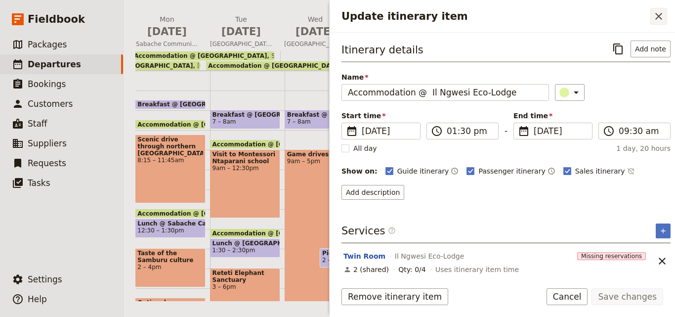
click at [655, 22] on icon "Close drawer" at bounding box center [658, 16] width 12 height 12
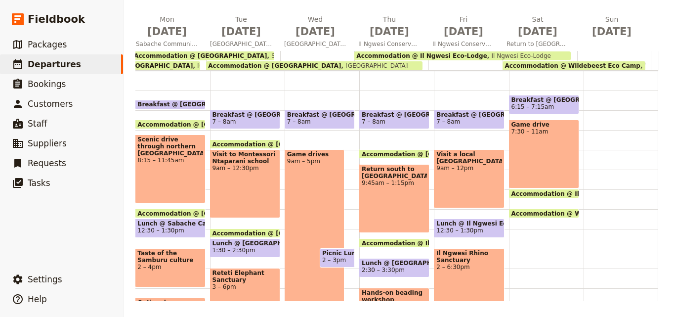
drag, startPoint x: 524, startPoint y: 223, endPoint x: 529, endPoint y: 231, distance: 9.5
click at [529, 231] on div "Breakfast @ [GEOGRAPHIC_DATA] 6:15 – 7:15am Game drive 7:30 – 11am Accommodatio…" at bounding box center [546, 209] width 75 height 474
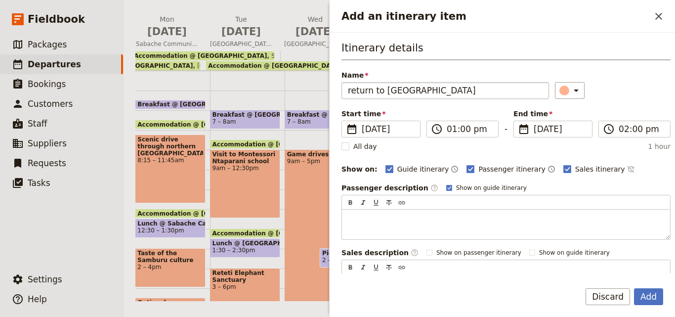
click at [349, 90] on input "return to [GEOGRAPHIC_DATA]" at bounding box center [444, 90] width 207 height 17
type input "Return to [GEOGRAPHIC_DATA]"
click at [457, 132] on input "01:00 pm" at bounding box center [468, 129] width 45 height 12
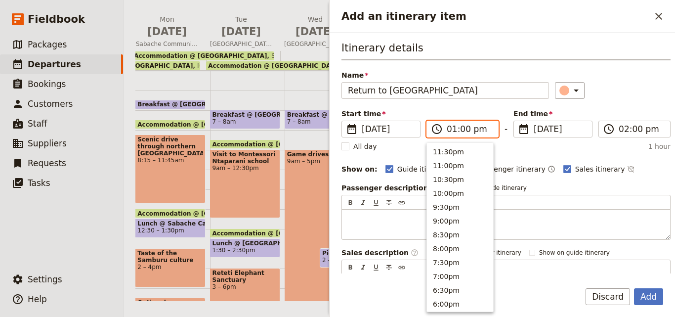
scroll to position [279, 0]
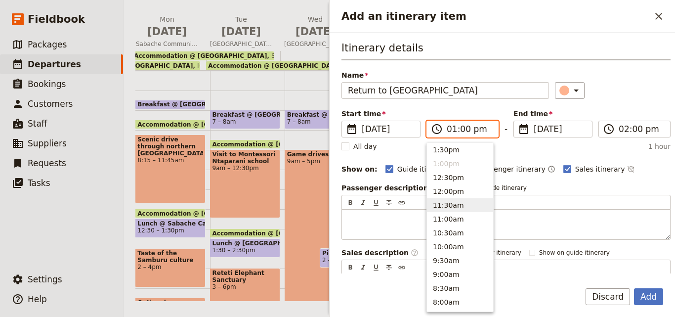
click at [456, 207] on button "11:30am" at bounding box center [460, 205] width 66 height 14
type input "11:30 am"
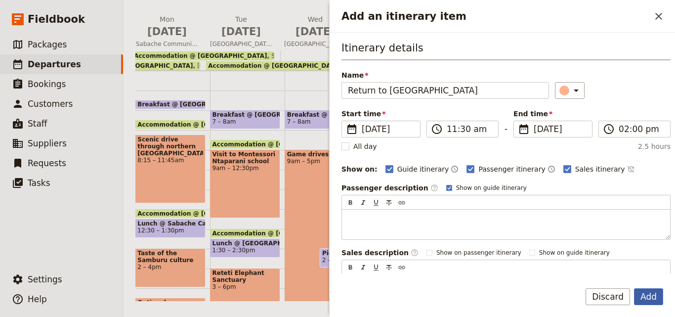
click at [643, 292] on button "Add" at bounding box center [648, 296] width 29 height 17
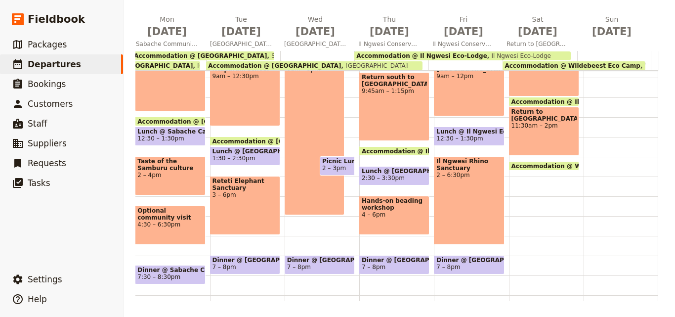
scroll to position [185, 0]
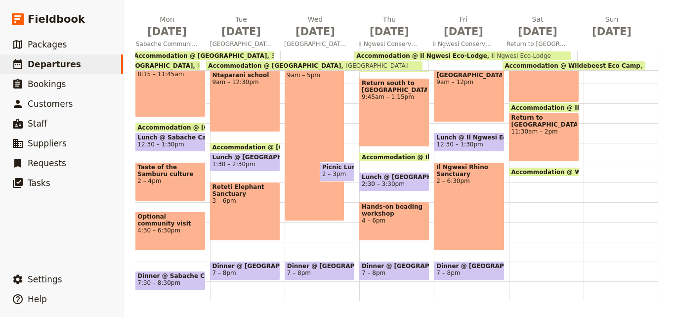
click at [473, 138] on span "Lunch @ Il Ngwesi Eco-Lodge" at bounding box center [468, 137] width 65 height 7
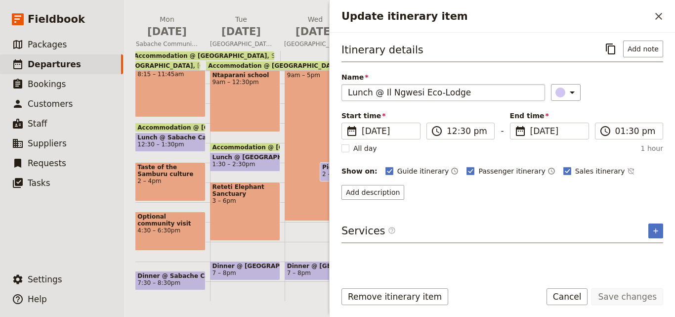
drag, startPoint x: 518, startPoint y: 83, endPoint x: 395, endPoint y: 91, distance: 123.2
click at [395, 91] on div "Name Lunch @ Il Ngwesi Eco-Lodge" at bounding box center [442, 86] width 203 height 29
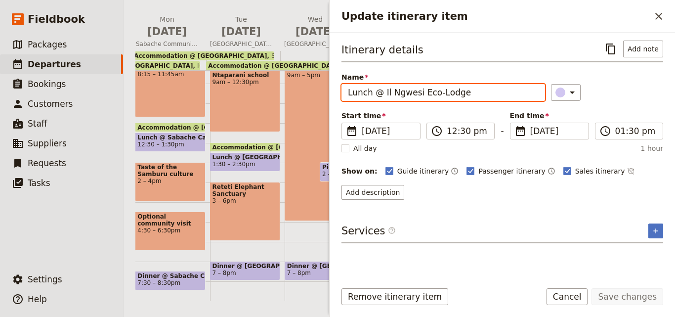
drag, startPoint x: 473, startPoint y: 97, endPoint x: 343, endPoint y: 96, distance: 129.9
click at [343, 96] on input "Lunch @ Il Ngwesi Eco-Lodge" at bounding box center [442, 92] width 203 height 17
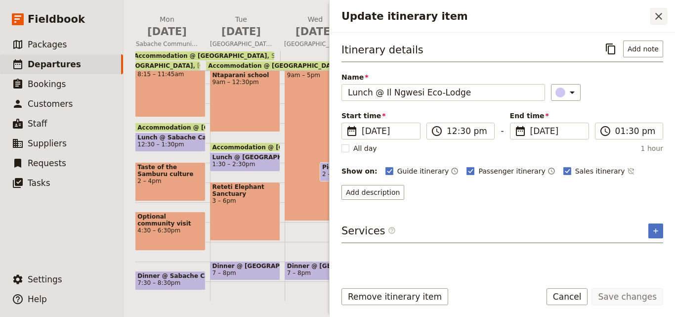
click at [662, 14] on icon "Close drawer" at bounding box center [658, 16] width 12 height 12
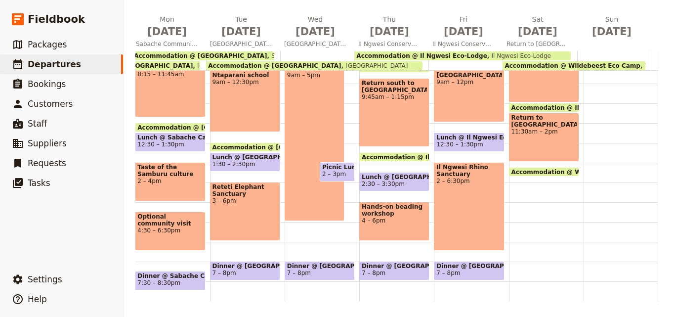
click at [521, 194] on div "Breakfast @ [GEOGRAPHIC_DATA] 6:15 – 7:15am Game drive 7:30 – 11am Accommodatio…" at bounding box center [546, 123] width 75 height 474
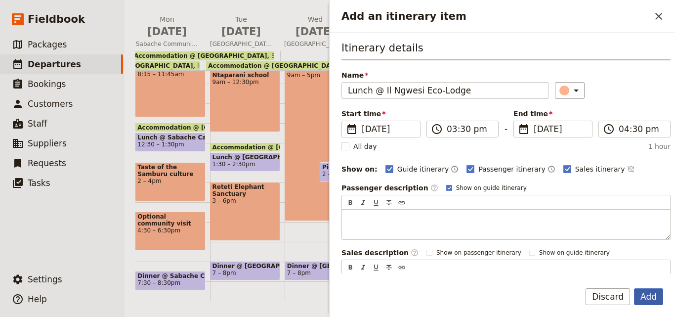
type input "Lunch @ Il Ngwesi Eco-Lodge"
click at [651, 296] on button "Add" at bounding box center [648, 296] width 29 height 17
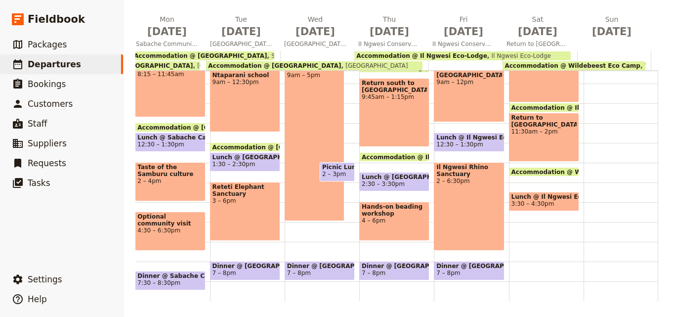
click at [584, 66] on span "Accommodation @ Wildebeest Eco Camp" at bounding box center [572, 65] width 136 height 7
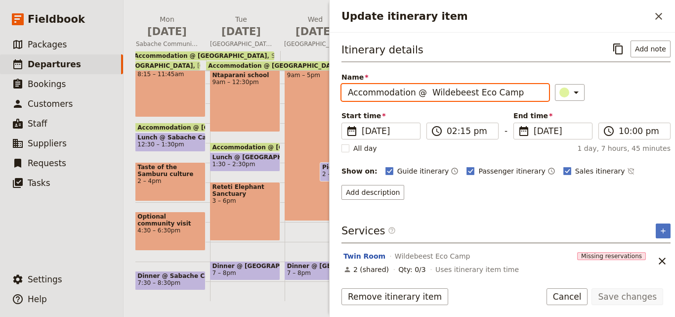
drag, startPoint x: 525, startPoint y: 87, endPoint x: 423, endPoint y: 88, distance: 102.7
click at [423, 88] on input "Accommodation @ Wildebeest Eco Camp" at bounding box center [444, 92] width 207 height 17
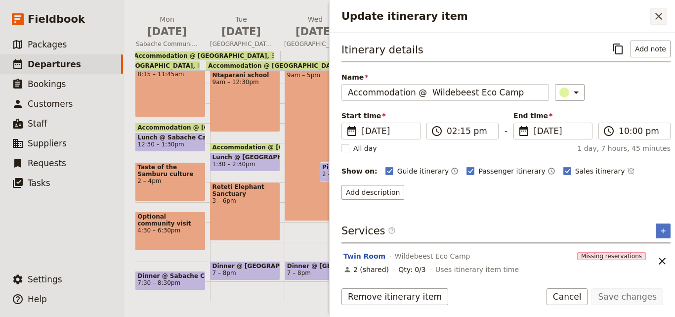
click at [664, 22] on button "​" at bounding box center [658, 16] width 17 height 17
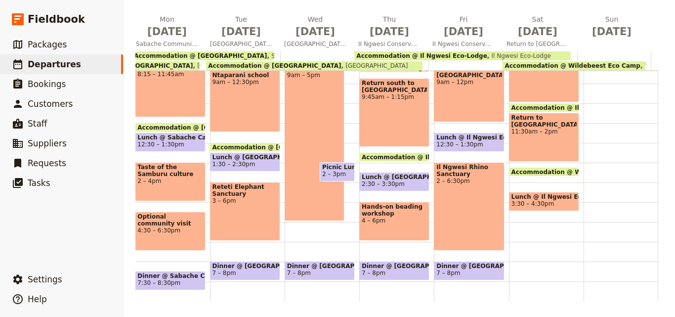
click at [560, 194] on span "Lunch @ Il Ngwesi Eco-Lodge" at bounding box center [543, 196] width 65 height 7
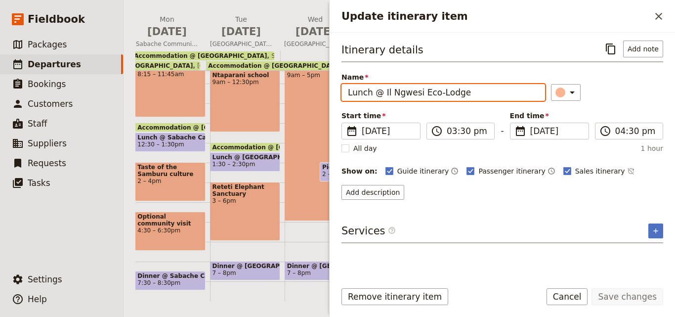
drag, startPoint x: 507, startPoint y: 92, endPoint x: 383, endPoint y: 92, distance: 124.4
click at [383, 92] on input "Lunch @ Il Ngwesi Eco-Lodge" at bounding box center [442, 92] width 203 height 17
paste input "Wildebeest Eco Camp"
type input "Lunch @ Wildebeest Eco Camp"
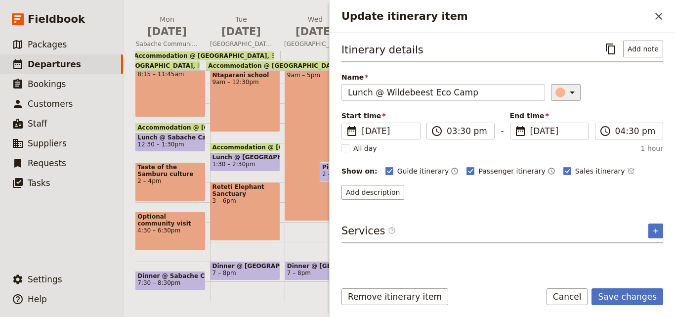
click at [568, 96] on icon "Update itinerary item" at bounding box center [572, 92] width 12 height 12
click at [567, 132] on div "button" at bounding box center [566, 137] width 10 height 10
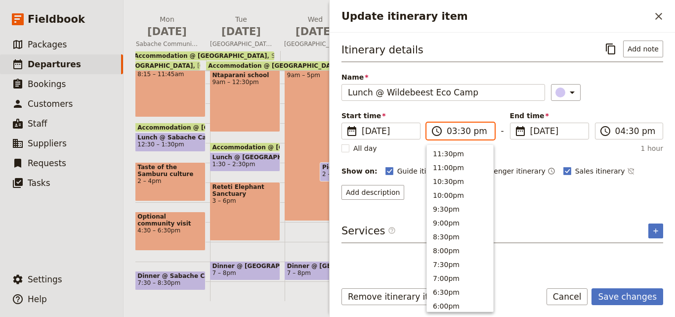
click at [464, 133] on input "03:30 pm" at bounding box center [466, 131] width 41 height 12
click at [462, 132] on input "03:30 pm" at bounding box center [466, 131] width 41 height 12
type input "03:00 pm"
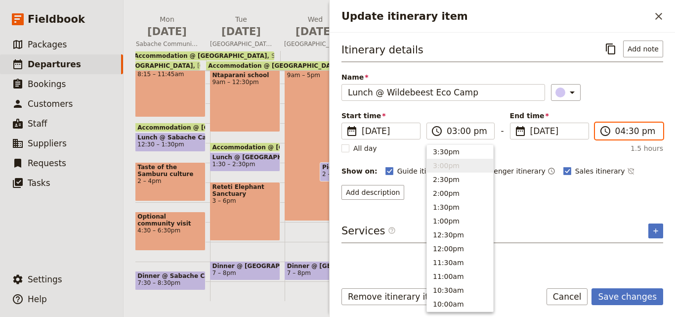
click at [630, 130] on input "04:30 pm" at bounding box center [635, 131] width 41 height 12
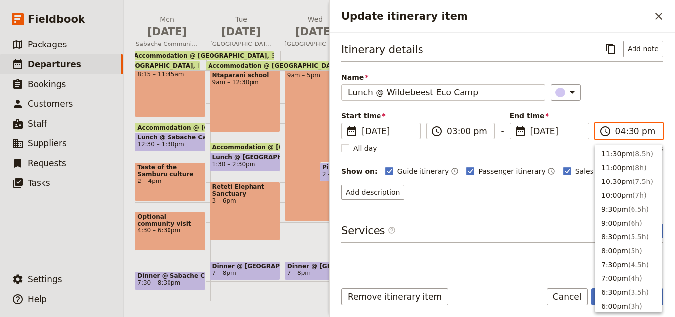
scroll to position [196, 0]
click at [630, 130] on input "04:30 pm" at bounding box center [635, 131] width 41 height 12
click at [631, 130] on input "04:30 pm" at bounding box center [635, 131] width 41 height 12
type input "04:00 pm"
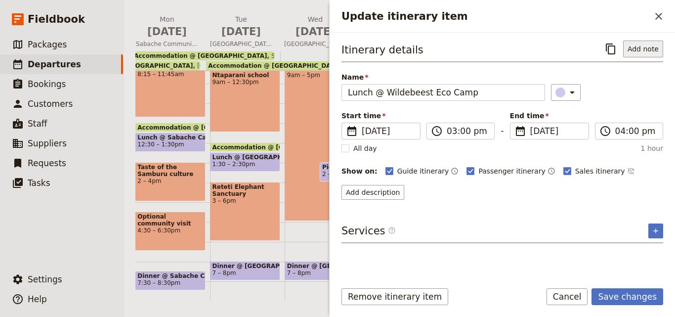
click at [649, 51] on button "Add note" at bounding box center [643, 48] width 40 height 17
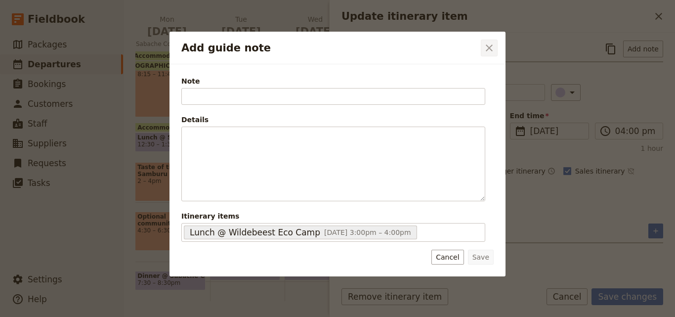
click at [489, 40] on button "​" at bounding box center [488, 48] width 17 height 17
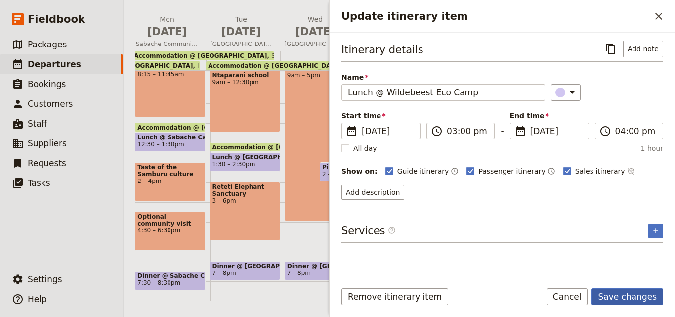
click at [638, 292] on button "Save changes" at bounding box center [627, 296] width 72 height 17
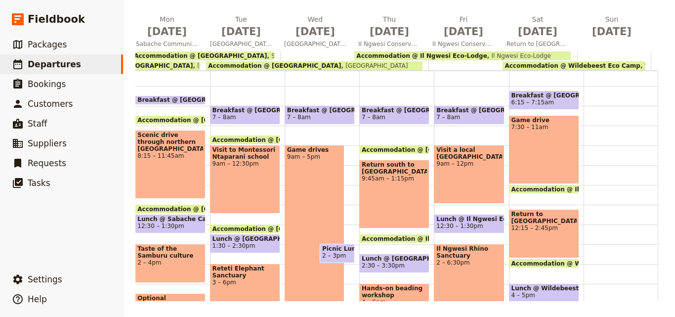
scroll to position [4, 0]
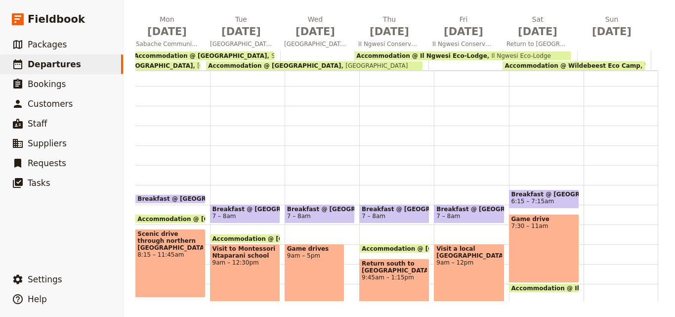
click at [540, 199] on span "6:15 – 7:15am" at bounding box center [543, 201] width 65 height 7
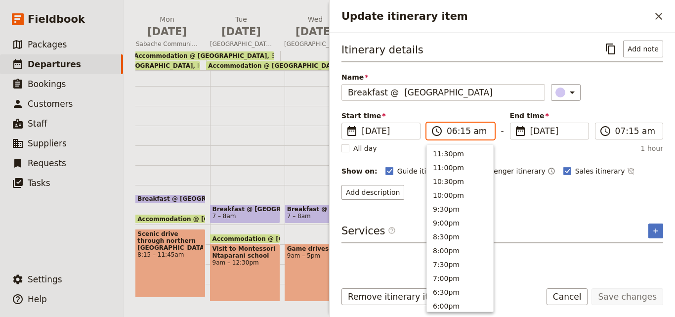
scroll to position [486, 0]
click at [462, 132] on input "06:15 am" at bounding box center [466, 131] width 41 height 12
type input "06:00 am"
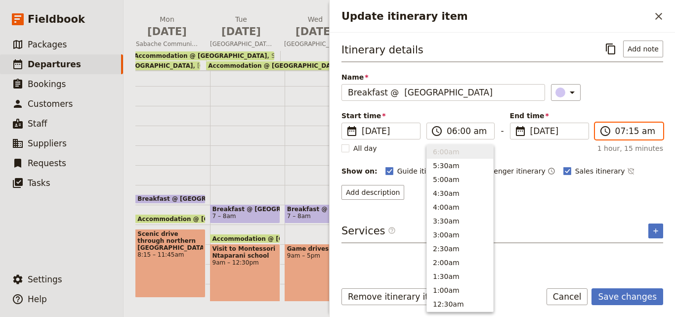
click at [629, 128] on input "07:15 am" at bounding box center [635, 131] width 41 height 12
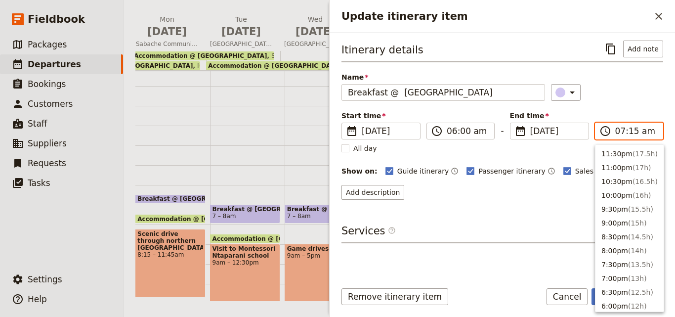
scroll to position [458, 0]
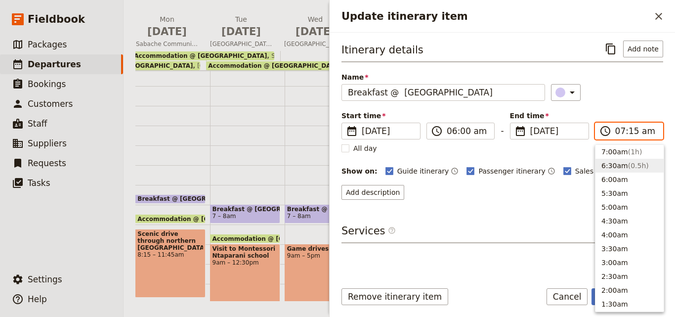
click at [636, 162] on span "( 0.5h )" at bounding box center [638, 165] width 21 height 8
type input "06:30 am"
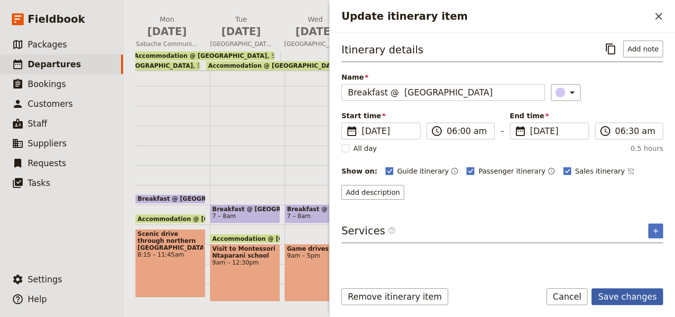
click at [639, 294] on button "Save changes" at bounding box center [627, 296] width 72 height 17
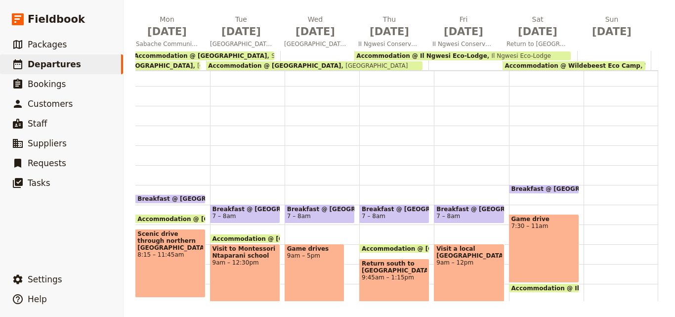
click at [534, 232] on div "Game drive 7:30 – 11am" at bounding box center [544, 248] width 70 height 69
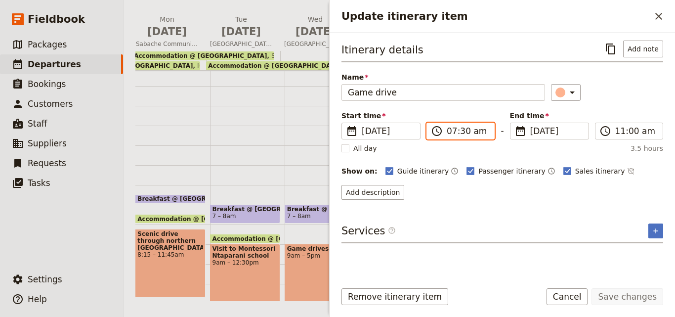
click at [463, 132] on input "07:30 am" at bounding box center [466, 131] width 41 height 12
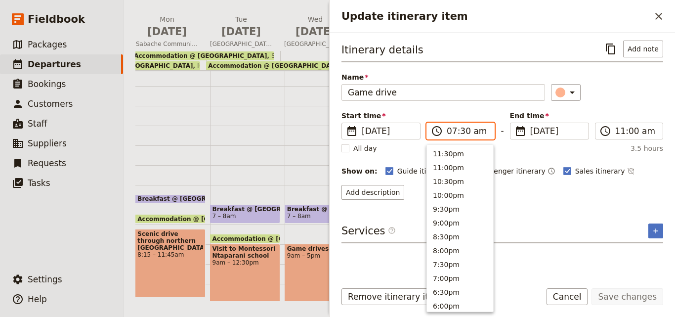
scroll to position [444, 0]
click at [463, 132] on input "07:30 am" at bounding box center [466, 131] width 41 height 12
click at [461, 131] on input "07:30 am" at bounding box center [466, 131] width 41 height 12
type input "07:00 am"
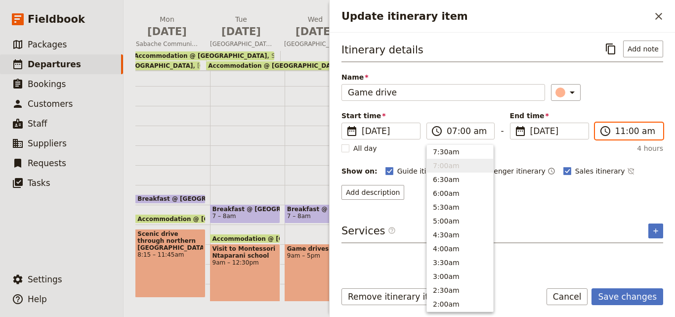
click at [629, 128] on input "11:00 am" at bounding box center [635, 131] width 41 height 12
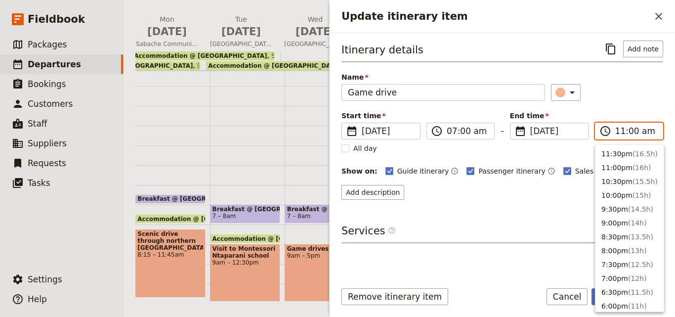
scroll to position [348, 0]
click at [622, 175] on button "10:00am ( 3h )" at bounding box center [629, 179] width 68 height 14
type input "10:00 am"
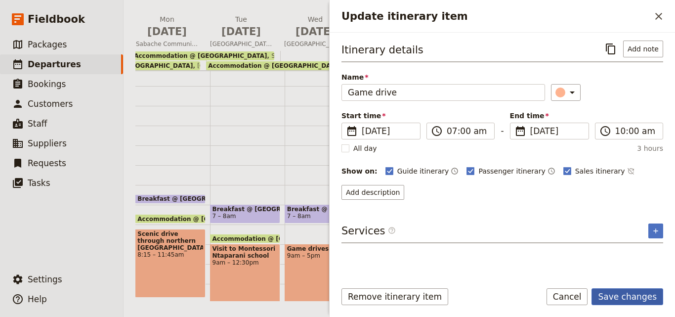
click at [644, 290] on button "Save changes" at bounding box center [627, 296] width 72 height 17
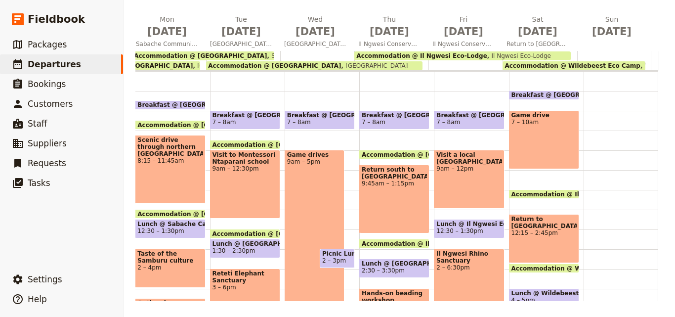
scroll to position [99, 0]
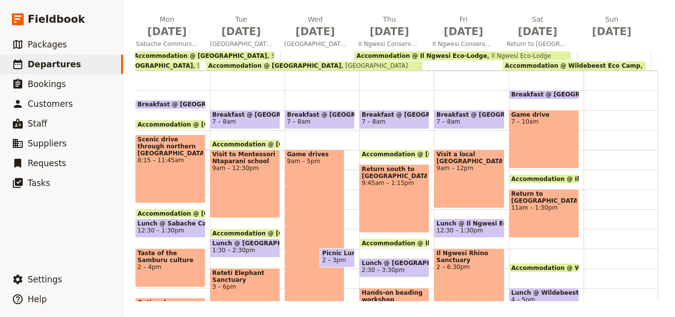
click at [524, 207] on div "Return to [GEOGRAPHIC_DATA] 11am – 1:30pm" at bounding box center [544, 213] width 70 height 49
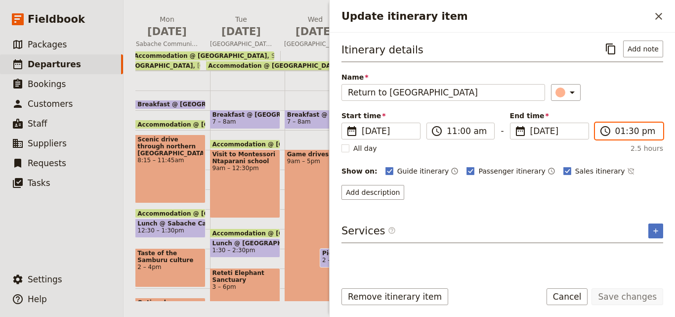
click at [626, 136] on input "01:30 pm" at bounding box center [635, 131] width 41 height 12
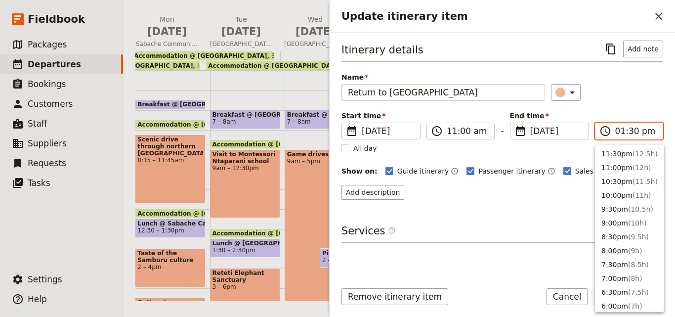
scroll to position [279, 0]
click at [629, 159] on button "1:00pm ( 2h )" at bounding box center [629, 166] width 68 height 14
type input "01:00 pm"
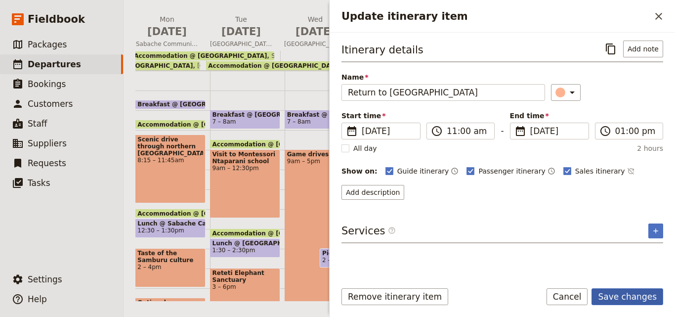
click at [629, 293] on button "Save changes" at bounding box center [627, 296] width 72 height 17
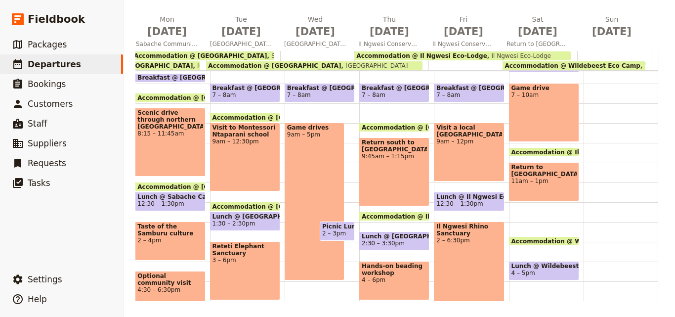
scroll to position [148, 0]
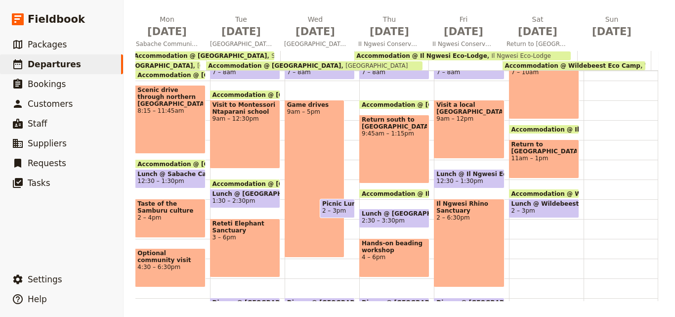
drag, startPoint x: 513, startPoint y: 228, endPoint x: 517, endPoint y: 233, distance: 6.3
click at [517, 233] on div "Breakfast @ [GEOGRAPHIC_DATA] 6 – 6:30am Game drive 7 – 10am Accommodation @ [G…" at bounding box center [546, 159] width 75 height 474
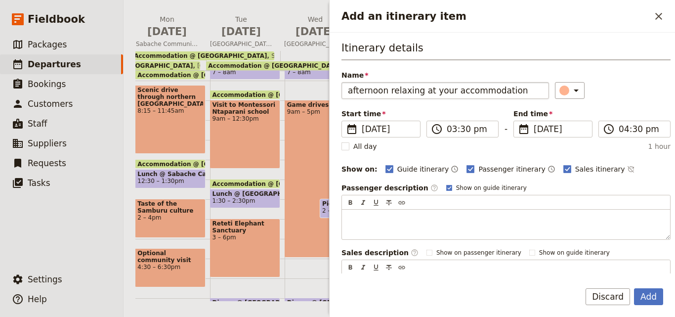
click at [352, 94] on input "afternoon relaxing at your accommodation" at bounding box center [444, 90] width 207 height 17
type input "Afternoon relaxing at your accommodation"
click at [656, 292] on button "Add" at bounding box center [648, 296] width 29 height 17
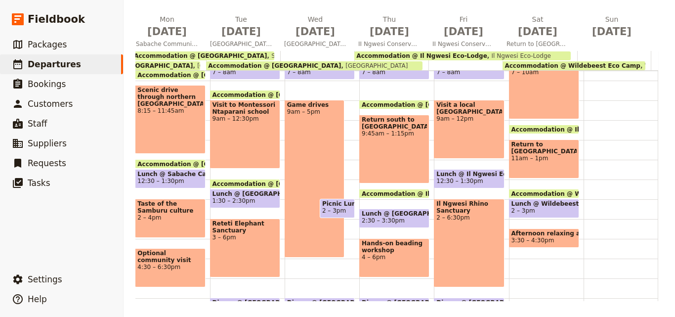
click at [547, 238] on span "3:30 – 4:30pm" at bounding box center [543, 240] width 65 height 7
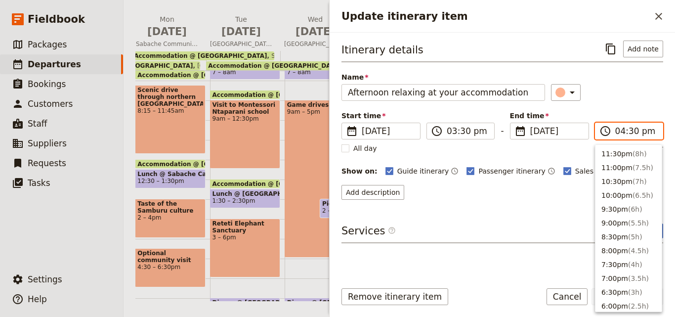
click at [631, 130] on input "04:30 pm" at bounding box center [635, 131] width 41 height 12
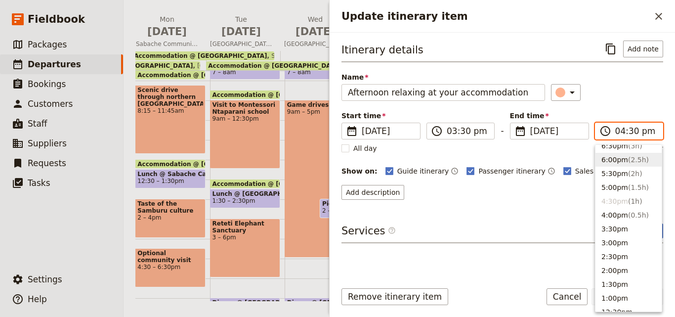
click at [615, 155] on button "6:00pm ( 2.5h )" at bounding box center [628, 160] width 66 height 14
type input "06:00 pm"
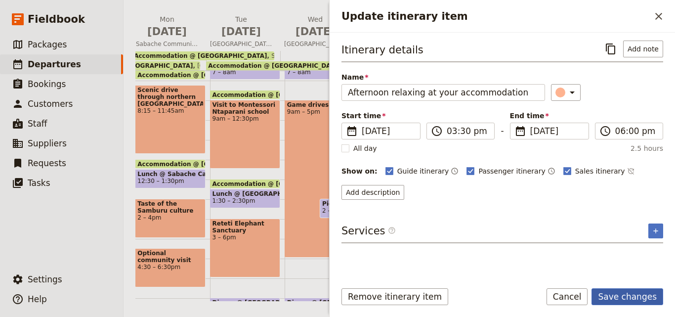
click at [647, 297] on button "Save changes" at bounding box center [627, 296] width 72 height 17
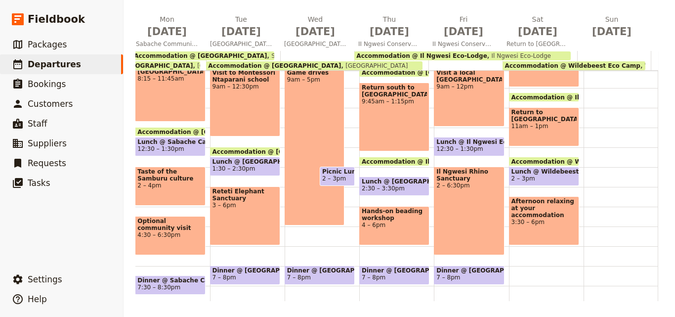
scroll to position [198, 0]
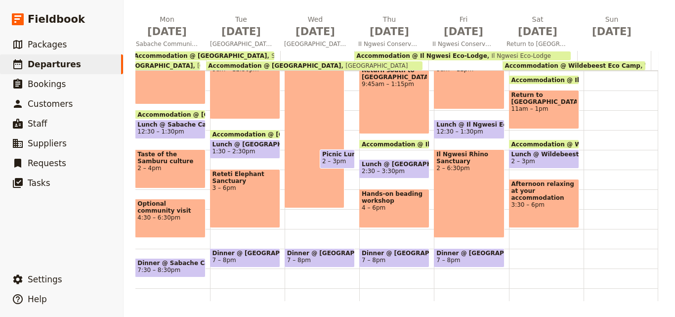
click at [509, 213] on div "Afternoon relaxing at your accommodation 3:30 – 6pm" at bounding box center [544, 203] width 70 height 49
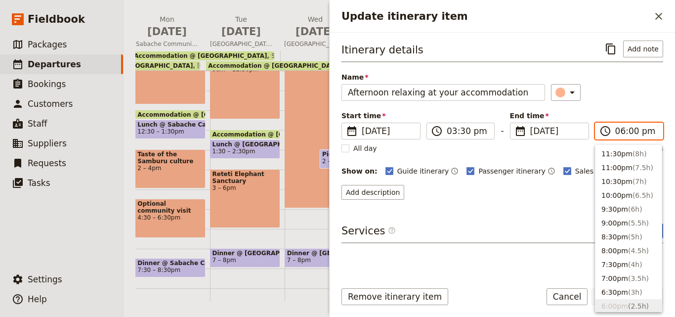
click at [628, 131] on input "06:00 pm" at bounding box center [635, 131] width 41 height 12
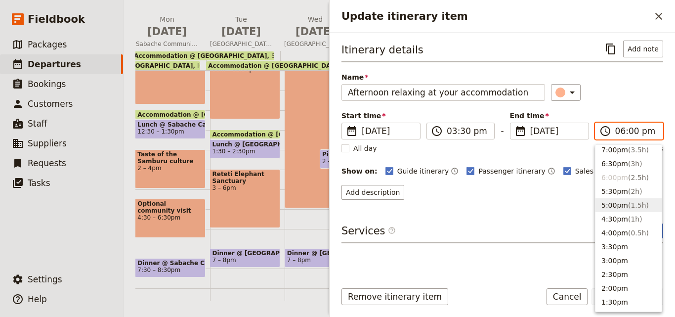
scroll to position [105, 0]
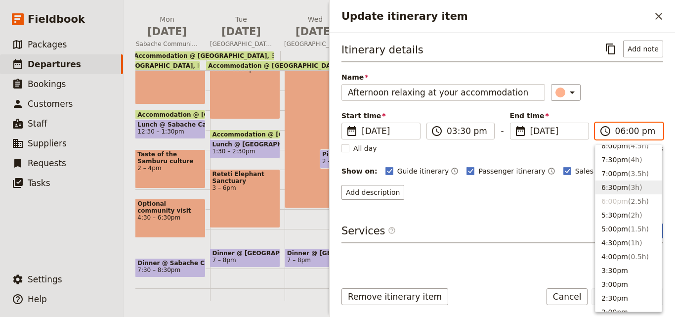
click at [630, 189] on span "( 3h )" at bounding box center [635, 187] width 14 height 8
type input "06:30 pm"
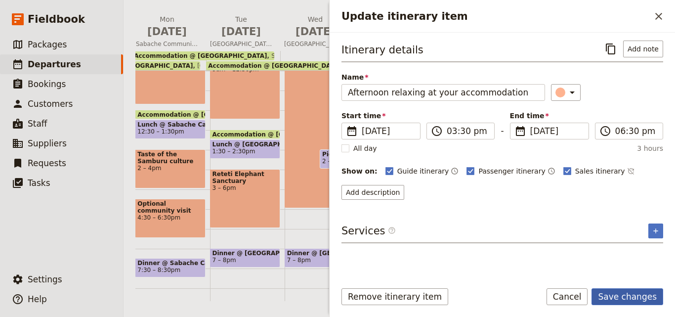
click at [651, 298] on button "Save changes" at bounding box center [627, 296] width 72 height 17
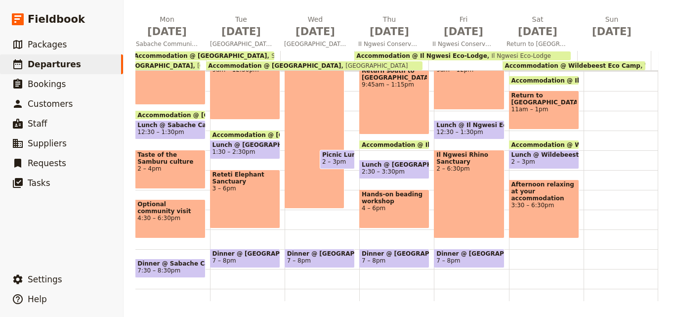
scroll to position [198, 0]
click at [549, 159] on span "2 – 3pm" at bounding box center [543, 161] width 65 height 7
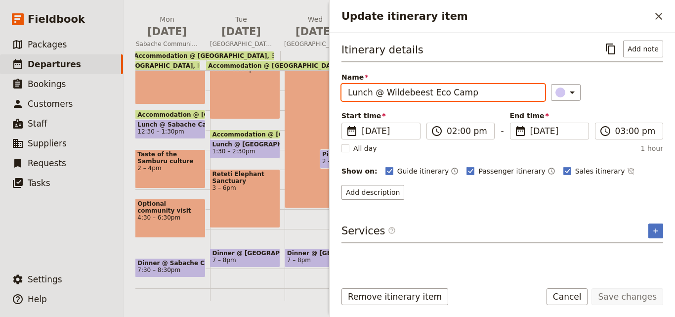
drag, startPoint x: 480, startPoint y: 93, endPoint x: 326, endPoint y: 93, distance: 154.1
click at [326, 93] on div "[DATE] - [GEOGRAPHIC_DATA] - Montessori ​ Draft [DATE] – [DATE] 12 days / 11 ni…" at bounding box center [398, 158] width 551 height 317
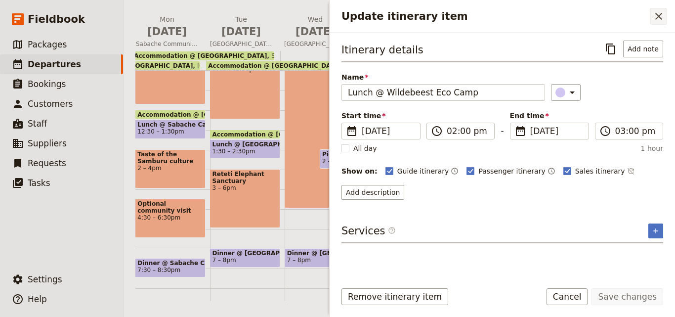
click at [661, 16] on icon "Close drawer" at bounding box center [658, 16] width 12 height 12
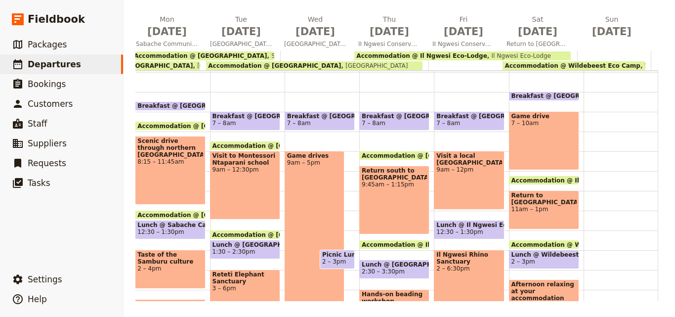
scroll to position [49, 0]
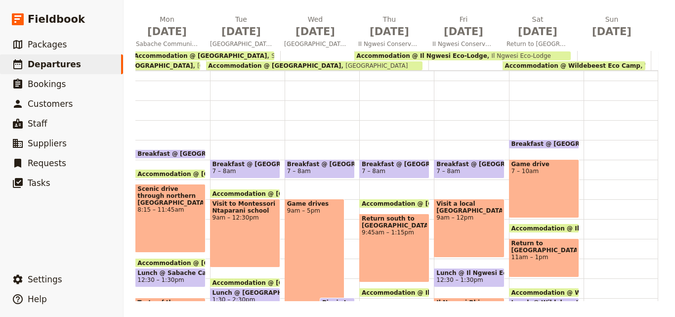
click at [587, 161] on div "Accommodation @ [GEOGRAPHIC_DATA] 1:30 – 10pm [GEOGRAPHIC_DATA]" at bounding box center [620, 258] width 75 height 474
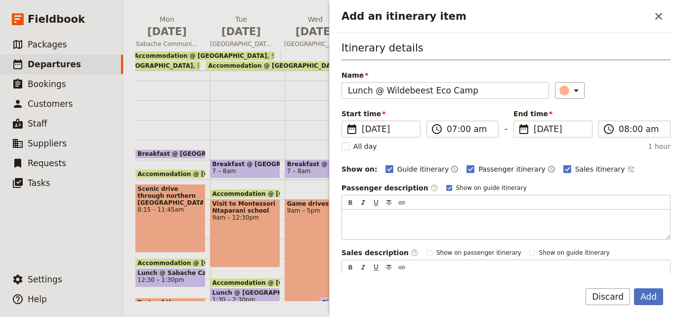
drag, startPoint x: 372, startPoint y: 88, endPoint x: 318, endPoint y: 103, distance: 56.9
click at [318, 103] on div "[DATE] - [GEOGRAPHIC_DATA] - Montessori ​ Draft [DATE] – [DATE] 12 days / 11 ni…" at bounding box center [398, 158] width 551 height 317
type input "Breakfast @ Wildebeest Eco Camp"
click at [557, 98] on button "​" at bounding box center [570, 90] width 30 height 17
click at [568, 133] on div "button" at bounding box center [566, 135] width 10 height 10
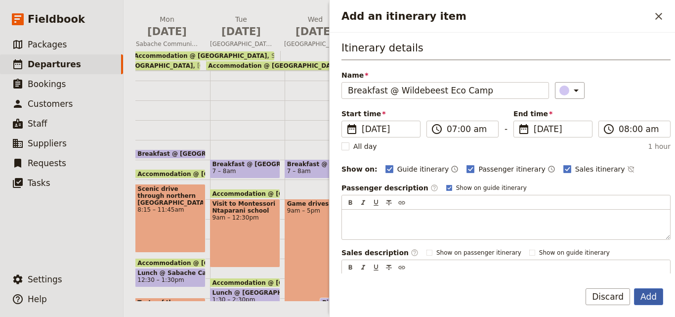
click at [649, 300] on button "Add" at bounding box center [648, 296] width 29 height 17
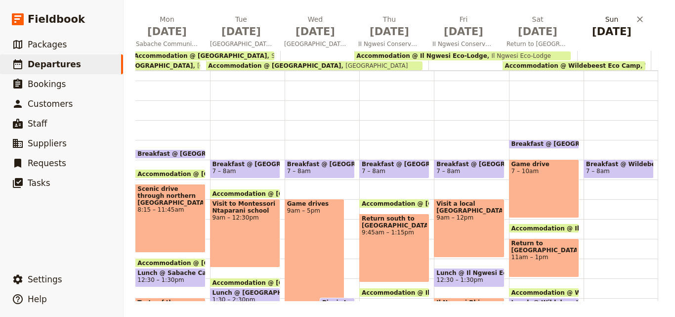
click at [614, 40] on button "[DATE]" at bounding box center [613, 28] width 74 height 29
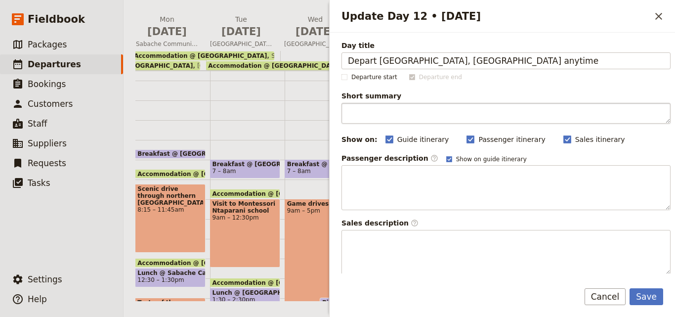
type input "Depart [GEOGRAPHIC_DATA], [GEOGRAPHIC_DATA] anytime"
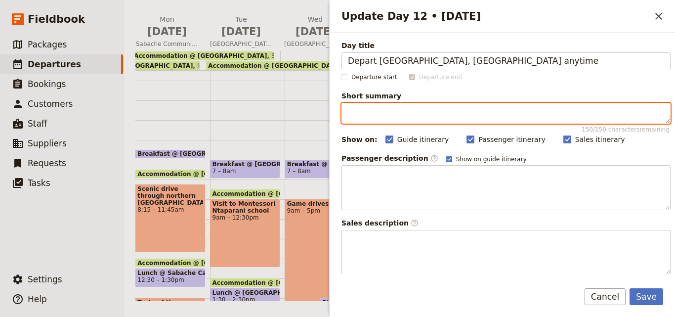
click at [426, 107] on textarea "Short summary 150 / 150 characters remaining" at bounding box center [505, 113] width 329 height 21
paste textarea "Airport transfer included. Depart with lasting memories, fresh perspectives, an…"
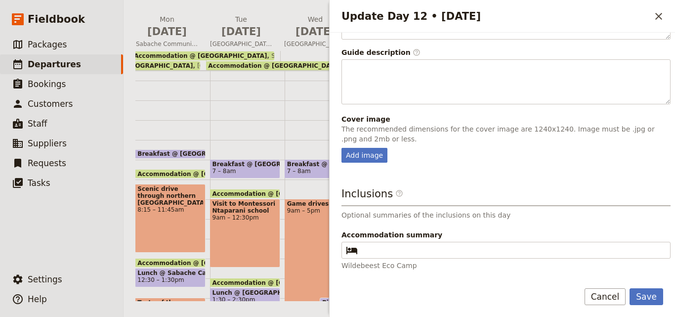
scroll to position [283, 0]
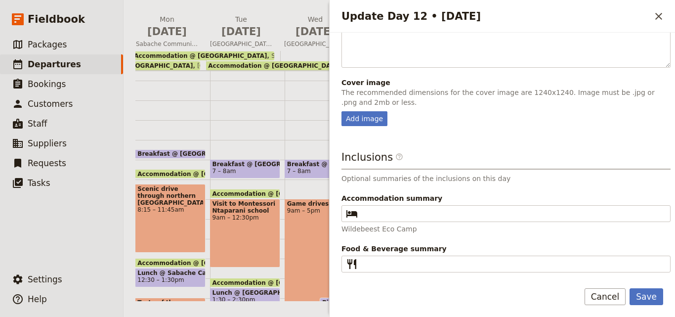
type textarea "Airport transfer included. Depart with lasting memories, fresh perspectives, an…"
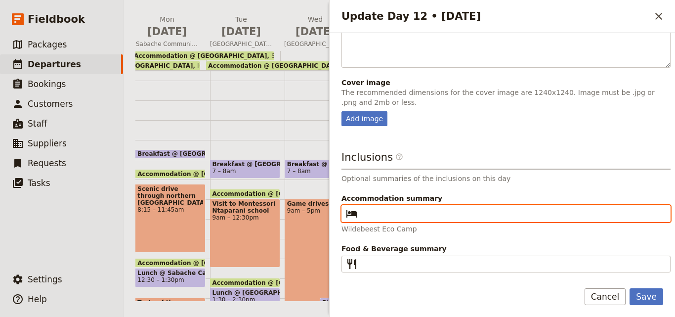
paste input "Wildebeest Eco Camp"
type input "Wildebeest Eco Camp"
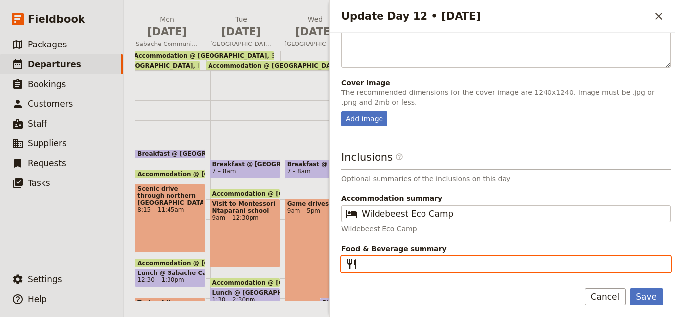
click at [446, 260] on input "Food & Beverage summary ​" at bounding box center [512, 264] width 302 height 12
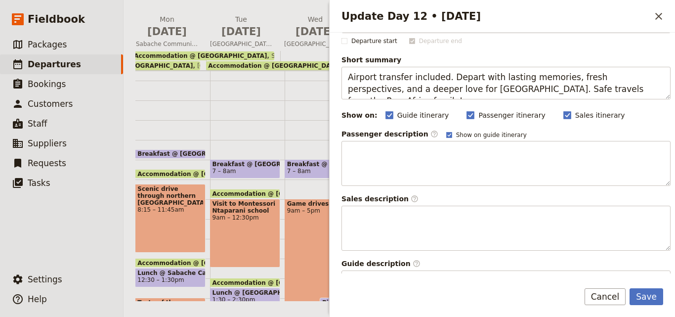
scroll to position [0, 0]
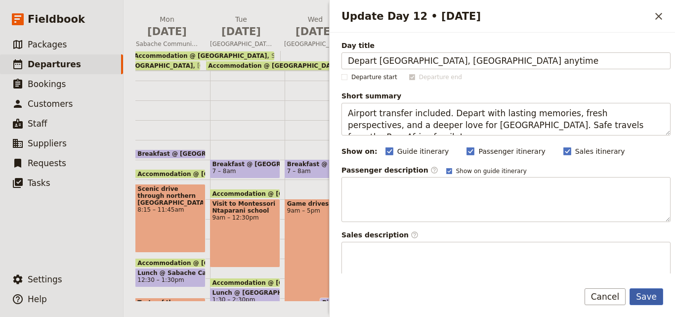
type input "B"
click at [646, 301] on button "Save" at bounding box center [646, 296] width 34 height 17
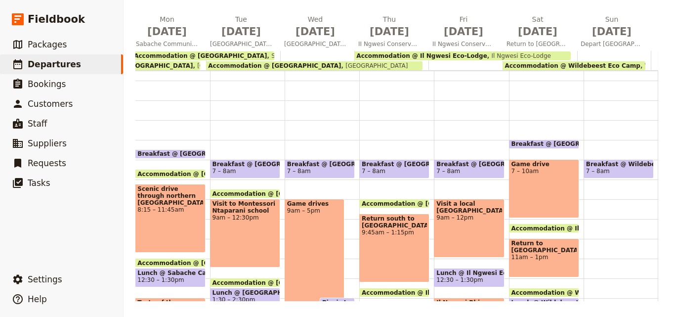
click at [602, 209] on div "Breakfast @ [GEOGRAPHIC_DATA] 7 – 8am Accommodation @ [GEOGRAPHIC_DATA] 1:30 – …" at bounding box center [620, 258] width 75 height 474
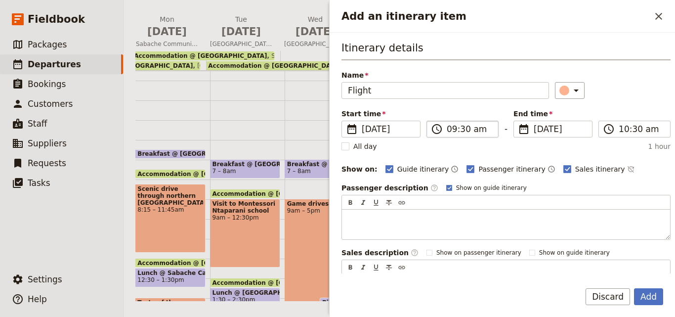
type input "Flight"
click at [448, 133] on input "09:30 am" at bounding box center [468, 129] width 45 height 12
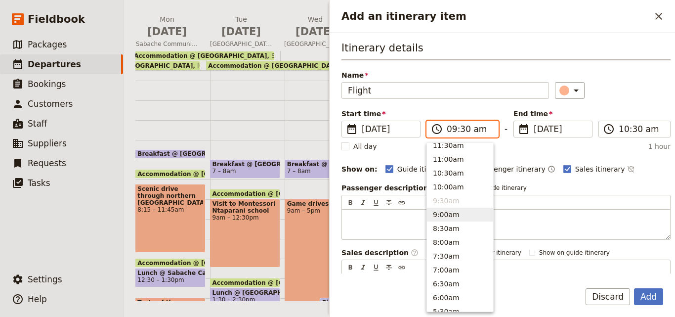
scroll to position [290, 0]
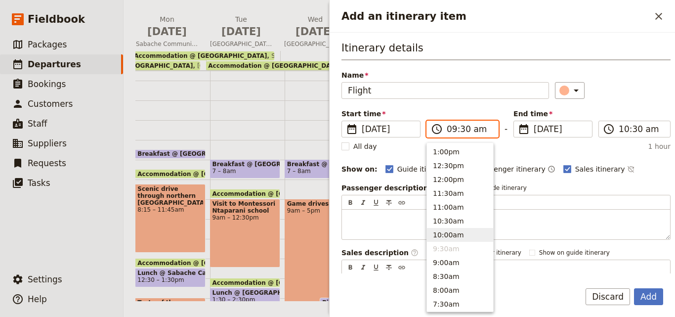
click at [448, 236] on button "10:00am" at bounding box center [460, 235] width 66 height 14
type input "10:00 am"
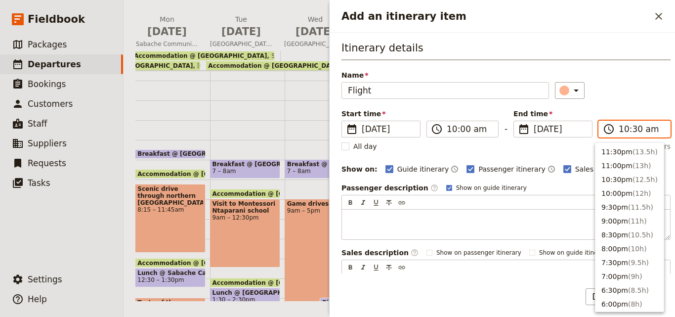
click at [628, 124] on input "10:30 am" at bounding box center [640, 129] width 45 height 12
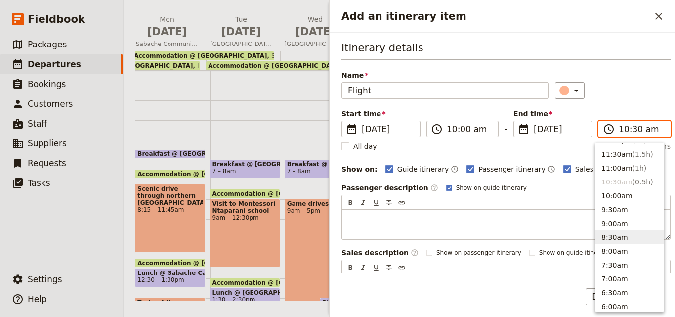
scroll to position [312, 0]
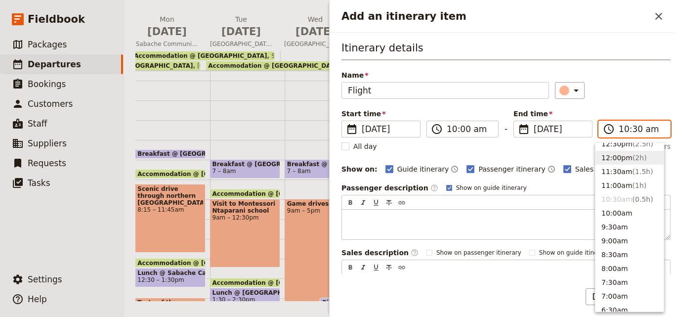
click at [614, 159] on button "12:00pm ( 2h )" at bounding box center [629, 158] width 68 height 14
type input "12:00 pm"
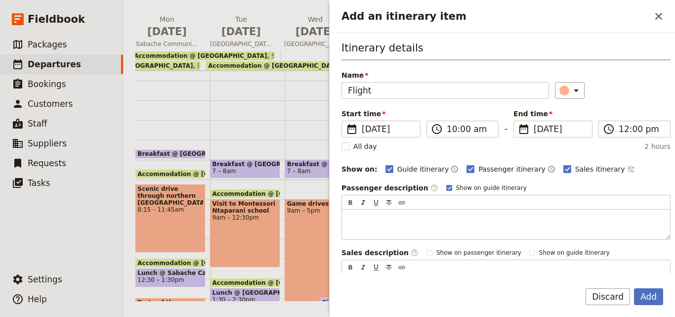
click at [663, 301] on div "Add Discard" at bounding box center [501, 302] width 345 height 29
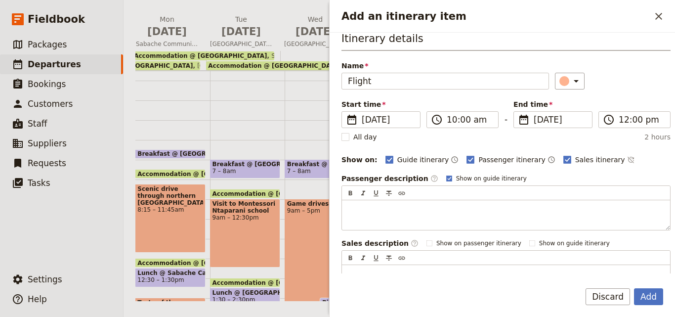
scroll to position [0, 0]
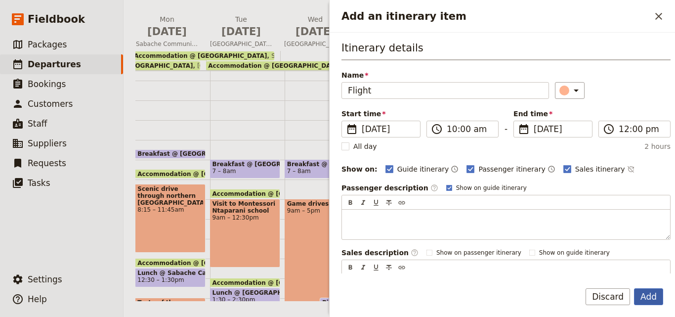
click at [645, 294] on button "Add" at bounding box center [648, 296] width 29 height 17
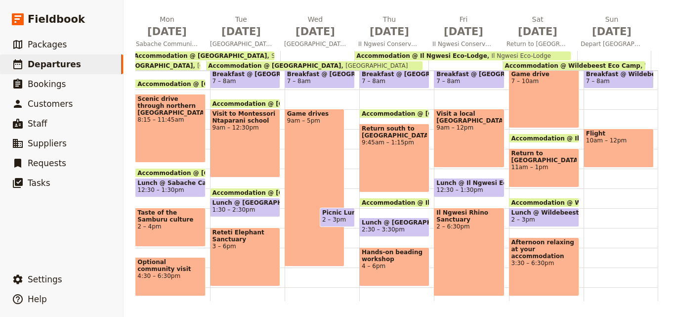
scroll to position [103, 0]
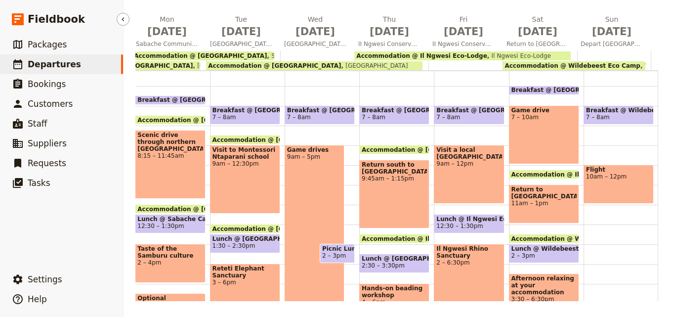
click at [68, 59] on span "Departures" at bounding box center [54, 64] width 53 height 10
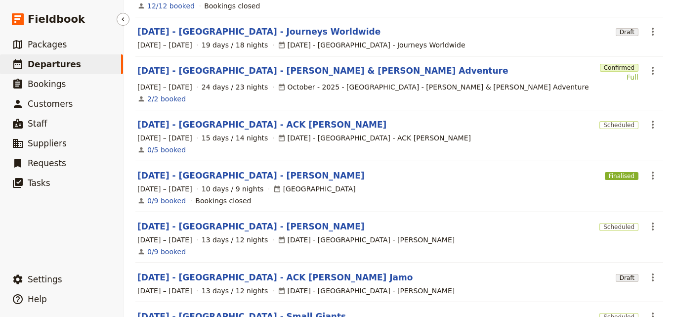
scroll to position [136, 0]
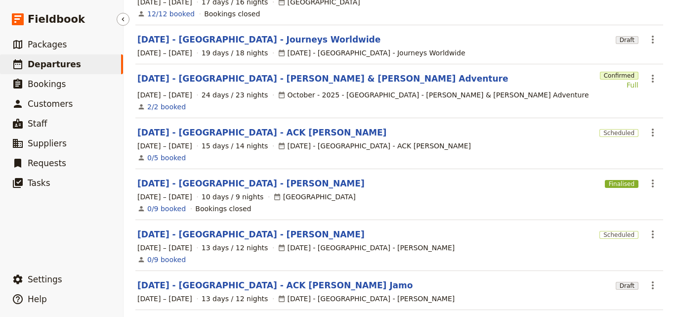
click at [87, 64] on link "​ Departures" at bounding box center [61, 64] width 123 height 20
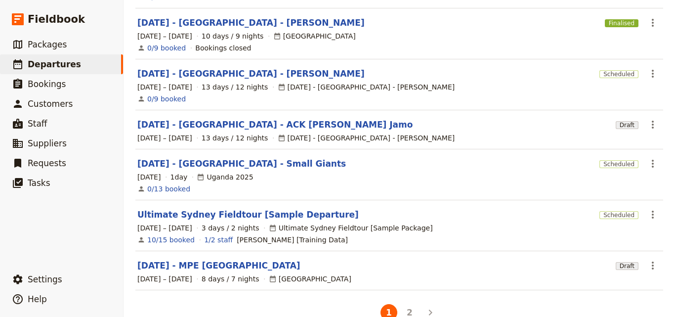
scroll to position [310, 0]
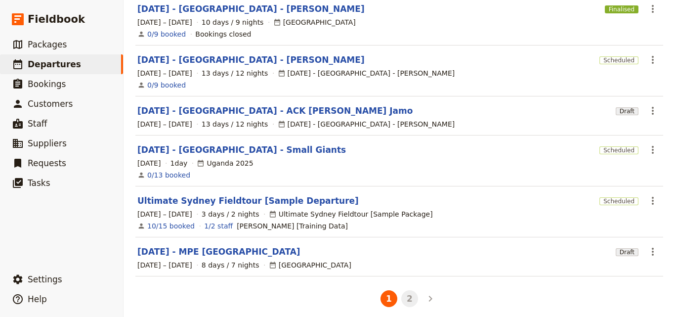
click at [407, 291] on button "2" at bounding box center [409, 298] width 17 height 17
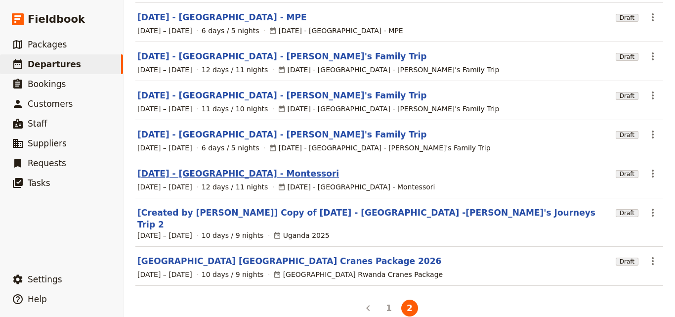
click at [233, 167] on link "[DATE] - [GEOGRAPHIC_DATA] - Montessori" at bounding box center [237, 173] width 201 height 12
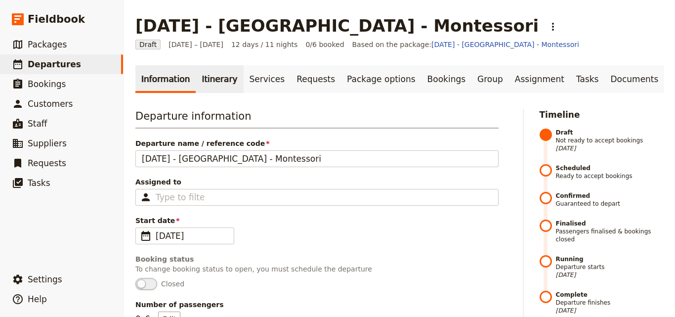
click at [223, 89] on link "Itinerary" at bounding box center [219, 79] width 47 height 28
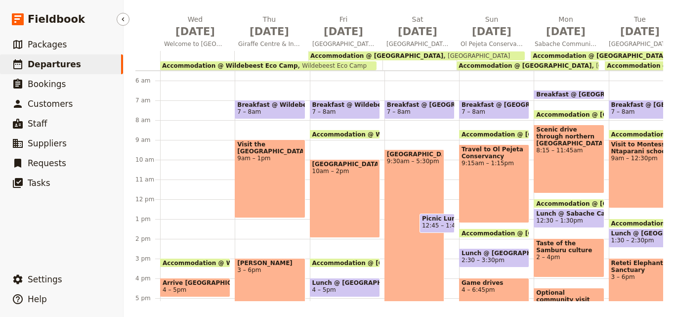
click at [33, 71] on link "​ Departures" at bounding box center [61, 64] width 123 height 20
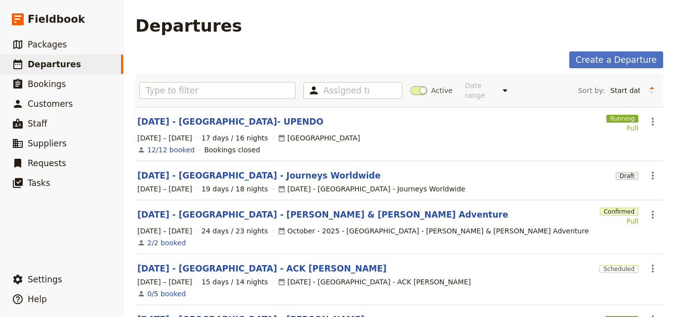
click at [0, 54] on link "​ Departures" at bounding box center [61, 64] width 123 height 20
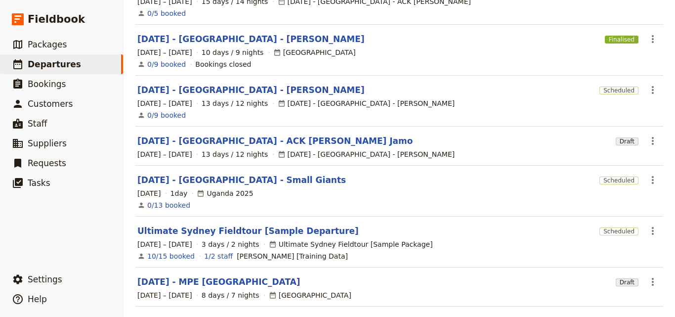
scroll to position [310, 0]
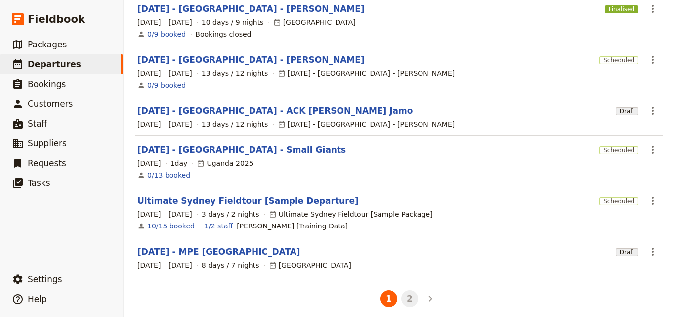
click at [407, 296] on button "2" at bounding box center [409, 298] width 17 height 17
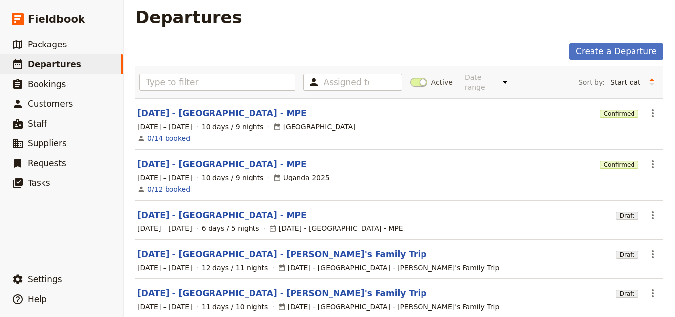
scroll to position [0, 0]
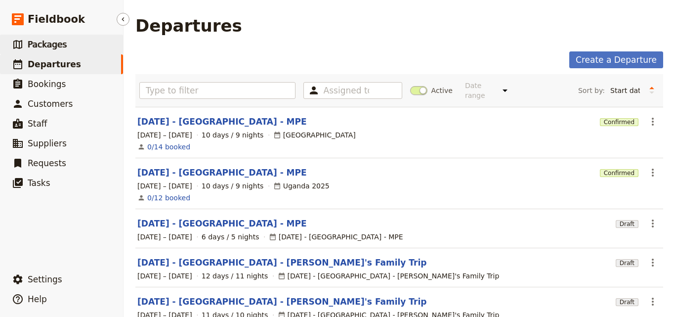
click at [63, 47] on link "​ Packages" at bounding box center [61, 45] width 123 height 20
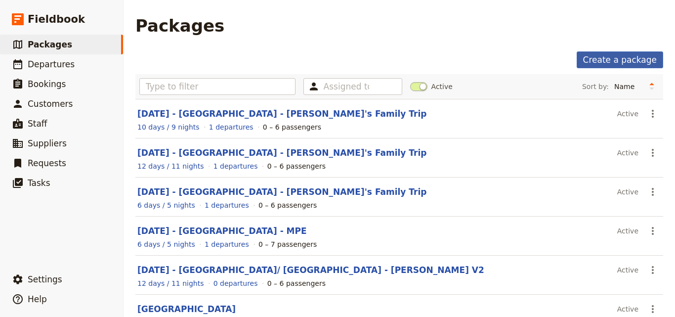
click at [628, 59] on link "Create a package" at bounding box center [619, 59] width 86 height 17
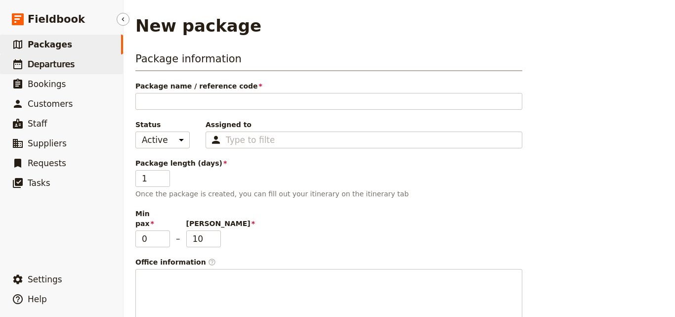
click at [50, 68] on span "Departures" at bounding box center [51, 64] width 47 height 10
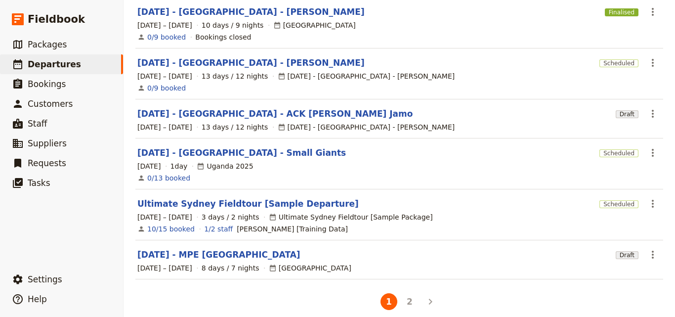
scroll to position [310, 0]
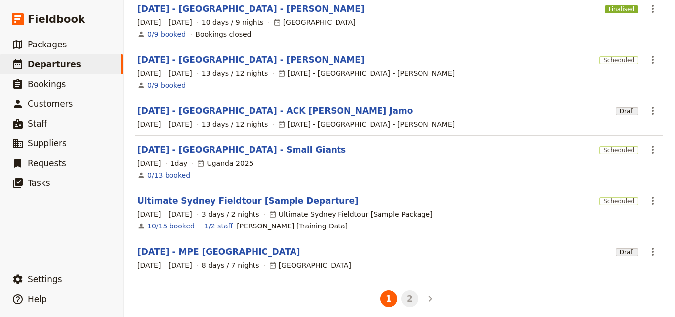
click at [403, 293] on button "2" at bounding box center [409, 298] width 17 height 17
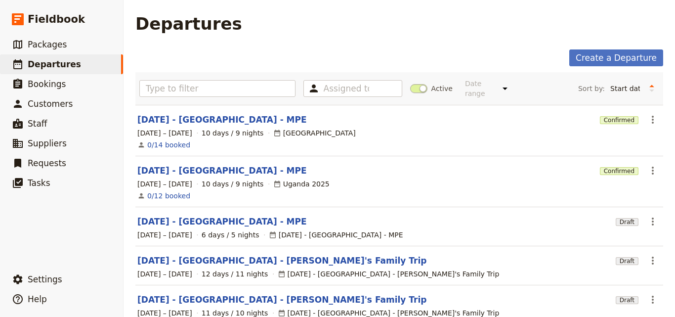
scroll to position [0, 0]
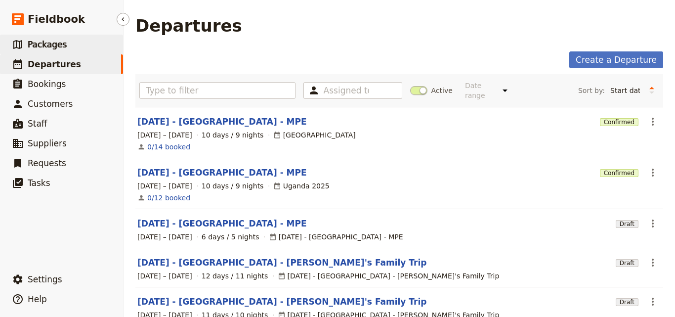
click at [49, 45] on span "Packages" at bounding box center [47, 45] width 39 height 10
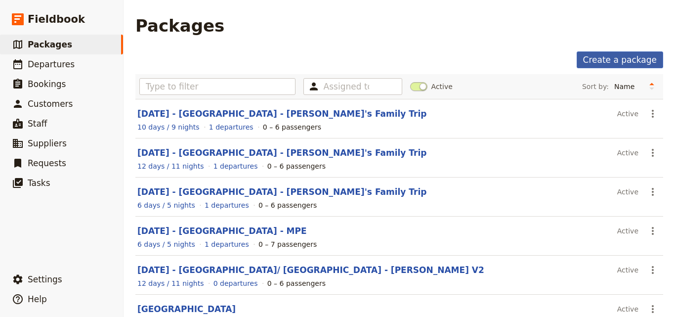
click at [603, 62] on link "Create a package" at bounding box center [619, 59] width 86 height 17
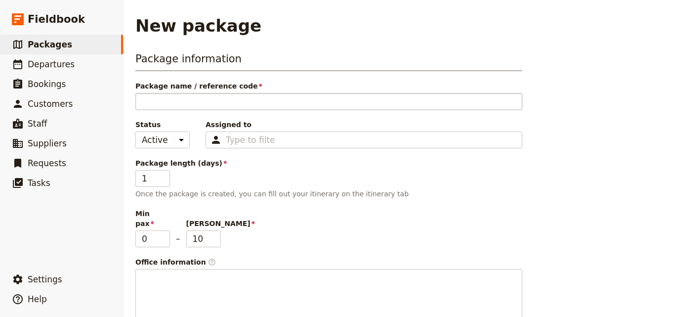
click at [230, 100] on input "Package name / reference code" at bounding box center [328, 101] width 387 height 17
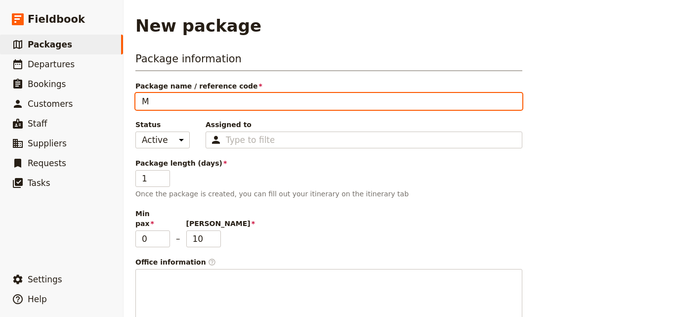
type input "M"
type input "Ma"
type input "Mar"
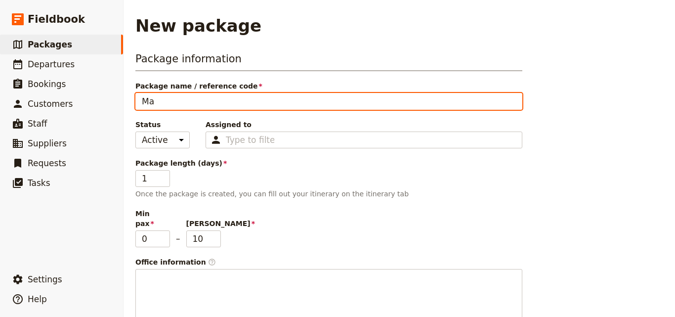
type input "Mar"
type input "[DATE]"
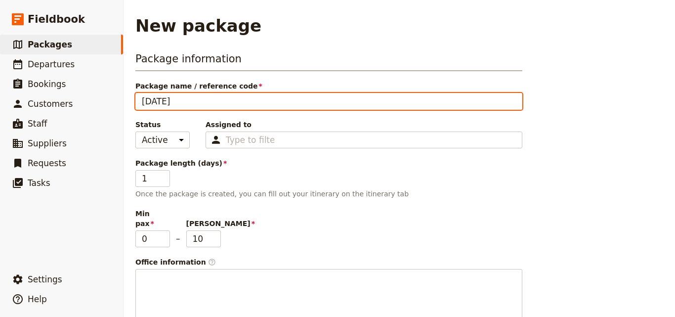
type input "[DATE]"
type input "Mar 202"
type input "[DATE]"
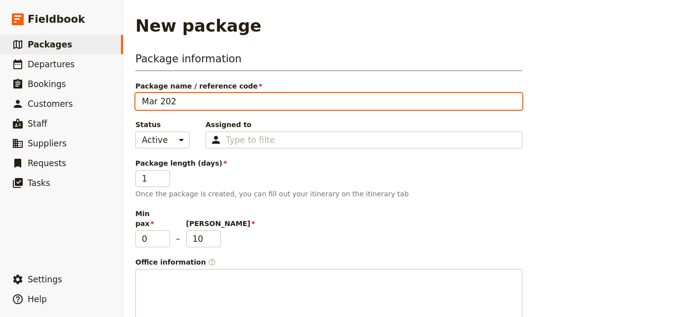
type input "[DATE]"
type input "[DATE] -"
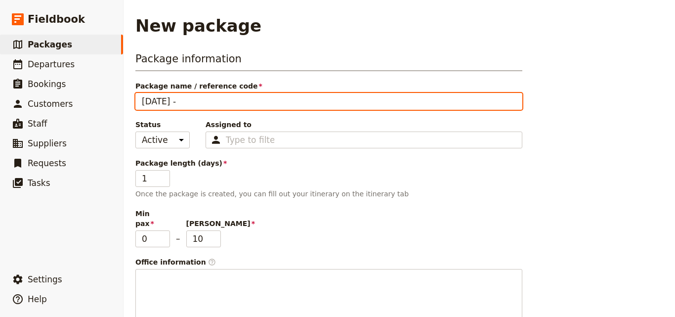
type input "[DATE] -"
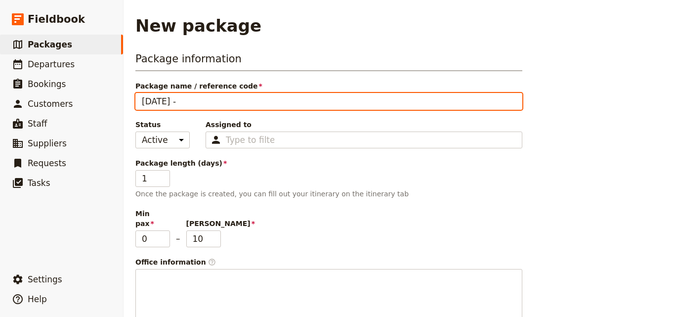
type input "[DATE] -"
type input "[DATE]"
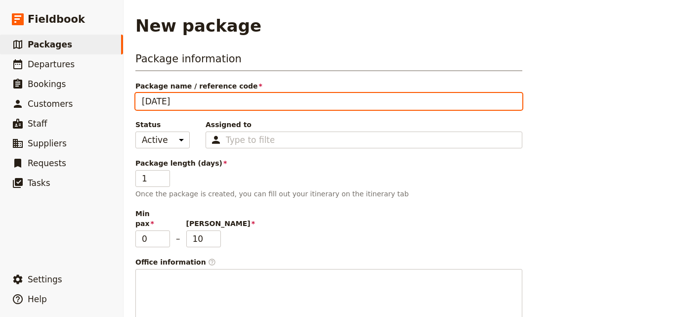
type input "[DATE]"
type input "[DATE] -"
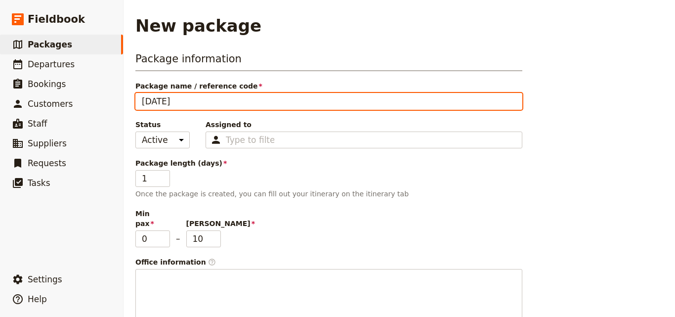
type input "[DATE] -"
type input "[DATE] - U"
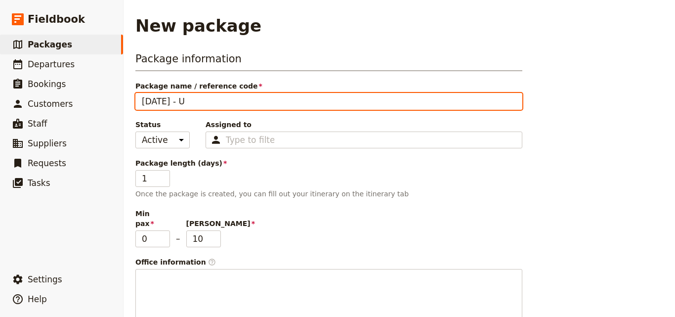
type input "[DATE] - Ug"
type input "[DATE] - Uga"
type input "[DATE] - Ugan"
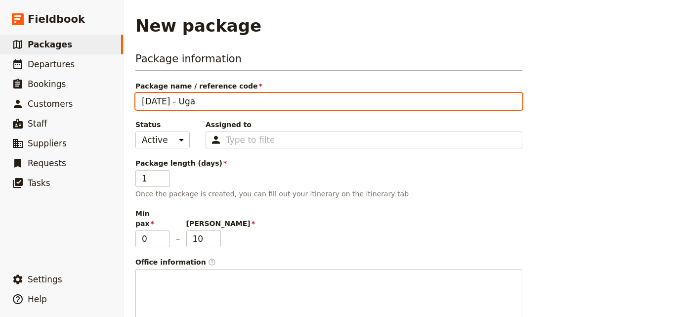
type input "[DATE] - Ugan"
type input "[DATE] - Ugand"
type input "[DATE] - [GEOGRAPHIC_DATA]"
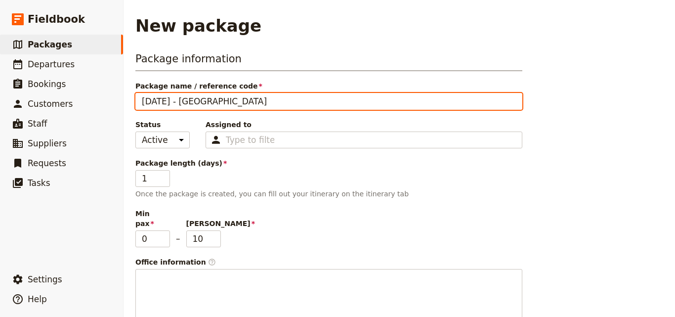
type input "[DATE] - [GEOGRAPHIC_DATA]"
type input "[DATE] - [GEOGRAPHIC_DATA] -"
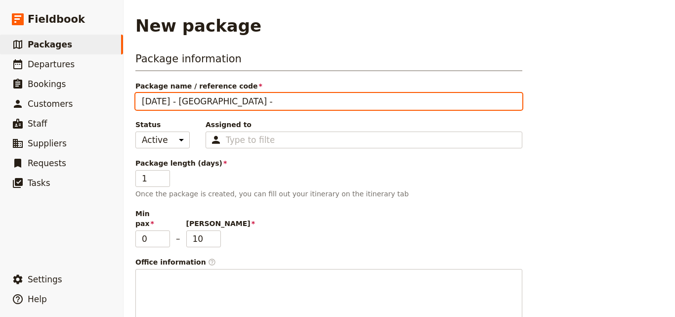
type input "[DATE] - [GEOGRAPHIC_DATA] -"
paste input "Great Apes"
type input "[DATE] - [GEOGRAPHIC_DATA] - Great Apes"
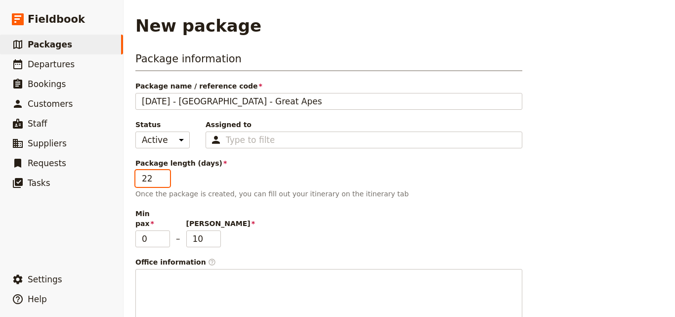
click at [163, 174] on input "22" at bounding box center [152, 178] width 35 height 17
click at [163, 183] on input "21" at bounding box center [152, 178] width 35 height 17
click at [163, 183] on input "20" at bounding box center [152, 178] width 35 height 17
click at [163, 183] on input "19" at bounding box center [152, 178] width 35 height 17
click at [163, 183] on input "18" at bounding box center [152, 178] width 35 height 17
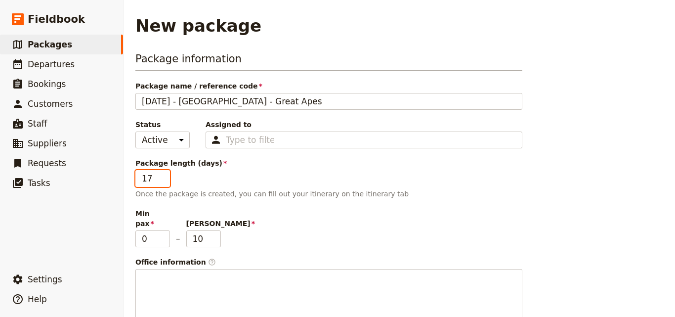
type input "17"
click at [163, 183] on input "17" at bounding box center [152, 178] width 35 height 17
click at [216, 231] on input "9" at bounding box center [203, 238] width 35 height 17
click at [216, 231] on input "8" at bounding box center [203, 238] width 35 height 17
click at [216, 231] on input "7" at bounding box center [203, 238] width 35 height 17
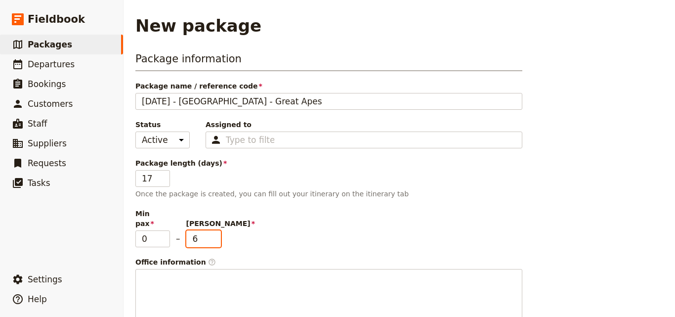
click at [216, 231] on input "6" at bounding box center [203, 238] width 35 height 17
click at [216, 231] on input "5" at bounding box center [203, 238] width 35 height 17
click at [216, 231] on input "4" at bounding box center [203, 238] width 35 height 17
type input "3"
click at [216, 231] on input "3" at bounding box center [203, 238] width 35 height 17
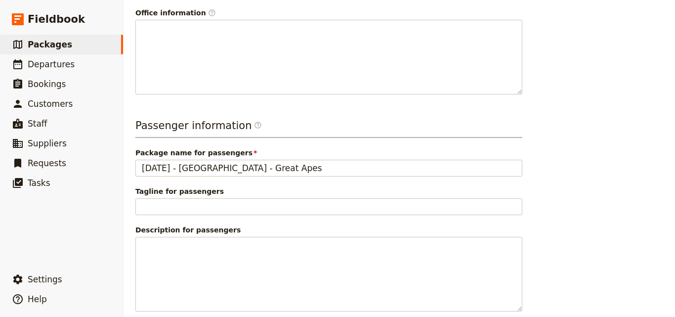
scroll to position [293, 0]
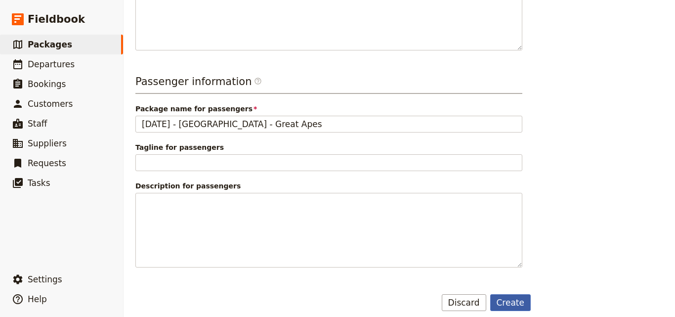
click at [519, 294] on button "Create" at bounding box center [510, 302] width 41 height 17
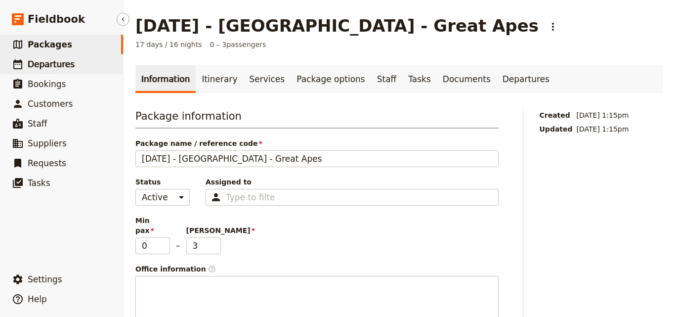
click at [84, 64] on link "​ Departures" at bounding box center [61, 64] width 123 height 20
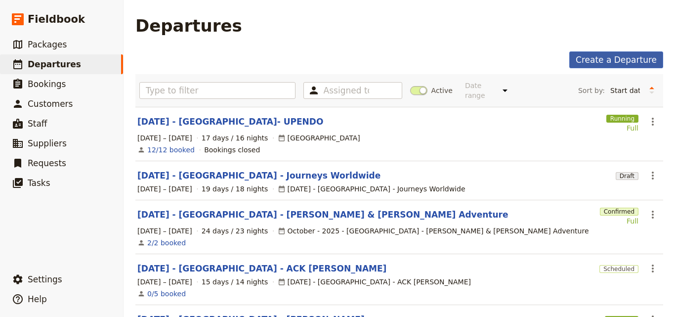
click at [609, 62] on link "Create a Departure" at bounding box center [616, 59] width 94 height 17
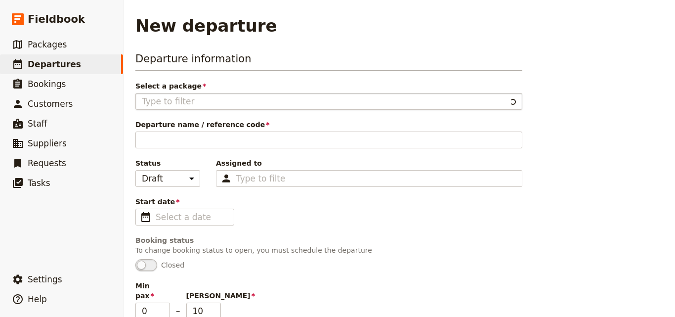
click at [248, 108] on fieldset at bounding box center [328, 101] width 387 height 17
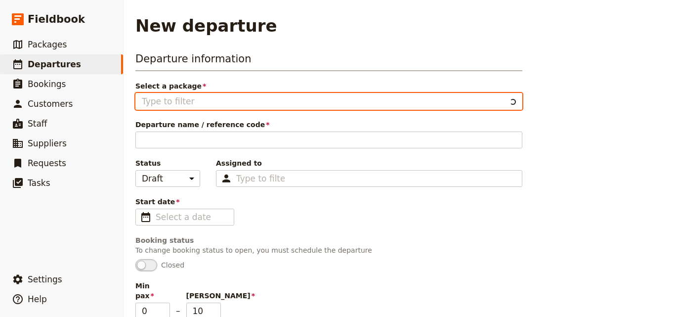
click at [248, 107] on input "Select a package" at bounding box center [324, 101] width 364 height 12
click at [253, 99] on input "Select a package" at bounding box center [324, 101] width 364 height 12
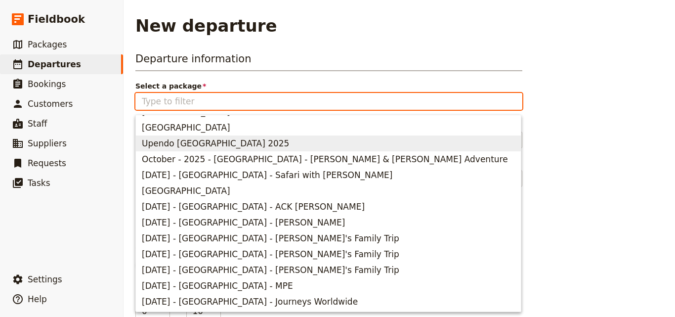
scroll to position [113, 0]
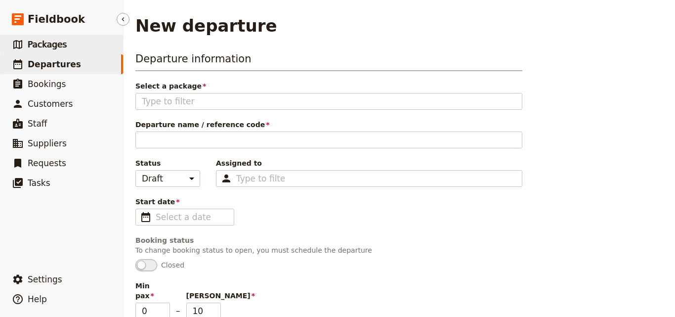
click at [46, 44] on span "Packages" at bounding box center [47, 45] width 39 height 10
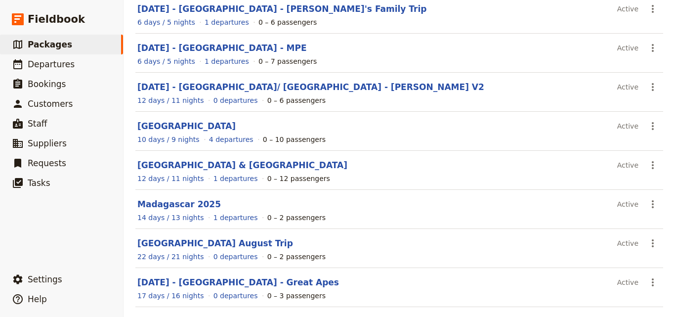
scroll to position [221, 0]
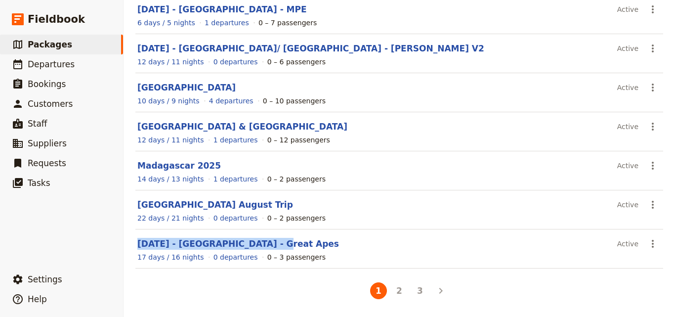
drag, startPoint x: 315, startPoint y: 249, endPoint x: 137, endPoint y: 244, distance: 177.8
click at [137, 244] on section "[DATE] - [GEOGRAPHIC_DATA] - Great Apes Active ​ 17 days / 16 nights 0 departur…" at bounding box center [398, 248] width 527 height 39
copy link "[DATE] - [GEOGRAPHIC_DATA] - Great Apes"
click at [96, 60] on link "​ Departures" at bounding box center [61, 64] width 123 height 20
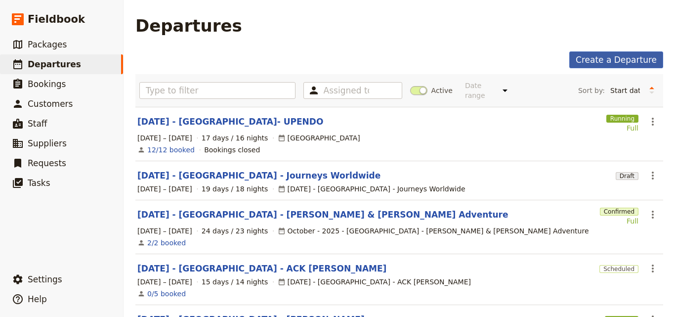
click at [585, 63] on link "Create a Departure" at bounding box center [616, 59] width 94 height 17
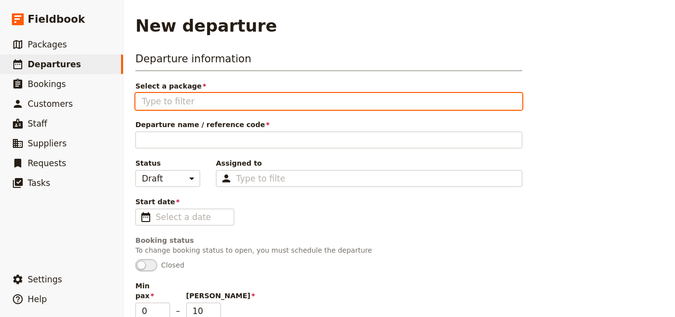
paste input "[DATE] - [GEOGRAPHIC_DATA] - Great Apes"
type input "[DATE] - [GEOGRAPHIC_DATA] - Great Apes"
click at [305, 106] on input "[DATE] - [GEOGRAPHIC_DATA] - Great Apes" at bounding box center [329, 101] width 374 height 12
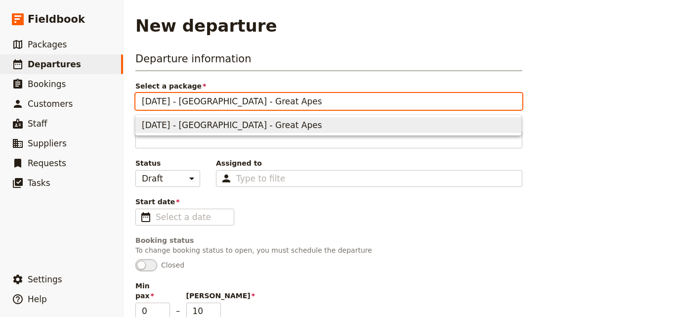
click at [298, 125] on span "[DATE] - [GEOGRAPHIC_DATA] - Great Apes" at bounding box center [328, 125] width 373 height 12
type input "[DATE] - [GEOGRAPHIC_DATA] - Great Apes"
type input "3"
type input "[DATE] - [GEOGRAPHIC_DATA] - Great Apes"
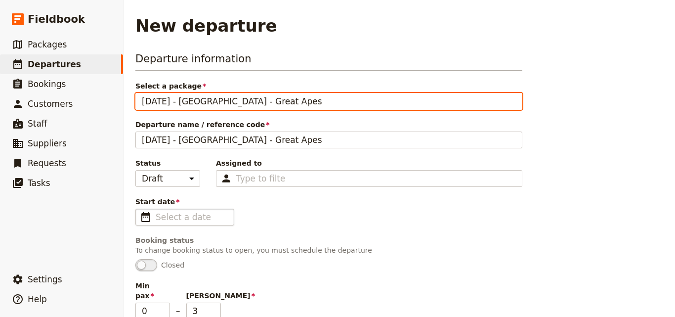
type input "[DATE] - [GEOGRAPHIC_DATA] - Great Apes"
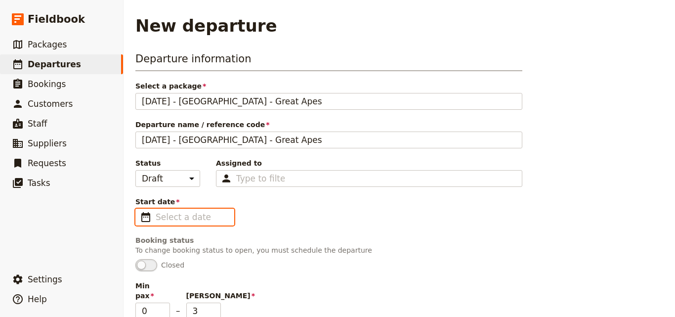
type input "dd/mm/yyyy"
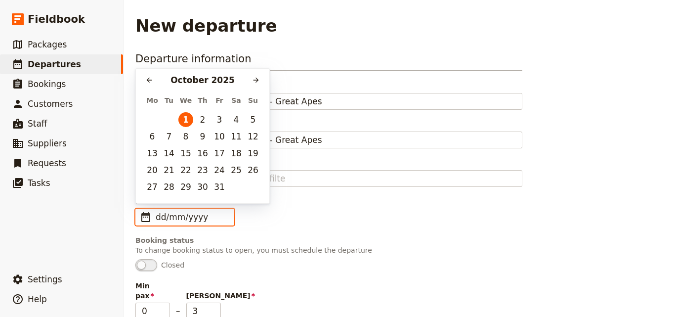
click at [208, 217] on input "dd/mm/yyyy" at bounding box center [192, 217] width 72 height 12
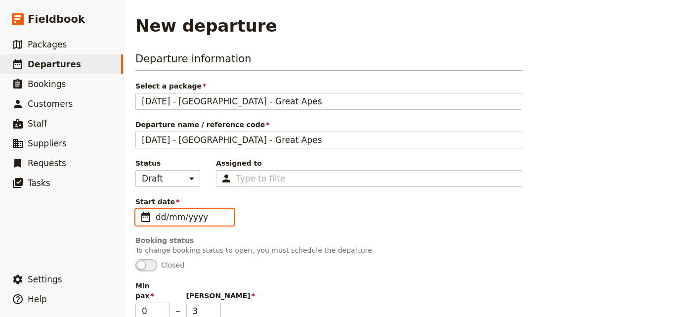
click at [163, 220] on input "dd/mm/yyyy" at bounding box center [192, 217] width 72 height 12
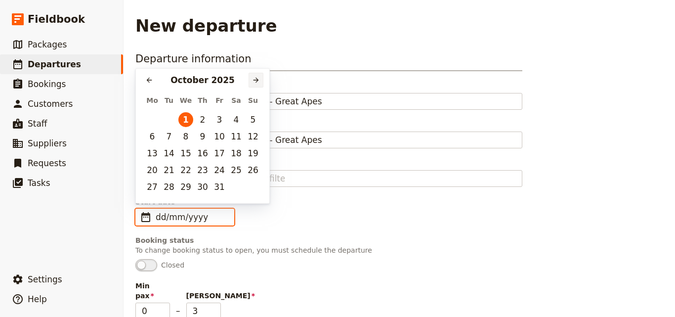
click at [261, 83] on button "​" at bounding box center [255, 80] width 15 height 15
click at [255, 82] on icon "Next month" at bounding box center [256, 80] width 8 height 8
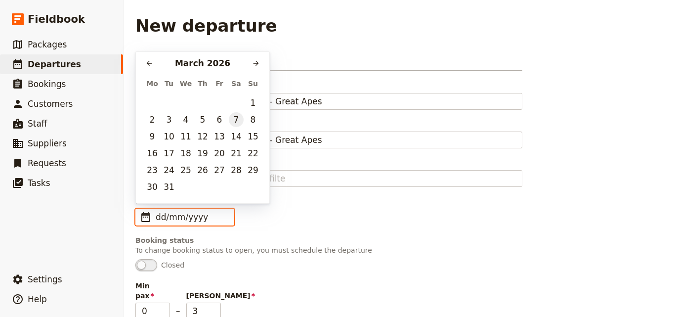
click at [235, 122] on button "7" at bounding box center [236, 119] width 15 height 15
type input "[DATE]"
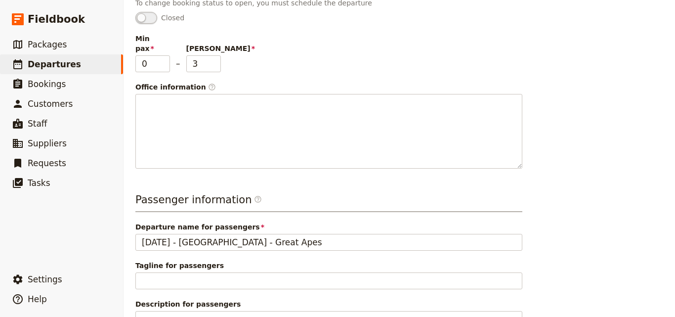
scroll to position [365, 0]
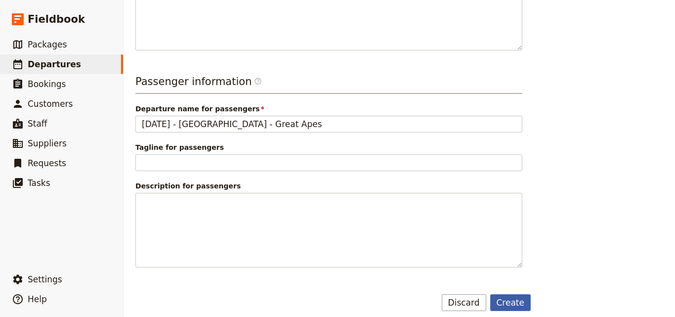
click at [506, 295] on button "Create" at bounding box center [510, 302] width 41 height 17
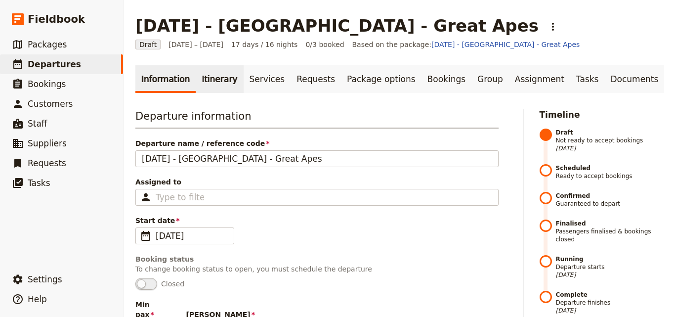
click at [225, 84] on link "Itinerary" at bounding box center [219, 79] width 47 height 28
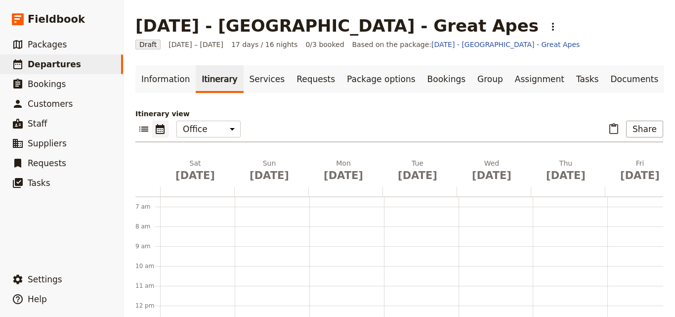
scroll to position [144, 0]
